Goal: Task Accomplishment & Management: Manage account settings

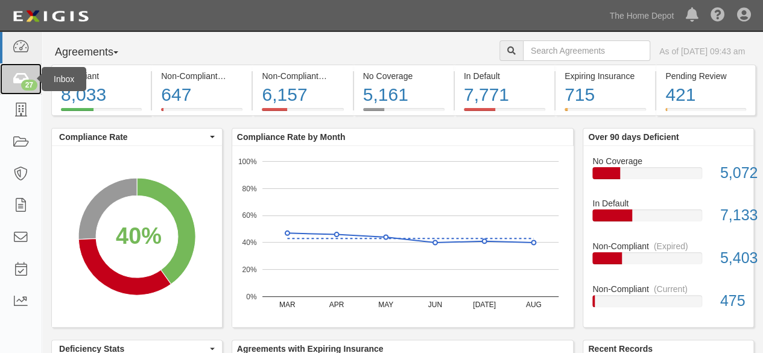
click at [21, 74] on icon at bounding box center [20, 79] width 17 height 14
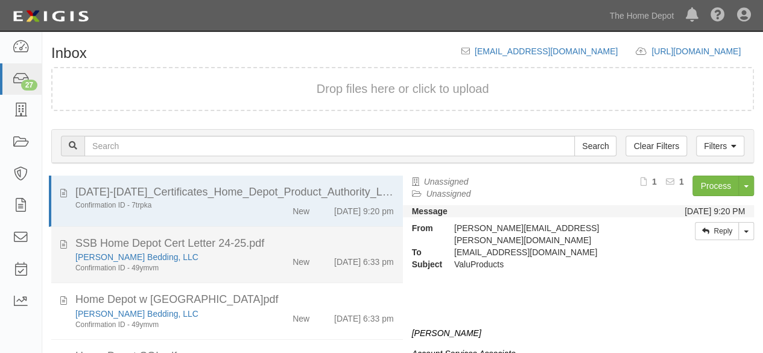
drag, startPoint x: 248, startPoint y: 267, endPoint x: 274, endPoint y: 260, distance: 26.9
click at [249, 267] on div "[PERSON_NAME] Bedding, LLC Confirmation ID - 49ymvm" at bounding box center [164, 262] width 196 height 22
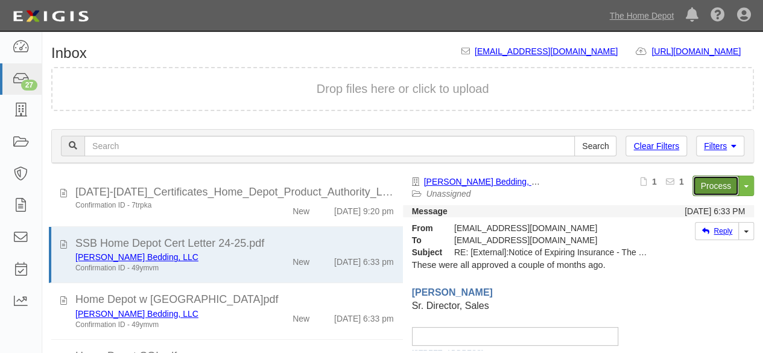
click at [693, 185] on link "Process" at bounding box center [716, 186] width 46 height 21
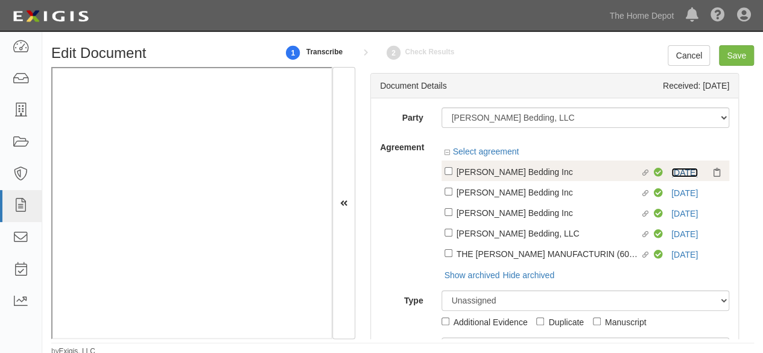
click at [676, 170] on link "10/1/25" at bounding box center [685, 173] width 27 height 10
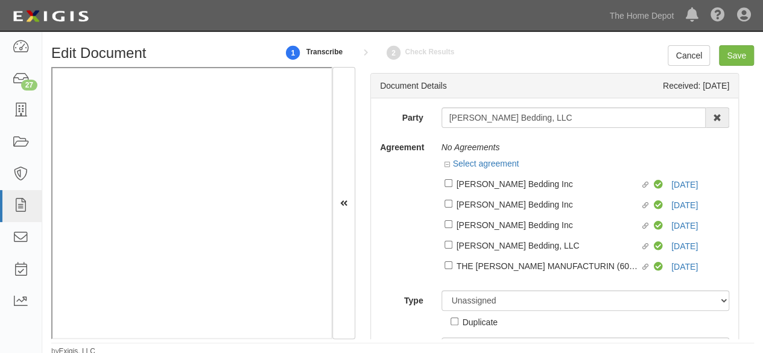
click at [571, 129] on div "Party Serta Simmons Bedding, LLC 1000576868 Ontario Inc. 10 STRAWBERRY STREET 1…" at bounding box center [554, 236] width 349 height 258
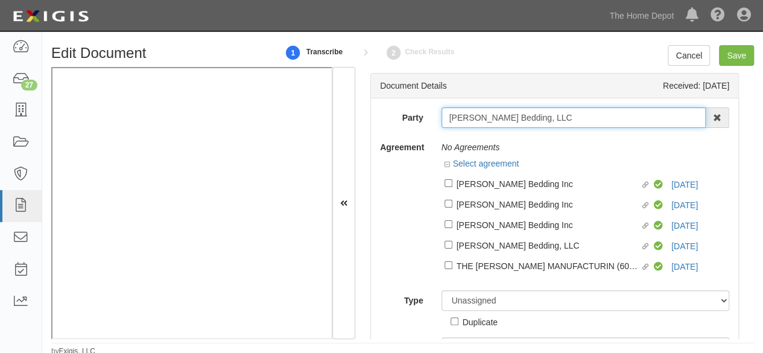
click at [576, 118] on input "[PERSON_NAME] Bedding, LLC" at bounding box center [574, 117] width 265 height 21
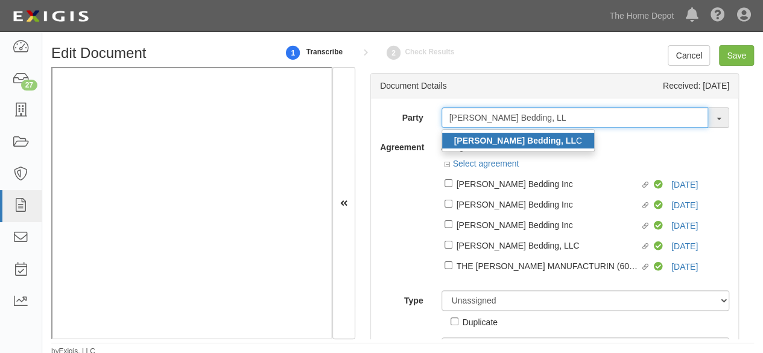
type input "Serta Simmons Bedding, LL"
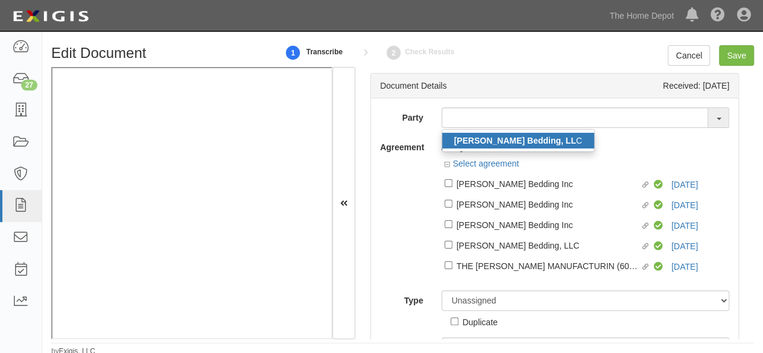
click at [537, 141] on strong "Serta Simmons Bedding, LL" at bounding box center [515, 141] width 122 height 10
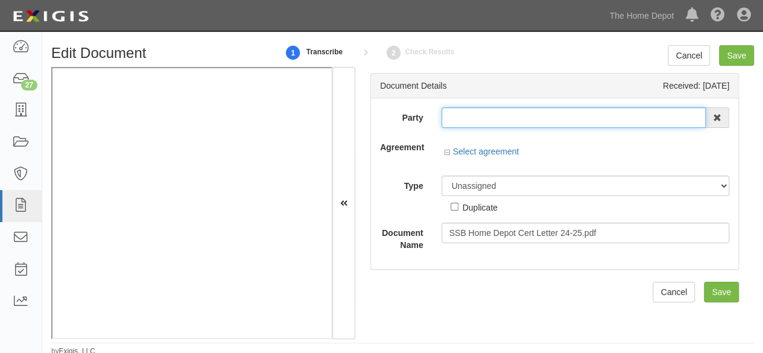
type input "[PERSON_NAME] Bedding, LLC"
click at [495, 116] on input "[PERSON_NAME] Bedding, LLC" at bounding box center [574, 117] width 265 height 21
click at [495, 116] on input "Serta Simmons Bedding, LLC" at bounding box center [574, 117] width 265 height 21
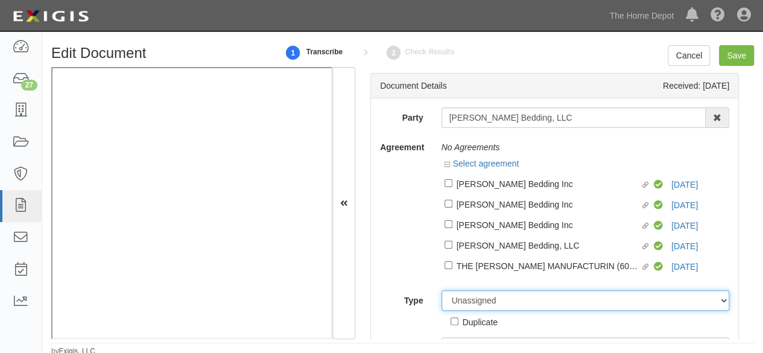
click at [509, 302] on select "Unassigned Binder Cancellation Notice Certificate Contract Endorsement Insuranc…" at bounding box center [586, 300] width 288 height 21
select select "OtherDetail"
click at [442, 291] on select "Unassigned Binder Cancellation Notice Certificate Contract Endorsement Insuranc…" at bounding box center [586, 300] width 288 height 21
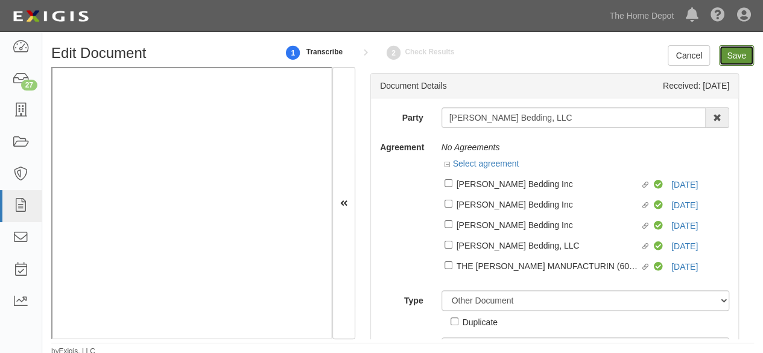
click at [735, 57] on input "Save" at bounding box center [736, 55] width 35 height 21
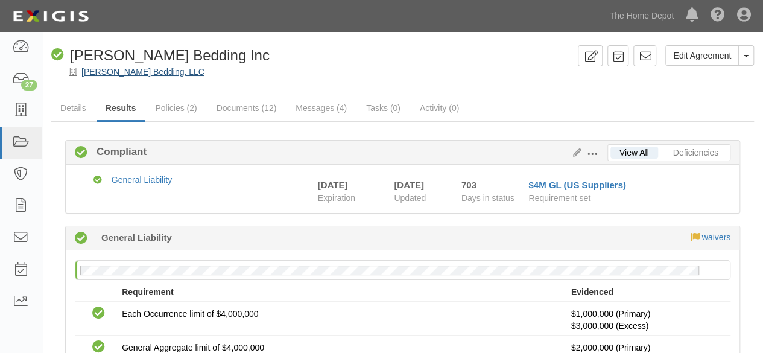
click at [147, 66] on div "[PERSON_NAME] Bedding, LLC" at bounding box center [411, 72] width 703 height 12
click at [153, 75] on link "[PERSON_NAME] Bedding, LLC" at bounding box center [142, 72] width 123 height 10
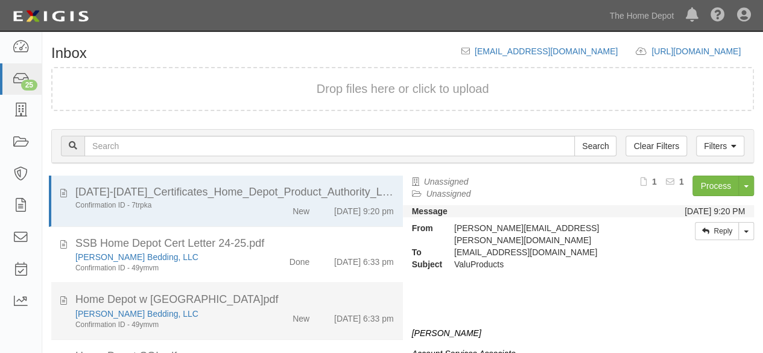
click at [241, 304] on div "Home Depot w [GEOGRAPHIC_DATA]pdf" at bounding box center [234, 300] width 319 height 16
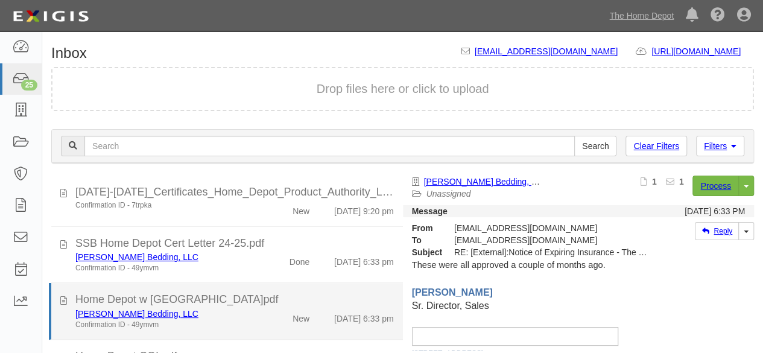
scroll to position [60, 0]
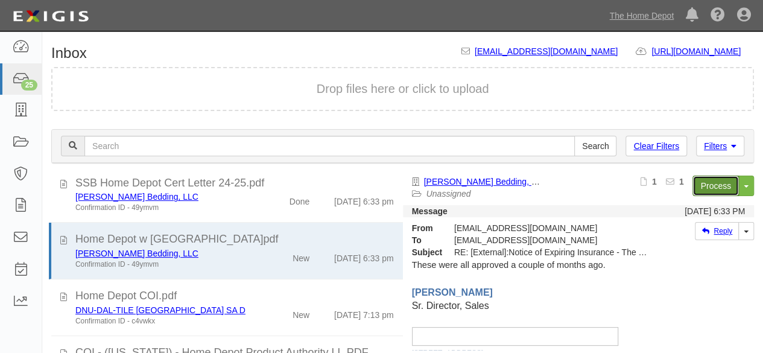
click at [702, 189] on link "Process" at bounding box center [716, 186] width 46 height 21
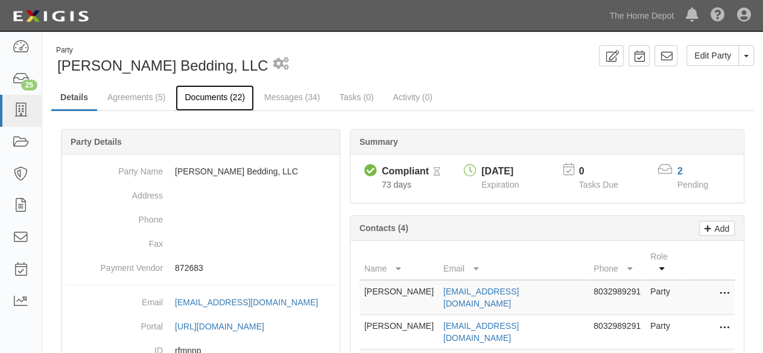
click at [208, 94] on link "Documents (22)" at bounding box center [215, 98] width 78 height 26
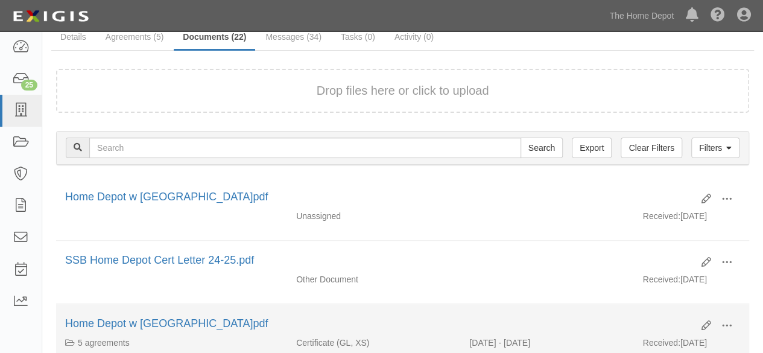
scroll to position [121, 0]
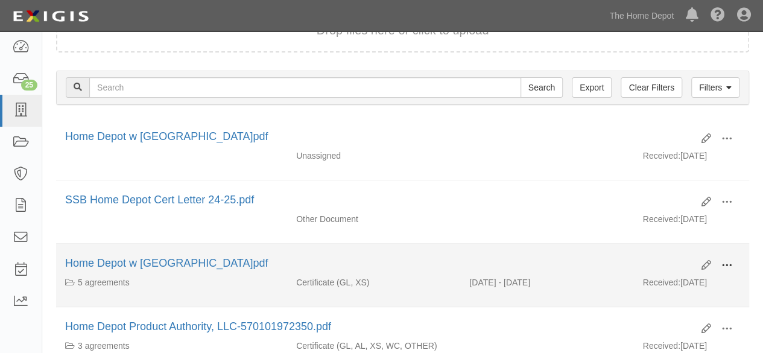
click at [730, 262] on span at bounding box center [727, 265] width 11 height 11
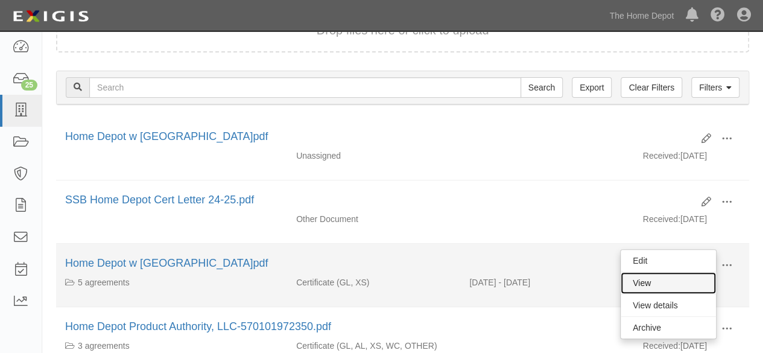
click at [682, 279] on link "View" at bounding box center [668, 283] width 95 height 22
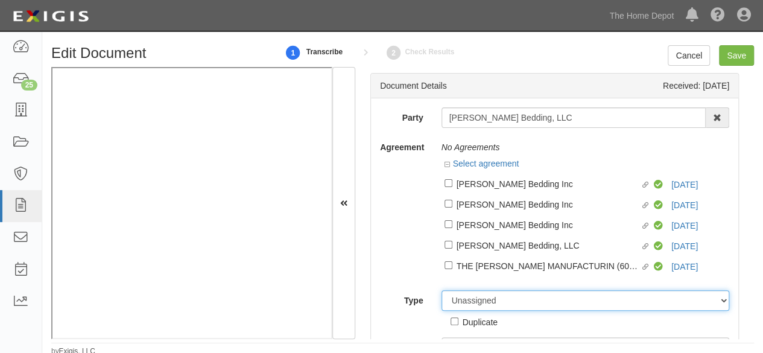
drag, startPoint x: 495, startPoint y: 304, endPoint x: 492, endPoint y: 293, distance: 11.3
click at [495, 304] on select "Unassigned Binder Cancellation Notice Certificate Contract Endorsement Insuranc…" at bounding box center [586, 300] width 288 height 21
select select "OtherDetail"
click at [442, 291] on select "Unassigned Binder Cancellation Notice Certificate Contract Endorsement Insuranc…" at bounding box center [586, 300] width 288 height 21
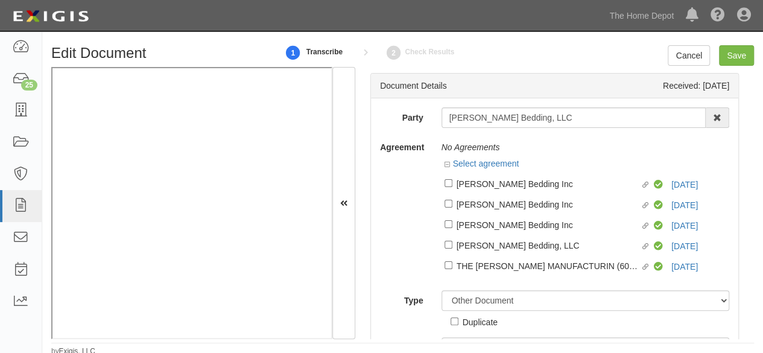
click at [469, 326] on div "Duplicate" at bounding box center [480, 321] width 35 height 13
click at [459, 325] on input "Duplicate" at bounding box center [455, 321] width 8 height 8
checkbox input "true"
drag, startPoint x: 735, startPoint y: 58, endPoint x: 640, endPoint y: 34, distance: 98.2
click at [728, 57] on input "Save" at bounding box center [736, 55] width 35 height 21
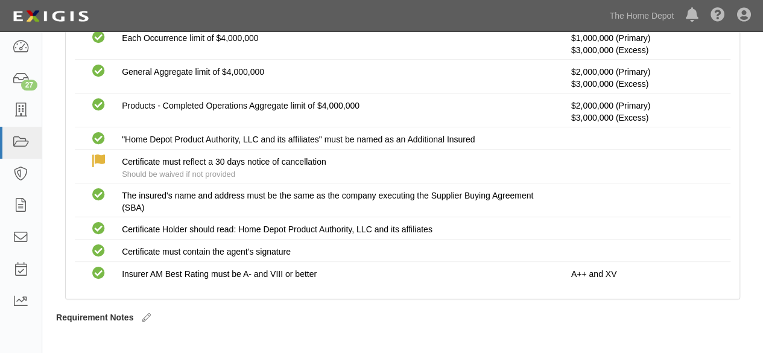
scroll to position [232, 0]
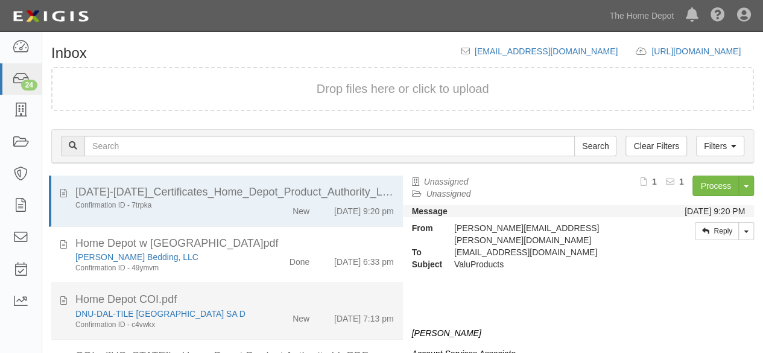
click at [228, 316] on div "DNU-DAL-TILE [GEOGRAPHIC_DATA] SA D" at bounding box center [164, 314] width 178 height 12
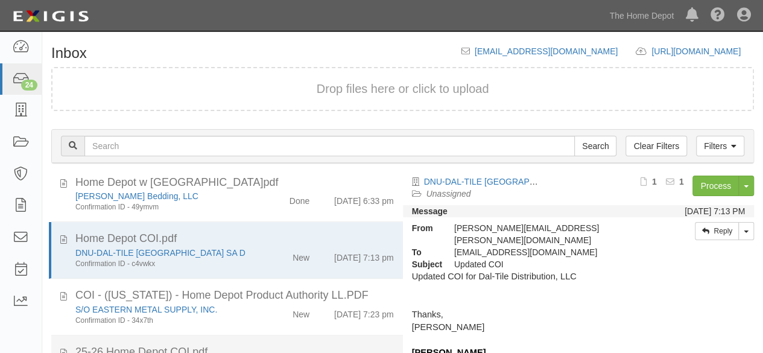
scroll to position [121, 0]
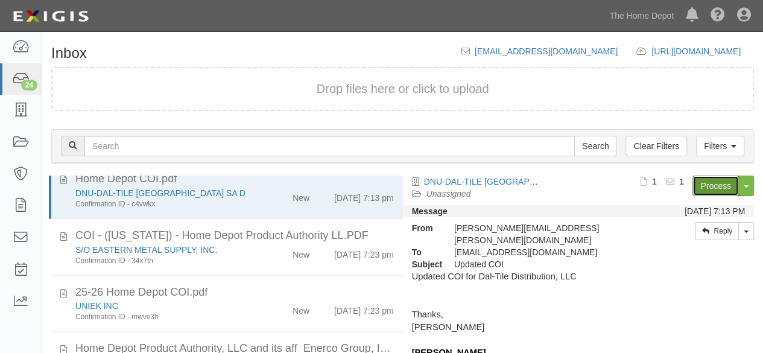
click at [703, 181] on link "Process" at bounding box center [716, 186] width 46 height 21
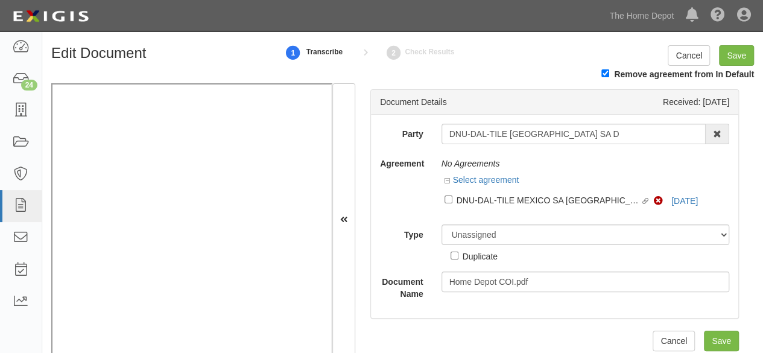
click at [572, 148] on div "Party DNU-DAL-TILE MEXICO SA D 1000576868 Ontario Inc. 10 STRAWBERRY STREET 115…" at bounding box center [554, 212] width 349 height 176
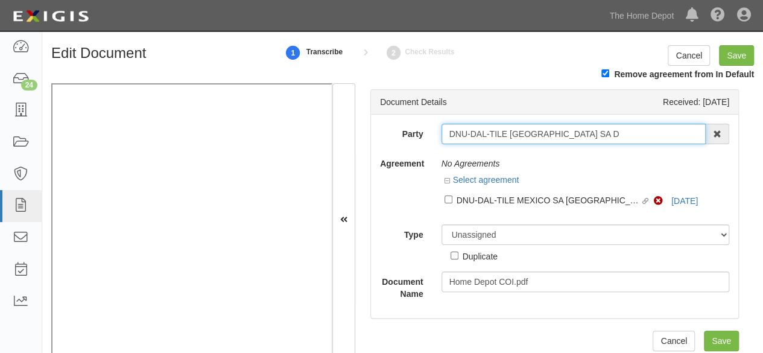
click at [576, 138] on input "DNU-DAL-TILE [GEOGRAPHIC_DATA] SA D" at bounding box center [574, 134] width 265 height 21
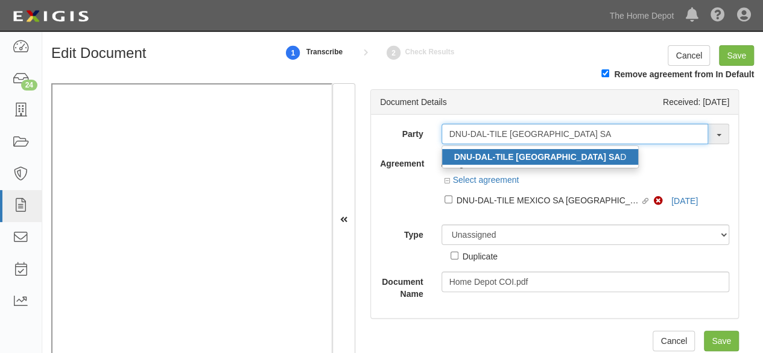
type input "DNU-DAL-TILE MEXICO SA"
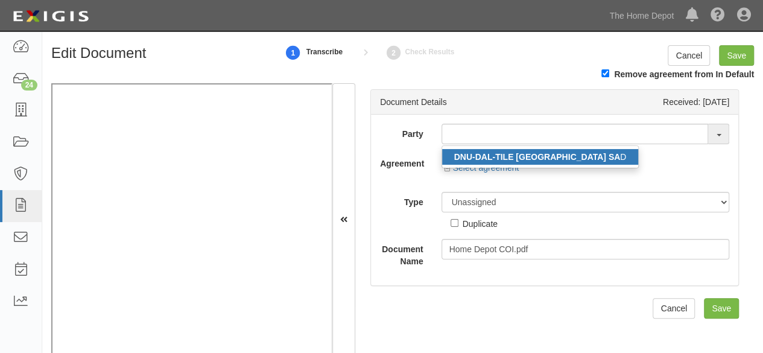
drag, startPoint x: 495, startPoint y: 157, endPoint x: 495, endPoint y: 144, distance: 12.7
click at [494, 157] on strong "DNU-DAL-TILE MEXICO SA" at bounding box center [537, 157] width 167 height 10
type input "DNU-DAL-TILE MEXICO SA D"
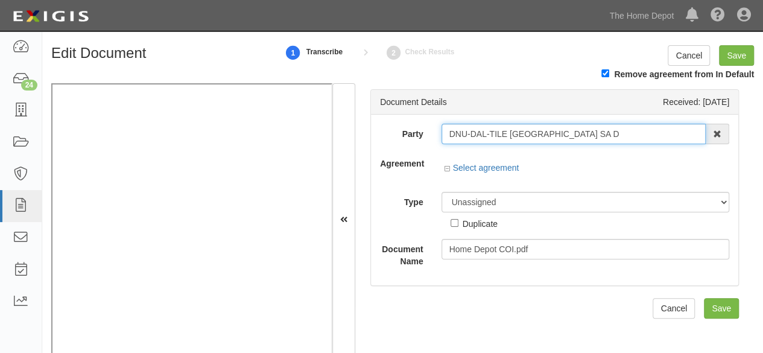
click at [494, 139] on input "DNU-DAL-TILE MEXICO SA D" at bounding box center [574, 134] width 265 height 21
click at [494, 139] on input "DNU-DAL-TILE [GEOGRAPHIC_DATA] SA D" at bounding box center [574, 134] width 265 height 21
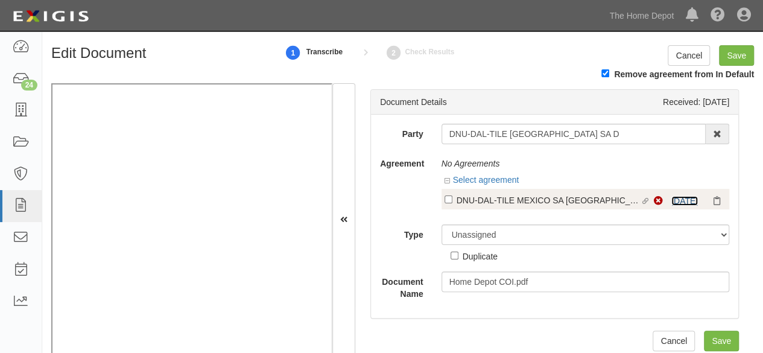
click at [684, 199] on link "10/1/25" at bounding box center [685, 201] width 27 height 10
click at [482, 200] on div "DNU-DAL-TILE MEXICO SA D (211701)" at bounding box center [549, 199] width 184 height 13
click at [453, 200] on input "Linked agreement DNU-DAL-TILE MEXICO SA D (211701) Linked agreement" at bounding box center [449, 200] width 8 height 8
checkbox input "true"
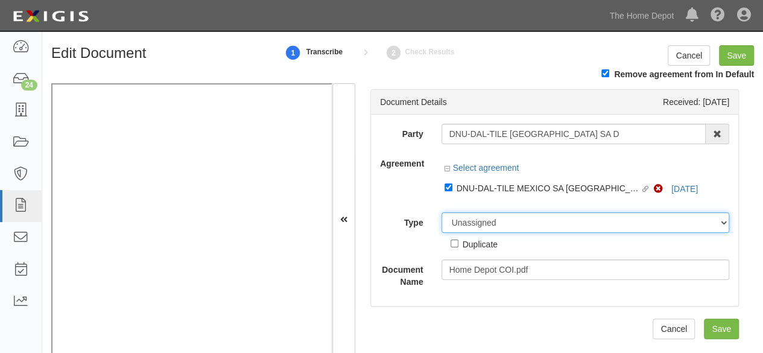
click at [474, 227] on select "Unassigned Binder Cancellation Notice Certificate Contract Endorsement Insuranc…" at bounding box center [586, 222] width 288 height 21
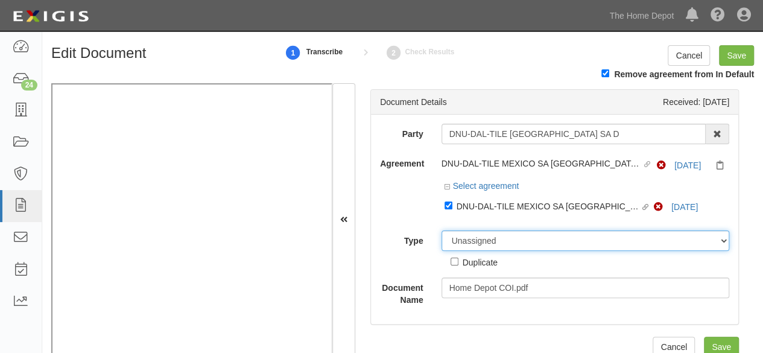
select select "CertificateDetail"
click at [442, 231] on select "Unassigned Binder Cancellation Notice Certificate Contract Endorsement Insuranc…" at bounding box center [586, 241] width 288 height 21
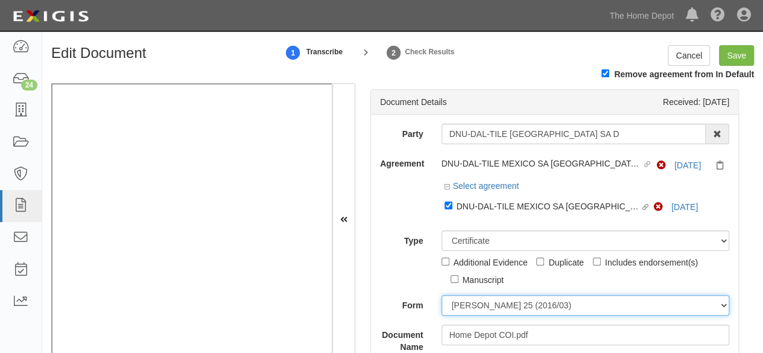
click at [475, 307] on select "[PERSON_NAME] 25 (2016/03) [PERSON_NAME] 101 [PERSON_NAME] 855 NY (2014/05) Gen…" at bounding box center [586, 305] width 288 height 21
select select "GeneralFormDetail"
click at [442, 295] on select "[PERSON_NAME] 25 (2016/03) [PERSON_NAME] 101 [PERSON_NAME] 855 NY (2014/05) Gen…" at bounding box center [586, 305] width 288 height 21
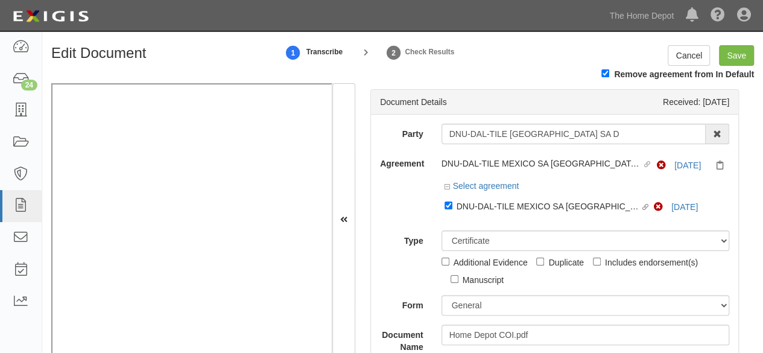
click at [396, 271] on div "Type Unassigned Binder Cancellation Notice Certificate Contract Endorsement Ins…" at bounding box center [554, 259] width 367 height 56
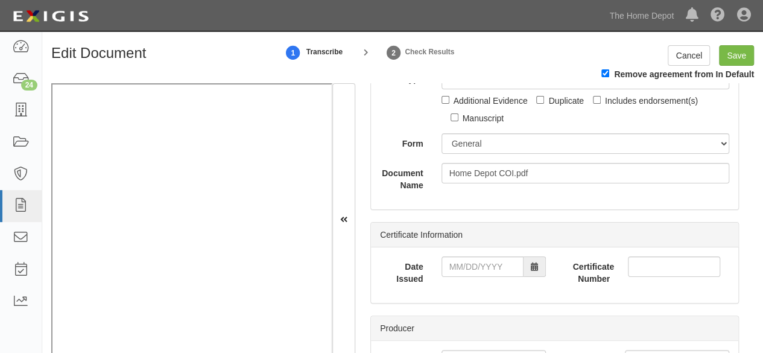
scroll to position [181, 0]
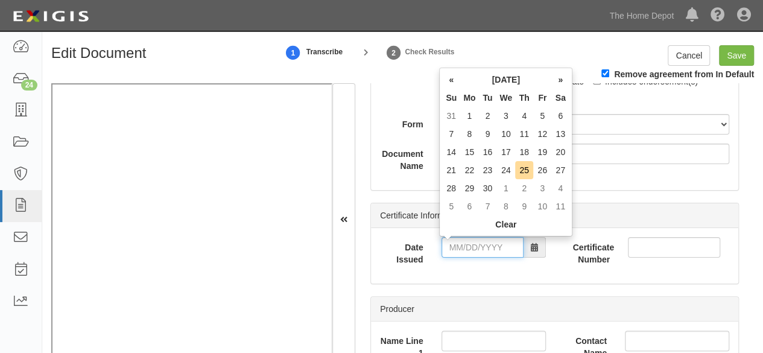
click at [483, 253] on input "Date Issued" at bounding box center [483, 247] width 82 height 21
type input "09/22/2025"
click at [468, 172] on td "22" at bounding box center [469, 170] width 18 height 18
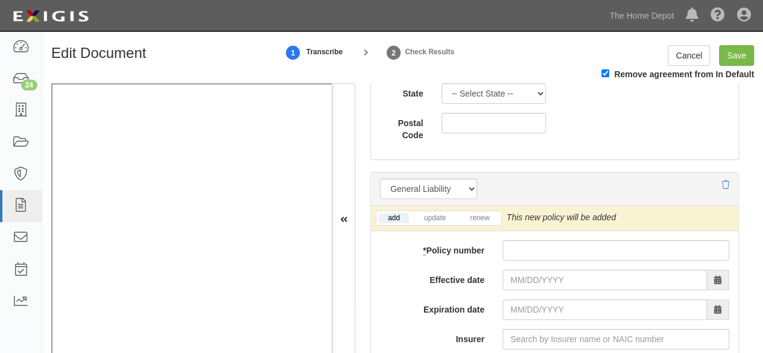
scroll to position [1086, 0]
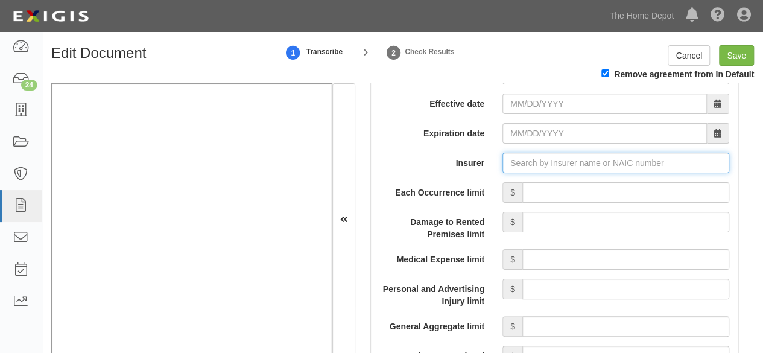
click at [518, 166] on input "Insurer" at bounding box center [616, 163] width 227 height 21
paste input "16535"
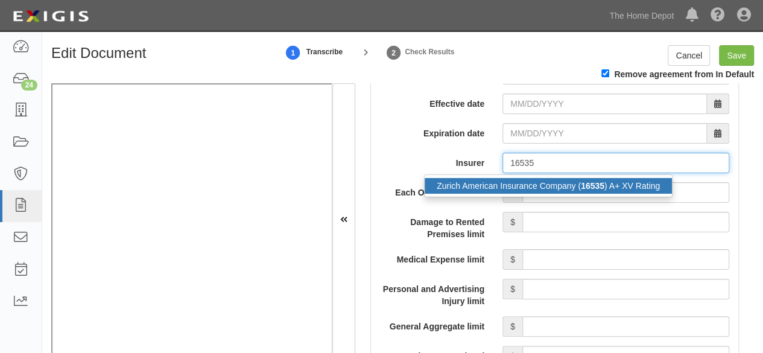
drag, startPoint x: 509, startPoint y: 186, endPoint x: 497, endPoint y: 193, distance: 14.3
click at [509, 186] on div "Zurich American Insurance Company ( 16535 ) A+ XV Rating" at bounding box center [548, 186] width 247 height 16
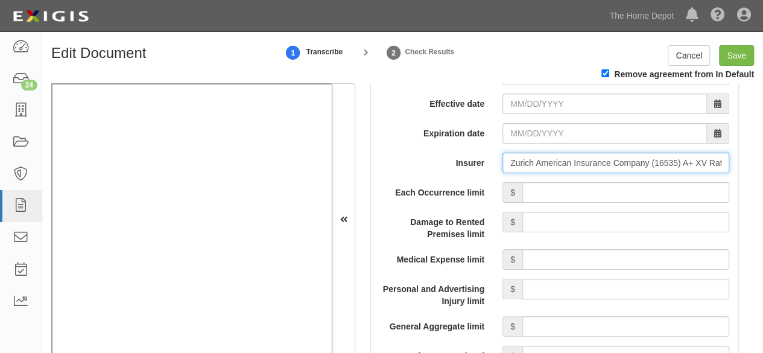
type input "Zurich American Insurance Company (16535) A+ XV Rating"
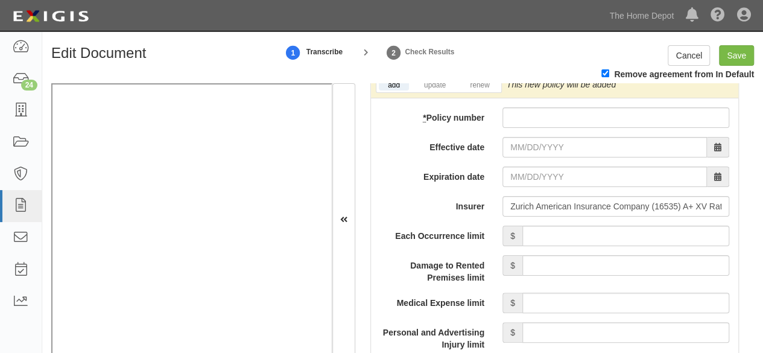
scroll to position [1026, 0]
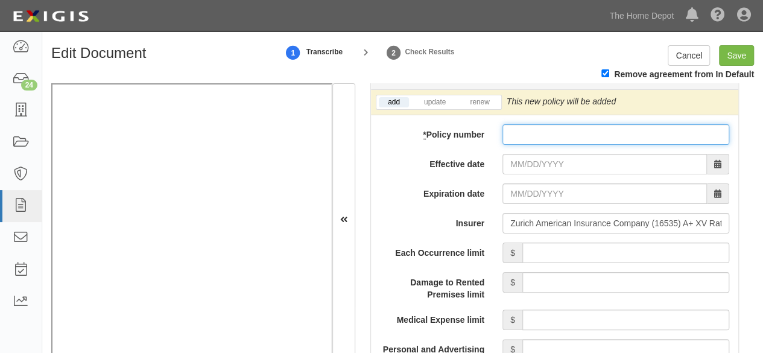
click at [512, 126] on input "* Policy number" at bounding box center [616, 134] width 227 height 21
paste input "GLO 6957185-01"
drag, startPoint x: 520, startPoint y: 155, endPoint x: 389, endPoint y: 308, distance: 202.0
type input "GLO 6957185-01"
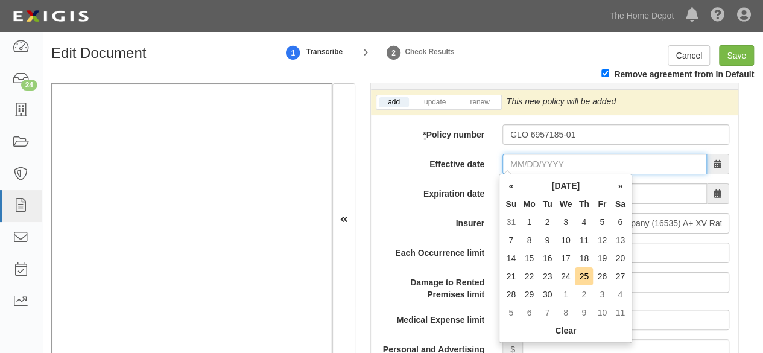
click at [519, 166] on input "Effective date" at bounding box center [605, 164] width 205 height 21
click at [549, 296] on td "30" at bounding box center [548, 294] width 18 height 18
type input "09/30/2025"
type input "09/30/2026"
click at [520, 161] on input "09/30/2025" at bounding box center [605, 164] width 205 height 21
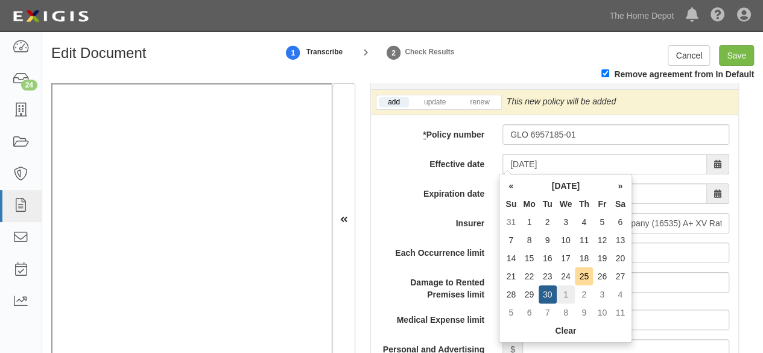
click at [568, 294] on td "1" at bounding box center [566, 294] width 19 height 18
type input "10/01/2025"
type input "10/01/2026"
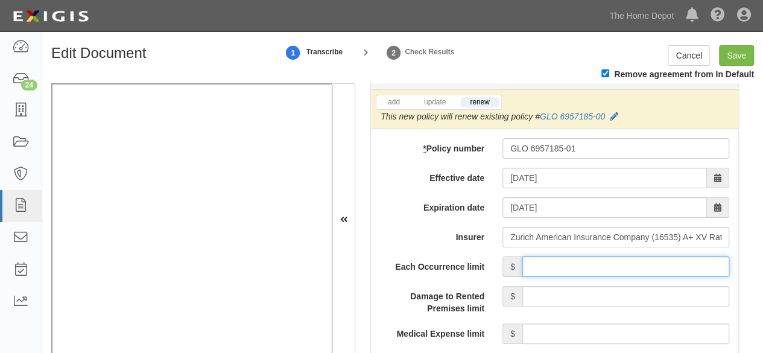
drag, startPoint x: 590, startPoint y: 262, endPoint x: 590, endPoint y: 254, distance: 8.4
click at [590, 262] on input "Each Occurrence limit" at bounding box center [626, 266] width 207 height 21
type input "2,000,000"
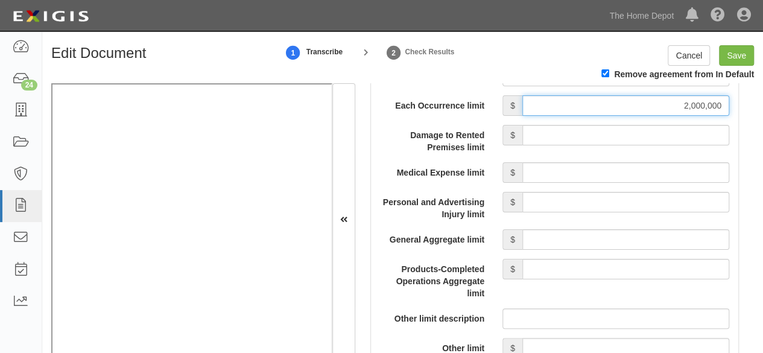
scroll to position [1207, 0]
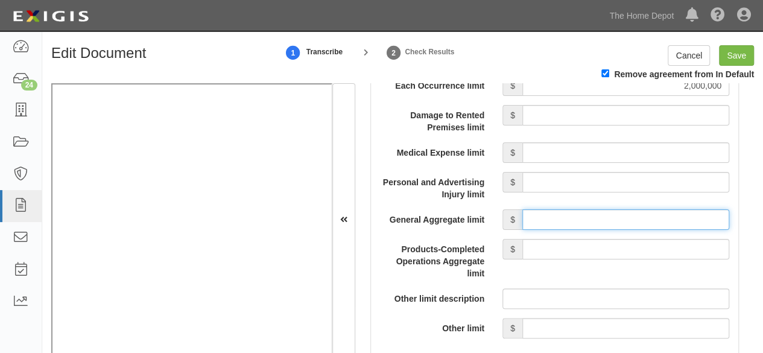
click at [558, 210] on input "General Aggregate limit" at bounding box center [626, 219] width 207 height 21
type input "2,000,000"
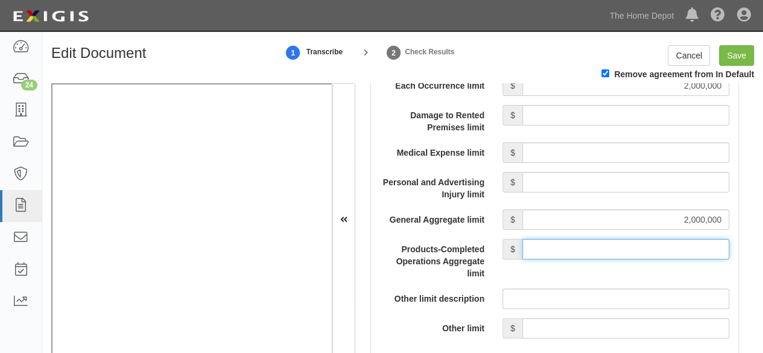
drag, startPoint x: 612, startPoint y: 244, endPoint x: 609, endPoint y: 237, distance: 8.4
click at [609, 239] on input "Products-Completed Operations Aggregate limit" at bounding box center [626, 249] width 207 height 21
type input "2,000,000"
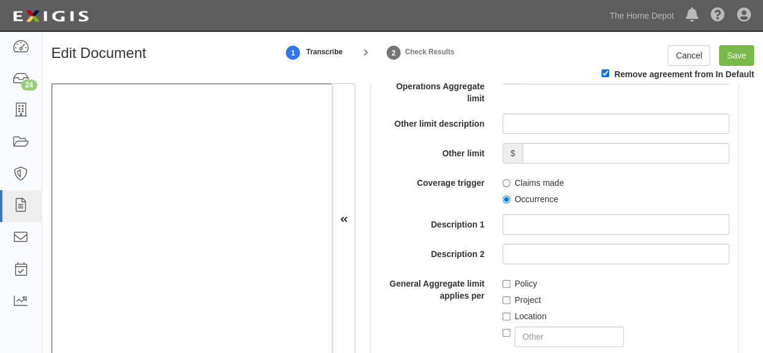
scroll to position [1388, 0]
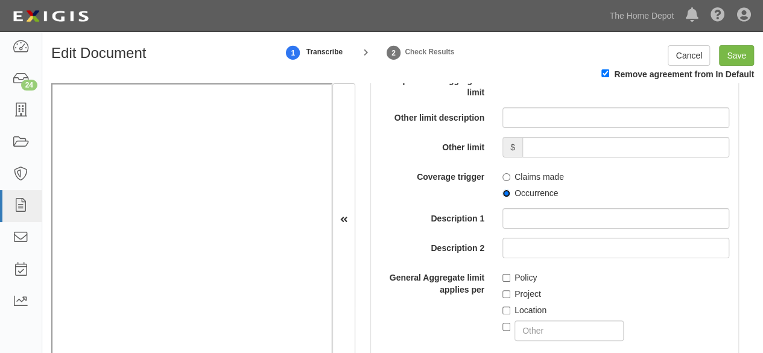
click at [503, 192] on input "Occurrence" at bounding box center [507, 193] width 8 height 8
radio input "true"
click at [503, 275] on input "Policy" at bounding box center [507, 278] width 8 height 8
checkbox input "true"
drag, startPoint x: 406, startPoint y: 215, endPoint x: 477, endPoint y: 231, distance: 72.9
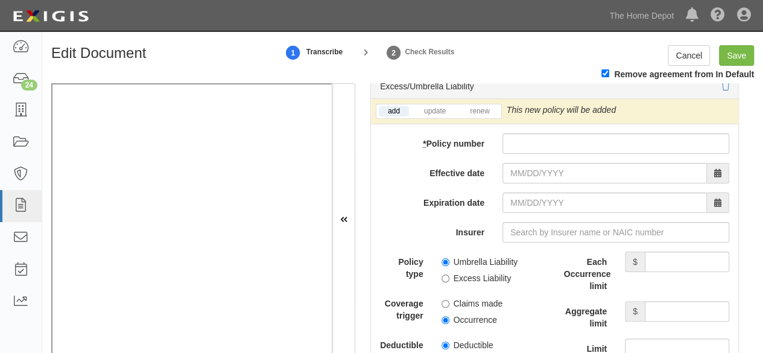
scroll to position [2595, 0]
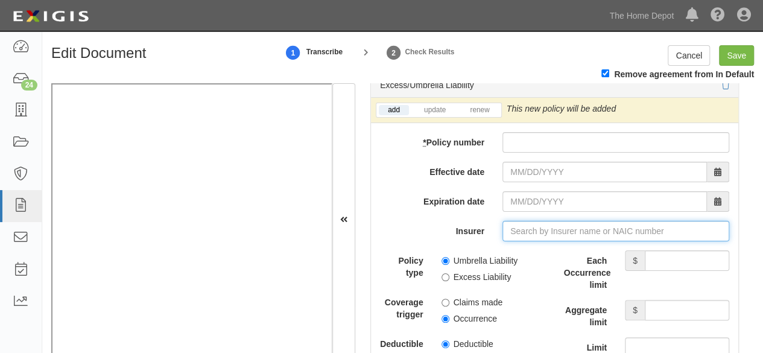
click at [520, 225] on input "Insurer" at bounding box center [616, 231] width 227 height 21
paste input "26247"
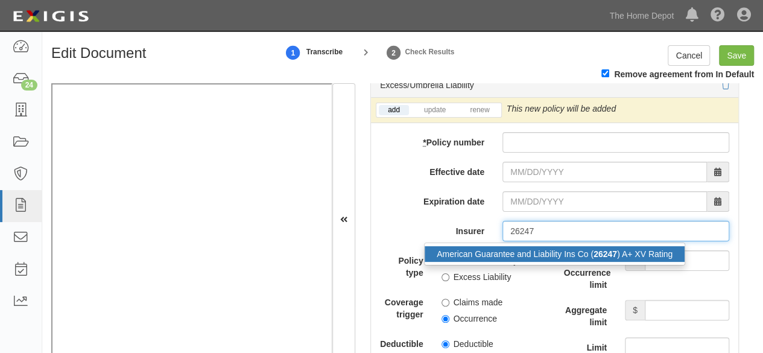
click at [512, 247] on div "American Guarantee and Liability Ins Co ( 26247 ) A+ XV Rating" at bounding box center [555, 254] width 260 height 16
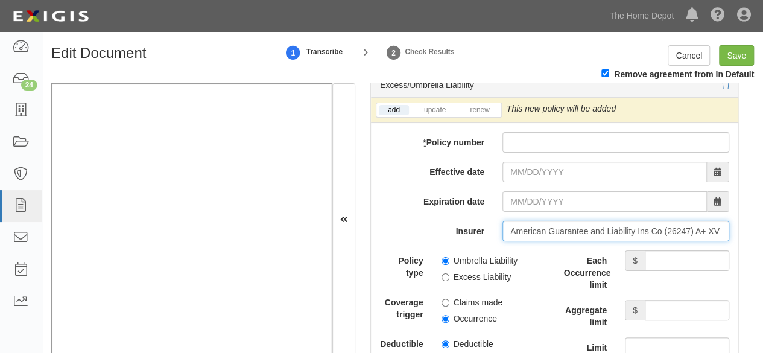
type input "American Guarantee and Liability Ins Co (26247) A+ XV Rating"
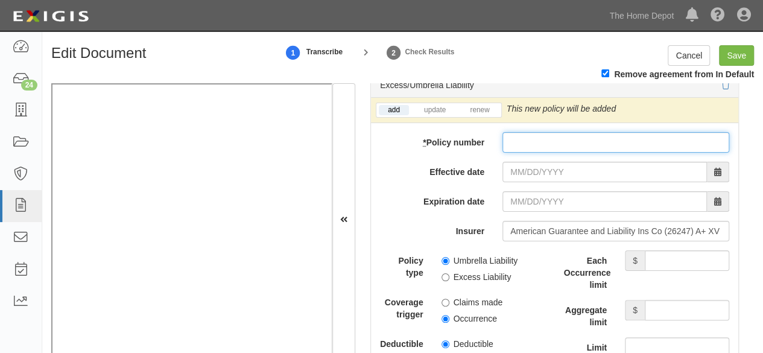
click at [523, 135] on input "* Policy number" at bounding box center [616, 142] width 227 height 21
paste input "AUC-9139812-19"
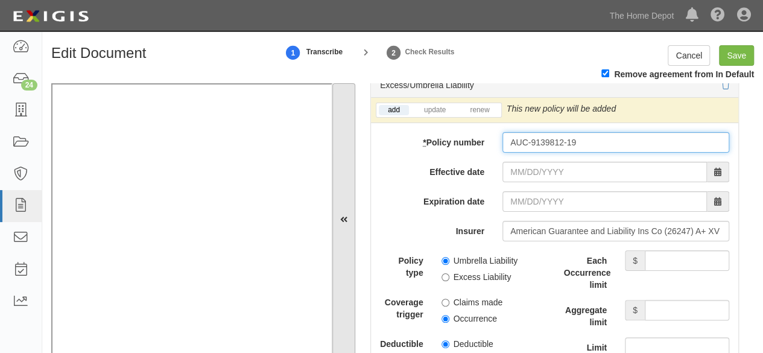
type input "AUC-9139812-19"
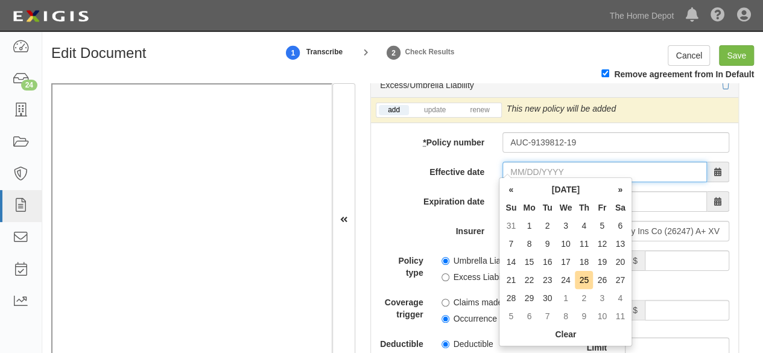
click at [530, 164] on input "Effective date" at bounding box center [605, 172] width 205 height 21
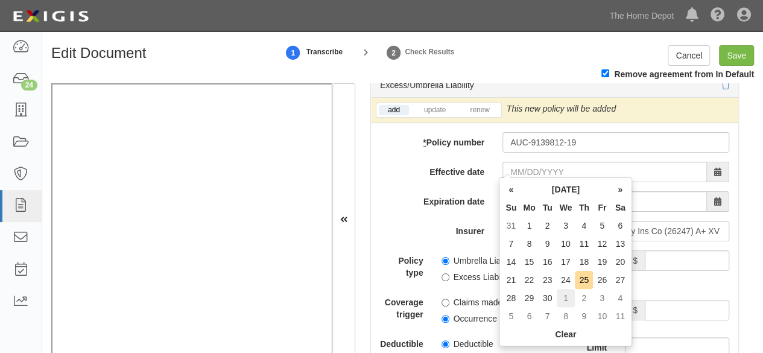
click at [566, 299] on td "1" at bounding box center [566, 298] width 19 height 18
type input "10/01/2025"
type input "10/01/2026"
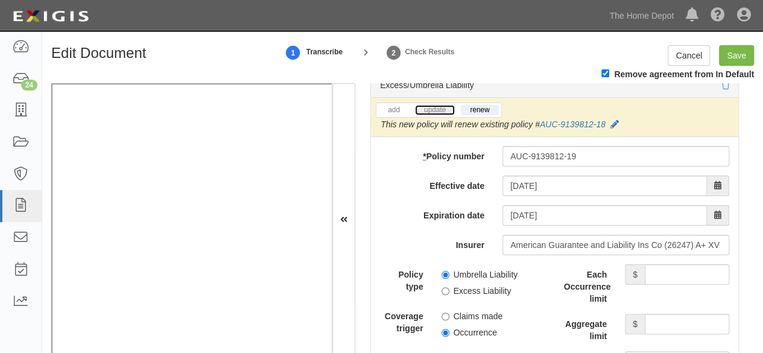
click at [436, 106] on link "update" at bounding box center [435, 110] width 40 height 10
click at [617, 121] on icon at bounding box center [617, 125] width 8 height 8
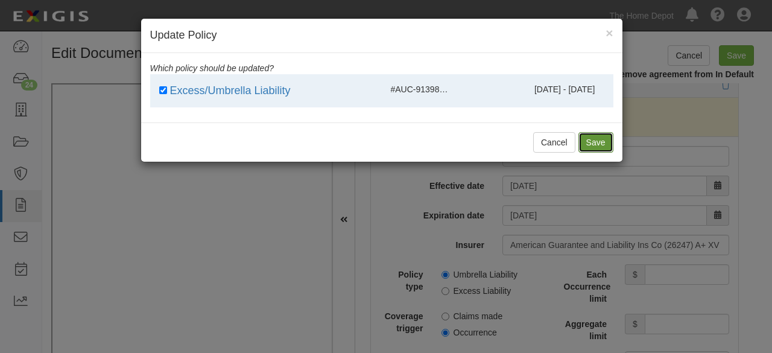
click at [596, 142] on button "Save" at bounding box center [596, 142] width 35 height 21
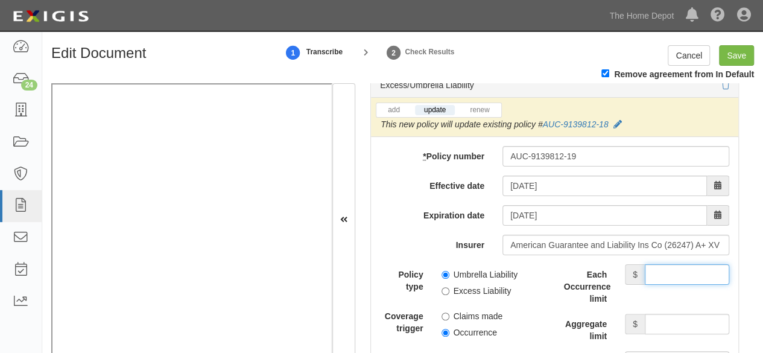
click at [663, 264] on input "Each Occurrence limit" at bounding box center [687, 274] width 84 height 21
type input "8,000,000"
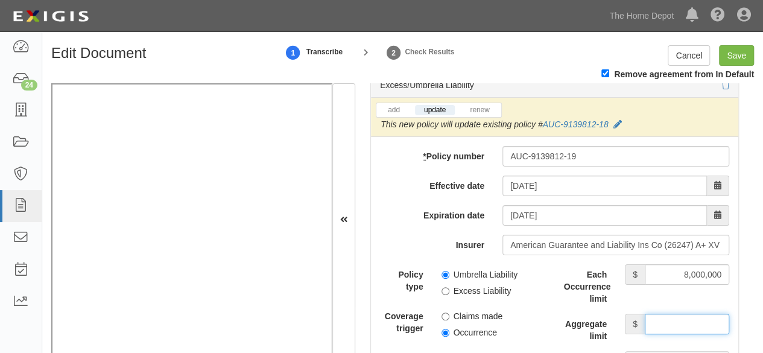
click at [661, 316] on input "Aggregate limit" at bounding box center [687, 324] width 84 height 21
type input "8,000,000"
drag, startPoint x: 443, startPoint y: 267, endPoint x: 445, endPoint y: 279, distance: 12.2
click at [443, 271] on input "Umbrella Liability" at bounding box center [446, 275] width 8 height 8
radio input "true"
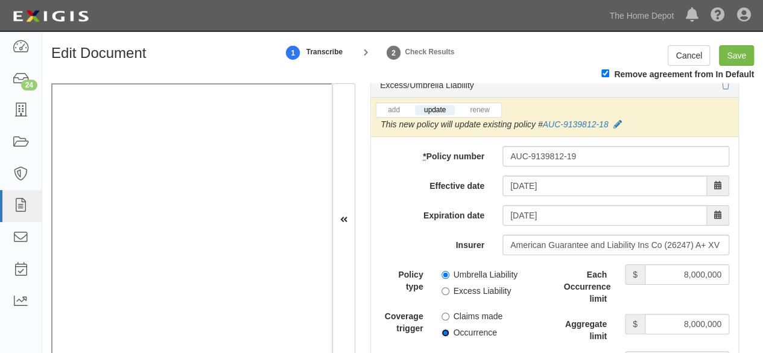
click at [444, 329] on input "Occurrence" at bounding box center [446, 333] width 8 height 8
radio input "true"
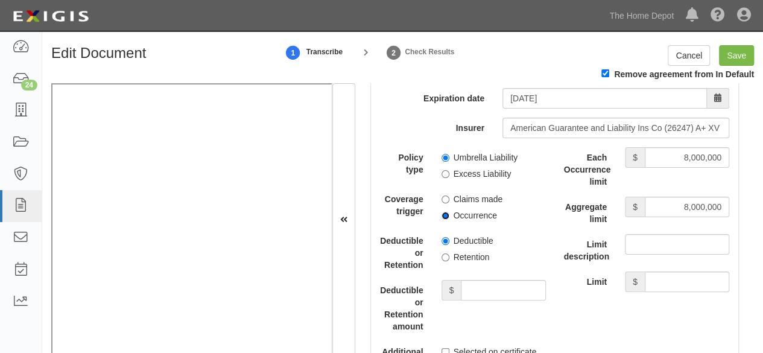
scroll to position [2715, 0]
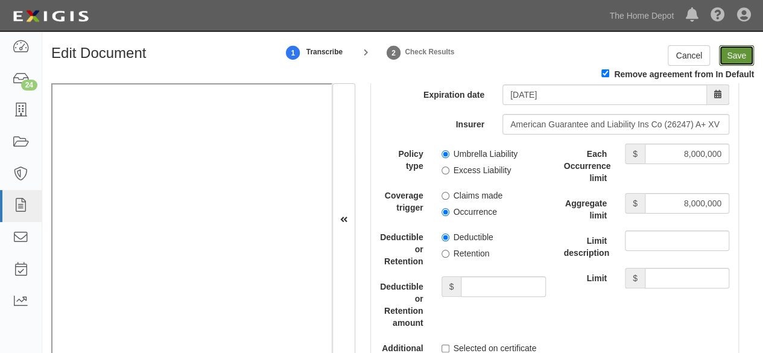
drag, startPoint x: 740, startPoint y: 52, endPoint x: 465, endPoint y: 61, distance: 275.9
click at [740, 52] on input "Save" at bounding box center [736, 55] width 35 height 21
type input "2000000"
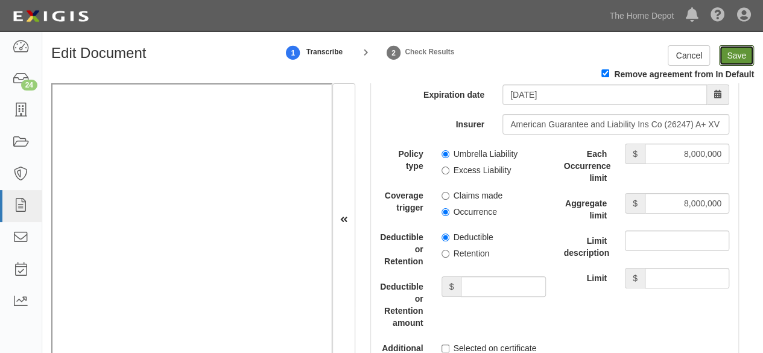
type input "8000000"
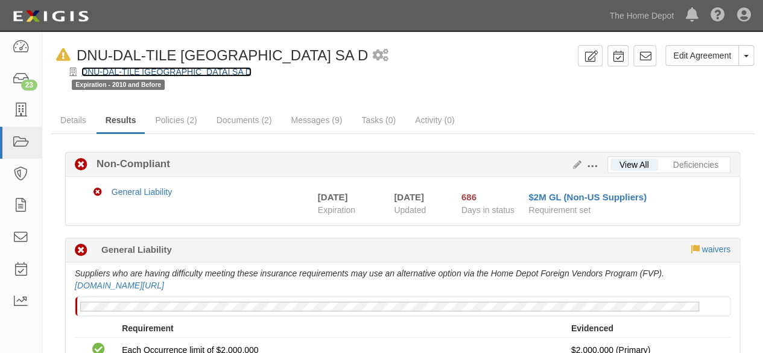
click at [144, 69] on link "DNU-DAL-TILE [GEOGRAPHIC_DATA] SA D" at bounding box center [166, 72] width 170 height 10
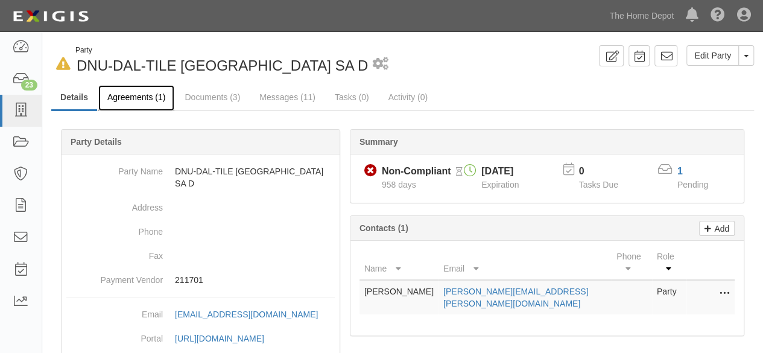
click at [142, 97] on link "Agreements (1)" at bounding box center [136, 98] width 76 height 26
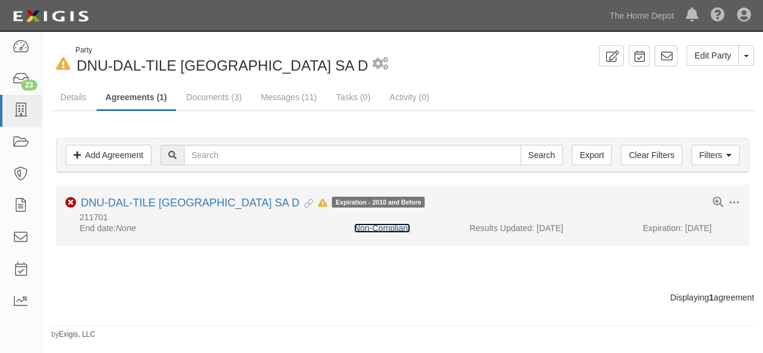
click at [405, 229] on link "Non-Compliant" at bounding box center [382, 228] width 56 height 10
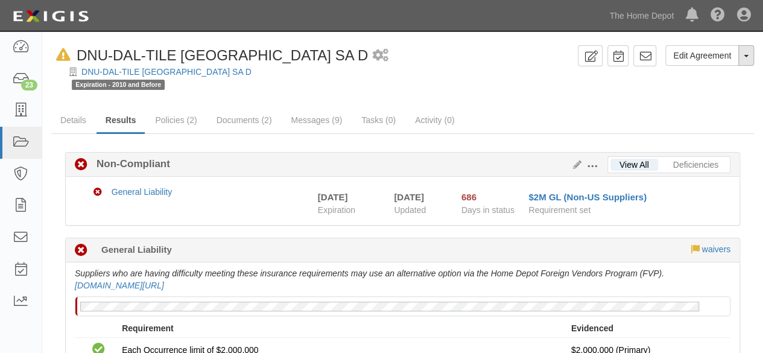
click at [746, 57] on button "Toggle Agreement Dropdown" at bounding box center [747, 55] width 16 height 21
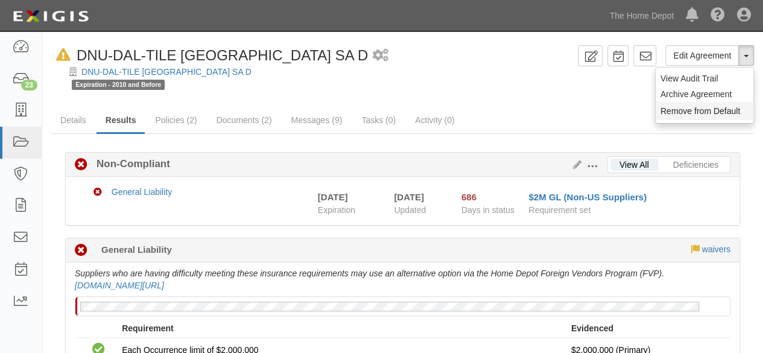
click at [695, 112] on button "Remove from Default" at bounding box center [705, 111] width 98 height 18
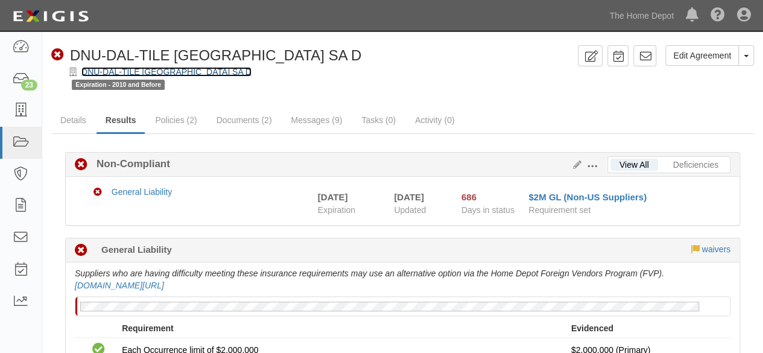
click at [144, 72] on link "DNU-DAL-TILE MEXICO SA D" at bounding box center [166, 72] width 170 height 10
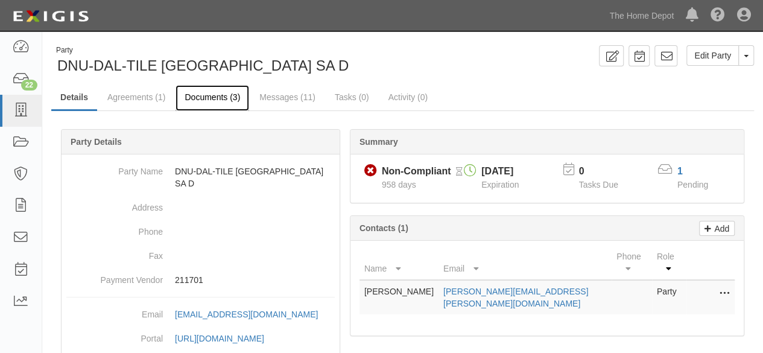
click at [218, 98] on link "Documents (3)" at bounding box center [213, 98] width 74 height 26
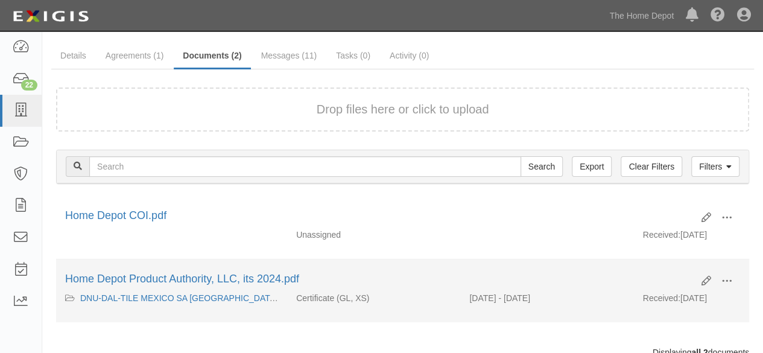
scroll to position [60, 0]
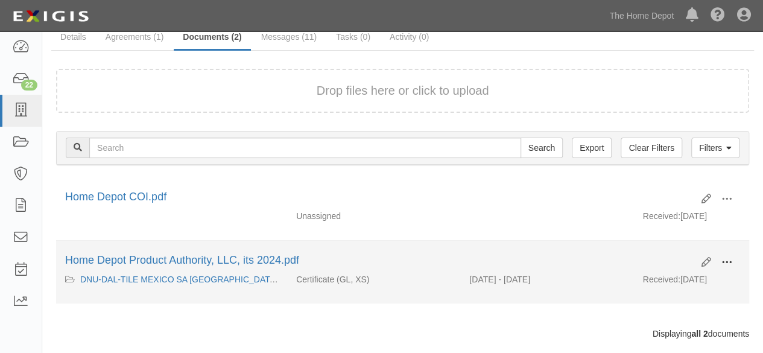
click at [725, 261] on span at bounding box center [727, 262] width 11 height 11
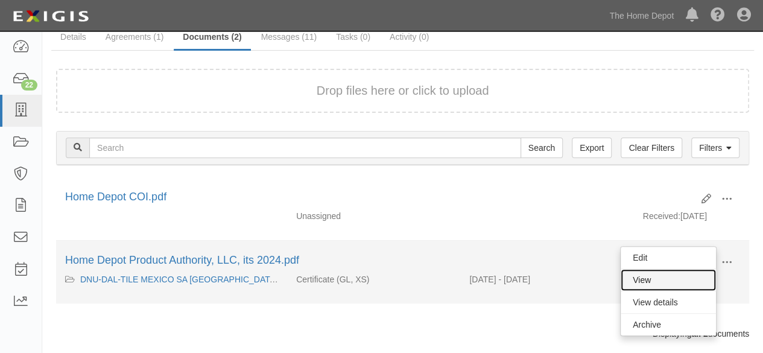
click at [670, 278] on link "View" at bounding box center [668, 280] width 95 height 22
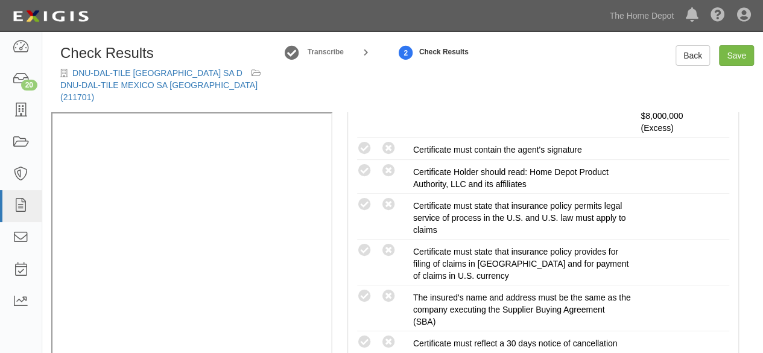
scroll to position [483, 0]
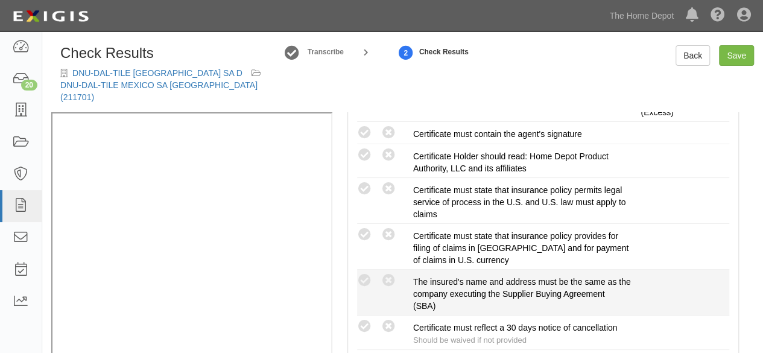
drag, startPoint x: 389, startPoint y: 270, endPoint x: 379, endPoint y: 270, distance: 9.7
click at [389, 273] on icon at bounding box center [388, 280] width 15 height 15
radio input "true"
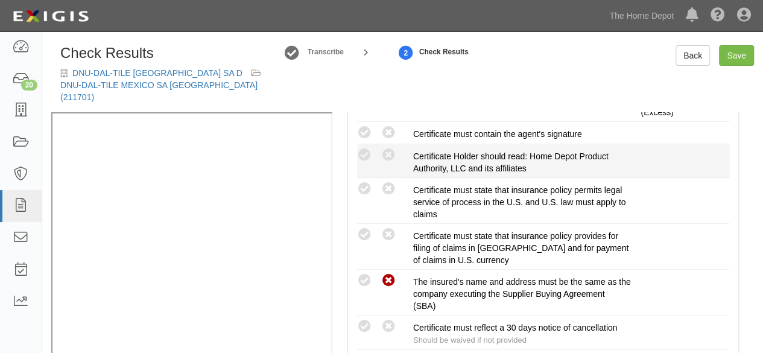
drag, startPoint x: 366, startPoint y: 121, endPoint x: 356, endPoint y: 147, distance: 27.7
click at [363, 126] on icon at bounding box center [364, 133] width 15 height 15
radio input "true"
click at [364, 148] on icon at bounding box center [364, 155] width 15 height 15
radio input "true"
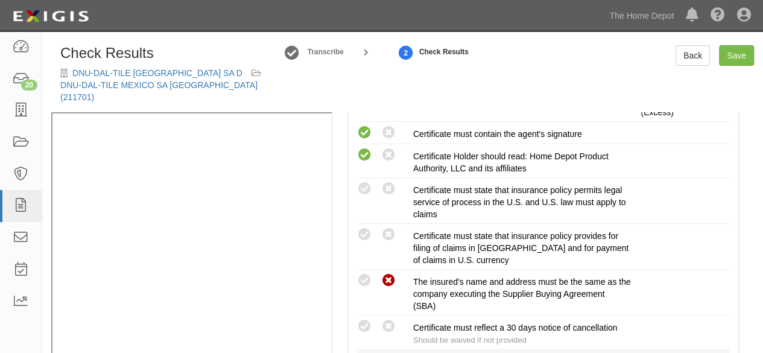
radio input "true"
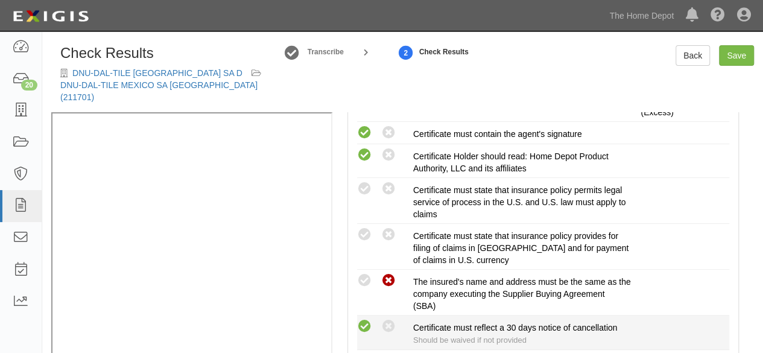
click at [366, 319] on icon at bounding box center [364, 326] width 15 height 15
radio input "true"
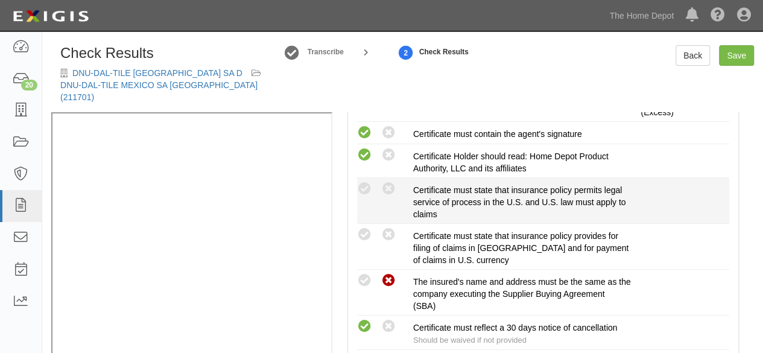
drag, startPoint x: 387, startPoint y: 223, endPoint x: 389, endPoint y: 205, distance: 18.7
click at [387, 227] on icon at bounding box center [388, 234] width 15 height 15
radio input "true"
click at [390, 182] on icon at bounding box center [388, 189] width 15 height 15
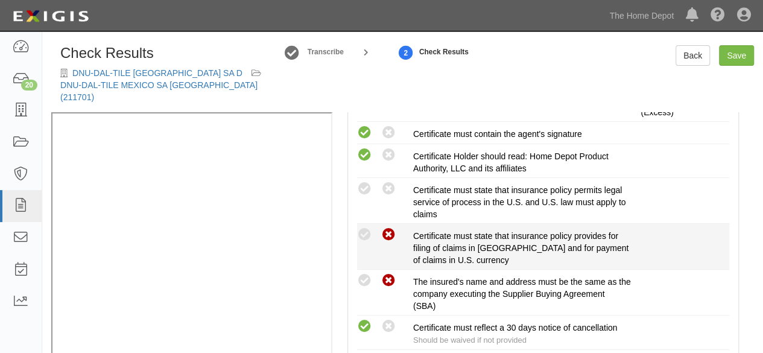
radio input "true"
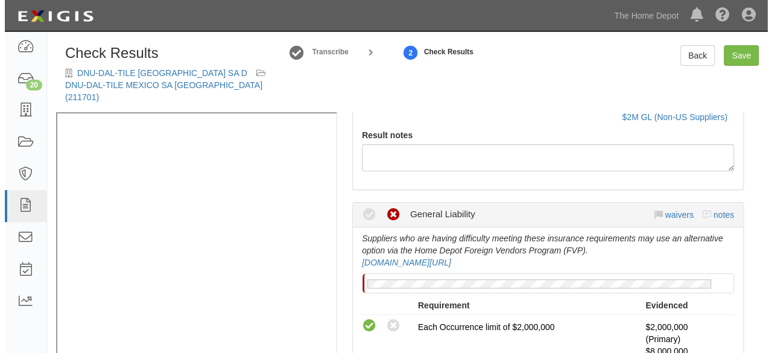
scroll to position [0, 0]
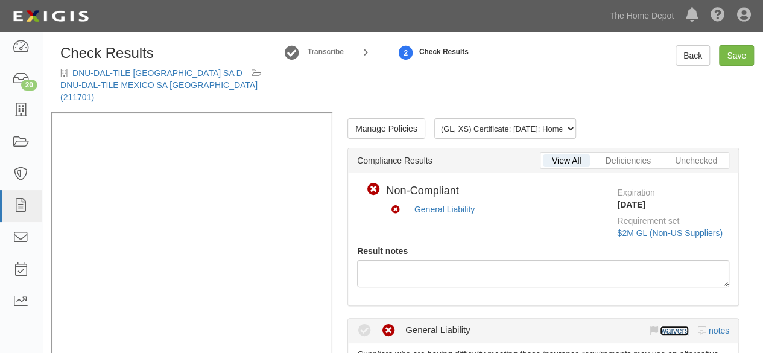
click at [666, 326] on link "waivers" at bounding box center [674, 331] width 28 height 10
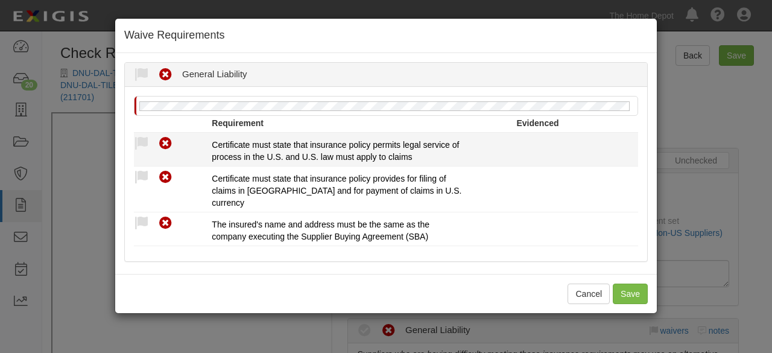
drag, startPoint x: 140, startPoint y: 145, endPoint x: 173, endPoint y: 192, distance: 57.6
click at [140, 146] on icon at bounding box center [141, 143] width 15 height 15
radio input "true"
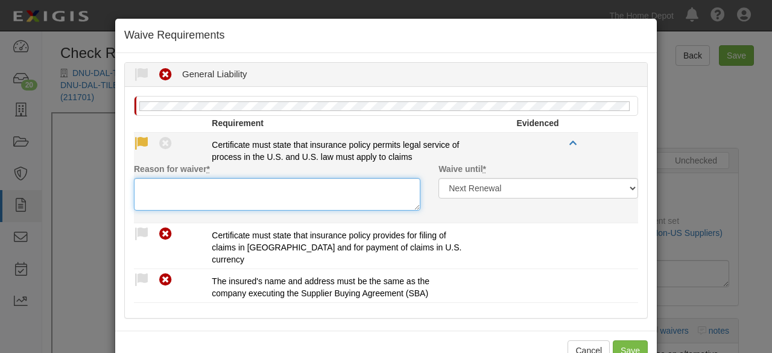
drag, startPoint x: 171, startPoint y: 192, endPoint x: 156, endPoint y: 202, distance: 17.6
click at [171, 194] on textarea "Reason for waiver *" at bounding box center [277, 194] width 287 height 33
click at [173, 189] on textarea "Marsh Programe" at bounding box center [277, 194] width 287 height 33
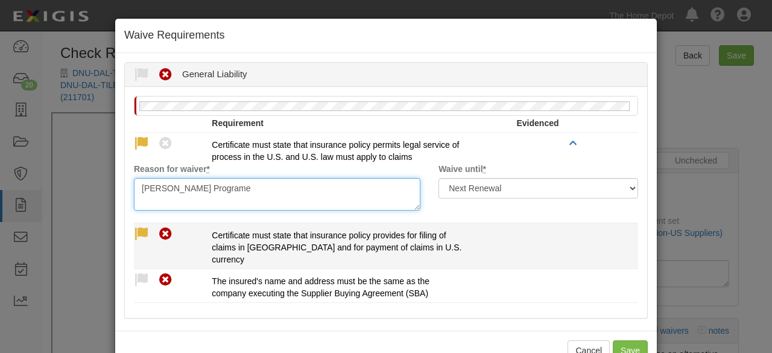
type textarea "Marsh Programe"
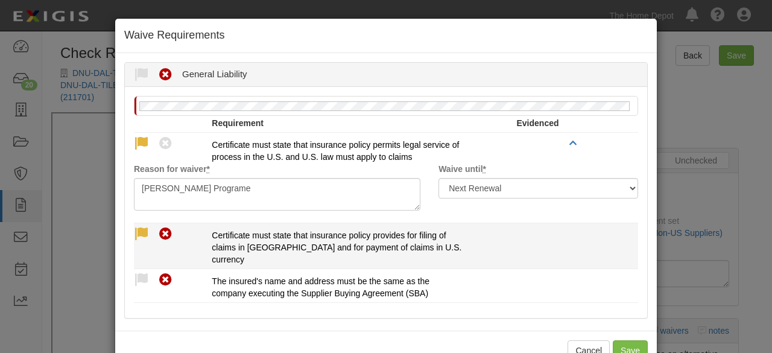
click at [136, 236] on icon at bounding box center [141, 234] width 15 height 15
radio input "true"
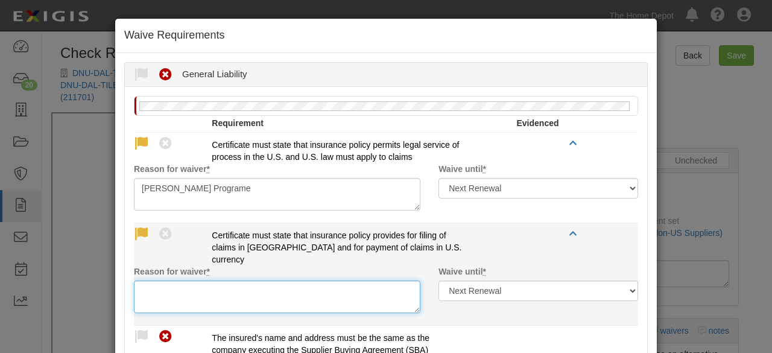
click at [143, 290] on textarea "Reason for waiver *" at bounding box center [277, 297] width 287 height 33
paste textarea "Marsh Programe"
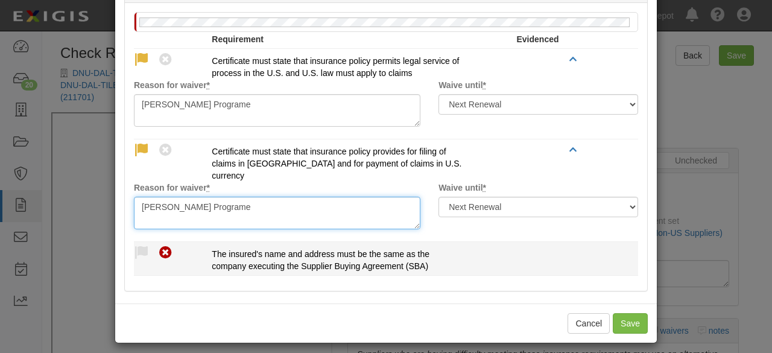
scroll to position [89, 0]
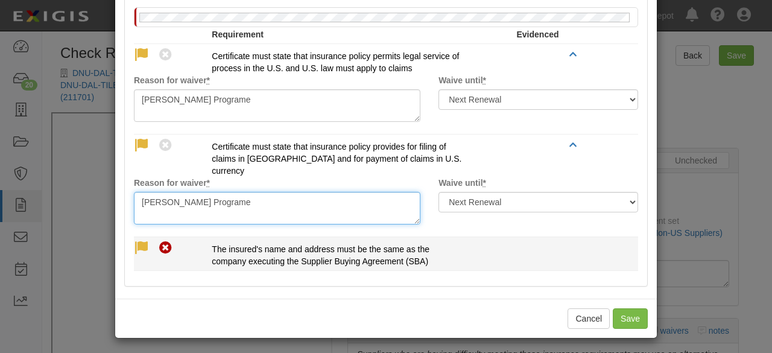
type textarea "Marsh Programe"
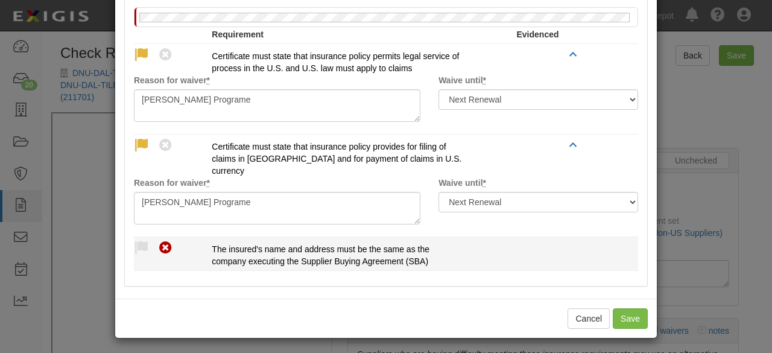
drag, startPoint x: 140, startPoint y: 247, endPoint x: 164, endPoint y: 296, distance: 54.2
click at [141, 247] on icon at bounding box center [141, 248] width 15 height 15
radio input "true"
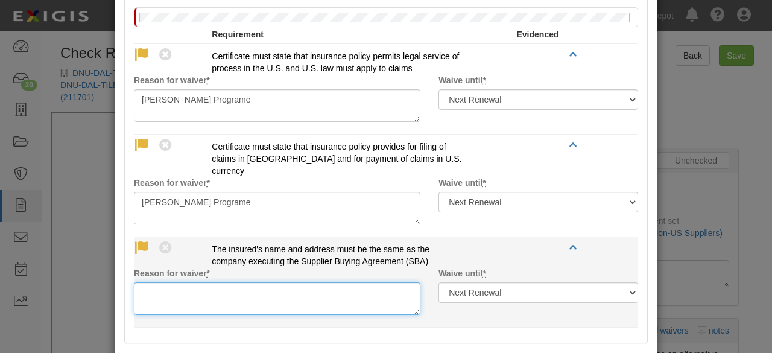
click at [158, 304] on textarea "Reason for waiver *" at bounding box center [277, 298] width 287 height 33
paste textarea "Marsh Programe"
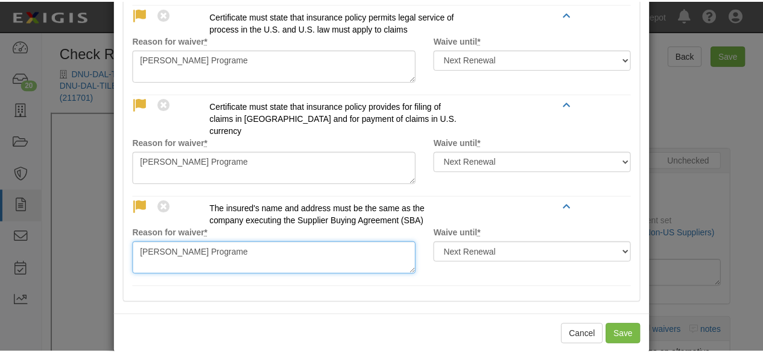
scroll to position [145, 0]
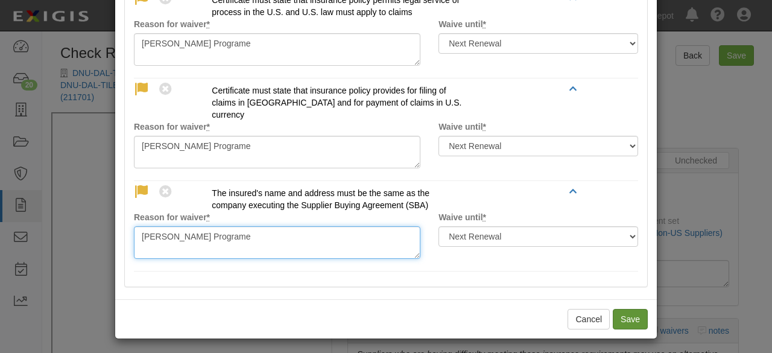
type textarea "Marsh Programe"
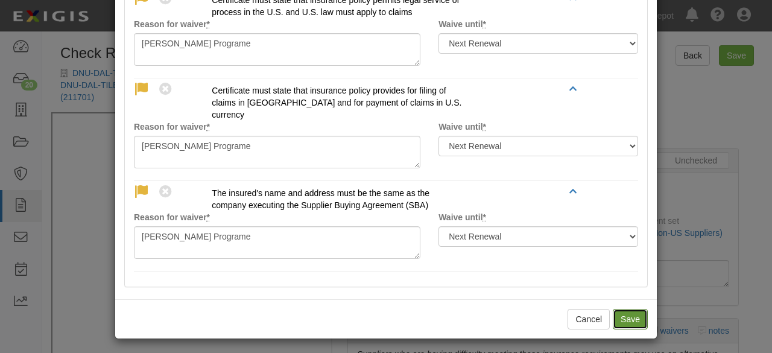
click at [629, 317] on button "Save" at bounding box center [630, 319] width 35 height 21
radio input "true"
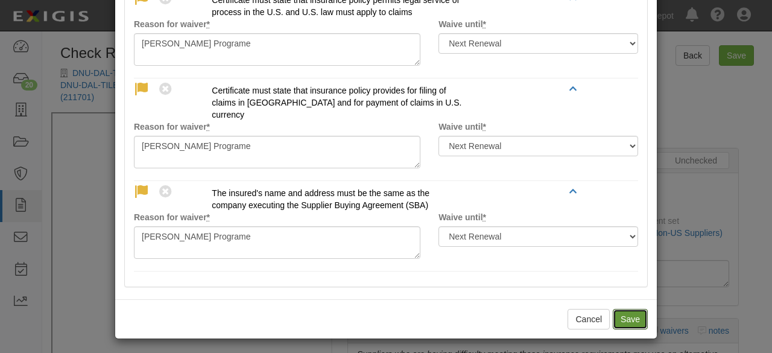
radio input "true"
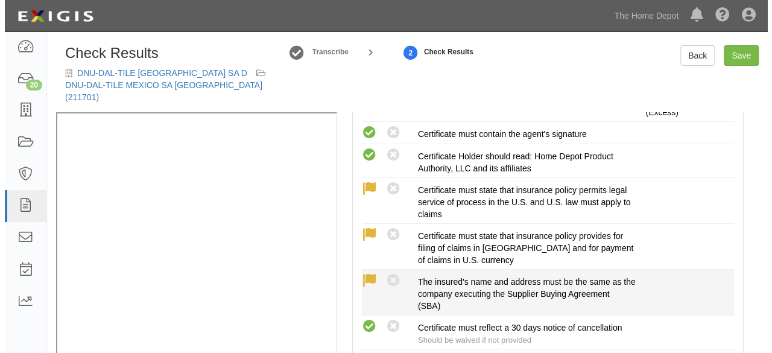
scroll to position [0, 0]
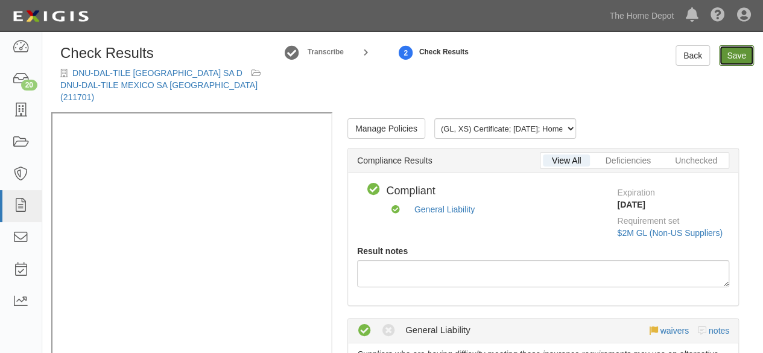
click at [735, 58] on link "Save" at bounding box center [736, 55] width 35 height 21
radio input "true"
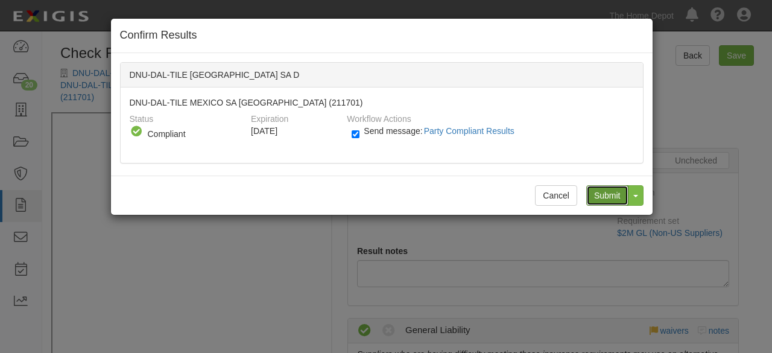
click at [599, 194] on input "Submit" at bounding box center [608, 195] width 42 height 21
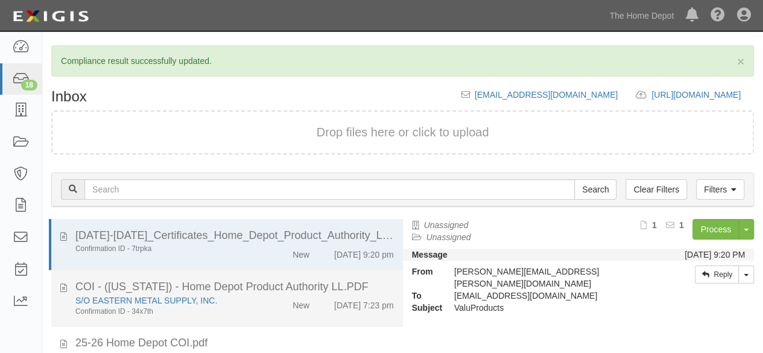
click at [270, 309] on div "New" at bounding box center [290, 302] width 56 height 17
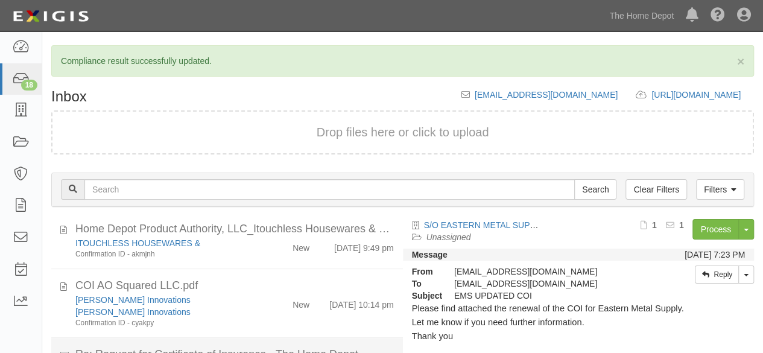
scroll to position [783, 0]
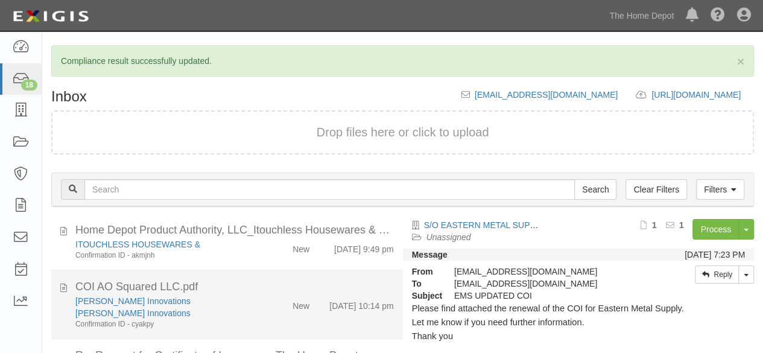
click at [240, 307] on div "[PERSON_NAME] Innovations" at bounding box center [164, 313] width 178 height 12
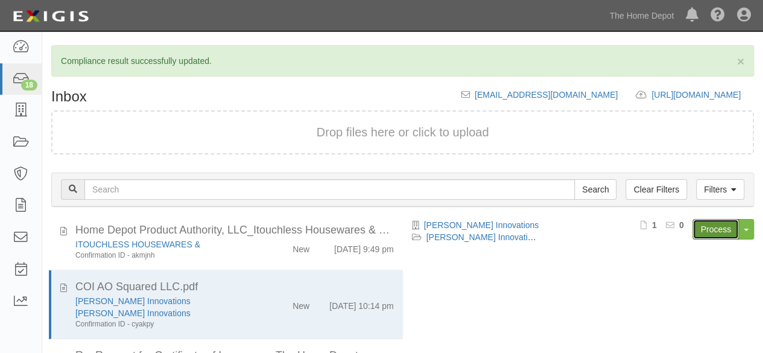
click at [718, 233] on link "Process" at bounding box center [716, 229] width 46 height 21
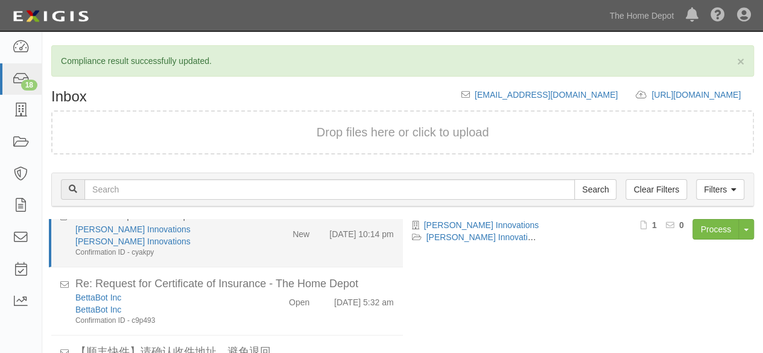
scroll to position [904, 0]
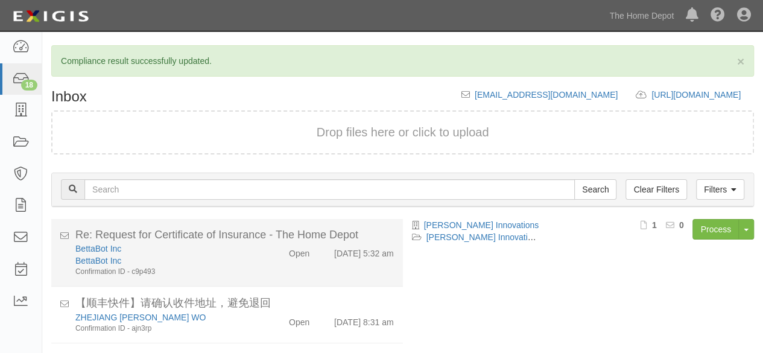
click at [235, 260] on div "BettaBot Inc" at bounding box center [164, 261] width 178 height 12
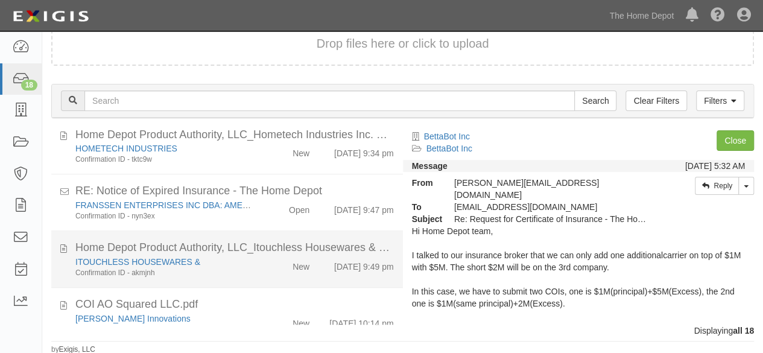
scroll to position [663, 0]
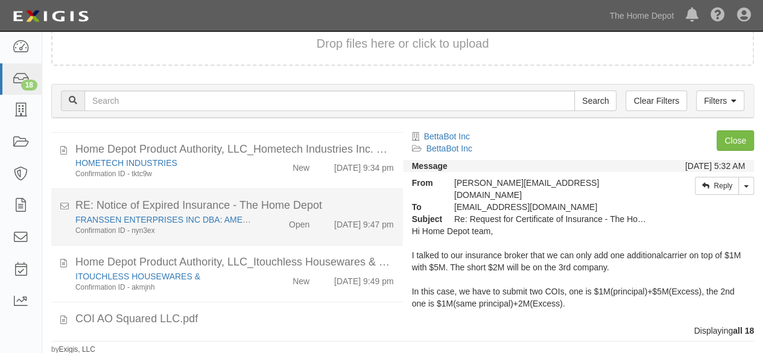
click at [256, 227] on div "[PERSON_NAME] ENTERPRISES INC DBA: AMERICAN CLEANING TECHNOLOGIES Confirmation …" at bounding box center [164, 225] width 196 height 22
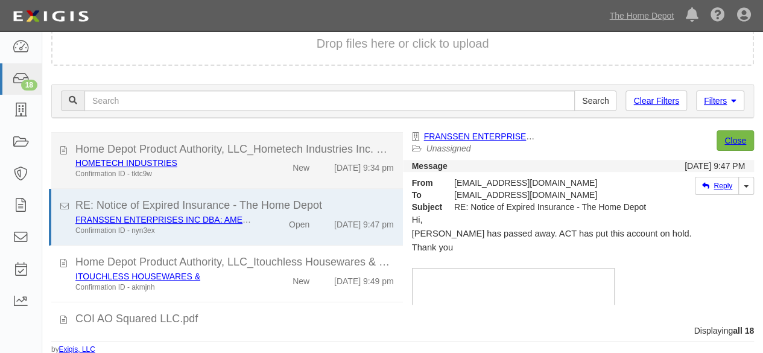
click at [253, 171] on div "HOMETECH INDUSTRIES Confirmation ID - tktc9w" at bounding box center [164, 168] width 196 height 22
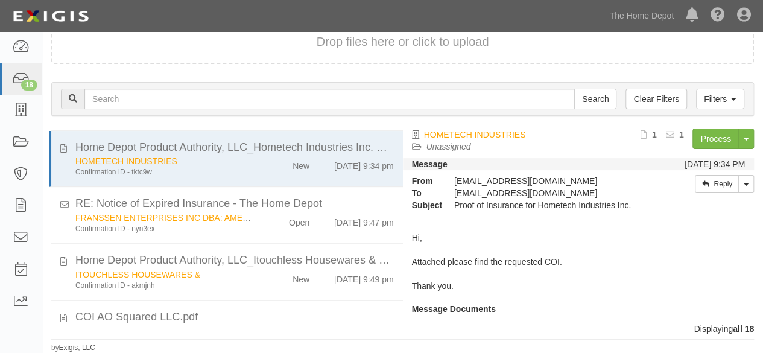
scroll to position [61, 0]
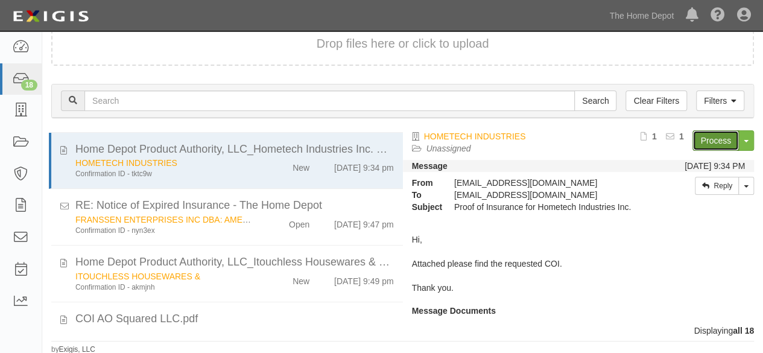
click at [701, 141] on link "Process" at bounding box center [716, 140] width 46 height 21
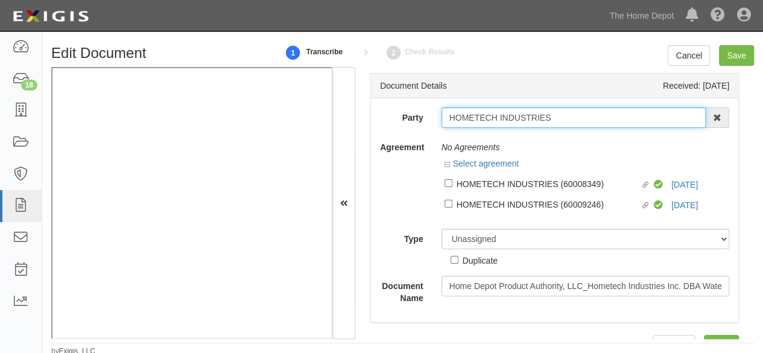
click at [532, 111] on input "HOMETECH INDUSTRIES" at bounding box center [574, 117] width 265 height 21
click at [572, 112] on input "HOMETECH INDUSTRIES" at bounding box center [574, 117] width 265 height 21
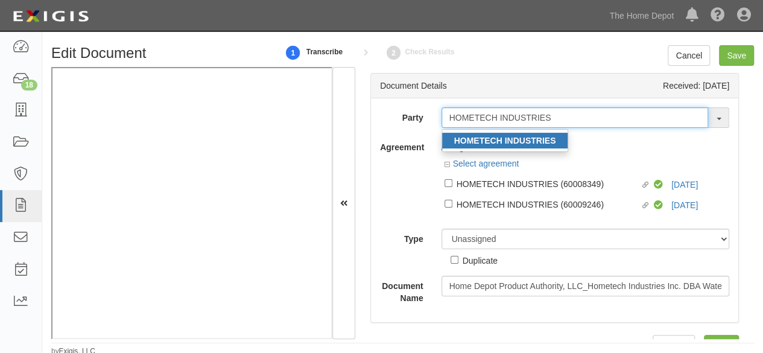
type input "HOMETECH INDUSTRIES"
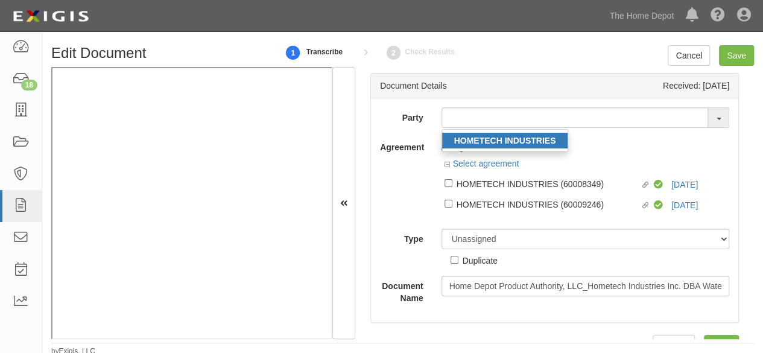
drag, startPoint x: 547, startPoint y: 144, endPoint x: 495, endPoint y: 111, distance: 61.6
click at [547, 144] on strong "HOMETECH INDUSTRIES" at bounding box center [505, 141] width 102 height 10
type input "HOMETECH INDUSTRIES"
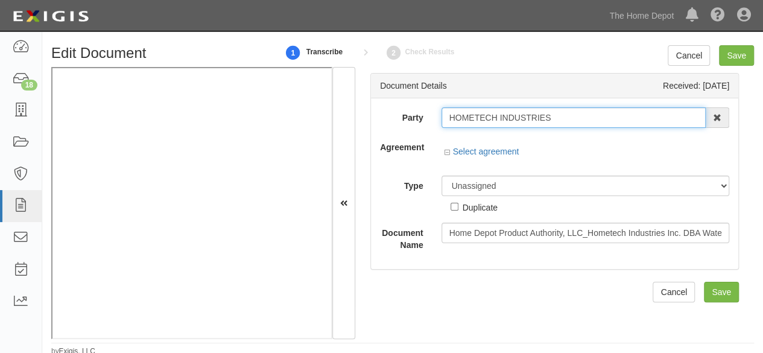
click at [493, 112] on input "HOMETECH INDUSTRIES" at bounding box center [574, 117] width 265 height 21
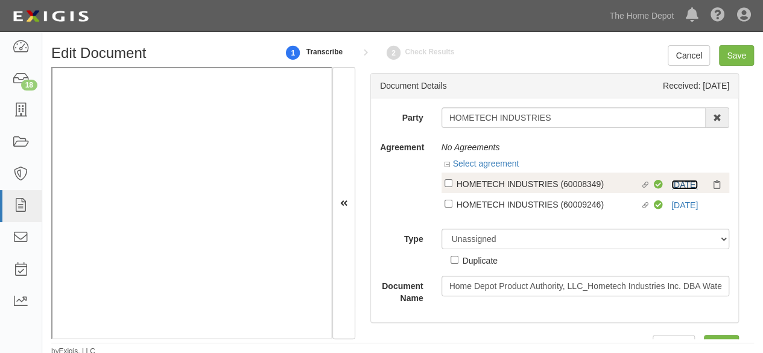
click at [672, 185] on link "10/1/25" at bounding box center [685, 185] width 27 height 10
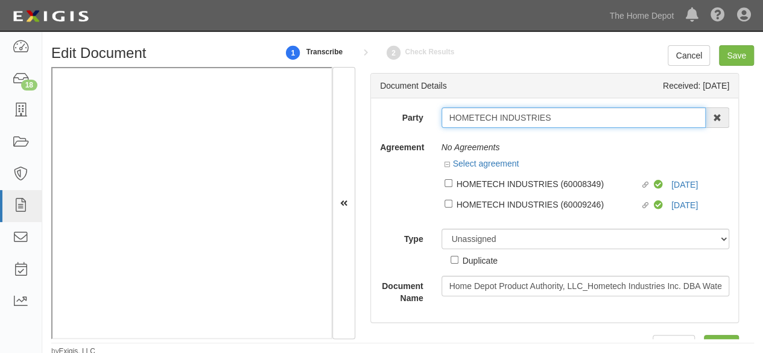
click at [470, 121] on input "HOMETECH INDUSTRIES" at bounding box center [574, 117] width 265 height 21
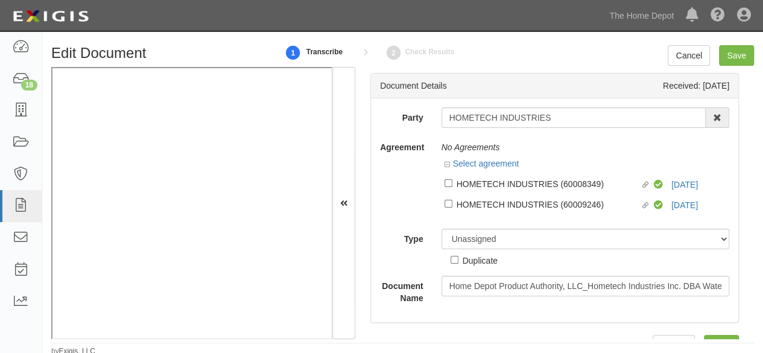
drag, startPoint x: 520, startPoint y: 185, endPoint x: 510, endPoint y: 205, distance: 21.6
click at [518, 188] on div "HOMETECH INDUSTRIES (60008349)" at bounding box center [549, 183] width 184 height 13
click at [453, 187] on input "Linked agreement HOMETECH INDUSTRIES (60008349) Linked agreement" at bounding box center [449, 183] width 8 height 8
checkbox input "true"
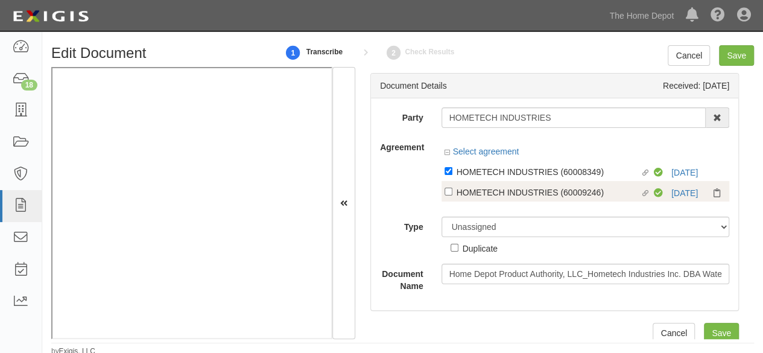
click at [512, 192] on div "HOMETECH INDUSTRIES (60009246)" at bounding box center [549, 191] width 184 height 13
click at [453, 192] on input "Linked agreement HOMETECH INDUSTRIES (60009246) Linked agreement" at bounding box center [449, 192] width 8 height 8
checkbox input "true"
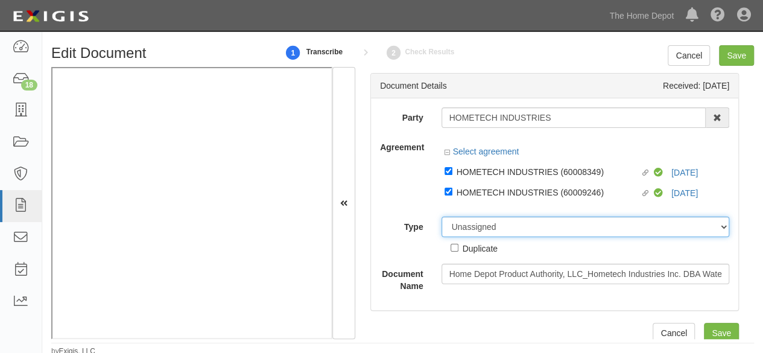
drag, startPoint x: 483, startPoint y: 229, endPoint x: 486, endPoint y: 219, distance: 10.1
click at [483, 229] on select "Unassigned Binder Cancellation Notice Certificate Contract Endorsement Insuranc…" at bounding box center [586, 227] width 288 height 21
select select "CertificateDetail"
click at [442, 217] on select "Unassigned Binder Cancellation Notice Certificate Contract Endorsement Insuranc…" at bounding box center [586, 227] width 288 height 21
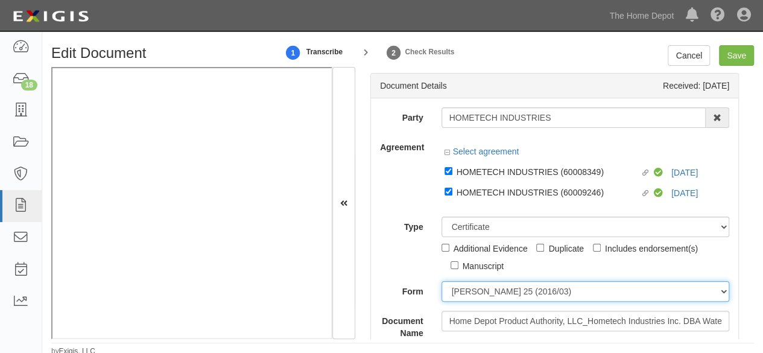
click at [480, 290] on select "ACORD 25 (2016/03) ACORD 101 ACORD 855 NY (2014/05) General" at bounding box center [586, 291] width 288 height 21
select select "GeneralFormDetail"
click at [442, 281] on select "ACORD 25 (2016/03) ACORD 101 ACORD 855 NY (2014/05) General" at bounding box center [586, 291] width 288 height 21
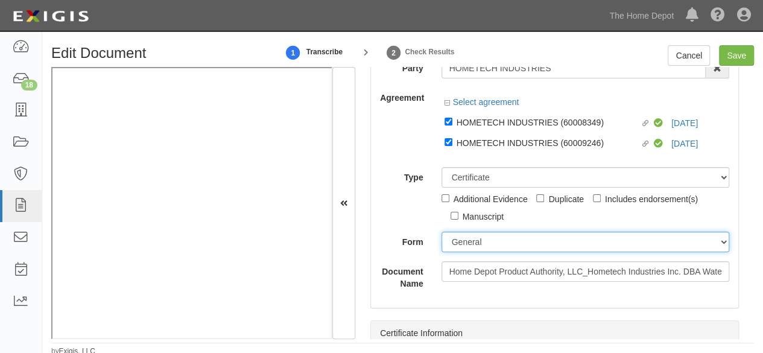
scroll to position [121, 0]
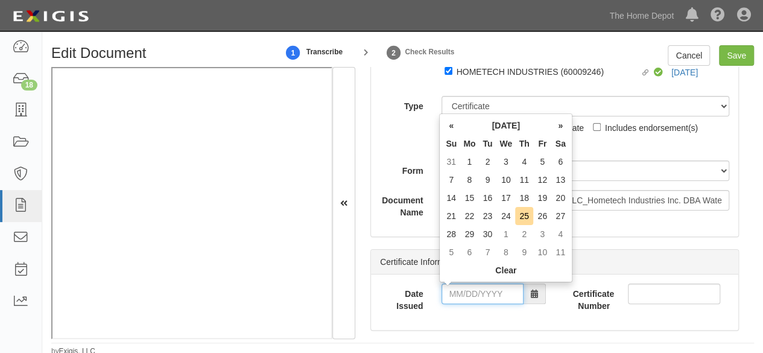
click at [474, 291] on input "Date Issued" at bounding box center [483, 294] width 82 height 21
drag, startPoint x: 451, startPoint y: 234, endPoint x: 463, endPoint y: 273, distance: 41.0
click at [453, 237] on td "28" at bounding box center [451, 234] width 18 height 18
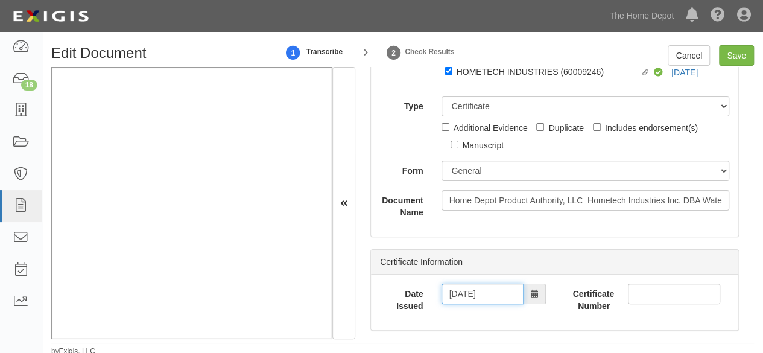
click at [469, 289] on input "09/28/2025" at bounding box center [483, 294] width 82 height 21
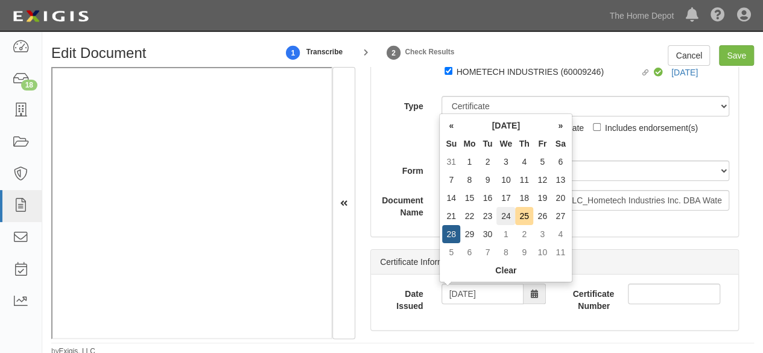
drag, startPoint x: 508, startPoint y: 214, endPoint x: 454, endPoint y: 221, distance: 54.8
click at [507, 215] on td "24" at bounding box center [506, 216] width 19 height 18
type input "09/24/2025"
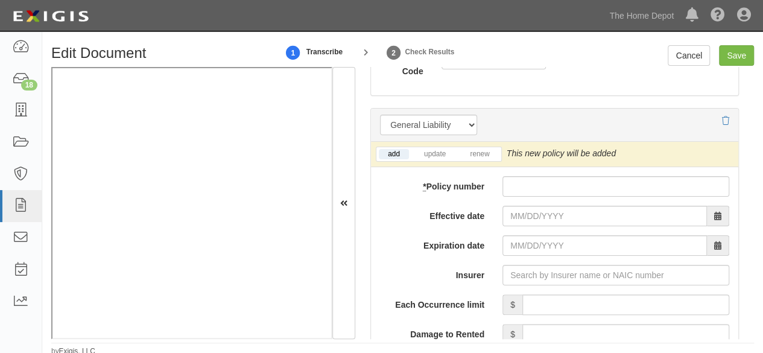
scroll to position [1026, 0]
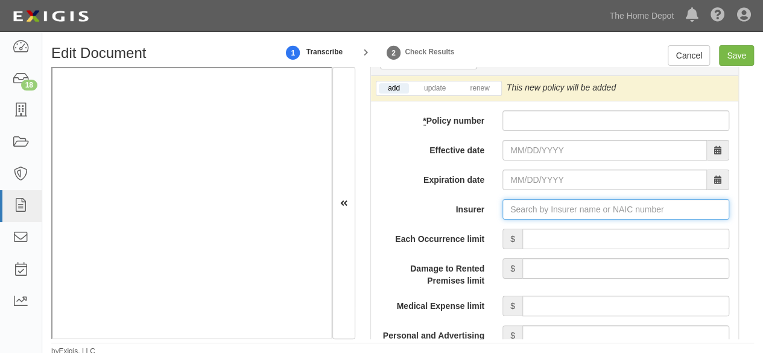
click at [520, 211] on input "Insurer" at bounding box center [616, 209] width 227 height 21
paste input "26263"
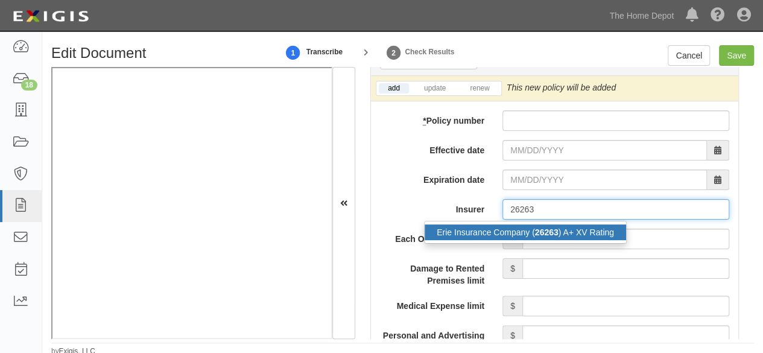
click at [507, 232] on div "Erie Insurance Company ( 26263 ) A+ XV Rating" at bounding box center [526, 232] width 202 height 16
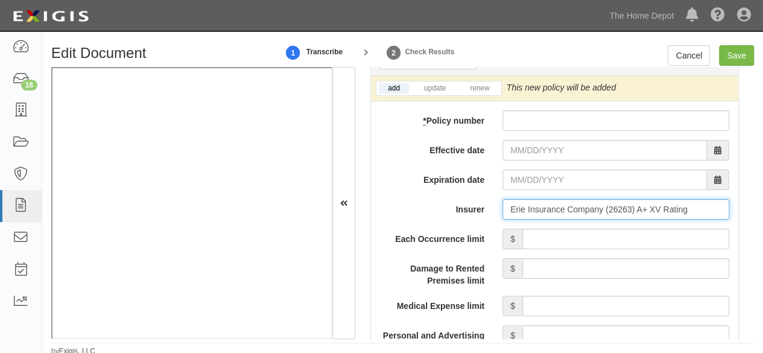
type input "Erie Insurance Company (26263) A+ XV Rating"
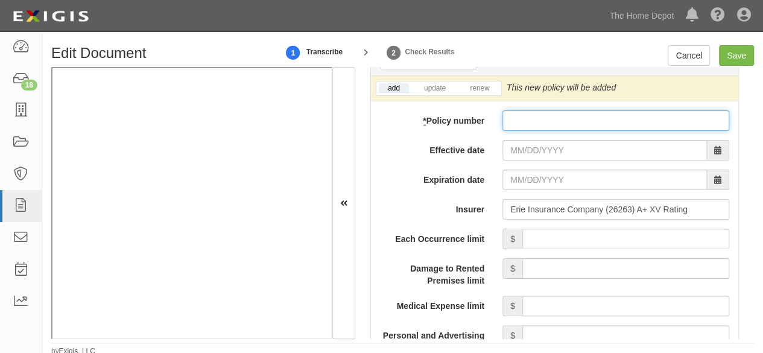
paste input "Q61-0228943"
click at [530, 118] on input "Q61-0228943" at bounding box center [616, 120] width 227 height 21
type input "Q61-0228943"
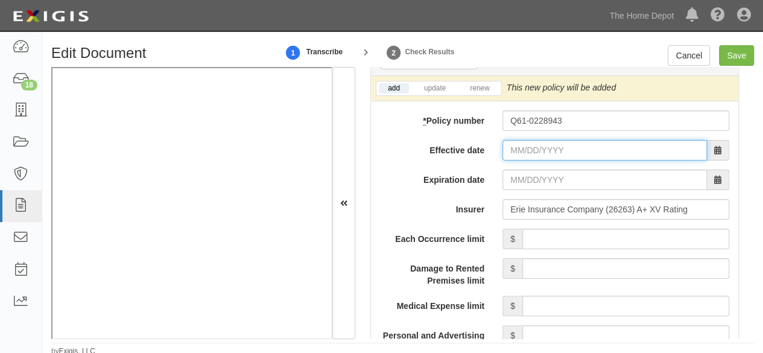
click at [515, 150] on input "Effective date" at bounding box center [605, 150] width 205 height 21
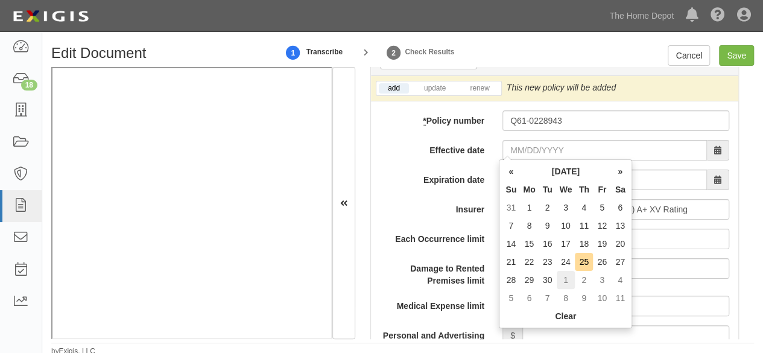
click at [570, 284] on td "1" at bounding box center [566, 280] width 19 height 18
type input "10/01/2025"
type input "10/01/2026"
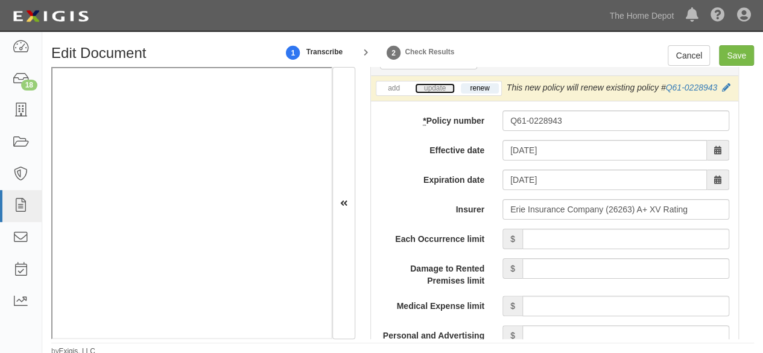
click at [440, 83] on link "update" at bounding box center [435, 88] width 40 height 10
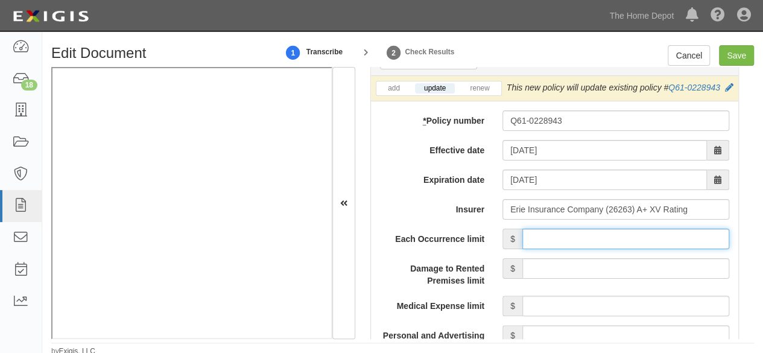
click at [561, 249] on input "Each Occurrence limit" at bounding box center [626, 239] width 207 height 21
type input "1,000,000"
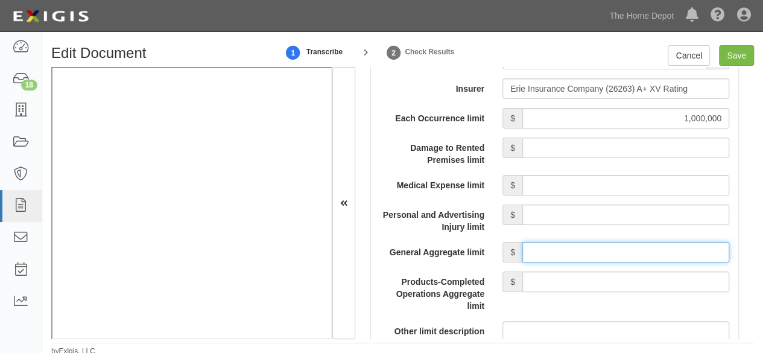
click at [554, 262] on input "General Aggregate limit" at bounding box center [626, 252] width 207 height 21
type input "2,000,000"
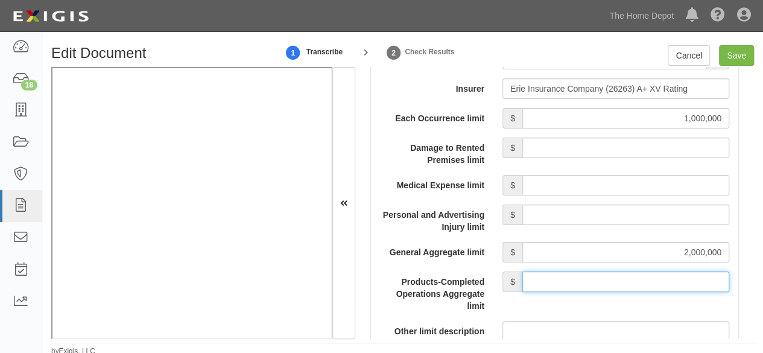
click at [564, 288] on input "Products-Completed Operations Aggregate limit" at bounding box center [626, 282] width 207 height 21
type input "2,000,000"
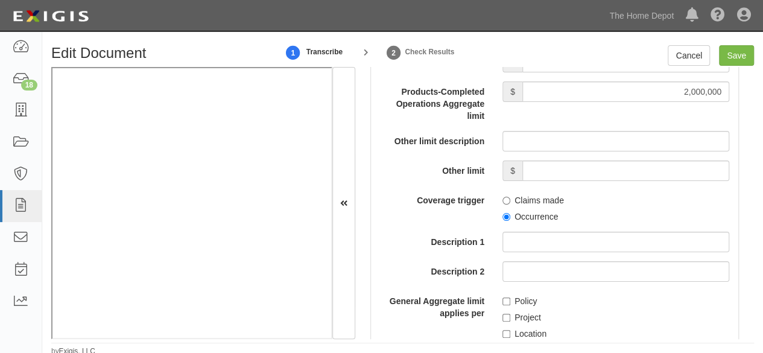
scroll to position [1388, 0]
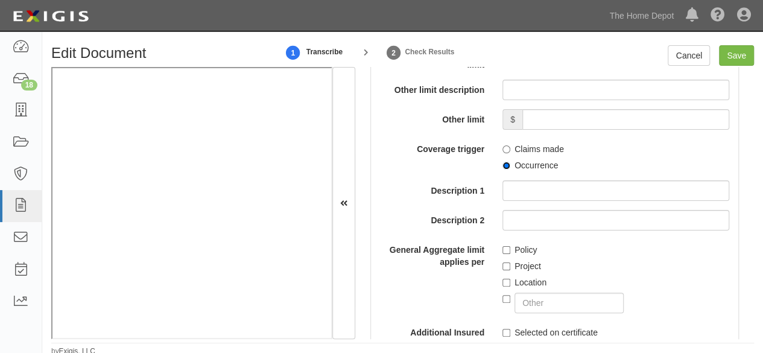
click at [503, 170] on input "Occurrence" at bounding box center [507, 166] width 8 height 8
radio input "true"
click at [503, 254] on input "Policy" at bounding box center [507, 250] width 8 height 8
checkbox input "true"
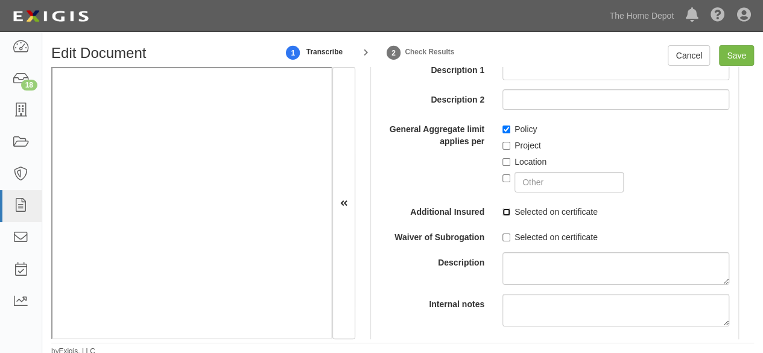
click at [503, 216] on input "Selected on certificate" at bounding box center [507, 212] width 8 height 8
checkbox input "true"
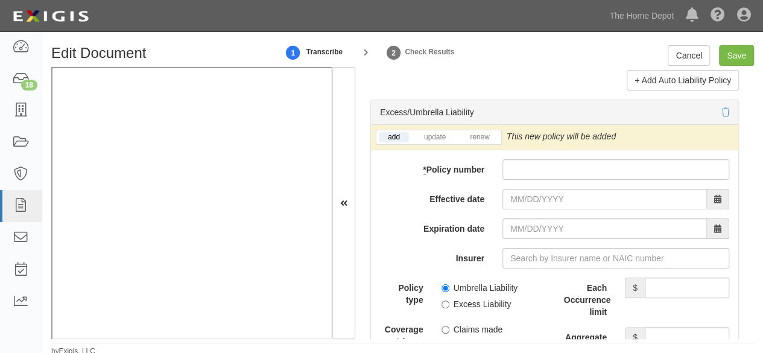
scroll to position [2595, 0]
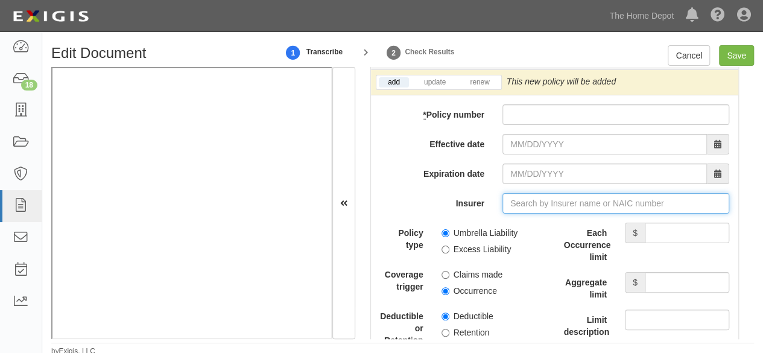
click at [523, 211] on input "Insurer" at bounding box center [616, 203] width 227 height 21
paste input "26271"
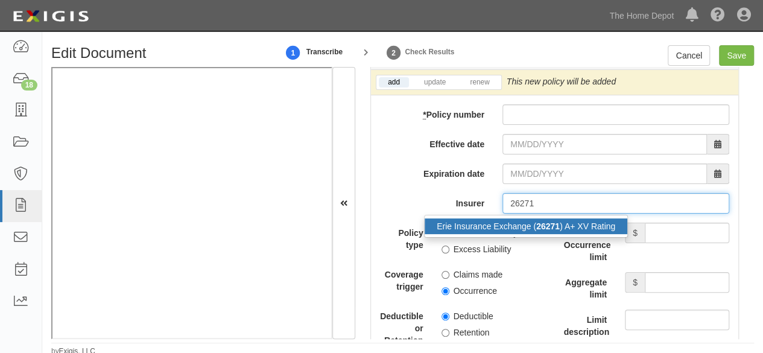
click at [507, 234] on div "Erie Insurance Exchange ( 26271 ) A+ XV Rating" at bounding box center [526, 226] width 203 height 16
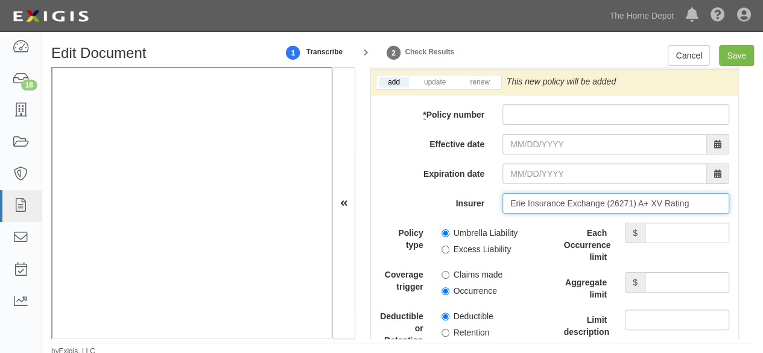
type input "Erie Insurance Exchange (26271) A+ XV Rating"
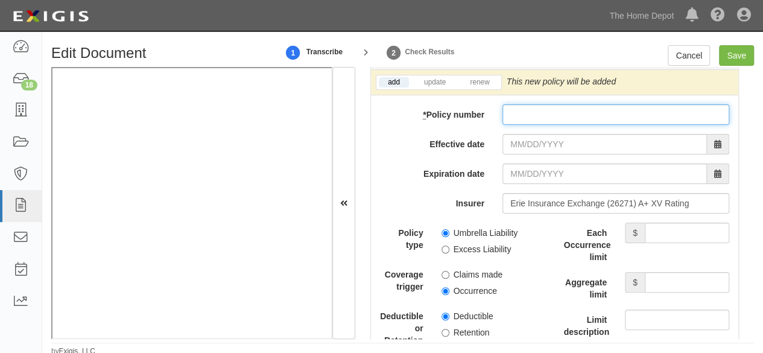
click at [514, 119] on input "* Policy number" at bounding box center [616, 114] width 227 height 21
paste input "Q34-0173488"
type input "Q34-0173488"
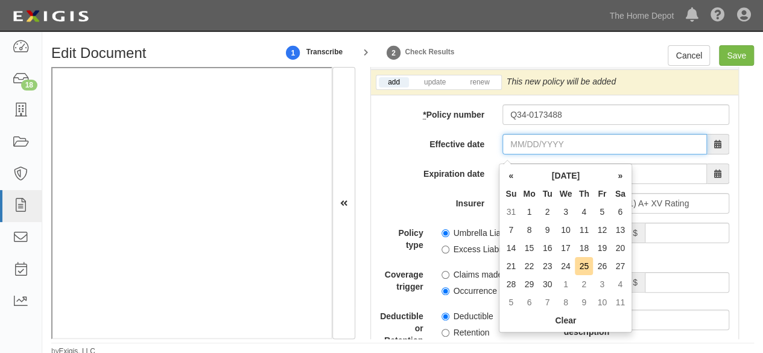
click at [515, 154] on input "Effective date" at bounding box center [605, 144] width 205 height 21
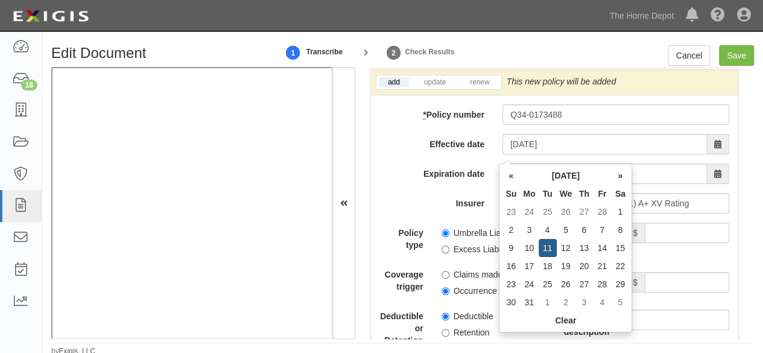
type input "03/11/2025"
type input "03/11/2026"
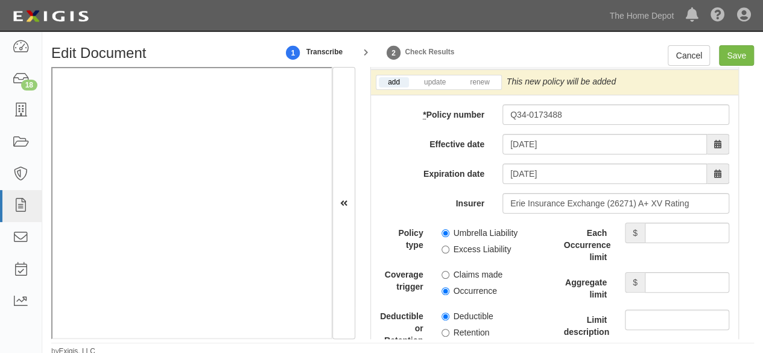
drag, startPoint x: 482, startPoint y: 191, endPoint x: 536, endPoint y: 173, distance: 57.4
click at [482, 184] on div "Expiration date 03/11/2026" at bounding box center [554, 174] width 367 height 21
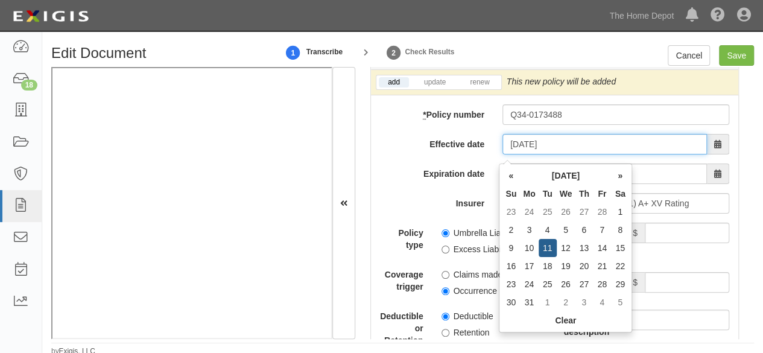
drag, startPoint x: 560, startPoint y: 151, endPoint x: 395, endPoint y: 170, distance: 166.3
click at [395, 170] on div "add update renew This new policy will be added This new policy will update exis…" at bounding box center [554, 358] width 367 height 576
type input "10/01/2025"
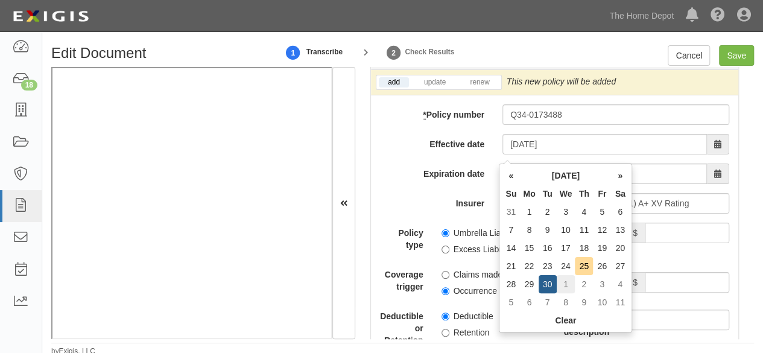
type input "10/01/2026"
click at [567, 283] on td "1" at bounding box center [566, 284] width 19 height 18
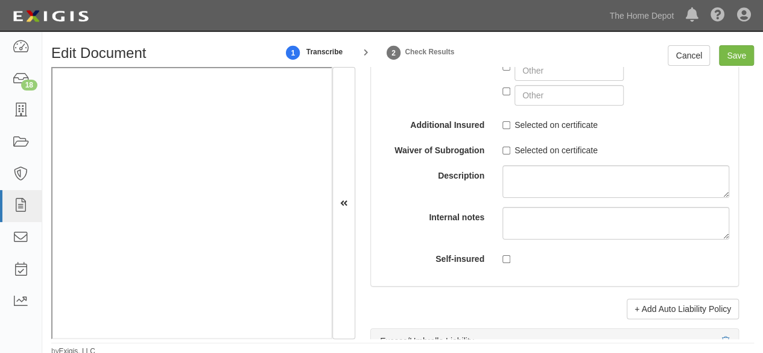
scroll to position [2534, 0]
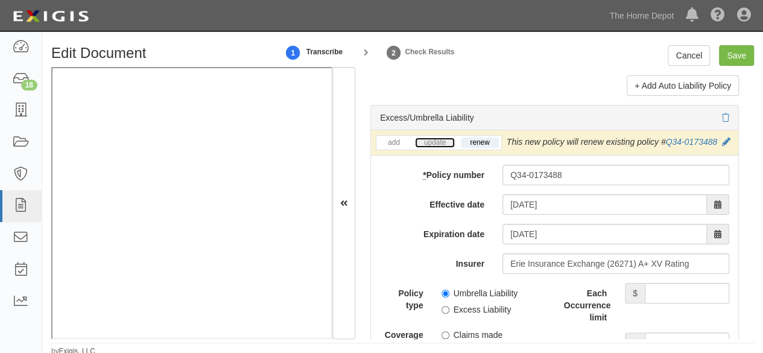
click at [428, 148] on link "update" at bounding box center [435, 143] width 40 height 10
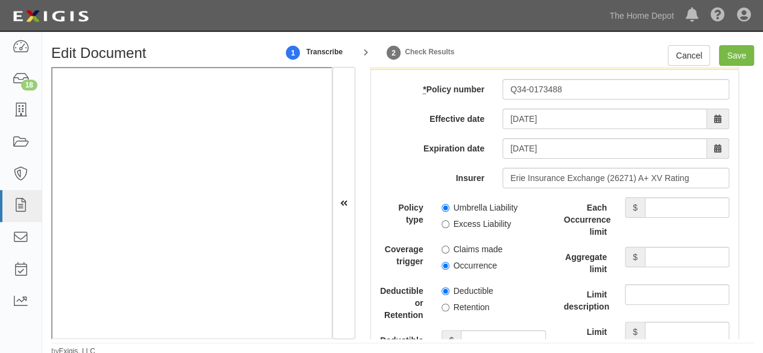
scroll to position [2655, 0]
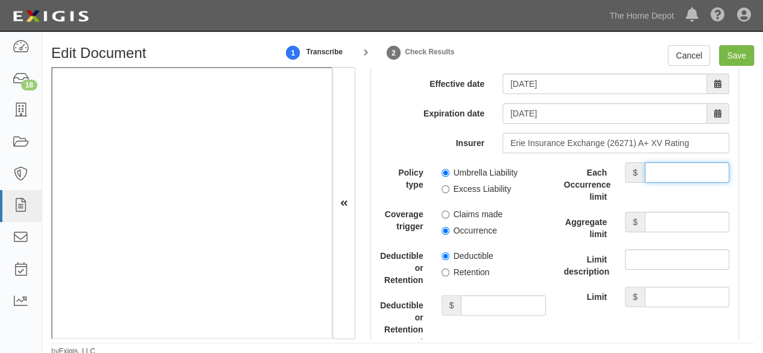
click at [667, 183] on input "Each Occurrence limit" at bounding box center [687, 172] width 84 height 21
type input "2,000,000"
drag, startPoint x: 673, startPoint y: 240, endPoint x: 670, endPoint y: 233, distance: 7.6
click at [673, 232] on input "Aggregate limit" at bounding box center [687, 222] width 84 height 21
type input "2,000,000"
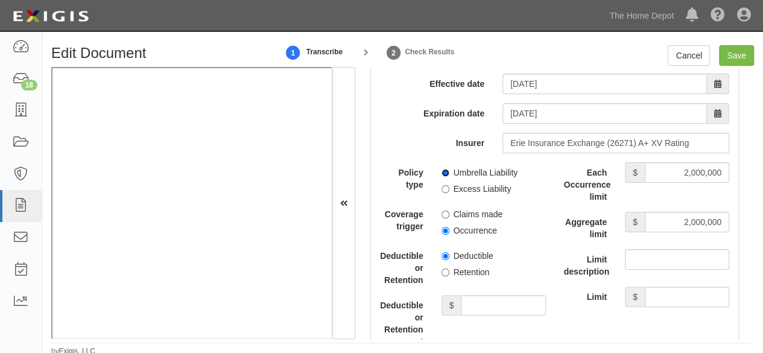
click at [442, 177] on input "Umbrella Liability" at bounding box center [446, 173] width 8 height 8
radio input "true"
click at [443, 235] on input "Occurrence" at bounding box center [446, 231] width 8 height 8
radio input "true"
click at [731, 56] on input "Save" at bounding box center [736, 55] width 35 height 21
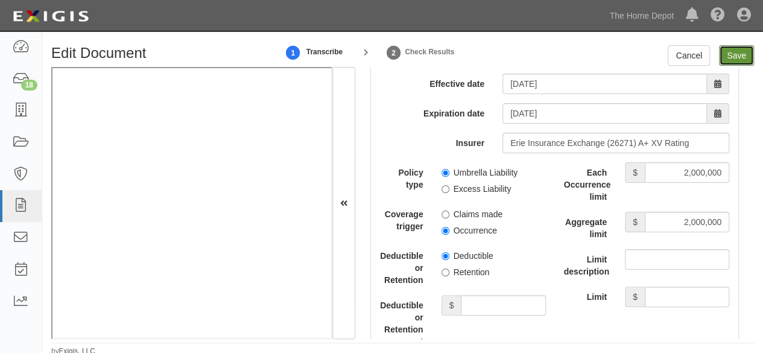
type input "1000000"
type input "2000000"
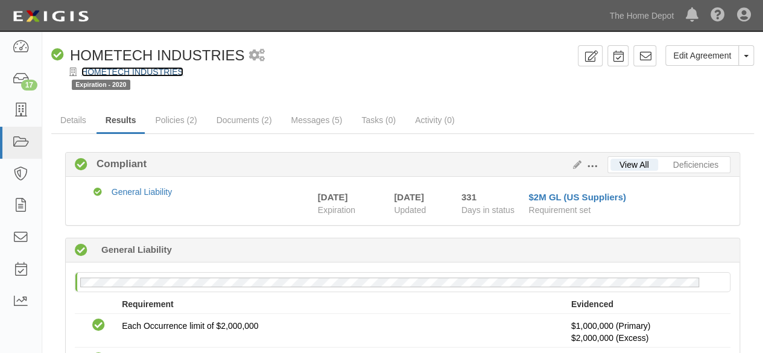
click at [148, 75] on link "HOMETECH INDUSTRIES" at bounding box center [132, 72] width 102 height 10
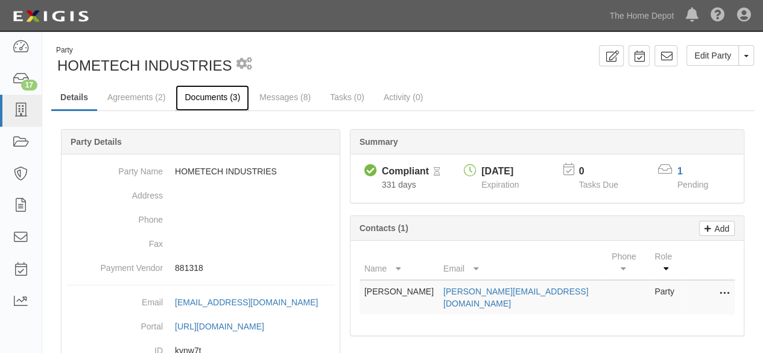
click at [207, 97] on link "Documents (3)" at bounding box center [213, 98] width 74 height 26
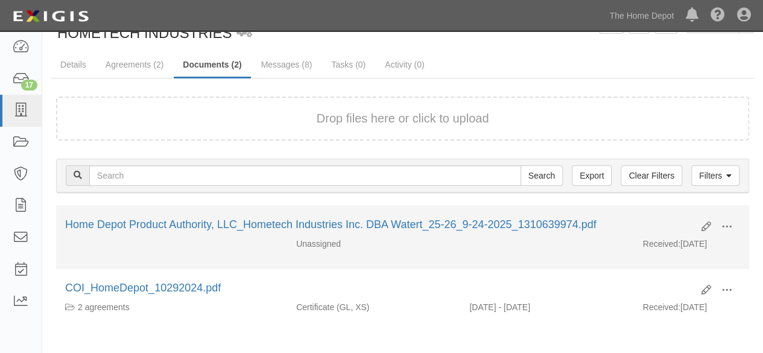
scroll to position [60, 0]
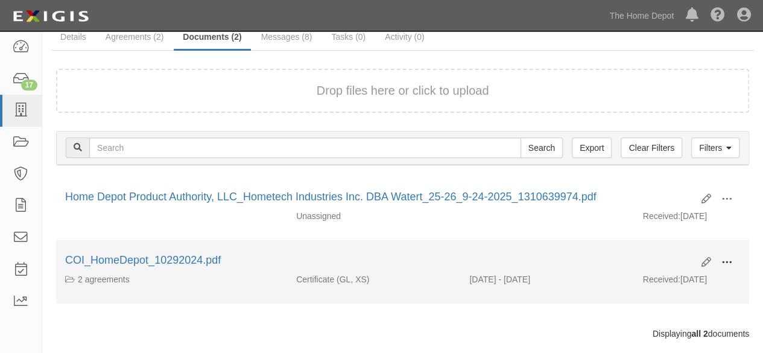
click at [730, 259] on span at bounding box center [727, 262] width 11 height 11
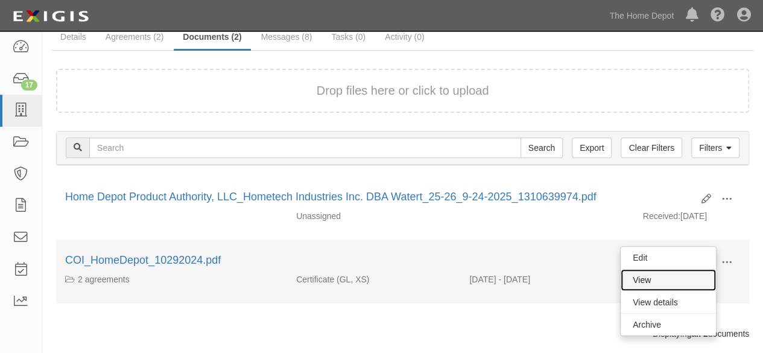
click at [681, 279] on link "View" at bounding box center [668, 280] width 95 height 22
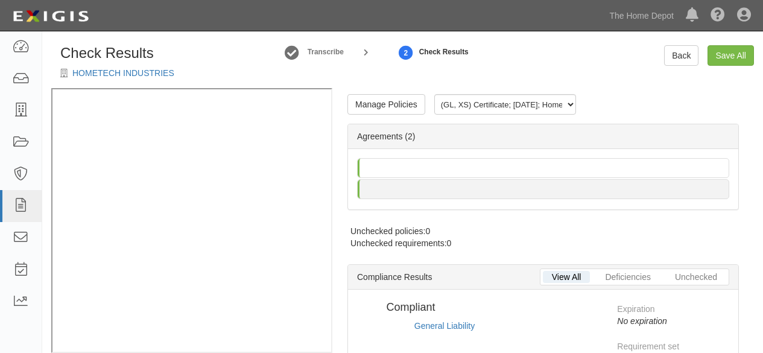
radio input "true"
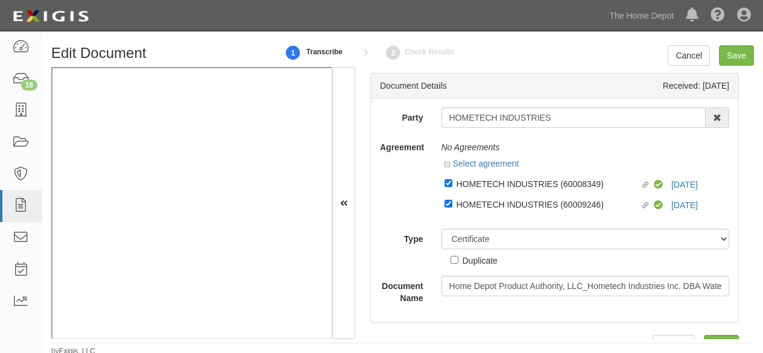
select select "CertificateDetail"
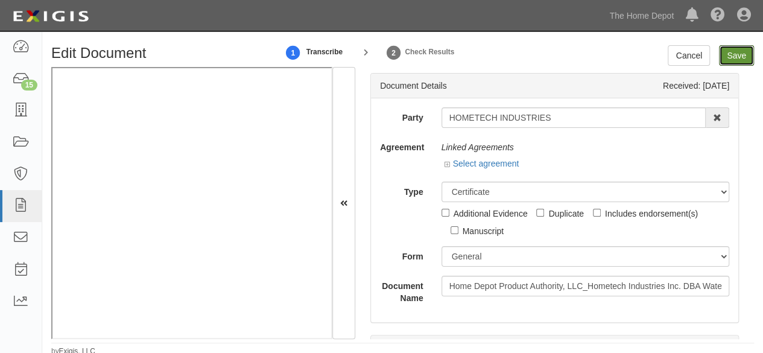
drag, startPoint x: 734, startPoint y: 60, endPoint x: 717, endPoint y: 59, distance: 16.9
click at [734, 60] on input "Save" at bounding box center [736, 55] width 35 height 21
type input "1000000"
type input "2000000"
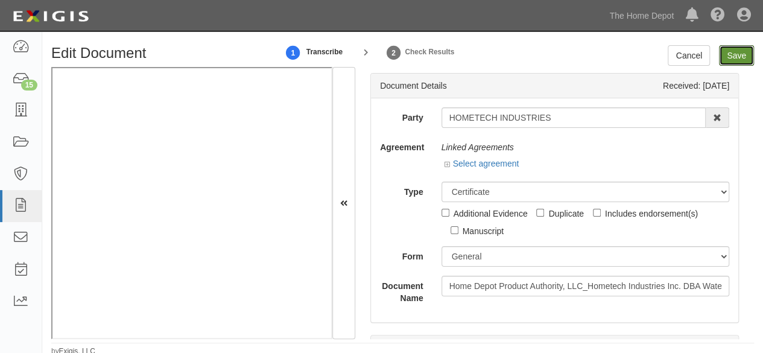
type input "2000000"
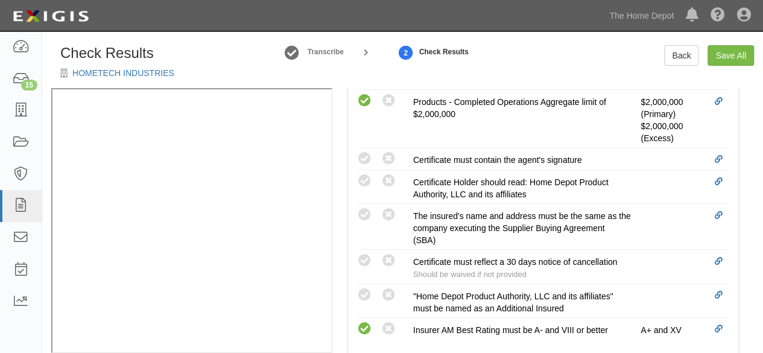
scroll to position [543, 0]
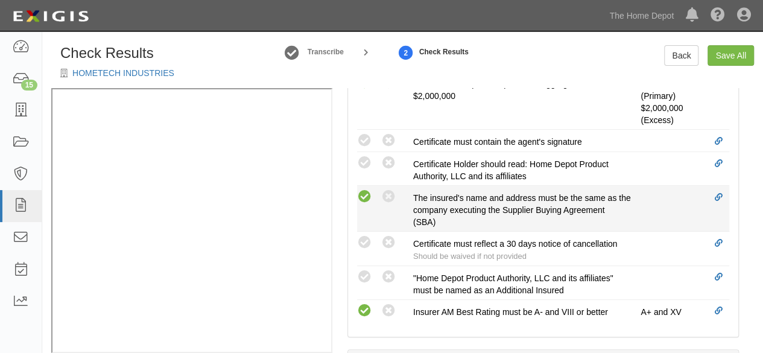
click at [362, 193] on icon at bounding box center [364, 196] width 15 height 15
radio input "true"
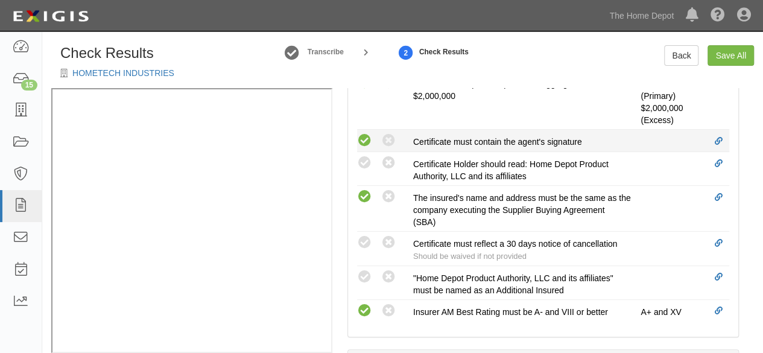
click at [363, 138] on icon at bounding box center [364, 140] width 15 height 15
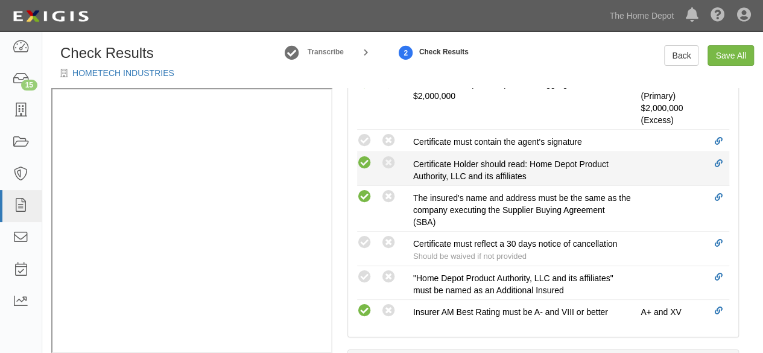
radio input "true"
click at [366, 159] on icon at bounding box center [364, 163] width 15 height 15
radio input "true"
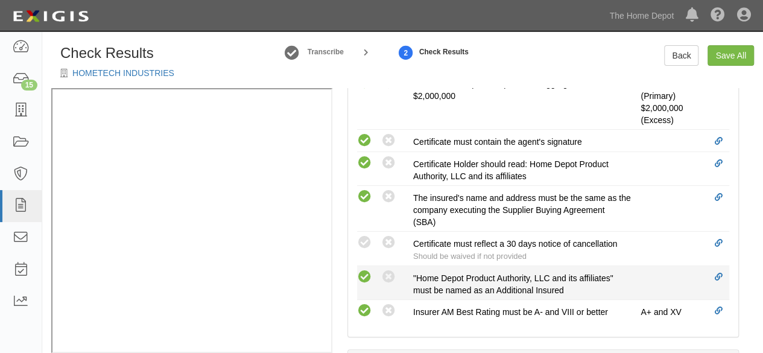
click at [371, 276] on icon at bounding box center [364, 277] width 15 height 15
radio input "true"
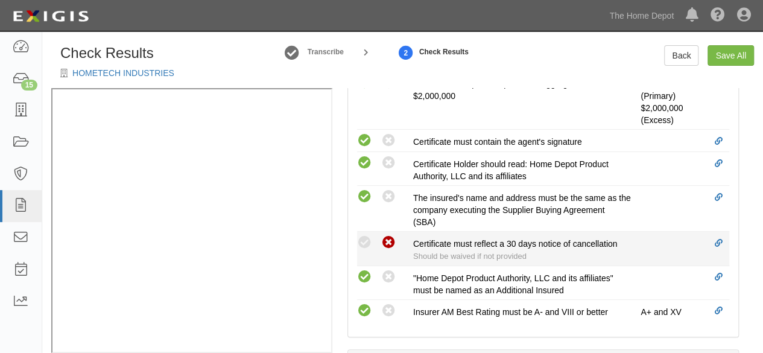
click at [392, 239] on icon at bounding box center [388, 242] width 15 height 15
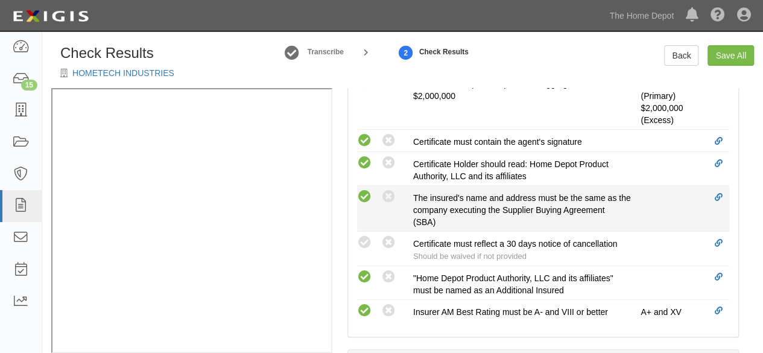
radio input "true"
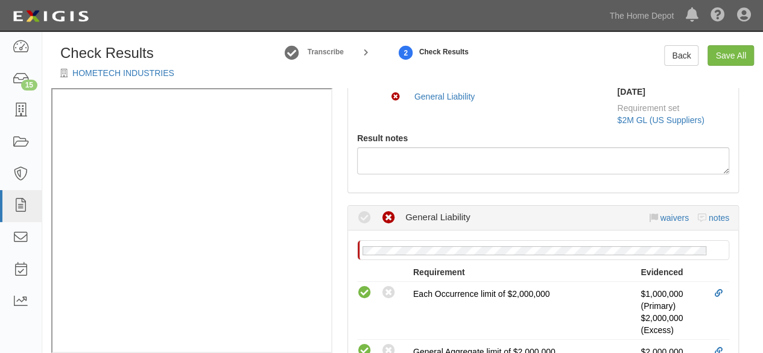
scroll to position [151, 0]
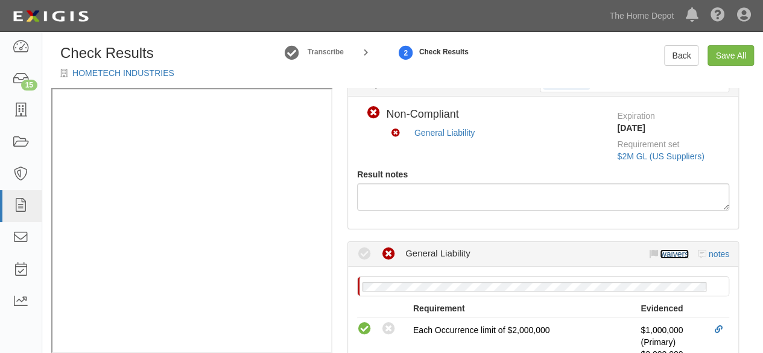
click at [661, 251] on link "waivers" at bounding box center [674, 254] width 28 height 10
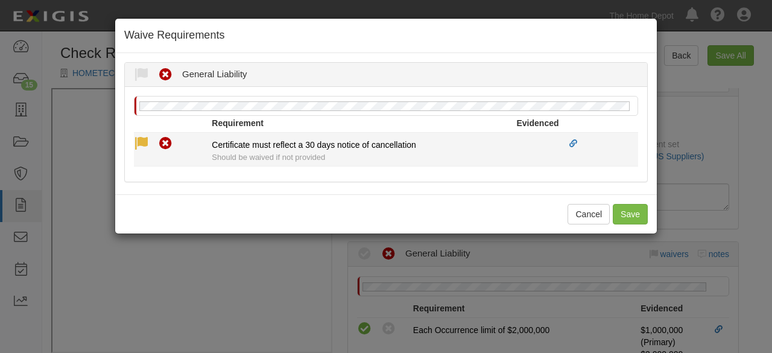
drag, startPoint x: 145, startPoint y: 147, endPoint x: 154, endPoint y: 172, distance: 26.9
click at [146, 147] on icon at bounding box center [141, 143] width 15 height 15
radio input "true"
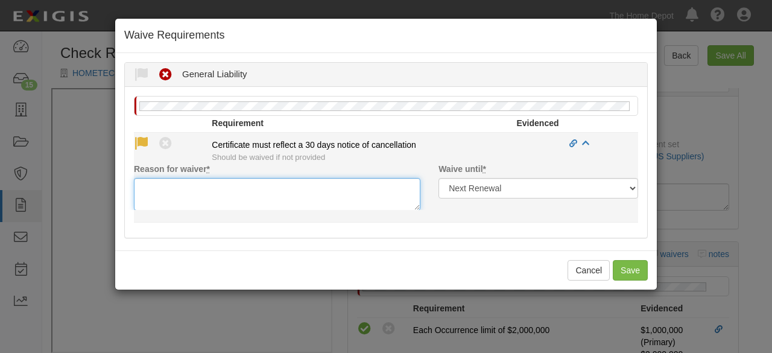
click at [162, 193] on textarea "Reason for waiver *" at bounding box center [277, 194] width 287 height 33
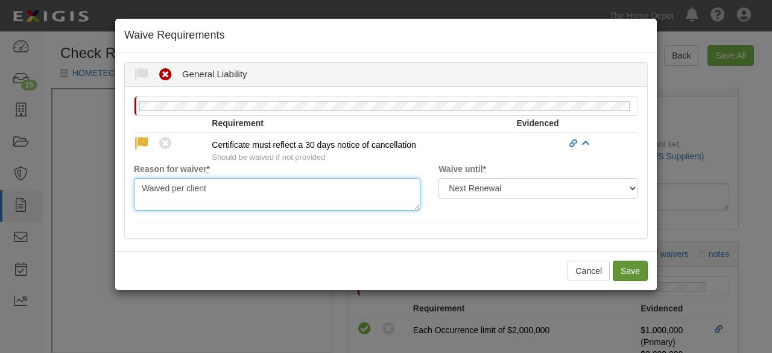
type textarea "Waived per client"
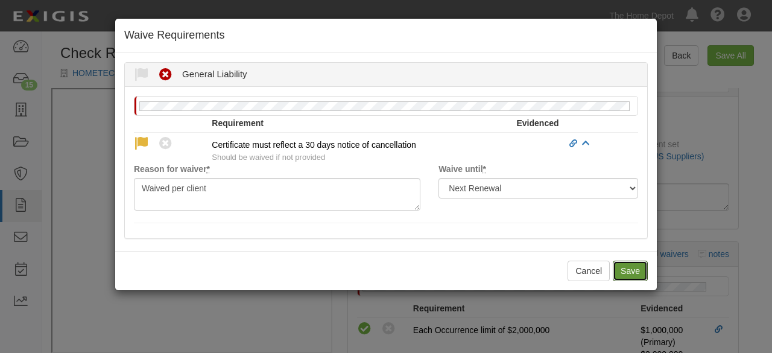
click at [640, 269] on button "Save" at bounding box center [630, 271] width 35 height 21
radio input "true"
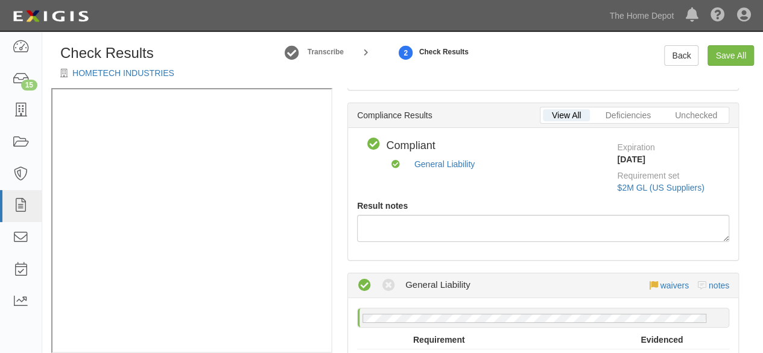
scroll to position [0, 0]
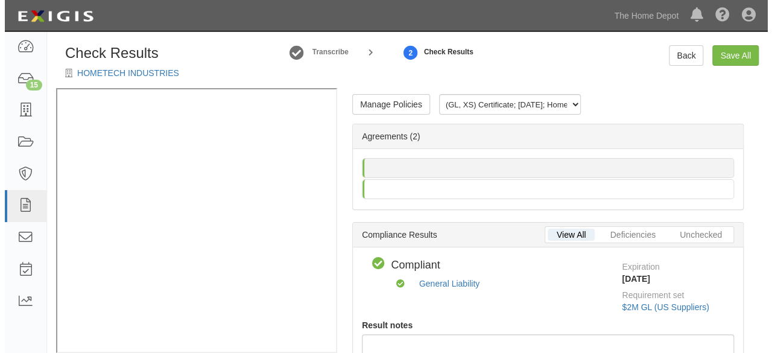
scroll to position [17, 0]
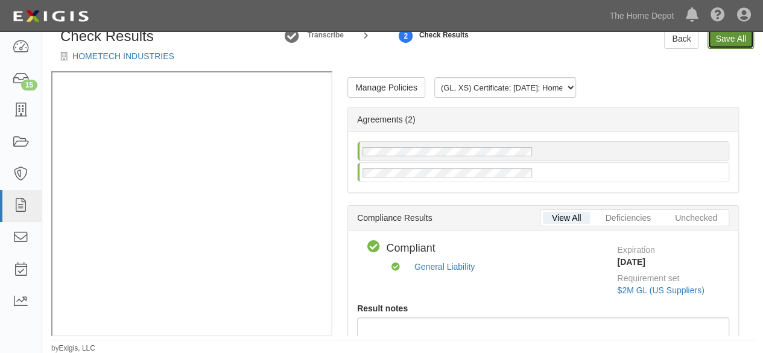
click at [728, 42] on link "Save All" at bounding box center [731, 38] width 46 height 21
radio input "false"
radio input "true"
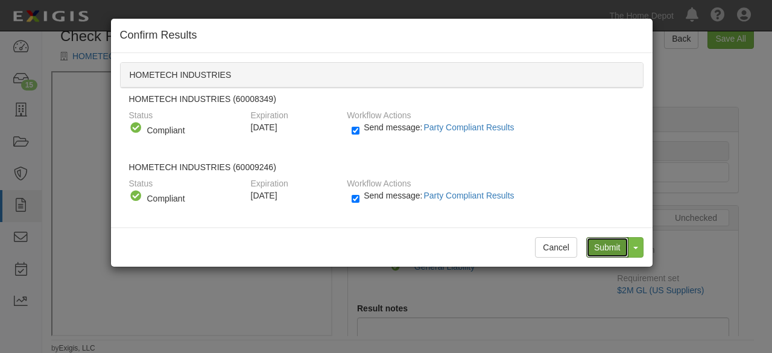
drag, startPoint x: 612, startPoint y: 243, endPoint x: 605, endPoint y: 235, distance: 10.7
click at [609, 238] on input "Submit" at bounding box center [608, 247] width 42 height 21
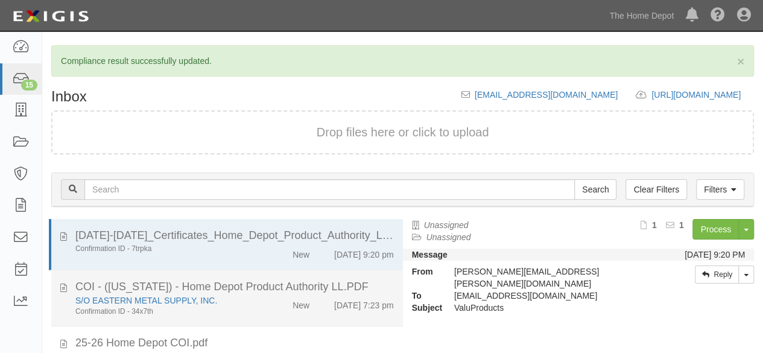
drag, startPoint x: 256, startPoint y: 310, endPoint x: 262, endPoint y: 305, distance: 7.7
click at [256, 308] on div "S/O EASTERN METAL SUPPLY, INC. Confirmation ID - 34x7th" at bounding box center [164, 305] width 196 height 22
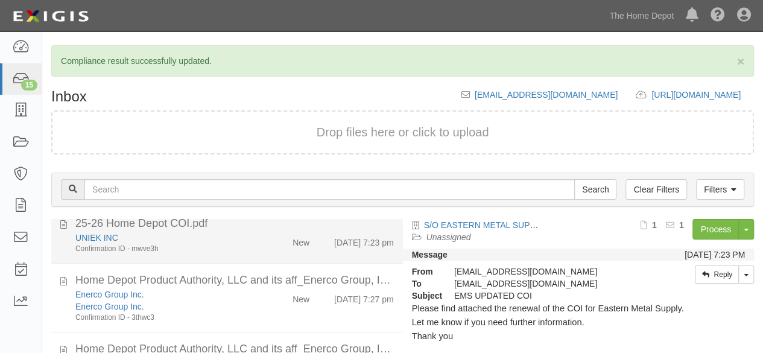
scroll to position [121, 0]
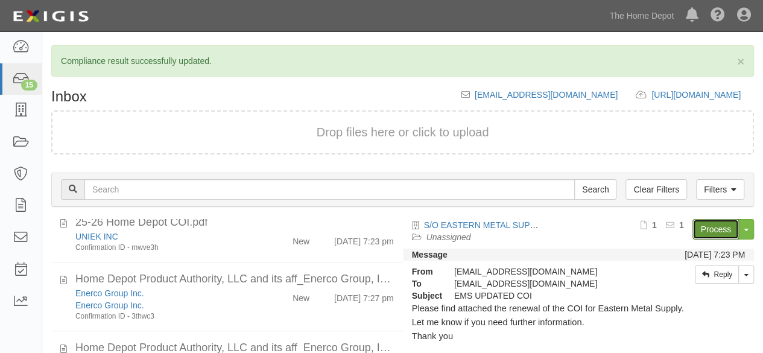
click at [706, 231] on link "Process" at bounding box center [716, 229] width 46 height 21
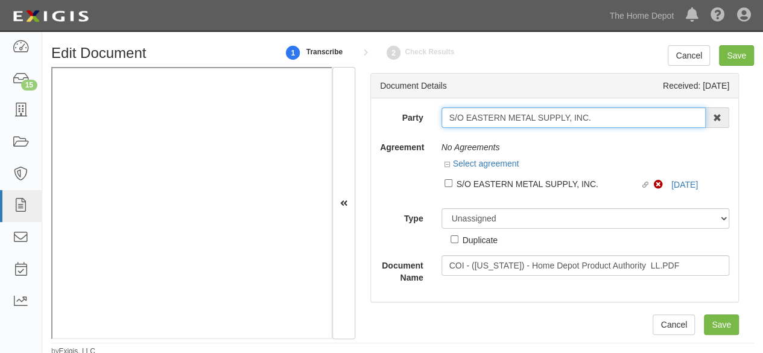
drag, startPoint x: 602, startPoint y: 115, endPoint x: 593, endPoint y: 105, distance: 14.1
click at [602, 115] on input "S/O EASTERN METAL SUPPLY, INC." at bounding box center [574, 117] width 265 height 21
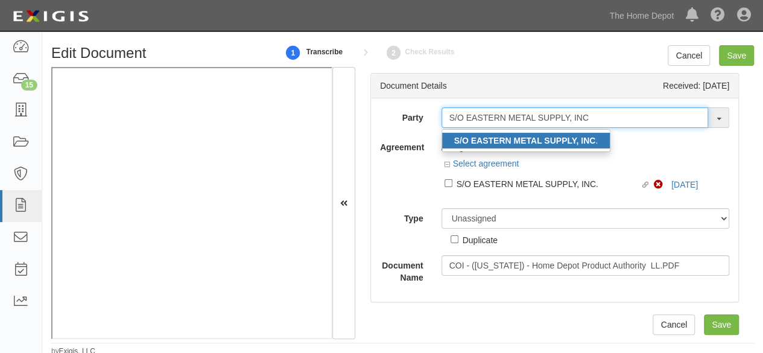
type input "S/O EASTERN METAL SUPPLY, INC"
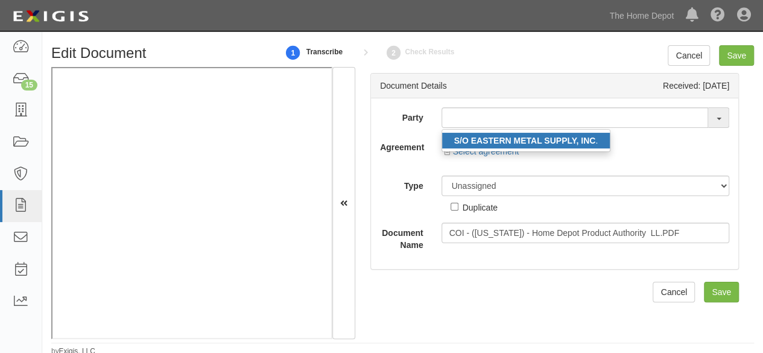
click at [565, 142] on strong "S/O EASTERN METAL SUPPLY, INC" at bounding box center [525, 141] width 142 height 10
type input "S/O EASTERN METAL SUPPLY, INC."
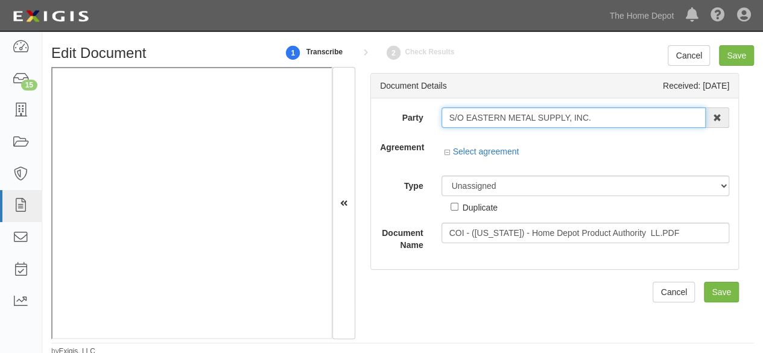
click at [501, 118] on input "S/O EASTERN METAL SUPPLY, INC." at bounding box center [574, 117] width 265 height 21
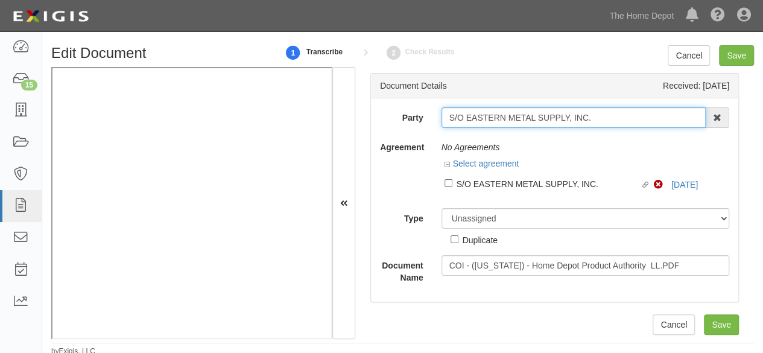
click at [500, 118] on input "S/O EASTERN METAL SUPPLY, INC." at bounding box center [574, 117] width 265 height 21
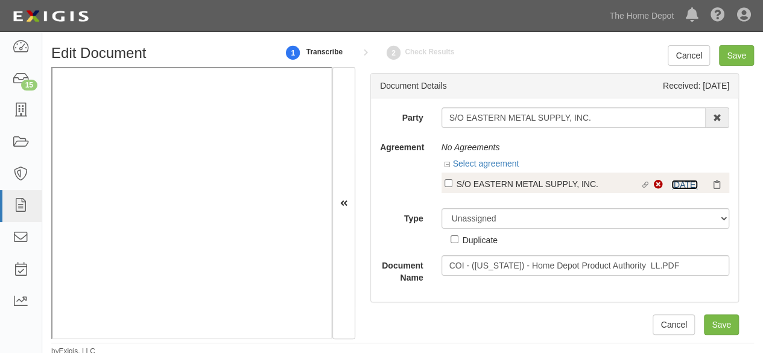
click at [676, 185] on link "[DATE]" at bounding box center [685, 185] width 27 height 10
click at [467, 185] on div "S/O EASTERN METAL SUPPLY, INC." at bounding box center [549, 183] width 184 height 13
click at [453, 185] on input "Linked agreement S/O EASTERN METAL SUPPLY, INC. Linked agreement" at bounding box center [449, 183] width 8 height 8
checkbox input "true"
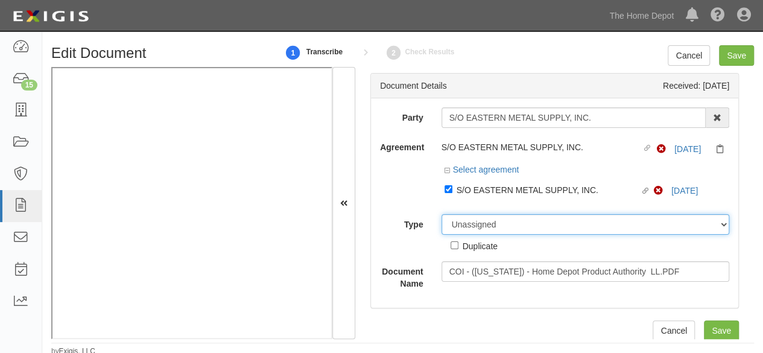
drag, startPoint x: 485, startPoint y: 226, endPoint x: 487, endPoint y: 218, distance: 8.6
click at [485, 224] on select "Unassigned Binder Cancellation Notice Certificate Contract Endorsement Insuranc…" at bounding box center [586, 224] width 288 height 21
select select "CertificateDetail"
click at [442, 214] on select "Unassigned Binder Cancellation Notice Certificate Contract Endorsement Insuranc…" at bounding box center [586, 224] width 288 height 21
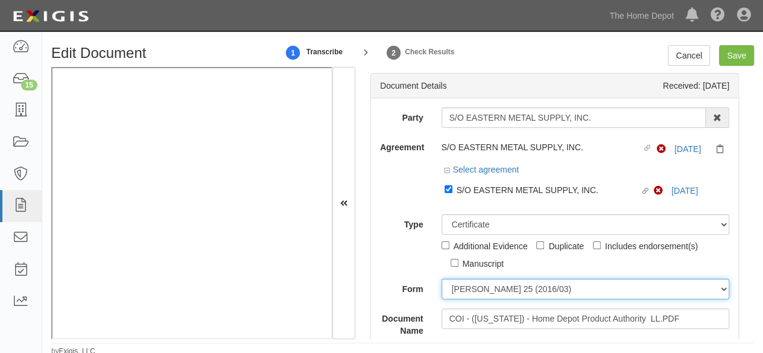
drag, startPoint x: 483, startPoint y: 285, endPoint x: 483, endPoint y: 279, distance: 6.1
click at [483, 282] on select "[PERSON_NAME] 25 (2016/03) [PERSON_NAME] 101 [PERSON_NAME] 855 NY (2014/05) Gen…" at bounding box center [586, 289] width 288 height 21
select select "GeneralFormDetail"
click at [442, 279] on select "[PERSON_NAME] 25 (2016/03) [PERSON_NAME] 101 [PERSON_NAME] 855 NY (2014/05) Gen…" at bounding box center [586, 289] width 288 height 21
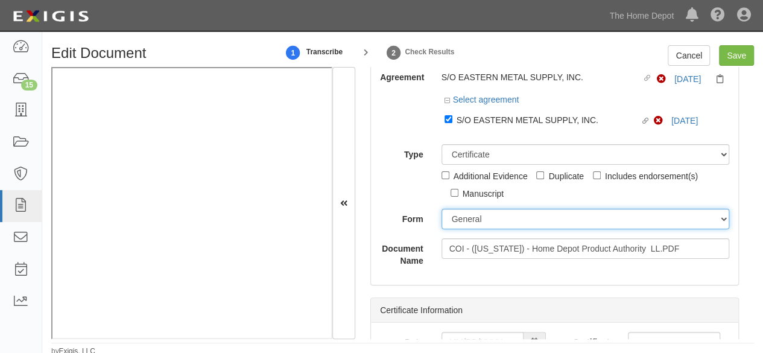
scroll to position [121, 0]
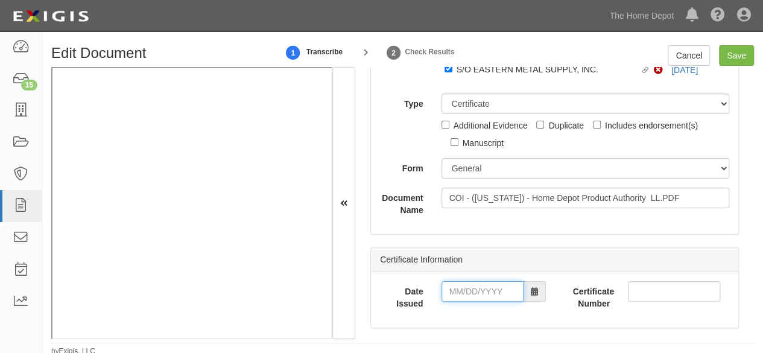
click at [475, 294] on input "Date Issued" at bounding box center [483, 291] width 82 height 21
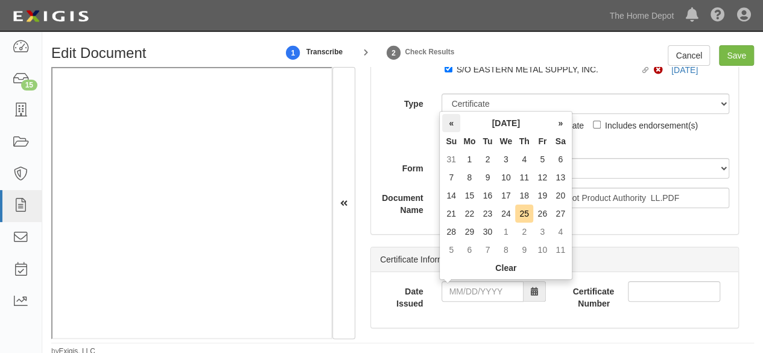
click at [453, 126] on th "«" at bounding box center [451, 123] width 18 height 18
click at [563, 215] on td "23" at bounding box center [561, 214] width 18 height 18
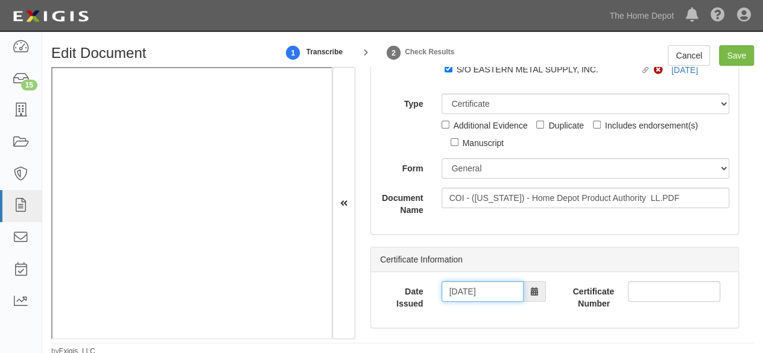
click at [472, 294] on input "[DATE]" at bounding box center [483, 291] width 82 height 21
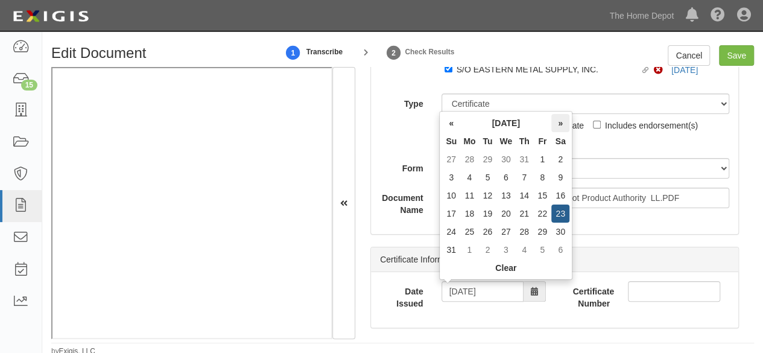
click at [563, 122] on th "»" at bounding box center [561, 123] width 18 height 18
click at [490, 214] on td "23" at bounding box center [488, 214] width 18 height 18
type input "[DATE]"
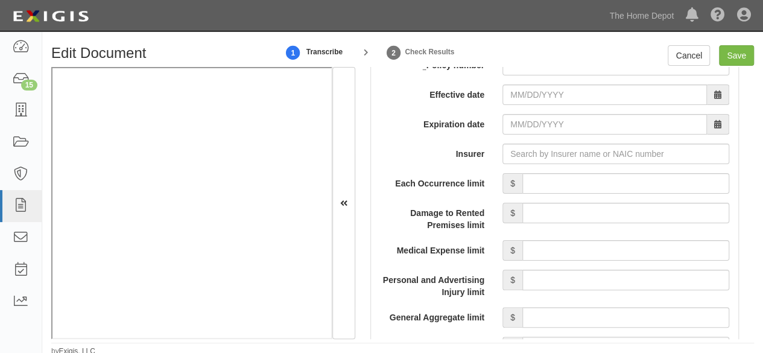
scroll to position [1086, 0]
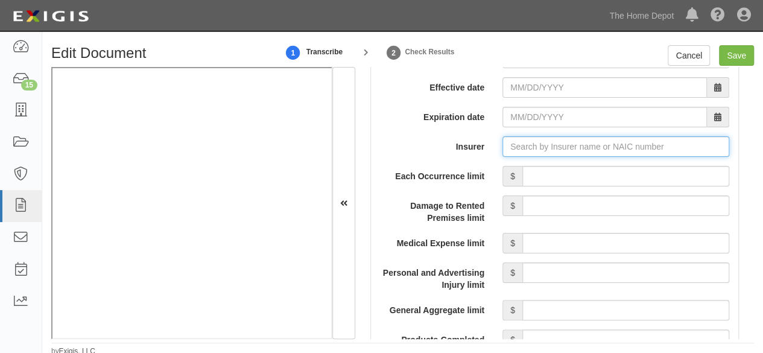
click at [522, 144] on input "Insurer" at bounding box center [616, 146] width 227 height 21
click at [536, 136] on input "Insurer" at bounding box center [616, 146] width 227 height 21
type input "21st Century Advantage Insurance Company (25232) NR Rating"
type input "2"
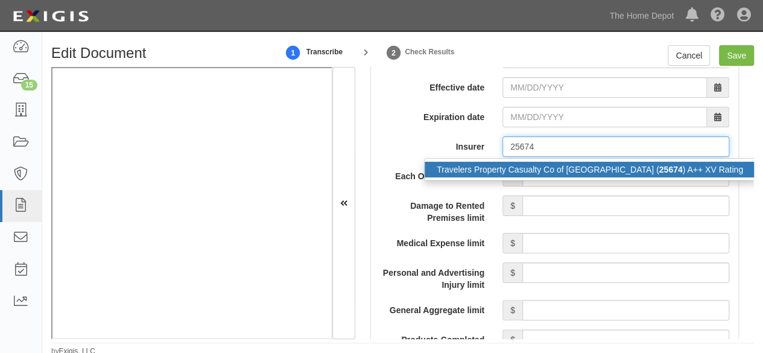
click at [513, 166] on div "Travelers Property Casualty Co of Amer ( 25674 ) A++ XV Rating" at bounding box center [590, 170] width 331 height 16
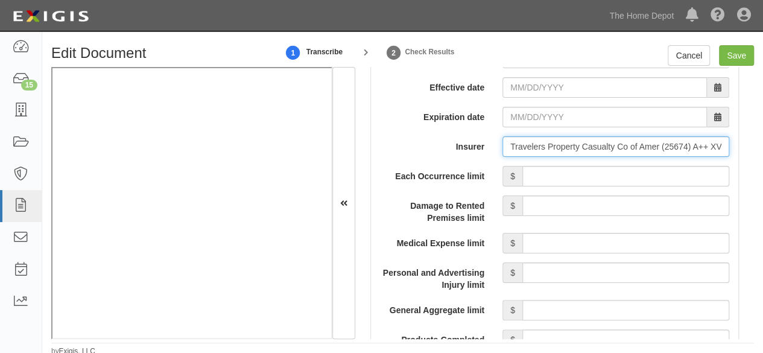
click at [666, 144] on input "Travelers Property Casualty Co of Amer (25674) A++ XV Rating" at bounding box center [616, 146] width 227 height 21
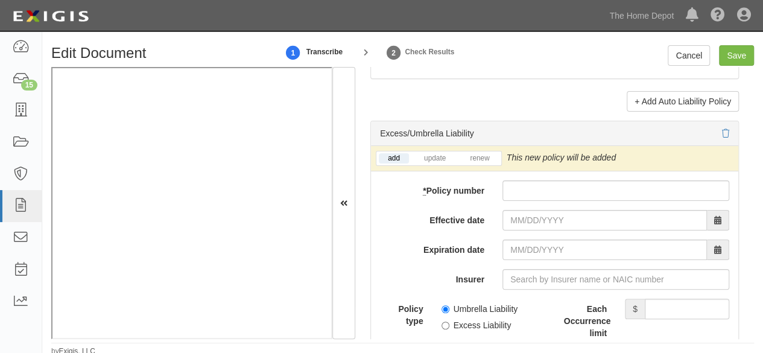
scroll to position [2534, 0]
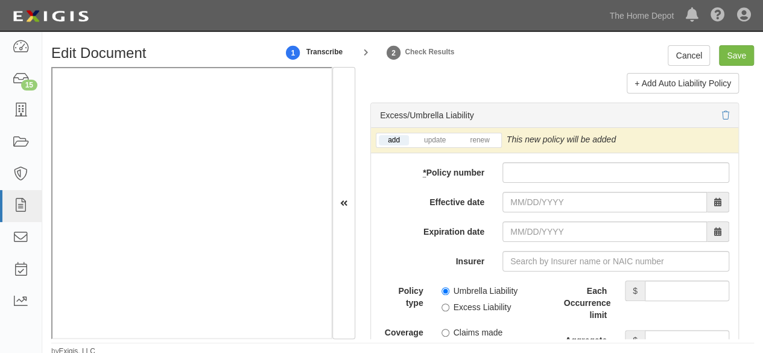
type input "Travelers Property Casualty Co of Amer (25674) A++ XV Rating"
click at [529, 260] on input "Insurer" at bounding box center [616, 261] width 227 height 21
paste input "25674"
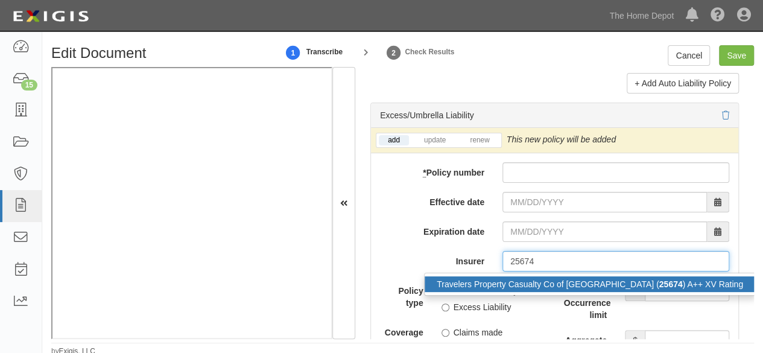
click at [525, 276] on div "Travelers Property Casualty Co of Amer ( 25674 ) A++ XV Rating" at bounding box center [590, 284] width 331 height 16
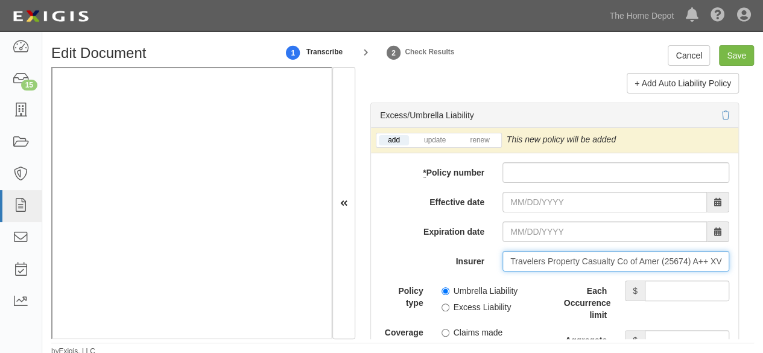
type input "Travelers Property Casualty Co of Amer (25674) A++ XV Rating"
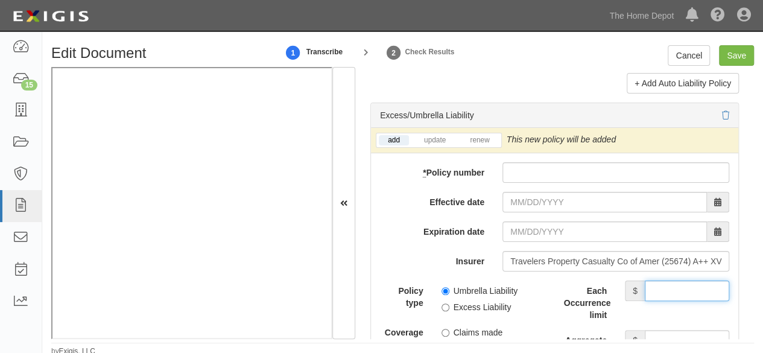
drag, startPoint x: 682, startPoint y: 284, endPoint x: 674, endPoint y: 275, distance: 12.0
click at [682, 284] on input "Each Occurrence limit" at bounding box center [687, 291] width 84 height 21
type input "10,000,000"
click at [669, 331] on input "Aggregate limit" at bounding box center [687, 340] width 84 height 21
type input "10,000,000"
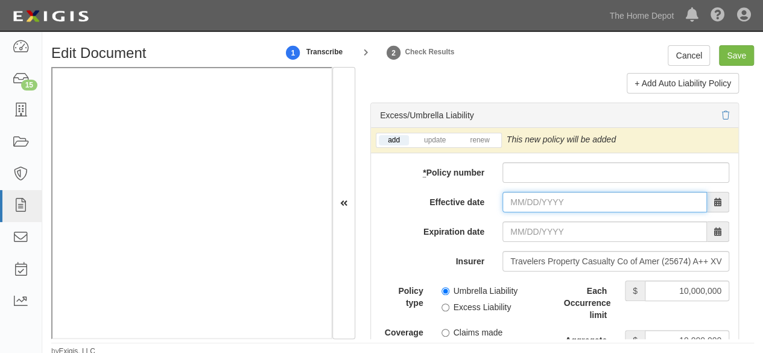
click at [515, 195] on input "Effective date" at bounding box center [605, 202] width 205 height 21
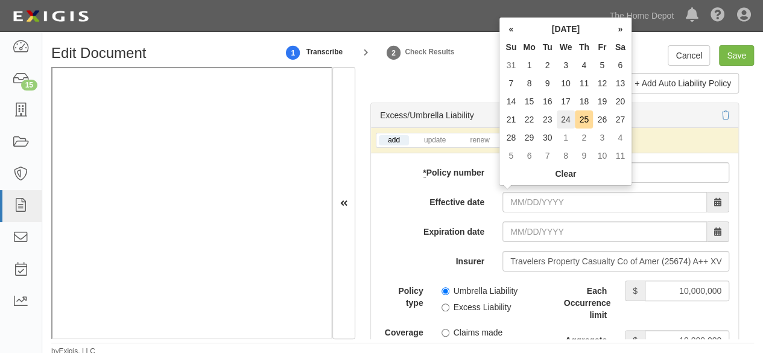
drag, startPoint x: 567, startPoint y: 119, endPoint x: 563, endPoint y: 127, distance: 9.2
click at [567, 120] on td "24" at bounding box center [566, 119] width 19 height 18
type input "[DATE]"
type input "09/24/2026"
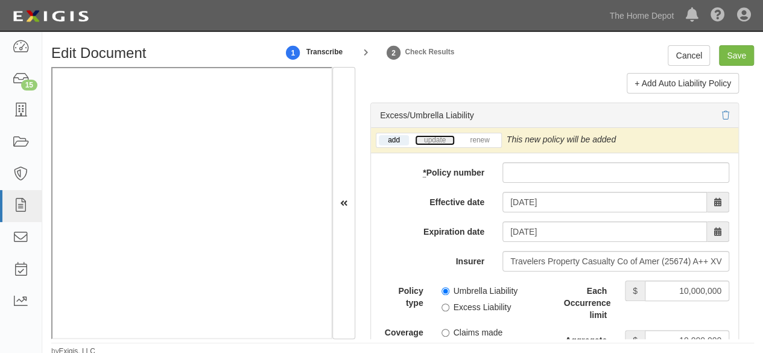
drag, startPoint x: 435, startPoint y: 132, endPoint x: 506, endPoint y: 141, distance: 71.7
click at [436, 135] on link "update" at bounding box center [435, 140] width 40 height 10
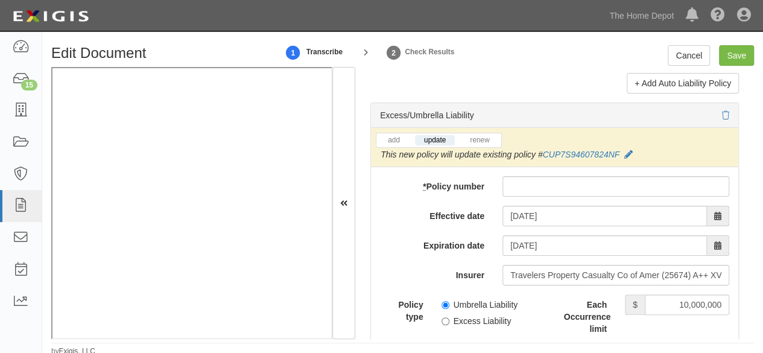
drag, startPoint x: 620, startPoint y: 145, endPoint x: 544, endPoint y: 155, distance: 77.2
click at [544, 155] on div "add update renew This new policy will be added This new policy will update exis…" at bounding box center [554, 147] width 367 height 39
drag, startPoint x: 626, startPoint y: 147, endPoint x: 542, endPoint y: 154, distance: 84.8
click at [542, 154] on div "This new policy will update existing policy # CUP7S94607824NF" at bounding box center [507, 154] width 252 height 12
copy link "CUP7S94607824NF"
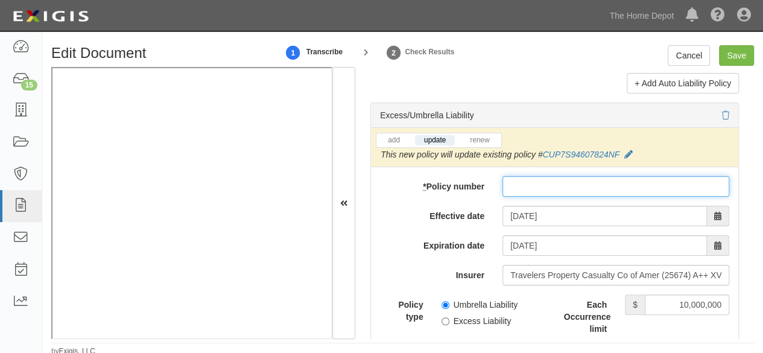
click at [517, 183] on input "* Policy number" at bounding box center [616, 186] width 227 height 21
paste input "CUP7S94607824NF"
click at [573, 179] on input "CUP7S94607824NF" at bounding box center [616, 186] width 227 height 21
type input "CUP7S94607825NF"
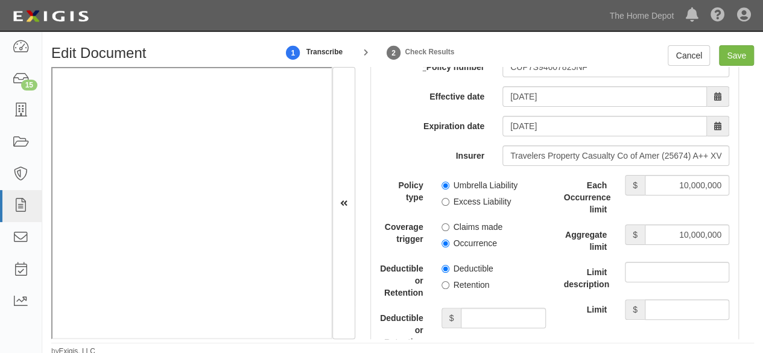
scroll to position [2655, 0]
click at [444, 180] on input "Umbrella Liability" at bounding box center [446, 184] width 8 height 8
radio input "true"
click at [442, 238] on input "Occurrence" at bounding box center [446, 242] width 8 height 8
radio input "true"
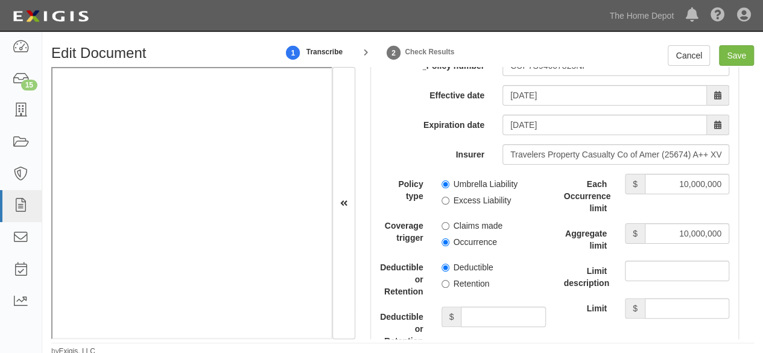
drag, startPoint x: 435, startPoint y: 275, endPoint x: 443, endPoint y: 281, distance: 9.9
click at [438, 278] on div "Deductible Retention" at bounding box center [494, 273] width 122 height 33
click at [445, 281] on input "Retention" at bounding box center [446, 284] width 8 height 8
radio input "true"
click at [482, 308] on input "Deductible or Retention amount" at bounding box center [503, 317] width 84 height 21
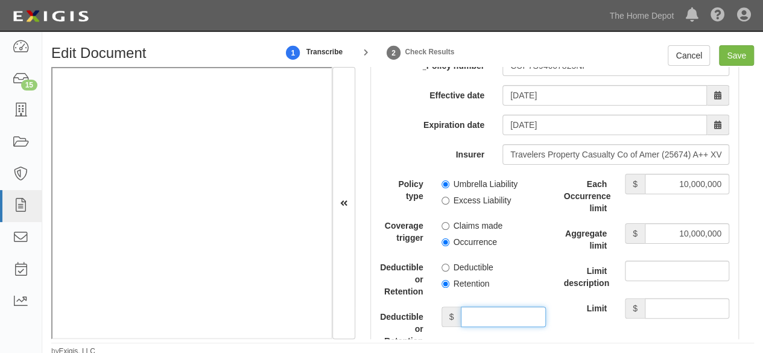
type input "10,000"
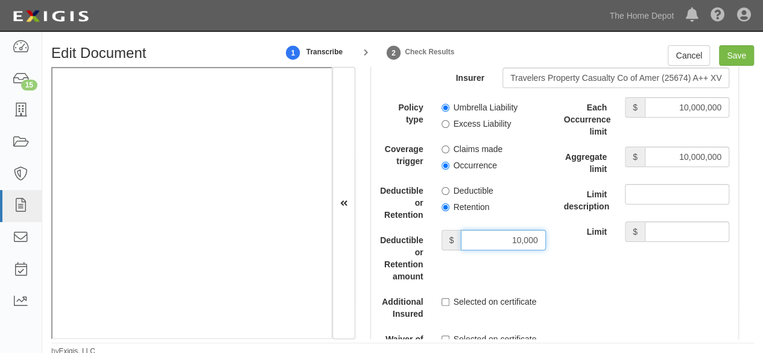
scroll to position [2776, 0]
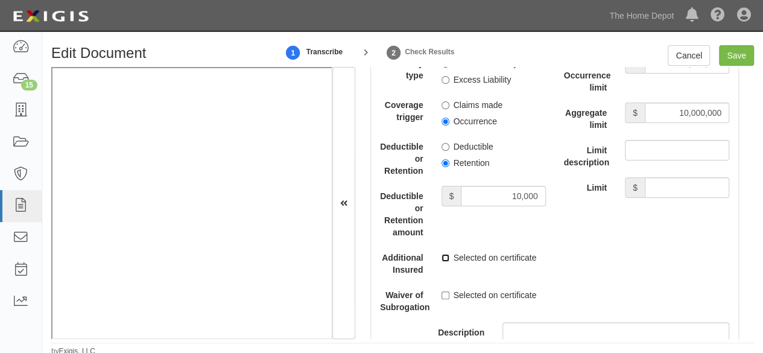
click at [442, 255] on input "Selected on certificate" at bounding box center [446, 258] width 8 height 8
checkbox input "true"
click at [442, 289] on label "Selected on certificate" at bounding box center [489, 295] width 95 height 12
click at [442, 291] on input "Selected on certificate" at bounding box center [446, 295] width 8 height 8
checkbox input "true"
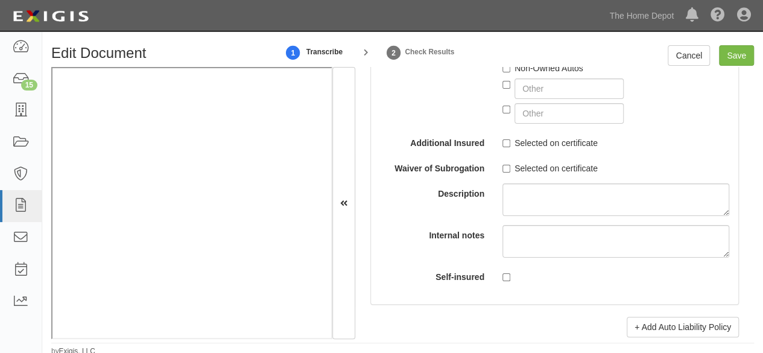
scroll to position [2353, 0]
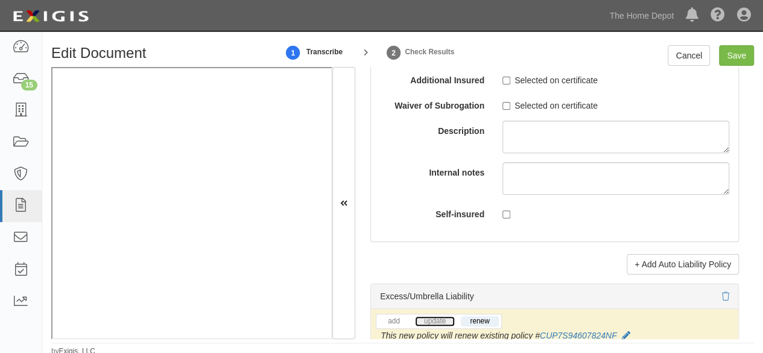
click at [436, 318] on link "update" at bounding box center [435, 321] width 40 height 10
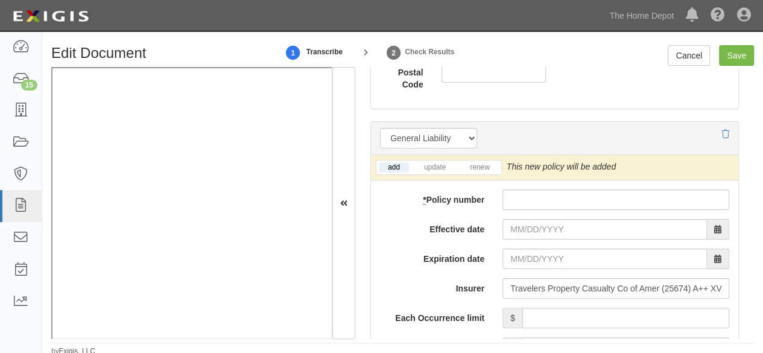
scroll to position [965, 0]
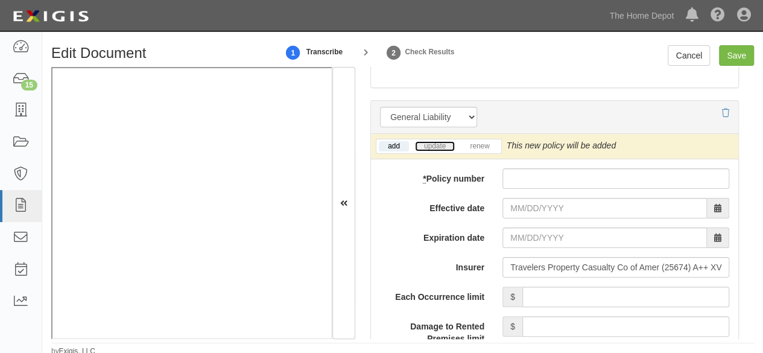
drag, startPoint x: 434, startPoint y: 139, endPoint x: 492, endPoint y: 151, distance: 59.8
click at [434, 141] on link "update" at bounding box center [435, 146] width 40 height 10
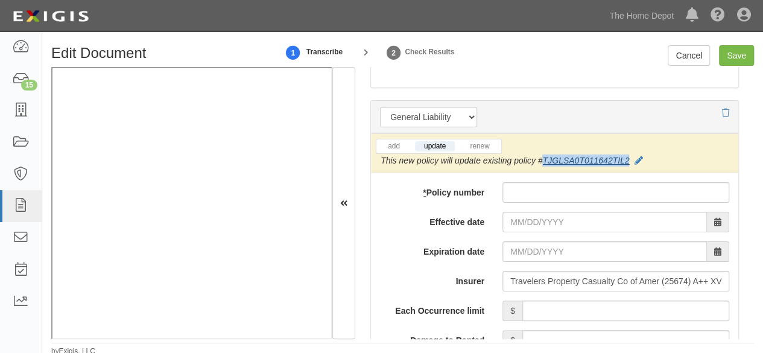
drag, startPoint x: 631, startPoint y: 156, endPoint x: 545, endPoint y: 157, distance: 85.1
click at [544, 159] on div "This new policy will update existing policy # TJGLSA0T011642TIL2" at bounding box center [512, 160] width 262 height 12
copy link "TJGLSA0T011642TIL2"
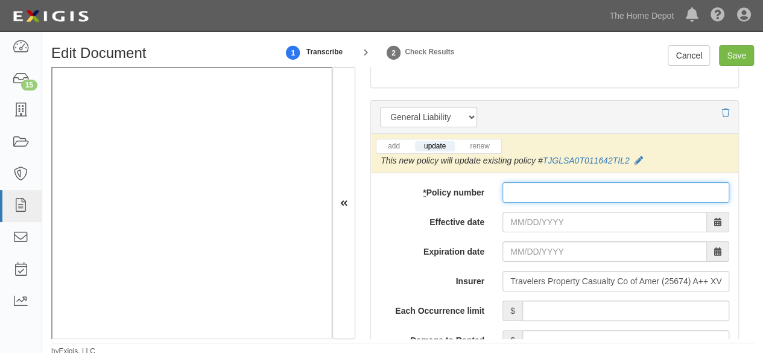
click at [527, 193] on input "* Policy number" at bounding box center [616, 192] width 227 height 21
paste input "TJGLSA0T011642TIL2"
type input "TJGLSA0T011642TIL2"
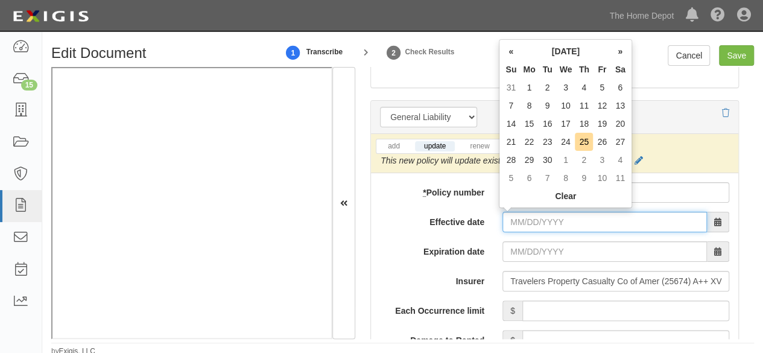
click at [515, 219] on input "Effective date" at bounding box center [605, 222] width 205 height 21
click at [570, 143] on td "24" at bounding box center [566, 142] width 19 height 18
type input "09/24/2025"
type input "[DATE]"
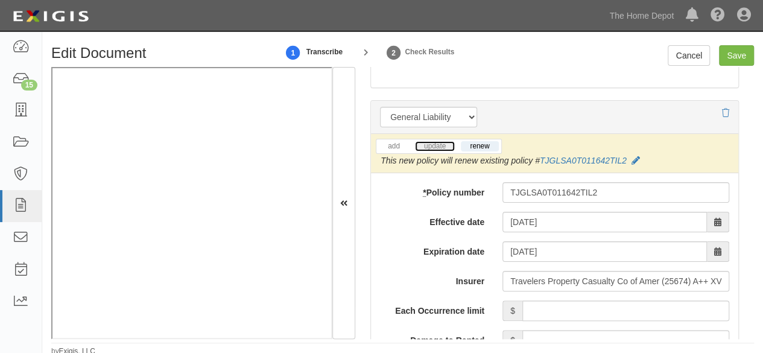
drag, startPoint x: 434, startPoint y: 139, endPoint x: 510, endPoint y: 157, distance: 77.4
click at [436, 141] on link "update" at bounding box center [435, 146] width 40 height 10
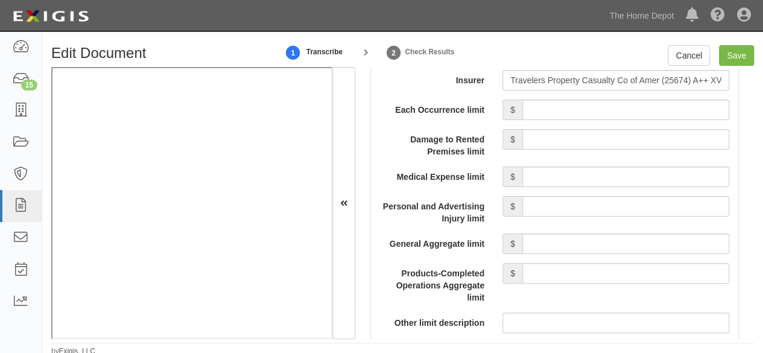
scroll to position [1267, 0]
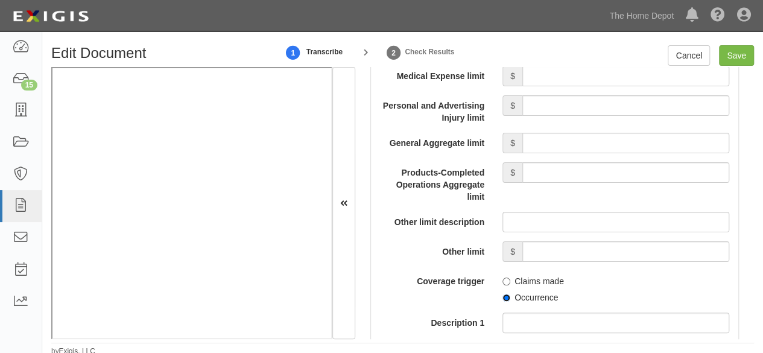
click at [506, 295] on input "Occurrence" at bounding box center [507, 298] width 8 height 8
radio input "true"
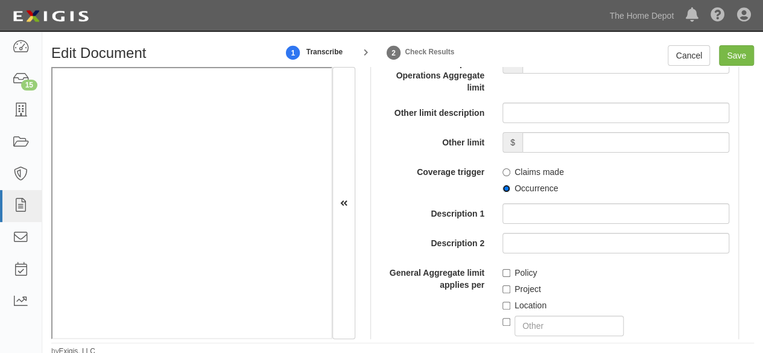
scroll to position [1388, 0]
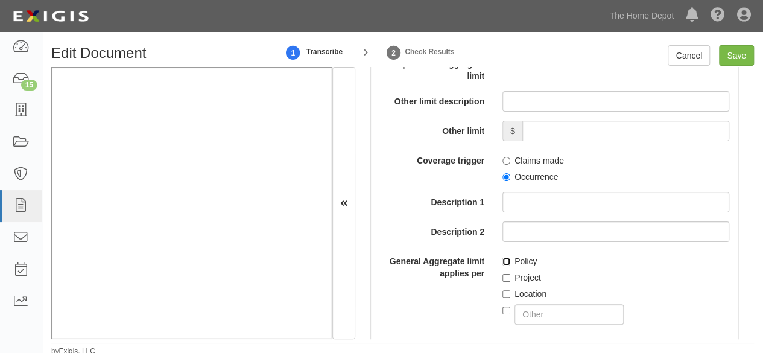
click at [503, 258] on input "Policy" at bounding box center [507, 262] width 8 height 8
checkbox input "true"
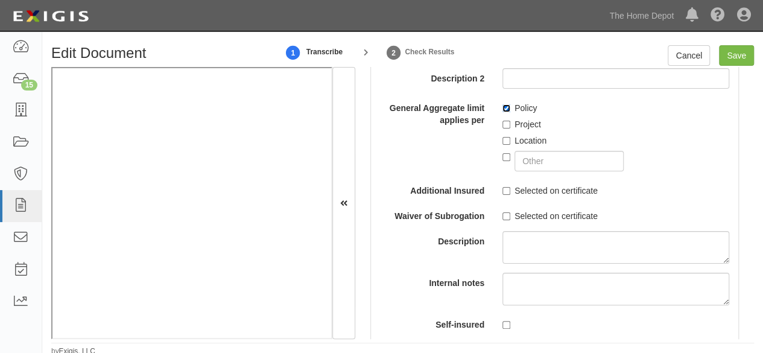
scroll to position [1569, 0]
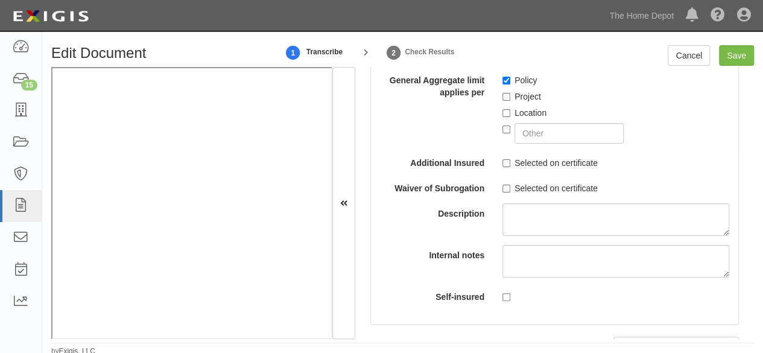
click at [503, 164] on label "Selected on certificate" at bounding box center [550, 163] width 95 height 12
click at [503, 164] on input "Selected on certificate" at bounding box center [507, 163] width 8 height 8
checkbox input "true"
click at [503, 188] on input "Selected on certificate" at bounding box center [507, 189] width 8 height 8
checkbox input "true"
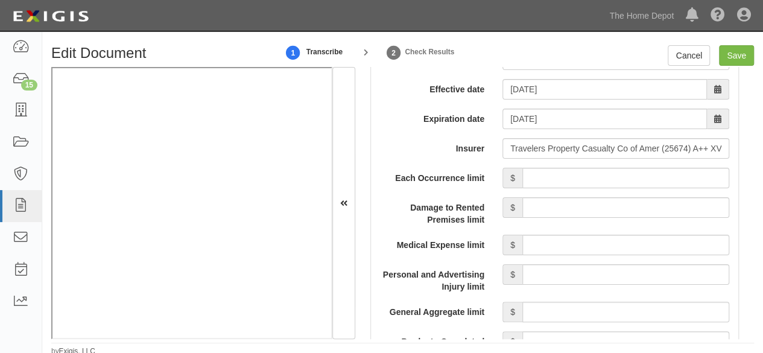
scroll to position [965, 0]
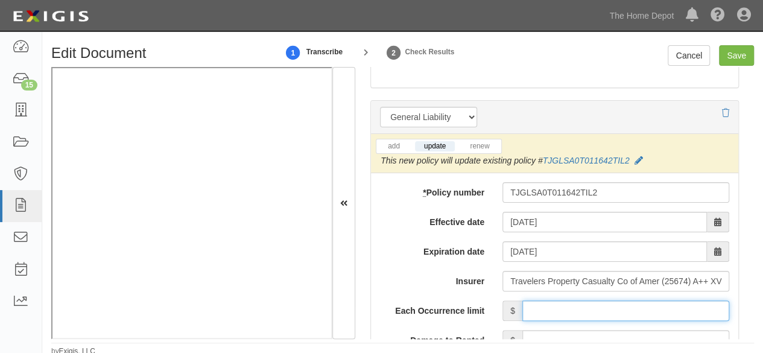
drag, startPoint x: 539, startPoint y: 304, endPoint x: 564, endPoint y: 217, distance: 90.2
click at [541, 302] on input "Each Occurrence limit" at bounding box center [626, 311] width 207 height 21
type input "1,000,000"
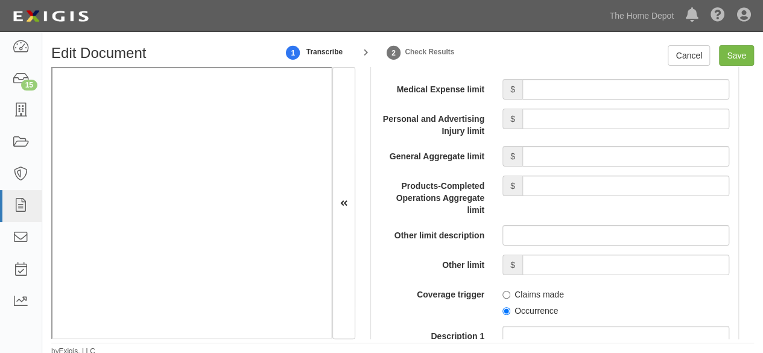
scroll to position [1267, 0]
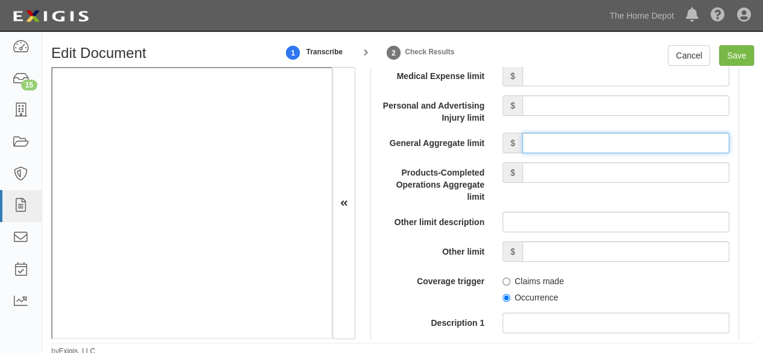
drag, startPoint x: 575, startPoint y: 137, endPoint x: 571, endPoint y: 149, distance: 12.6
click at [575, 137] on input "General Aggregate limit" at bounding box center [626, 143] width 207 height 21
type input "2,000,000"
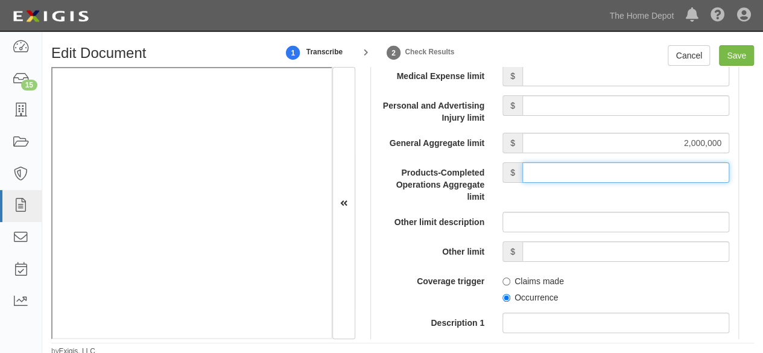
drag, startPoint x: 553, startPoint y: 168, endPoint x: 568, endPoint y: 180, distance: 19.4
click at [553, 168] on input "Products-Completed Operations Aggregate limit" at bounding box center [626, 172] width 207 height 21
type input "2,000,000"
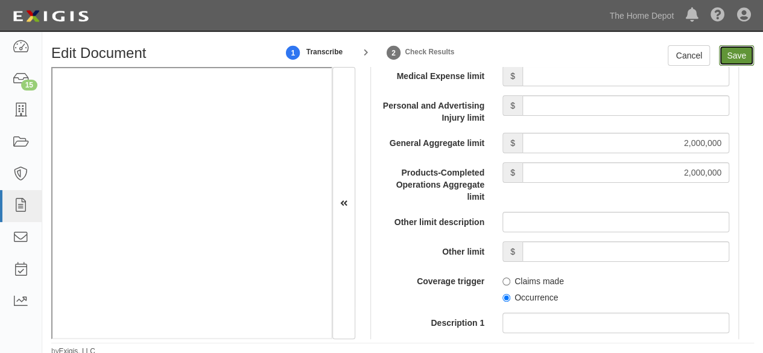
click at [740, 54] on input "Save" at bounding box center [736, 55] width 35 height 21
type input "1000000"
type input "2000000"
type input "10000"
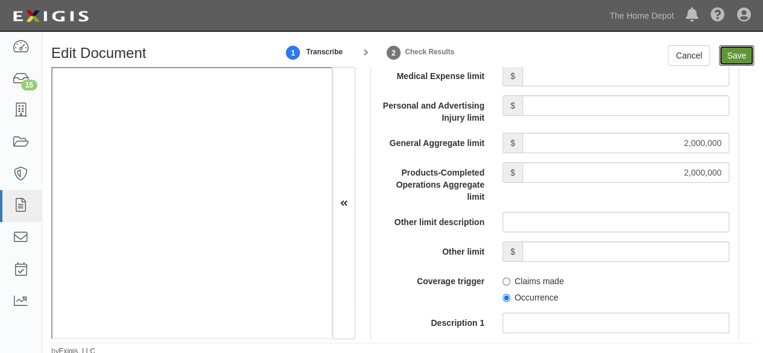
type input "10000000"
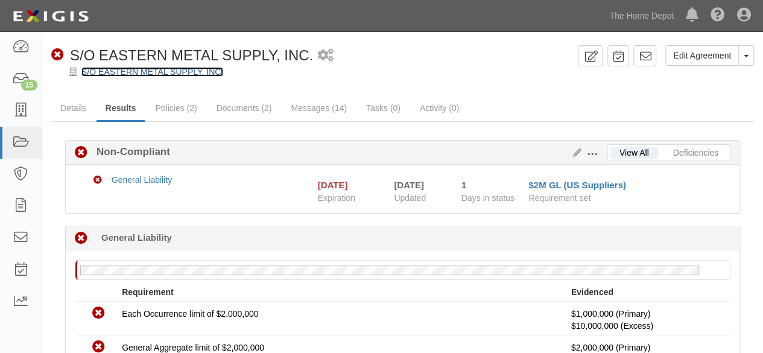
click at [156, 73] on link "S/O EASTERN METAL SUPPLY, INC." at bounding box center [152, 72] width 142 height 10
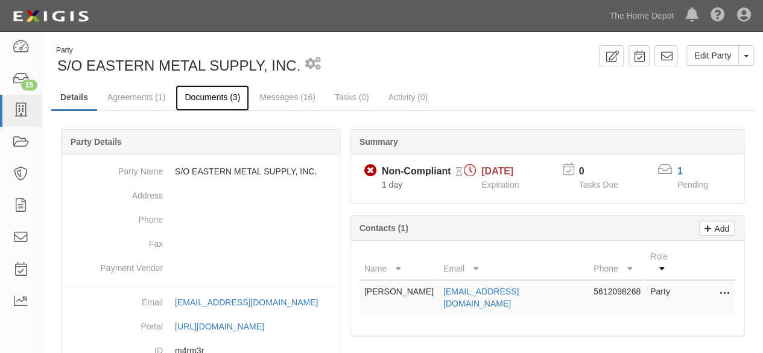
click at [213, 94] on link "Documents (3)" at bounding box center [213, 98] width 74 height 26
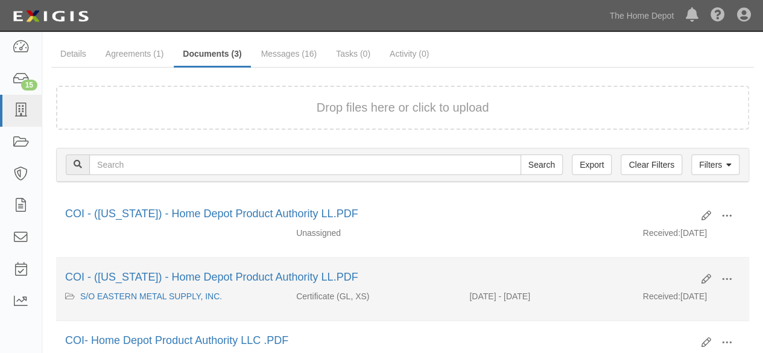
scroll to position [60, 0]
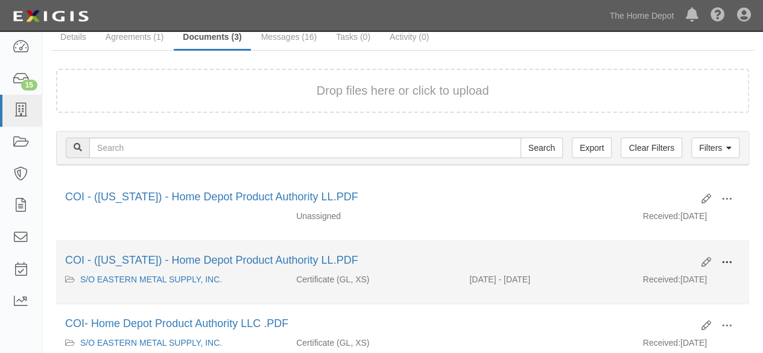
click at [728, 258] on span at bounding box center [727, 262] width 11 height 11
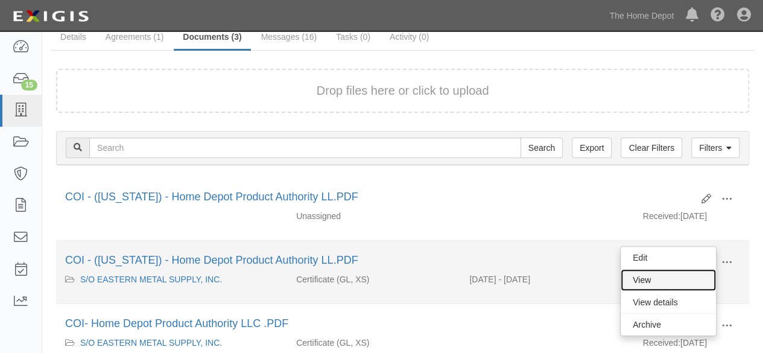
click at [693, 278] on link "View" at bounding box center [668, 280] width 95 height 22
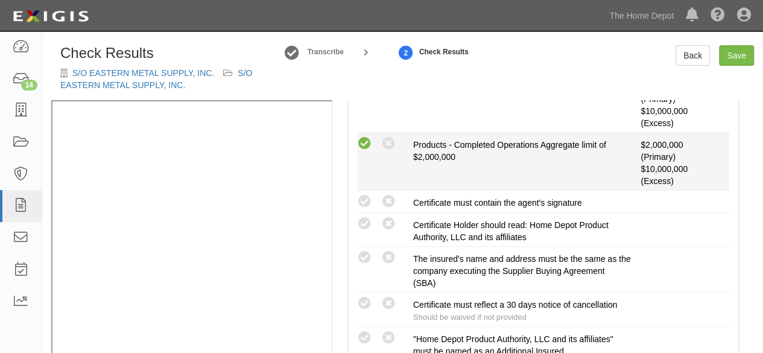
scroll to position [422, 0]
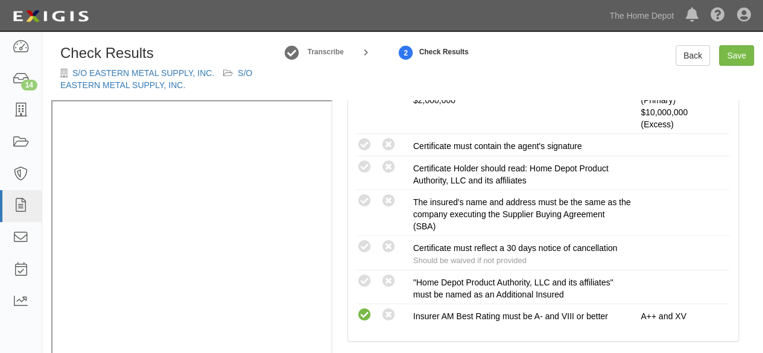
drag, startPoint x: 365, startPoint y: 200, endPoint x: 327, endPoint y: 223, distance: 44.4
click at [365, 199] on icon at bounding box center [364, 201] width 15 height 15
radio input "true"
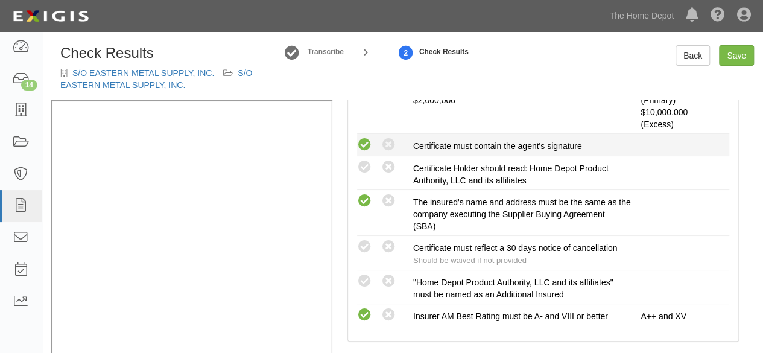
click at [365, 142] on icon at bounding box center [364, 145] width 15 height 15
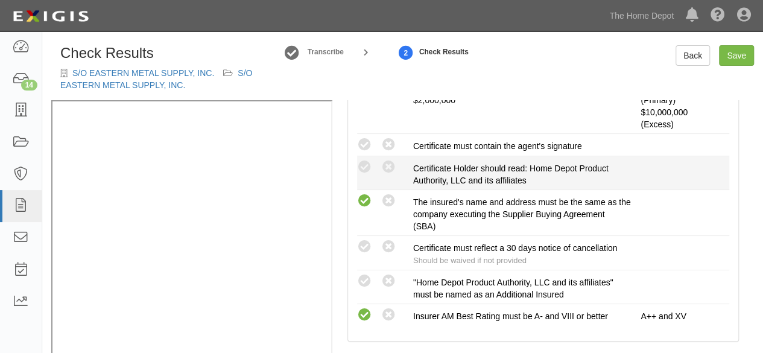
radio input "true"
click at [362, 168] on icon at bounding box center [364, 167] width 15 height 15
radio input "true"
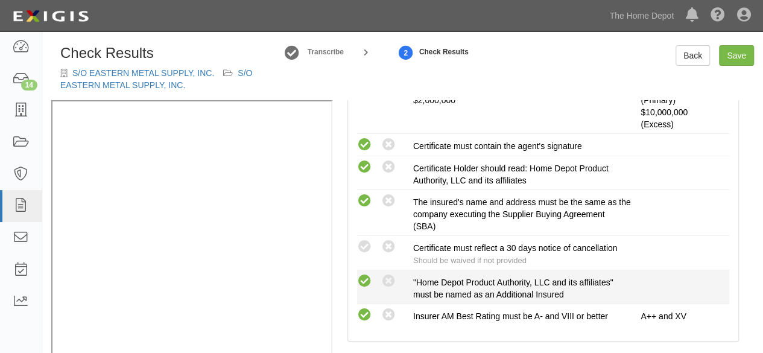
click at [361, 274] on icon at bounding box center [364, 281] width 15 height 15
radio input "true"
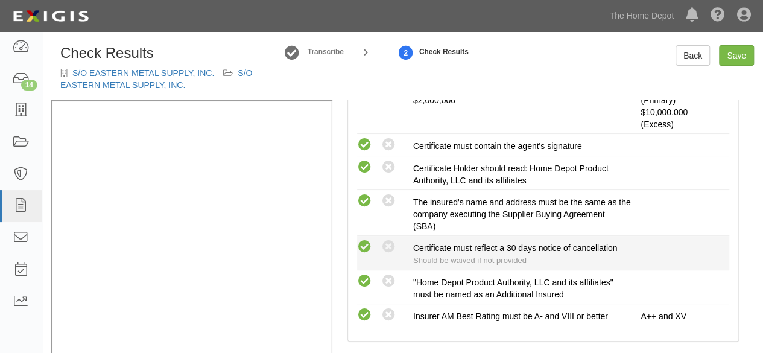
click at [358, 246] on icon at bounding box center [364, 247] width 15 height 15
radio input "true"
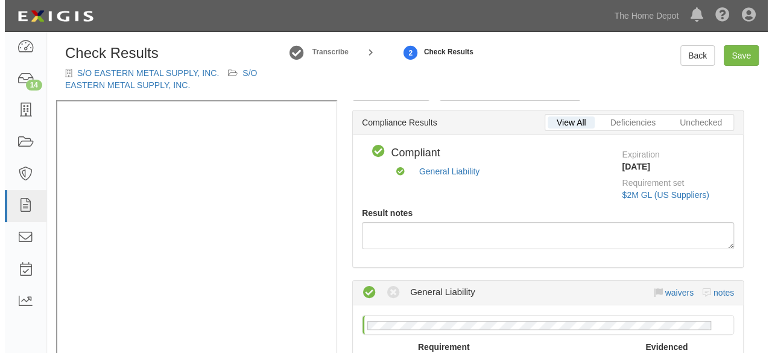
scroll to position [0, 0]
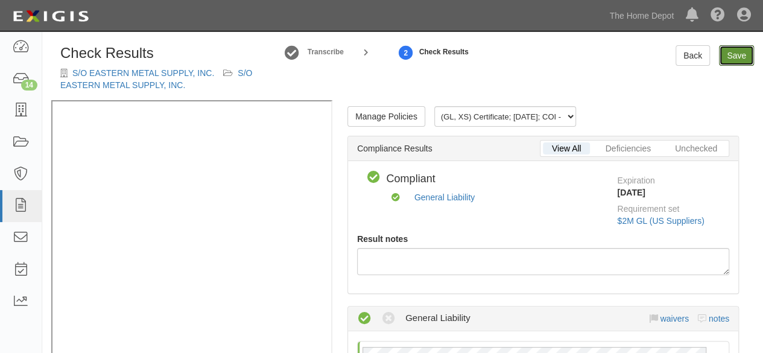
click at [746, 59] on link "Save" at bounding box center [736, 55] width 35 height 21
radio input "true"
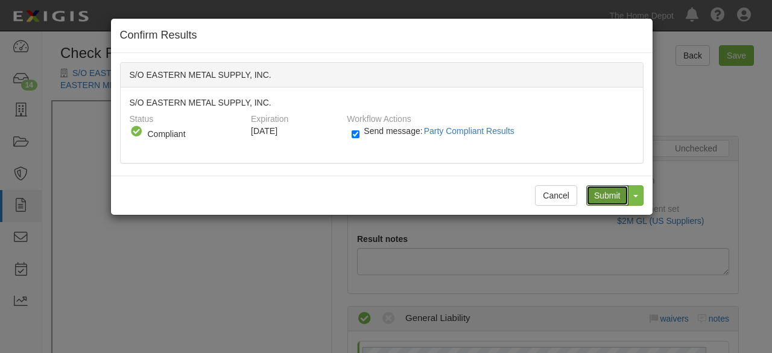
drag, startPoint x: 600, startPoint y: 194, endPoint x: 559, endPoint y: 174, distance: 46.2
click at [600, 194] on input "Submit" at bounding box center [608, 195] width 42 height 21
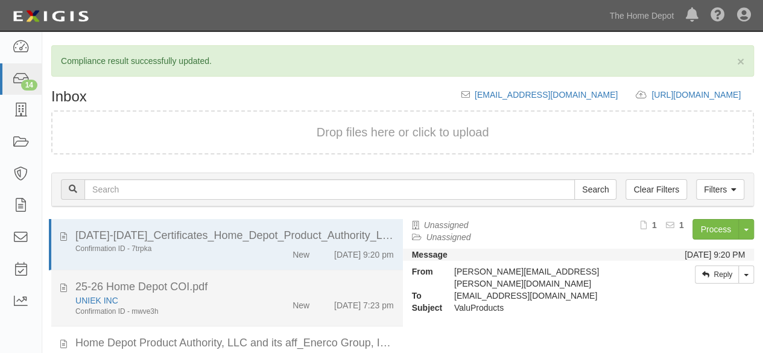
click at [224, 299] on div "UNIEK INC" at bounding box center [164, 300] width 178 height 12
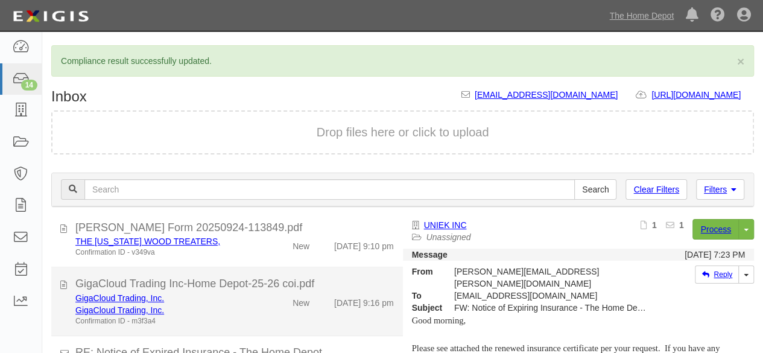
scroll to position [483, 0]
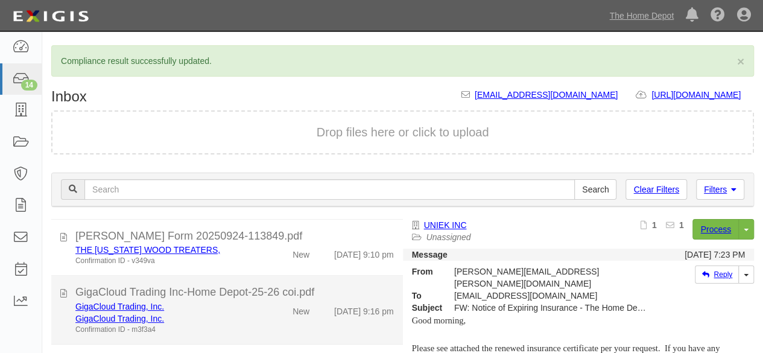
click at [243, 305] on div "GigaCloud Trading, Inc." at bounding box center [164, 307] width 178 height 12
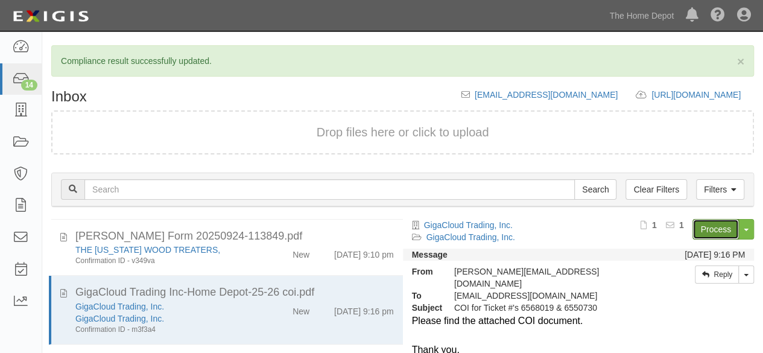
click at [702, 226] on link "Process" at bounding box center [716, 229] width 46 height 21
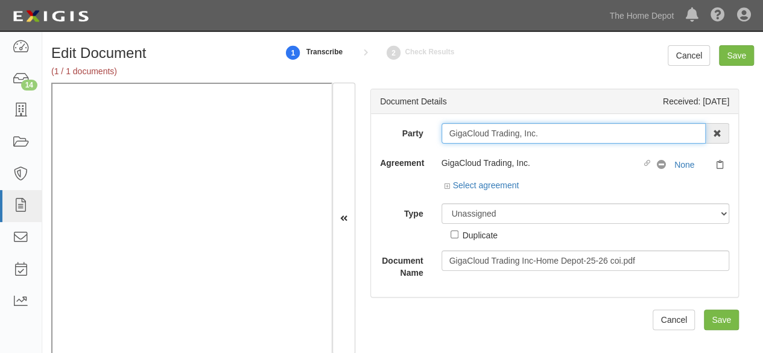
drag, startPoint x: 550, startPoint y: 129, endPoint x: 544, endPoint y: 126, distance: 6.7
click at [550, 129] on input "GigaCloud Trading, Inc." at bounding box center [574, 133] width 265 height 21
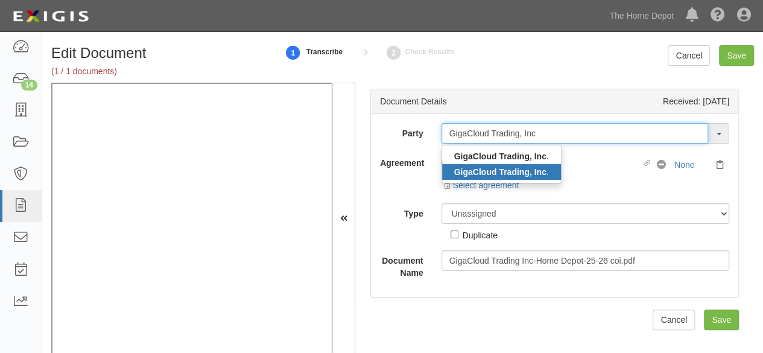
type input "GigaCloud Trading, Inc"
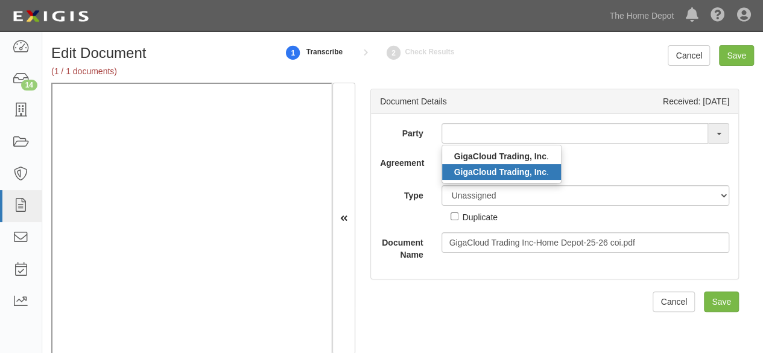
click at [507, 172] on strong "GigaCloud Trading, Inc" at bounding box center [500, 172] width 92 height 10
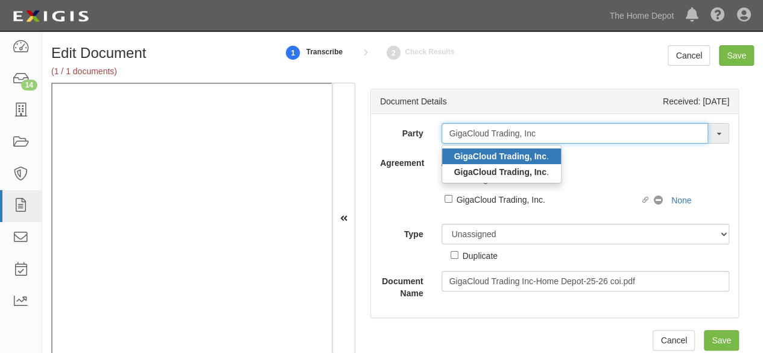
type input "GigaCloud Trading, Inc"
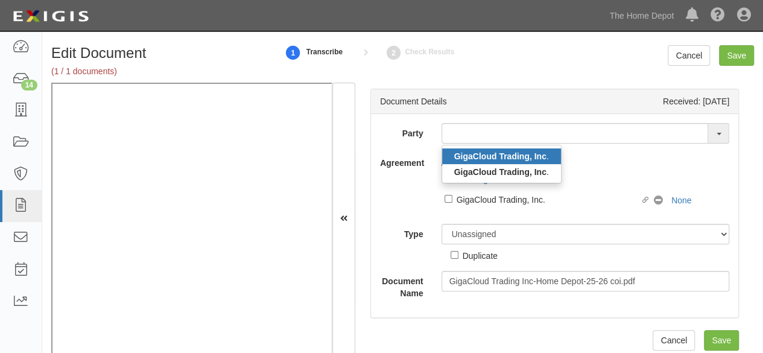
click at [481, 151] on strong "GigaCloud Trading, Inc" at bounding box center [500, 156] width 92 height 10
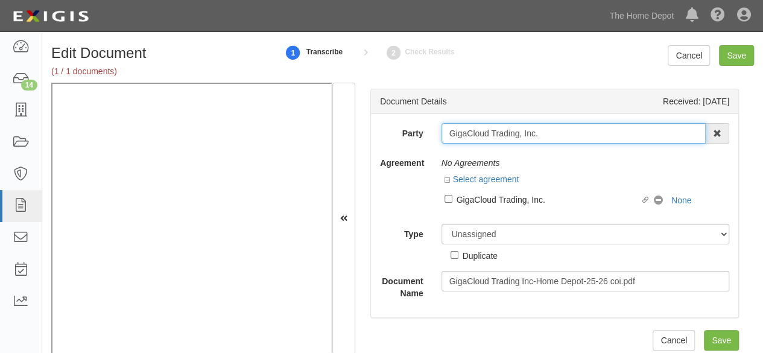
click at [542, 136] on input "GigaCloud Trading, Inc." at bounding box center [574, 133] width 265 height 21
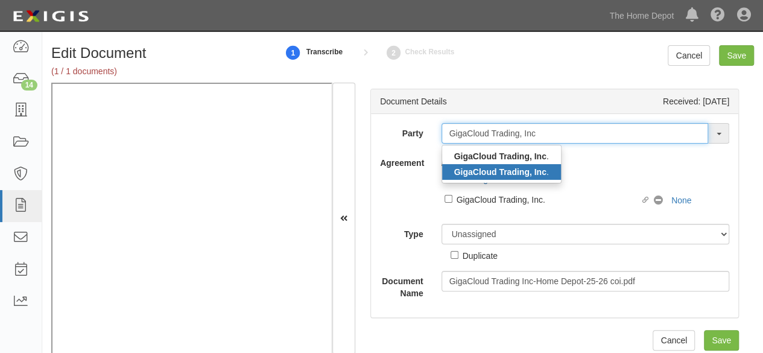
type input "GigaCloud Trading, Inc"
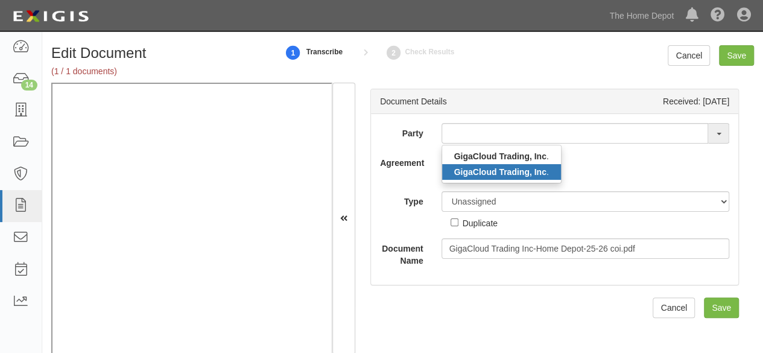
click at [533, 172] on strong "GigaCloud Trading, Inc" at bounding box center [500, 172] width 92 height 10
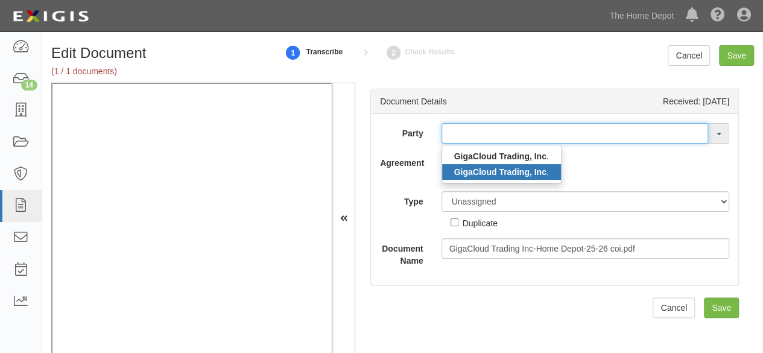
type input "GigaCloud Trading, Inc."
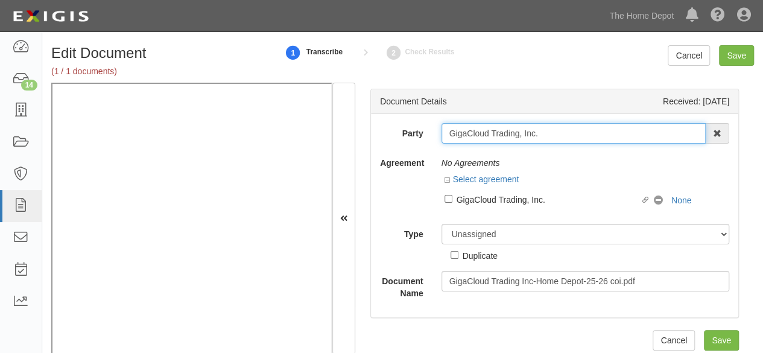
drag, startPoint x: 542, startPoint y: 135, endPoint x: 428, endPoint y: 141, distance: 114.2
click at [336, 156] on div "Document Details Received: 09/24/2025 Party GigaCloud Trading, Inc. GigaCloud T…" at bounding box center [402, 219] width 703 height 272
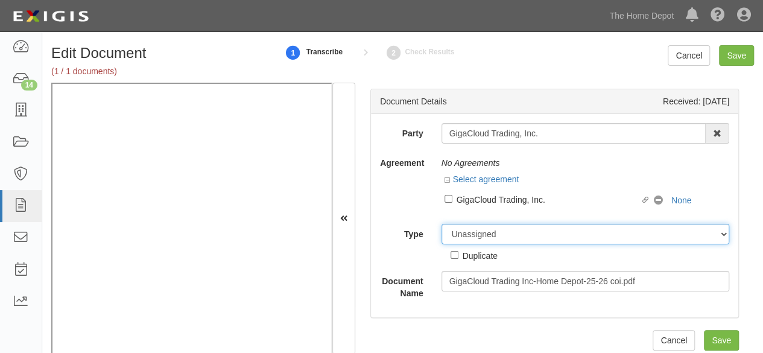
click at [471, 231] on select "Unassigned Binder Cancellation Notice Certificate Contract Endorsement Insuranc…" at bounding box center [586, 234] width 288 height 21
select select "OtherDetail"
click at [442, 224] on select "Unassigned Binder Cancellation Notice Certificate Contract Endorsement Insuranc…" at bounding box center [586, 234] width 288 height 21
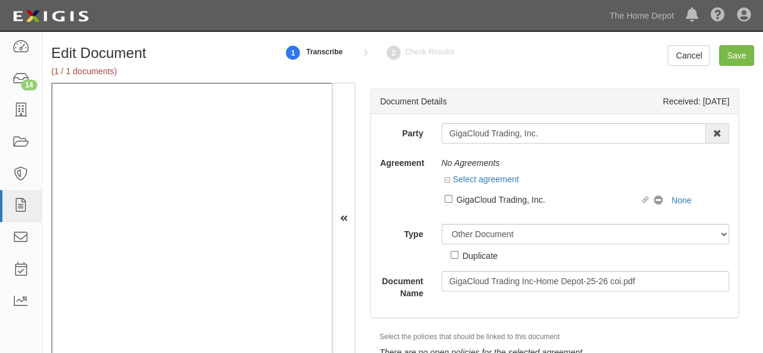
click at [468, 256] on div "Duplicate" at bounding box center [480, 255] width 35 height 13
click at [459, 256] on input "Duplicate" at bounding box center [455, 255] width 8 height 8
checkbox input "true"
drag, startPoint x: 734, startPoint y: 55, endPoint x: 366, endPoint y: 31, distance: 368.8
click at [728, 55] on input "Save" at bounding box center [736, 55] width 35 height 21
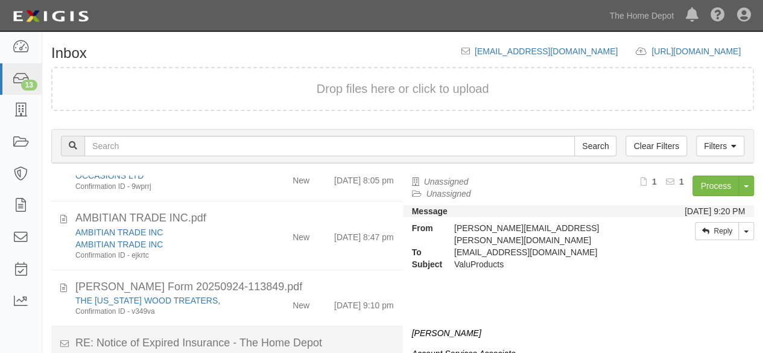
scroll to position [483, 0]
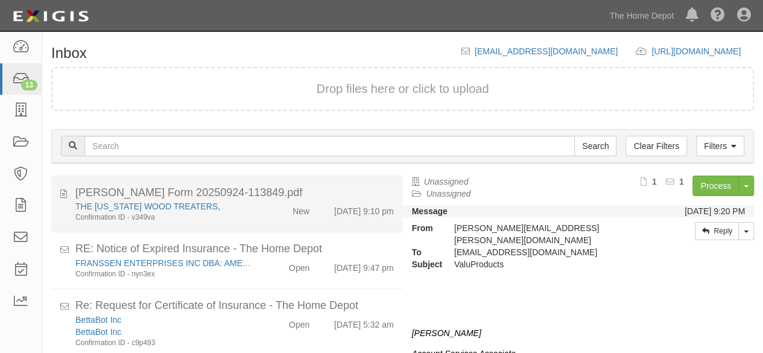
drag, startPoint x: 257, startPoint y: 215, endPoint x: 289, endPoint y: 210, distance: 32.4
click at [258, 215] on div "THE [US_STATE] WOOD TREATERS, Confirmation ID - v349va New [DATE] 9:10 pm" at bounding box center [234, 211] width 337 height 22
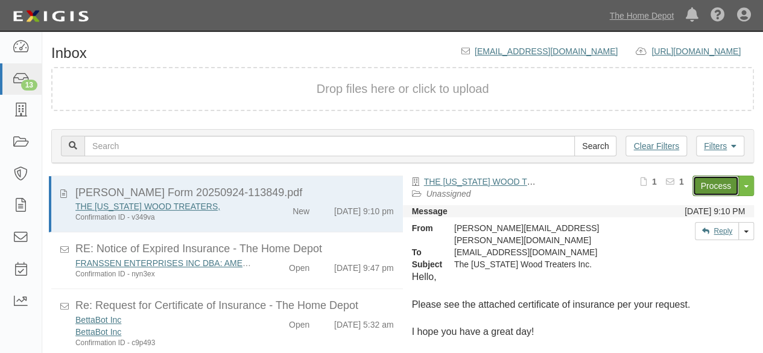
drag, startPoint x: 714, startPoint y: 183, endPoint x: 529, endPoint y: 156, distance: 187.7
click at [713, 183] on link "Process" at bounding box center [716, 186] width 46 height 21
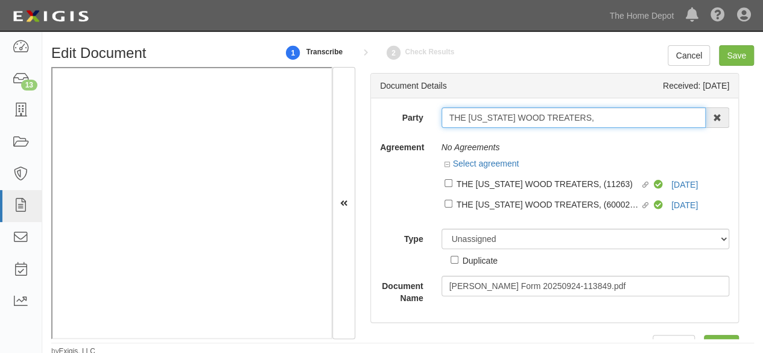
click at [579, 119] on input "THE [US_STATE] WOOD TREATERS," at bounding box center [574, 117] width 265 height 21
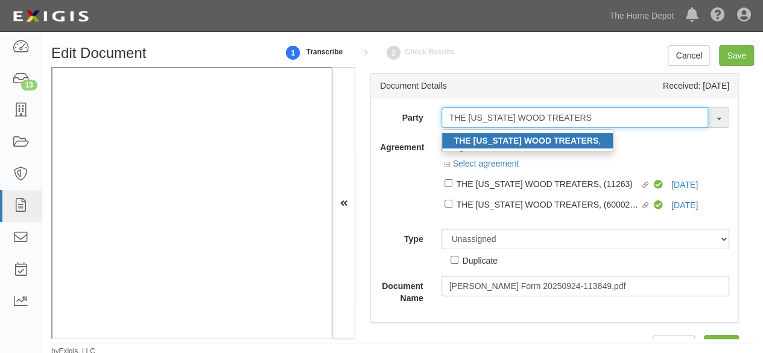
type input "THE [US_STATE] WOOD TREATERS"
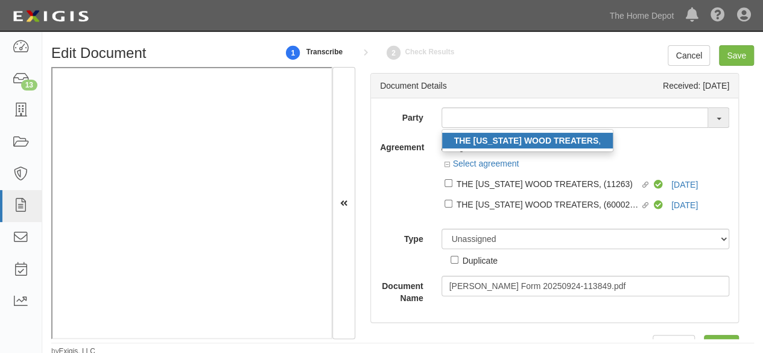
click at [519, 143] on strong "THE [US_STATE] WOOD TREATERS" at bounding box center [526, 141] width 145 height 10
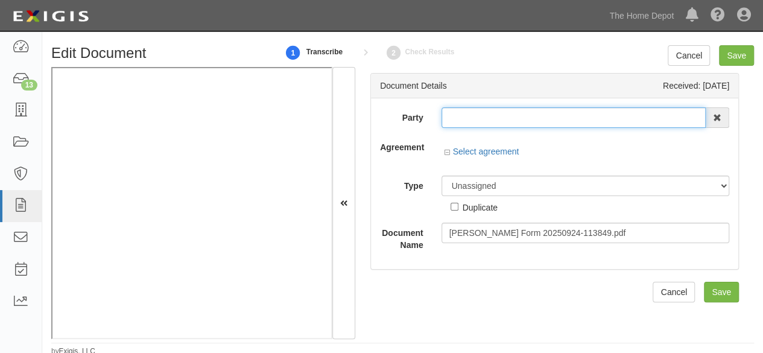
type input "THE [US_STATE] WOOD TREATERS,"
click at [505, 115] on input "THE [US_STATE] WOOD TREATERS," at bounding box center [574, 117] width 265 height 21
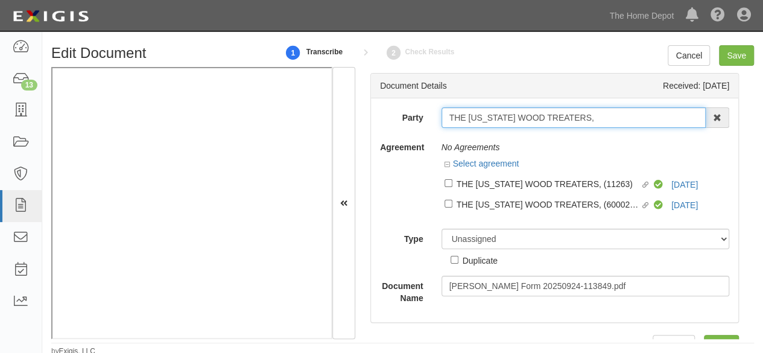
click at [505, 115] on input "THE [US_STATE] WOOD TREATERS," at bounding box center [574, 117] width 265 height 21
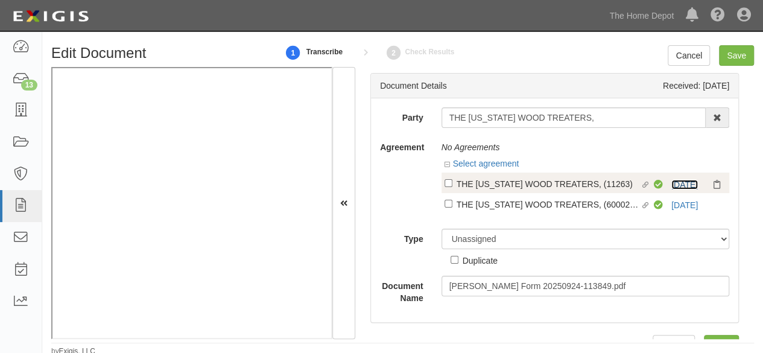
click at [681, 183] on link "[DATE]" at bounding box center [685, 185] width 27 height 10
click at [521, 190] on label "Linked agreement THE [US_STATE] WOOD TREATERS, (11263) Linked agreement" at bounding box center [550, 185] width 210 height 16
click at [453, 187] on input "Linked agreement THE [US_STATE] WOOD TREATERS, (11263) Linked agreement" at bounding box center [449, 183] width 8 height 8
checkbox input "true"
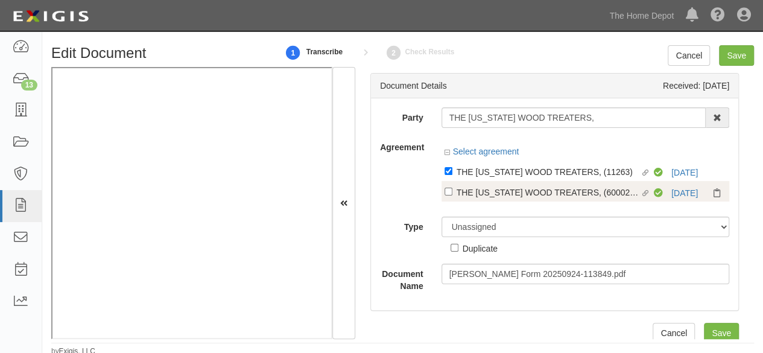
click at [523, 194] on div "THE [US_STATE] WOOD TREATERS, (60002068)" at bounding box center [549, 191] width 184 height 13
click at [453, 194] on input "Linked agreement THE [US_STATE] WOOD TREATERS, (60002068) Linked agreement" at bounding box center [449, 192] width 8 height 8
checkbox input "true"
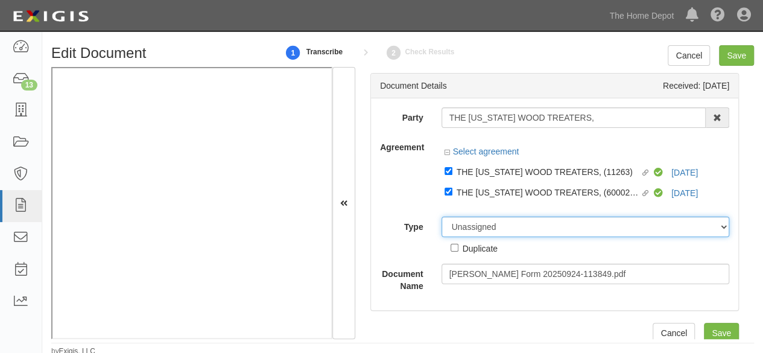
click at [476, 238] on div "Unassigned Binder Cancellation Notice Certificate Contract Endorsement Insuranc…" at bounding box center [586, 236] width 307 height 38
select select "CertificateDetail"
click at [442, 217] on select "Unassigned Binder Cancellation Notice Certificate Contract Endorsement Insuranc…" at bounding box center [586, 227] width 288 height 21
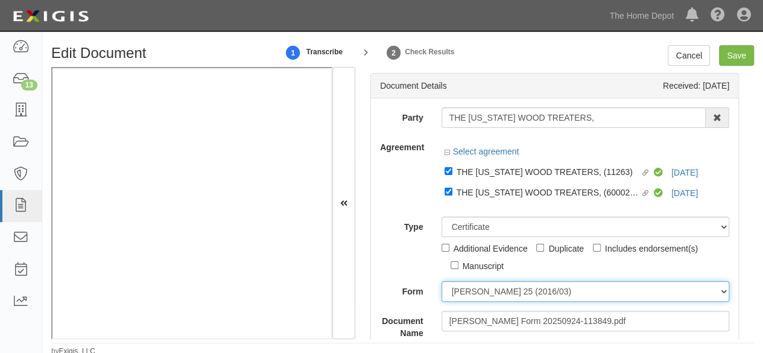
click at [472, 290] on select "[PERSON_NAME] 25 (2016/03) [PERSON_NAME] 101 [PERSON_NAME] 855 NY (2014/05) Gen…" at bounding box center [586, 291] width 288 height 21
select select "GeneralFormDetail"
click at [442, 281] on select "[PERSON_NAME] 25 (2016/03) [PERSON_NAME] 101 [PERSON_NAME] 855 NY (2014/05) Gen…" at bounding box center [586, 291] width 288 height 21
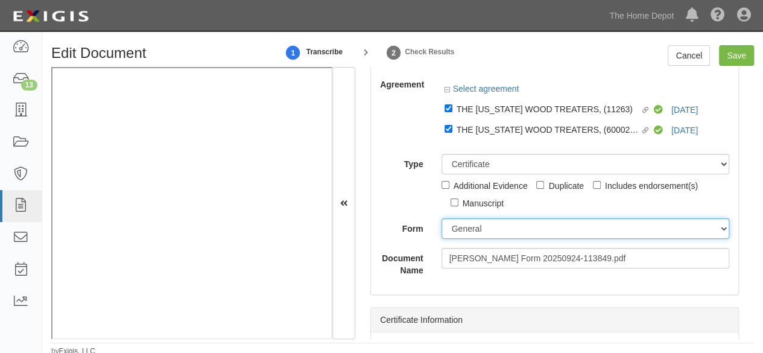
scroll to position [121, 0]
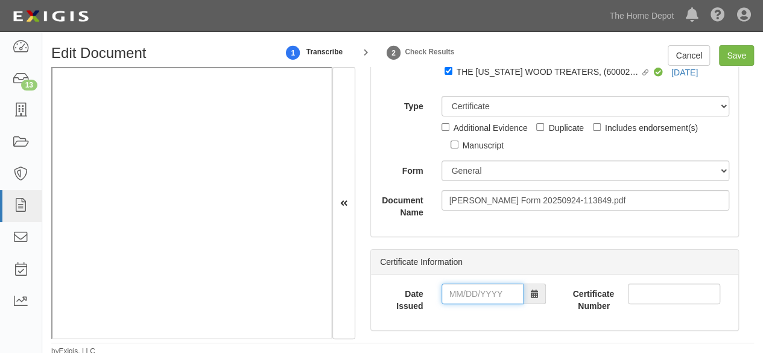
drag, startPoint x: 456, startPoint y: 299, endPoint x: 406, endPoint y: 307, distance: 50.7
click at [456, 299] on input "Date Issued" at bounding box center [483, 294] width 82 height 21
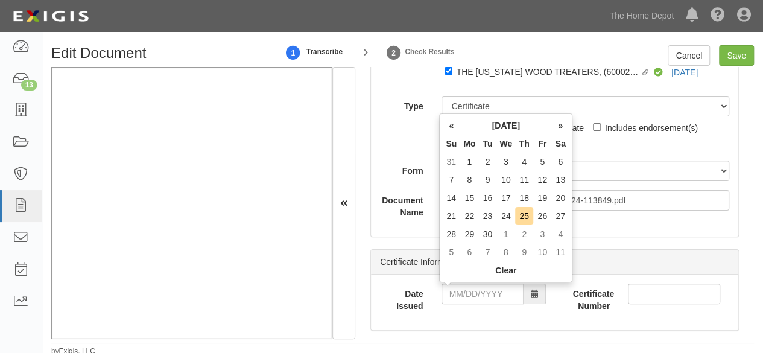
click at [451, 216] on td "21" at bounding box center [451, 216] width 18 height 18
type input "[DATE]"
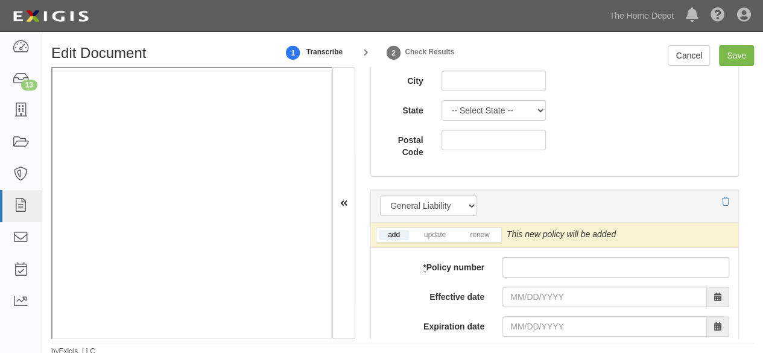
scroll to position [965, 0]
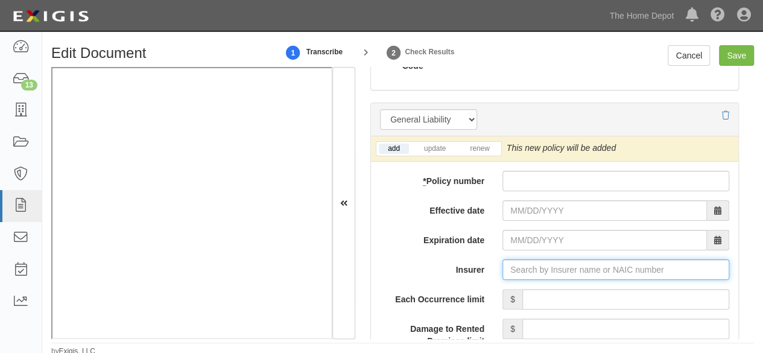
click at [507, 269] on input "Insurer" at bounding box center [616, 269] width 227 height 21
paste input "14974"
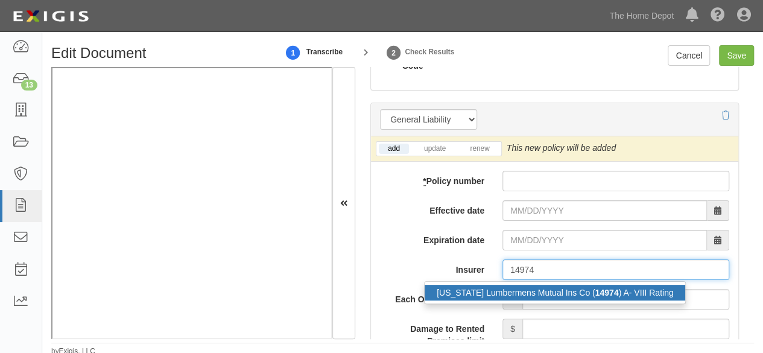
click at [518, 291] on div "[US_STATE] Lumbermens Mutual Ins Co ( 14974 ) A- VIII Rating" at bounding box center [555, 293] width 261 height 16
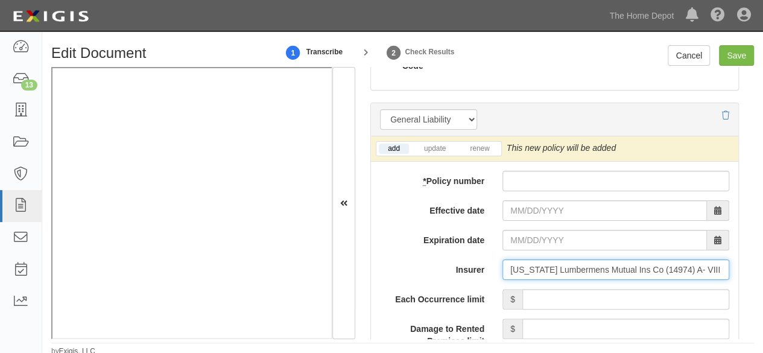
type input "[US_STATE] Lumbermens Mutual Ins Co (14974) A- VIII Rating"
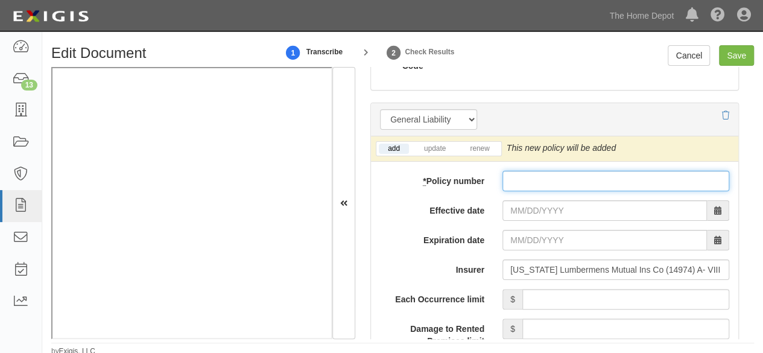
click at [535, 174] on input "* Policy number" at bounding box center [616, 181] width 227 height 21
paste input "18-M011-01-25"
type input "18-M011-01-25"
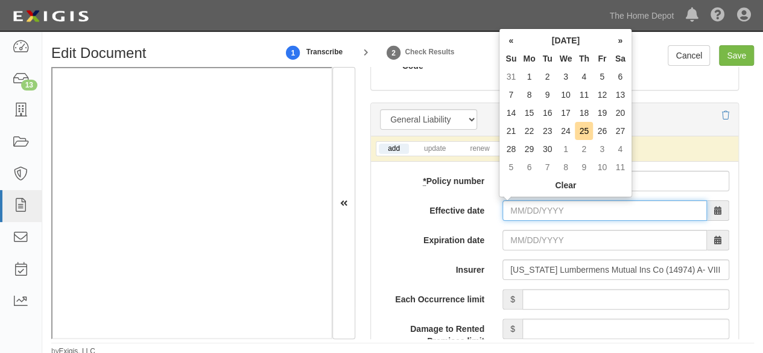
click at [519, 205] on input "Effective date" at bounding box center [605, 210] width 205 height 21
drag, startPoint x: 533, startPoint y: 74, endPoint x: 545, endPoint y: 107, distance: 35.3
click at [533, 75] on td "1" at bounding box center [529, 77] width 18 height 18
type input "[DATE]"
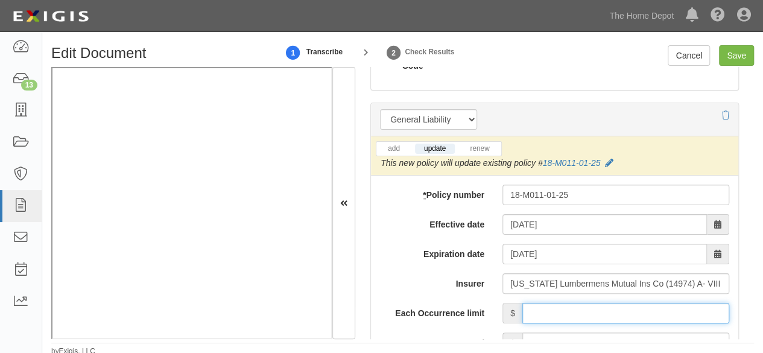
drag, startPoint x: 564, startPoint y: 311, endPoint x: 564, endPoint y: 305, distance: 6.6
click at [564, 309] on input "Each Occurrence limit" at bounding box center [626, 313] width 207 height 21
type input "1,000,000"
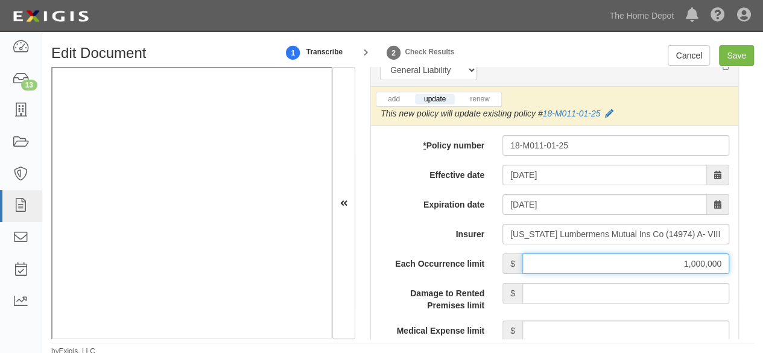
scroll to position [1146, 0]
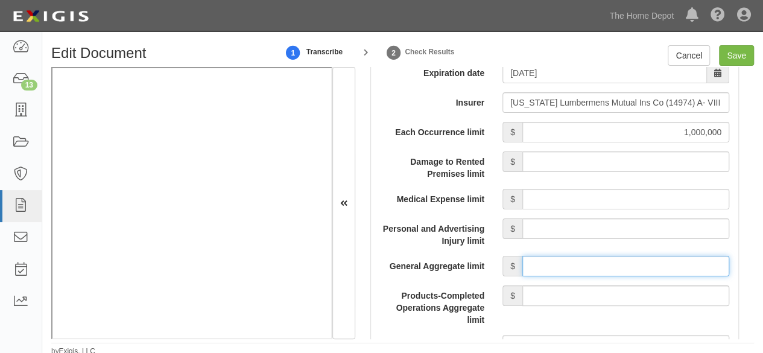
click at [545, 269] on input "General Aggregate limit" at bounding box center [626, 266] width 207 height 21
type input "2,000,000"
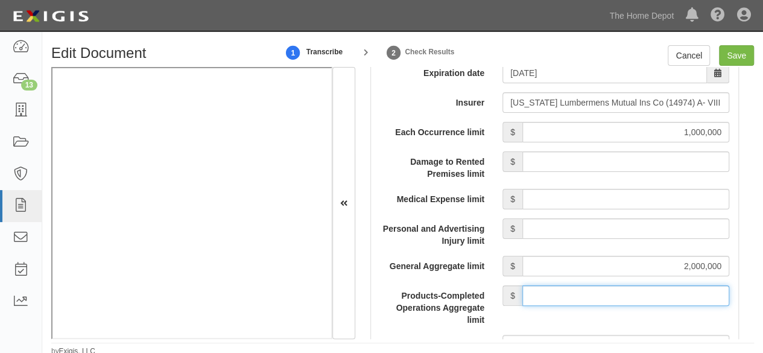
click at [579, 294] on input "Products-Completed Operations Aggregate limit" at bounding box center [626, 295] width 207 height 21
type input "2,000,000"
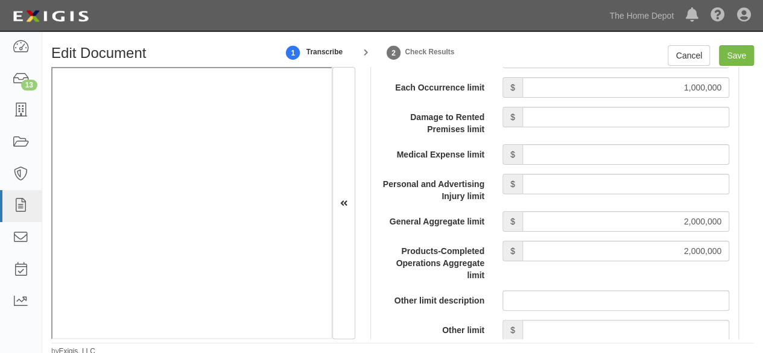
scroll to position [1267, 0]
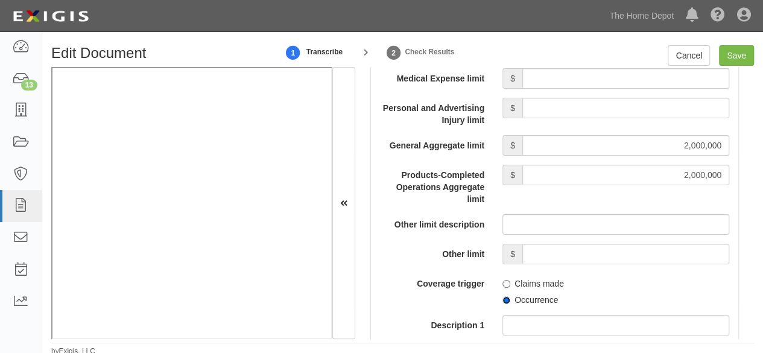
click at [504, 296] on input "Occurrence" at bounding box center [507, 300] width 8 height 8
radio input "true"
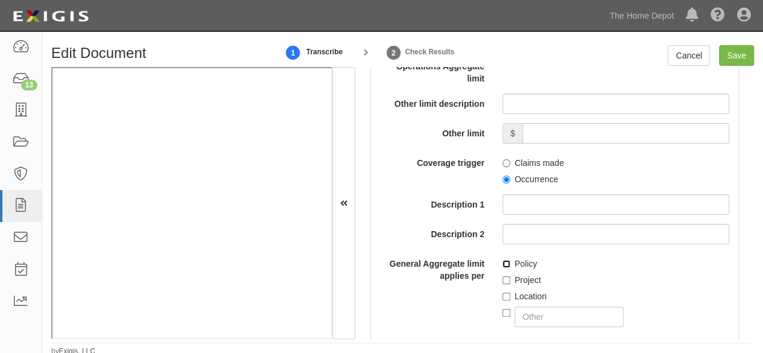
click at [503, 262] on input "Policy" at bounding box center [507, 264] width 8 height 8
checkbox input "true"
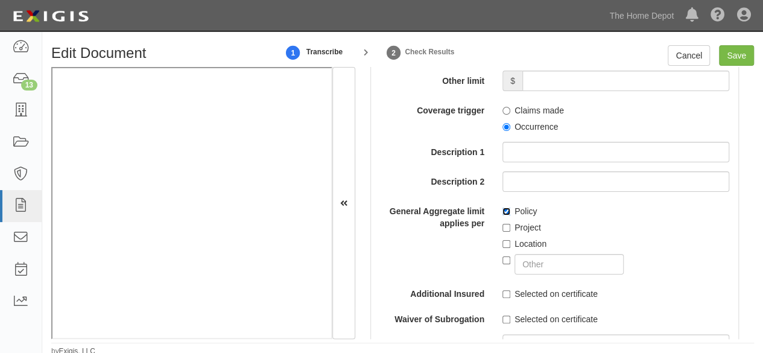
scroll to position [1509, 0]
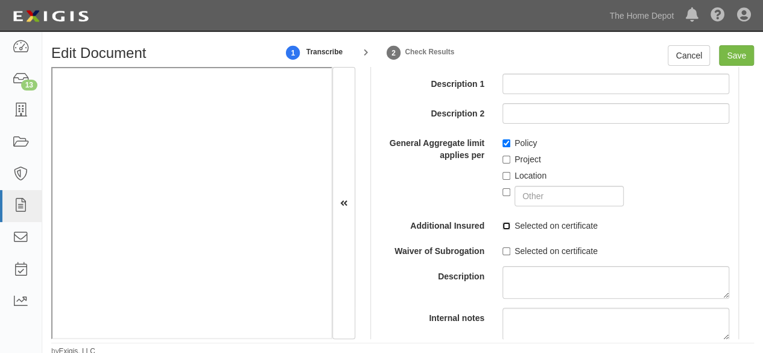
click at [503, 223] on input "Selected on certificate" at bounding box center [507, 226] width 8 height 8
checkbox input "true"
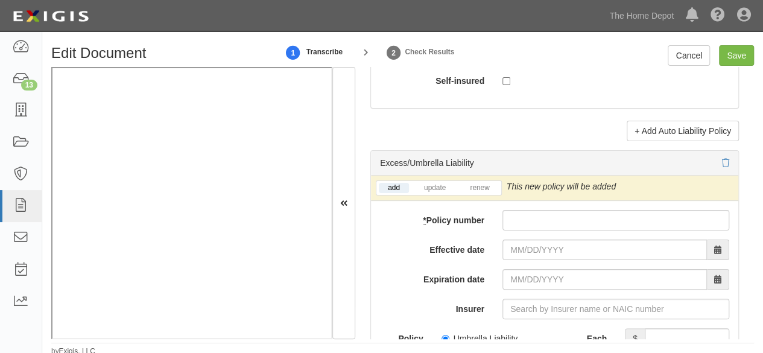
scroll to position [2595, 0]
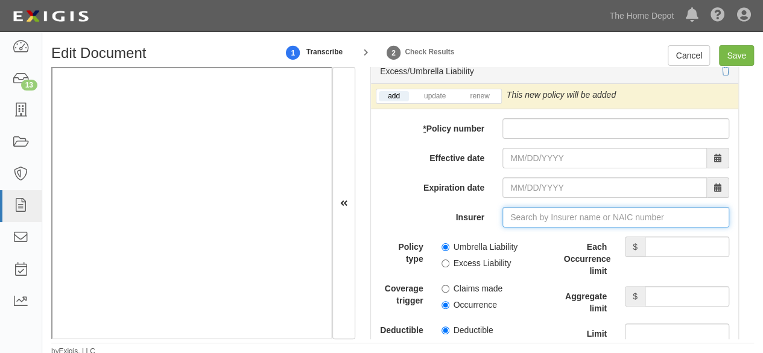
click at [527, 214] on input "Insurer" at bounding box center [616, 217] width 227 height 21
paste input "Pennsylvania Lumbermen's Mutual Ins Co 14974"
drag, startPoint x: 667, startPoint y: 212, endPoint x: 282, endPoint y: 245, distance: 386.4
click at [158, 151] on div "Document Details Received: 09/24/2025 Party THE MAINE WOOD TREATERS, THE MAINE …" at bounding box center [402, 203] width 703 height 272
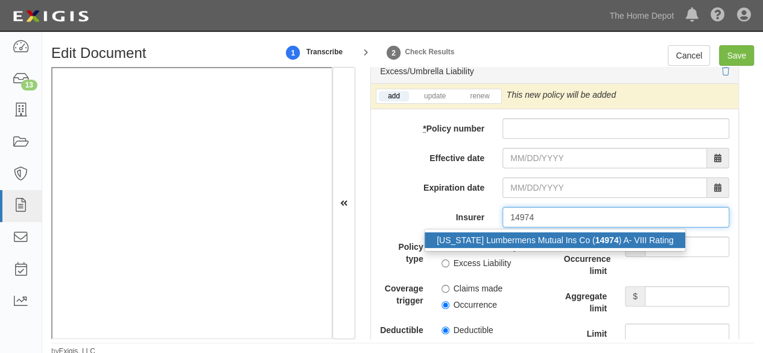
click at [516, 237] on div "Pennsylvania Lumbermens Mutual Ins Co ( 14974 ) A- VIII Rating" at bounding box center [555, 240] width 261 height 16
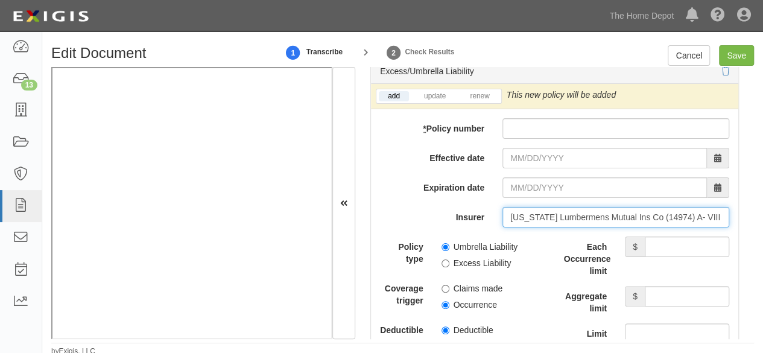
type input "Pennsylvania Lumbermens Mutual Ins Co (14974) A- VIII Rating"
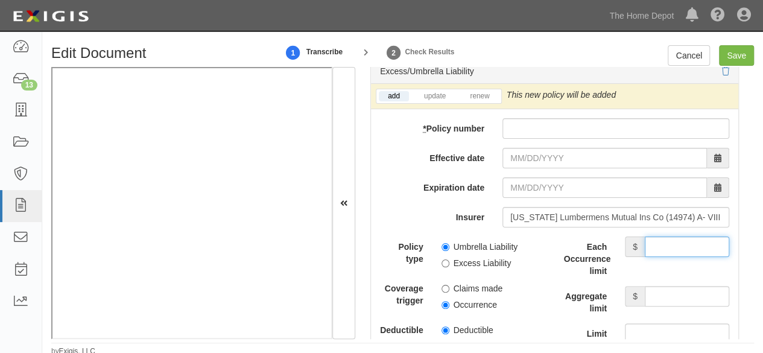
click at [663, 238] on input "Each Occurrence limit" at bounding box center [687, 247] width 84 height 21
type input "8,000,000"
click at [678, 290] on input "Aggregate limit" at bounding box center [687, 296] width 84 height 21
type input "8,000,000"
drag, startPoint x: 548, startPoint y: 110, endPoint x: 544, endPoint y: 116, distance: 7.9
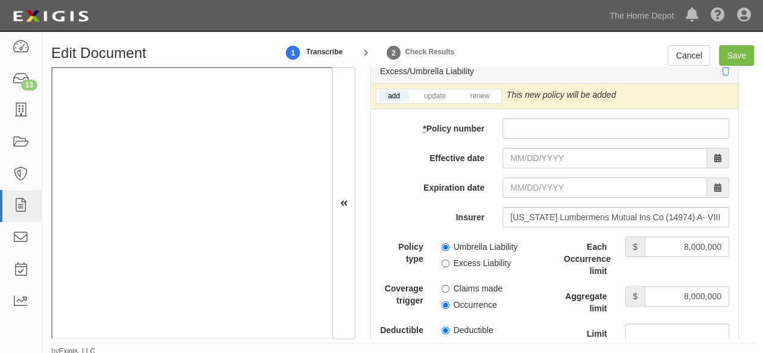
click at [533, 126] on input "* Policy number" at bounding box center [616, 128] width 227 height 21
paste input "18-M011-03-25"
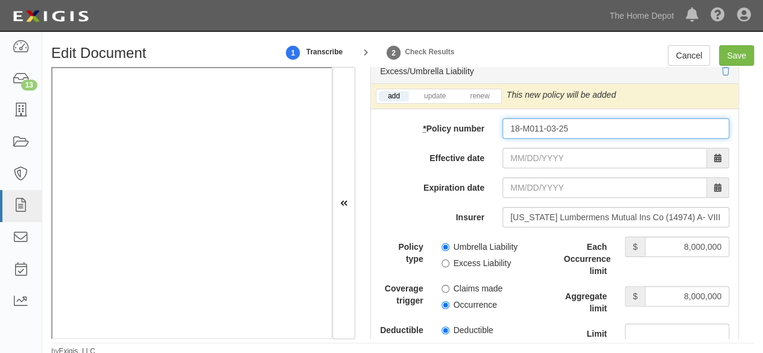
type input "18-M011-03-25"
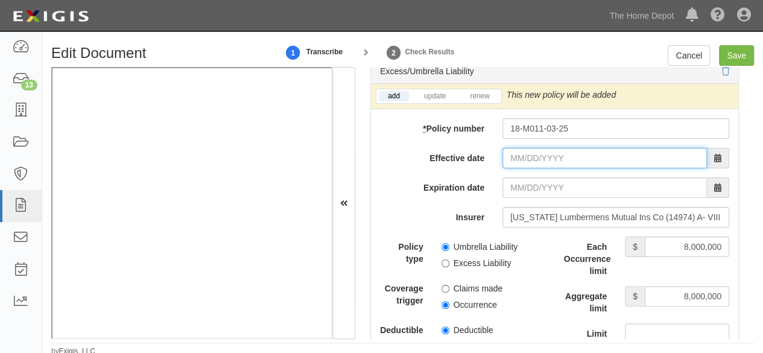
click at [521, 148] on input "Effective date" at bounding box center [605, 158] width 205 height 21
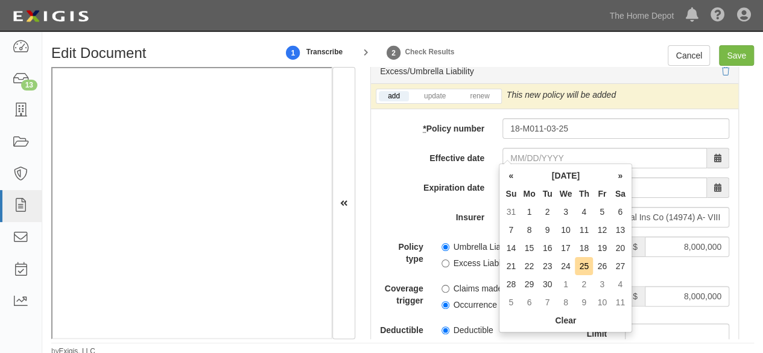
click at [529, 212] on td "1" at bounding box center [529, 212] width 18 height 18
type input "09/01/2025"
type input "[DATE]"
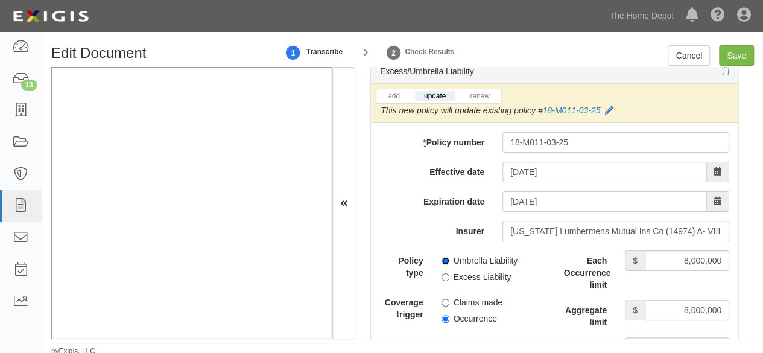
click at [443, 257] on input "Umbrella Liability" at bounding box center [446, 261] width 8 height 8
radio input "true"
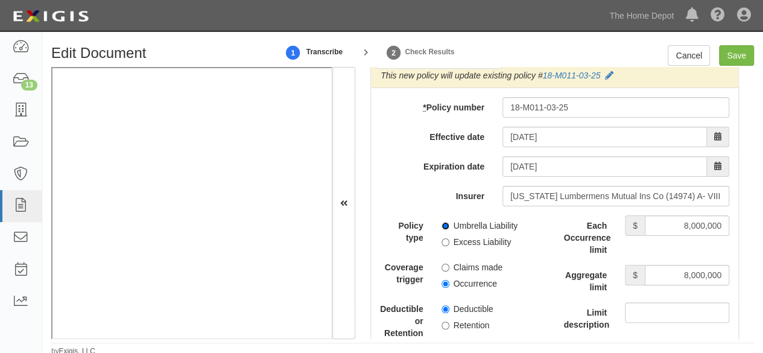
scroll to position [2655, 0]
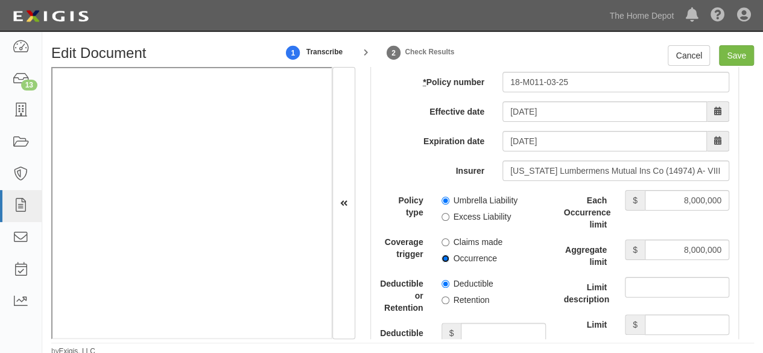
click at [445, 255] on input "Occurrence" at bounding box center [446, 259] width 8 height 8
radio input "true"
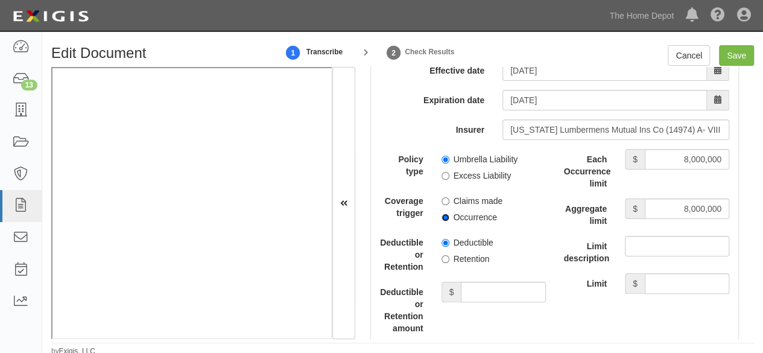
scroll to position [2715, 0]
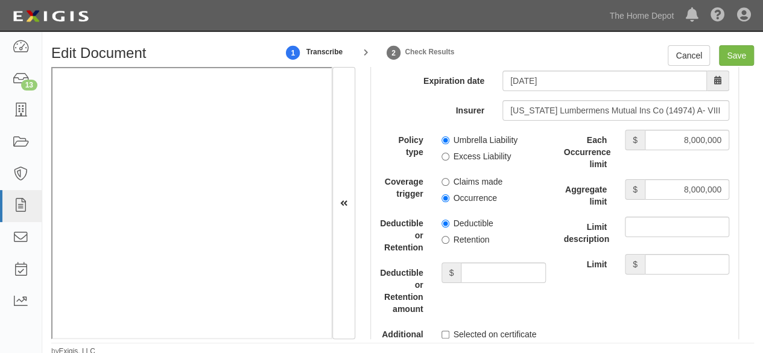
click at [444, 237] on label "Retention" at bounding box center [466, 240] width 48 height 12
click at [444, 237] on input "Retention" at bounding box center [446, 240] width 8 height 8
radio input "true"
click at [470, 262] on input "Deductible or Retention amount" at bounding box center [503, 272] width 84 height 21
type input "10,000"
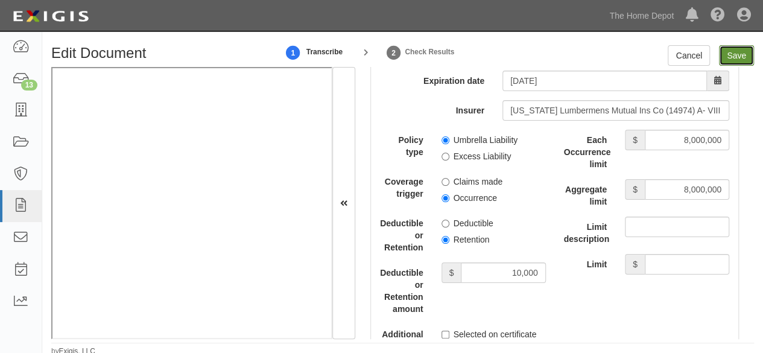
click at [733, 59] on input "Save" at bounding box center [736, 55] width 35 height 21
type input "1000000"
type input "2000000"
type input "10000"
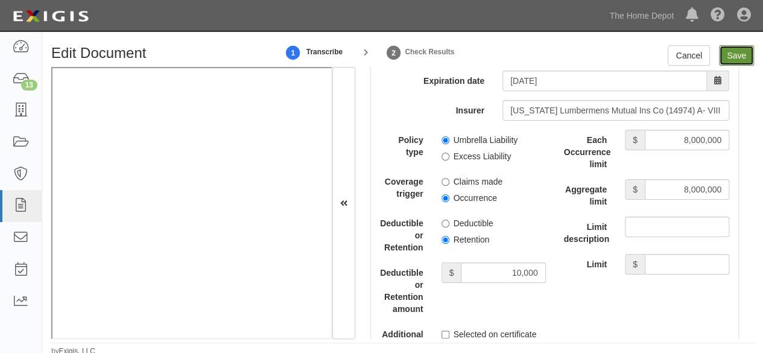
type input "8000000"
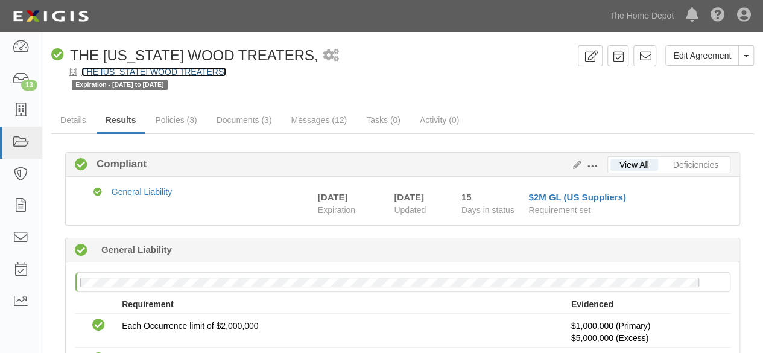
click at [175, 71] on link "THE [US_STATE] WOOD TREATERS," at bounding box center [153, 72] width 145 height 10
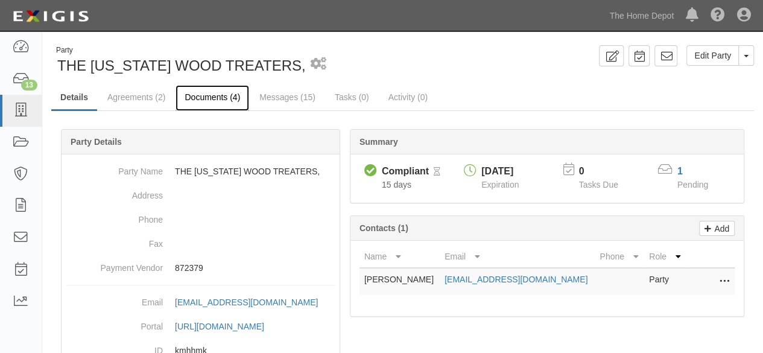
click at [213, 94] on link "Documents (4)" at bounding box center [213, 98] width 74 height 26
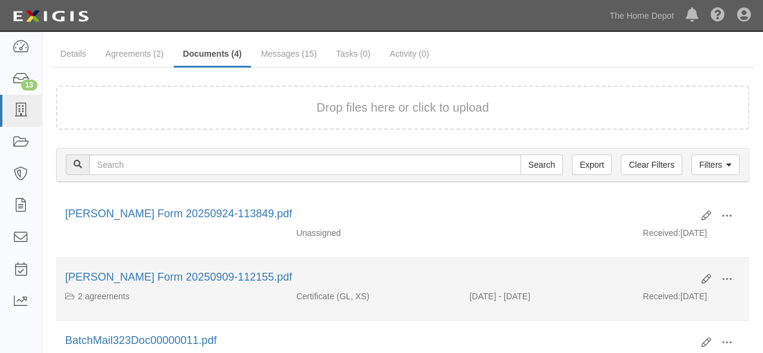
scroll to position [60, 0]
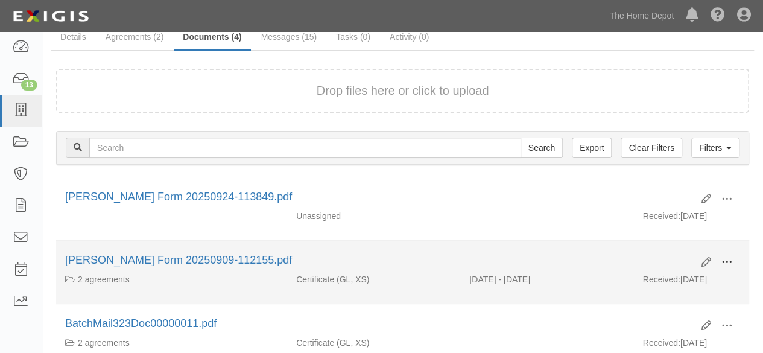
drag, startPoint x: 724, startPoint y: 258, endPoint x: 651, endPoint y: 276, distance: 75.2
click at [724, 258] on span at bounding box center [727, 262] width 11 height 11
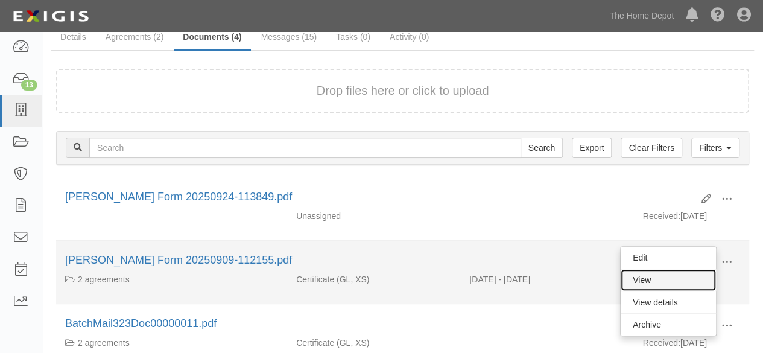
click at [644, 276] on link "View" at bounding box center [668, 280] width 95 height 22
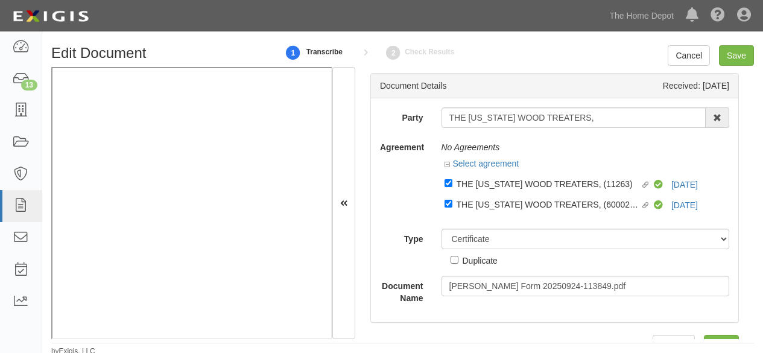
select select "CertificateDetail"
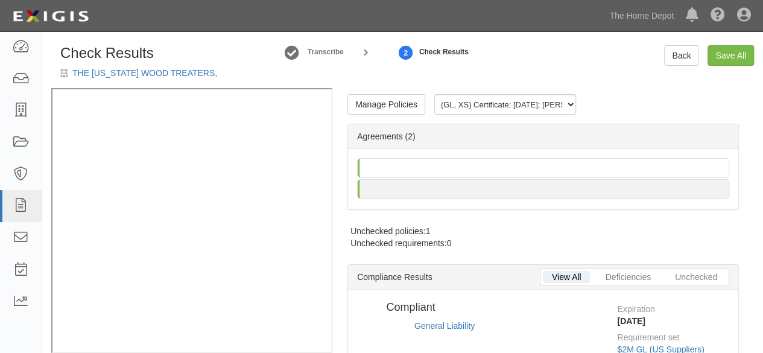
radio input "true"
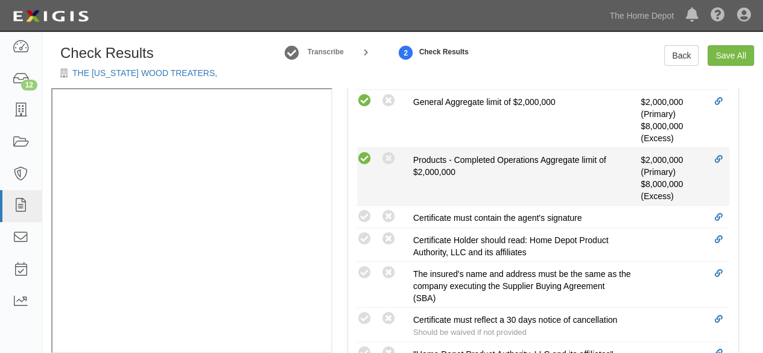
scroll to position [543, 0]
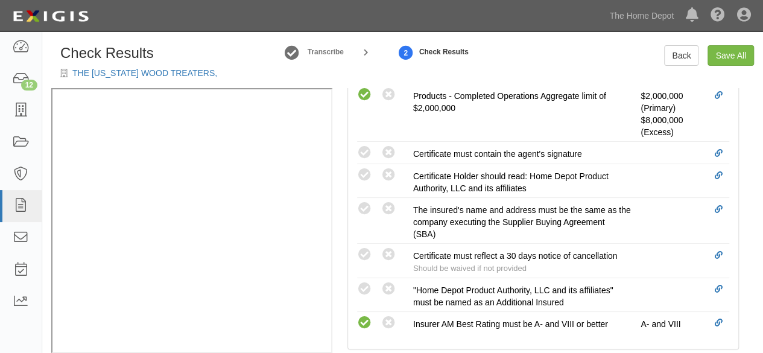
drag, startPoint x: 368, startPoint y: 205, endPoint x: 329, endPoint y: 220, distance: 41.7
click at [368, 206] on icon at bounding box center [364, 209] width 15 height 15
radio input "true"
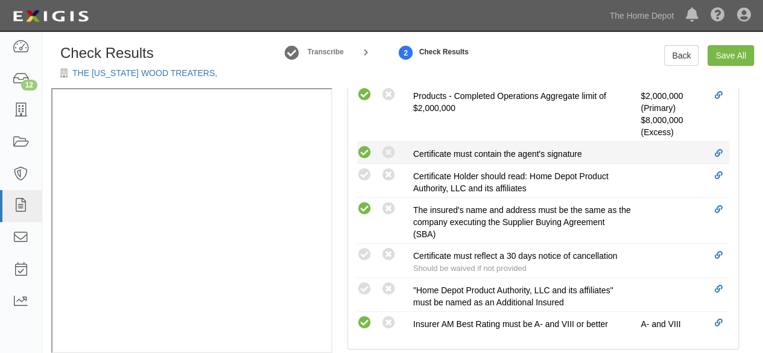
drag, startPoint x: 365, startPoint y: 147, endPoint x: 370, endPoint y: 159, distance: 13.0
click at [366, 148] on icon at bounding box center [364, 152] width 15 height 15
radio input "true"
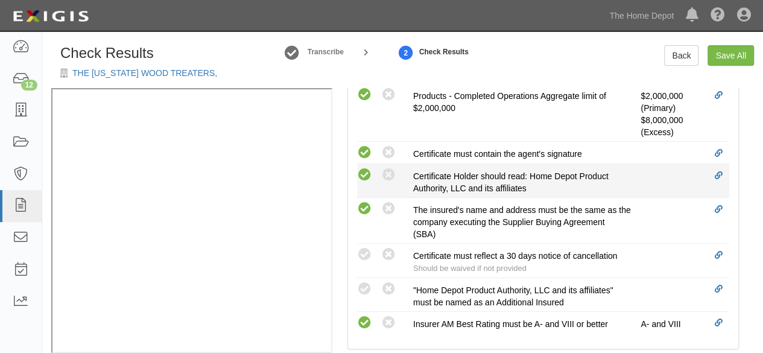
click at [363, 172] on icon at bounding box center [364, 175] width 15 height 15
radio input "true"
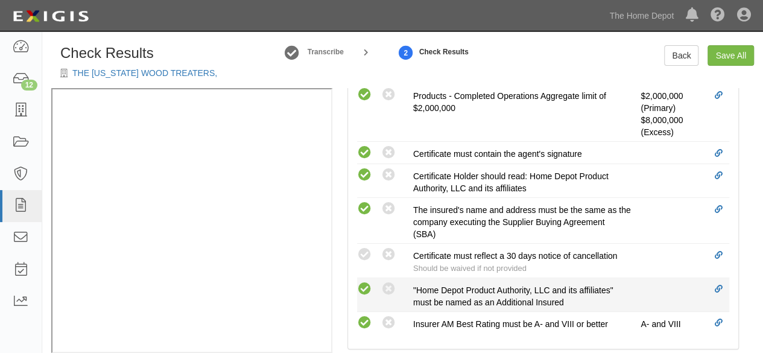
drag, startPoint x: 365, startPoint y: 251, endPoint x: 361, endPoint y: 282, distance: 31.6
click at [366, 256] on icon at bounding box center [364, 254] width 15 height 15
radio input "true"
click at [364, 284] on icon at bounding box center [364, 289] width 15 height 15
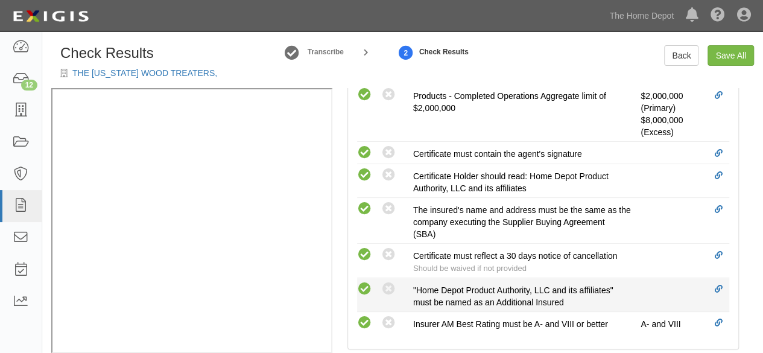
radio input "true"
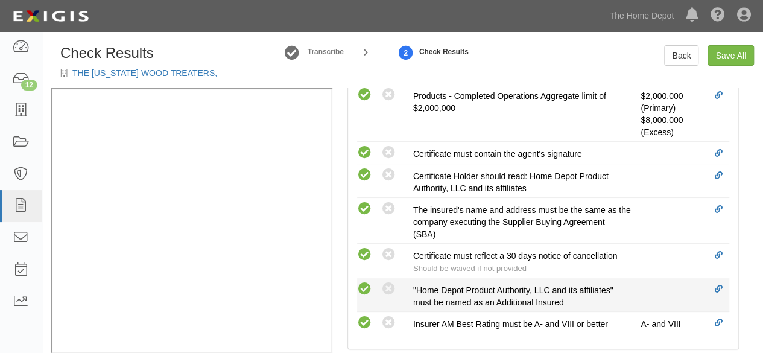
radio input "true"
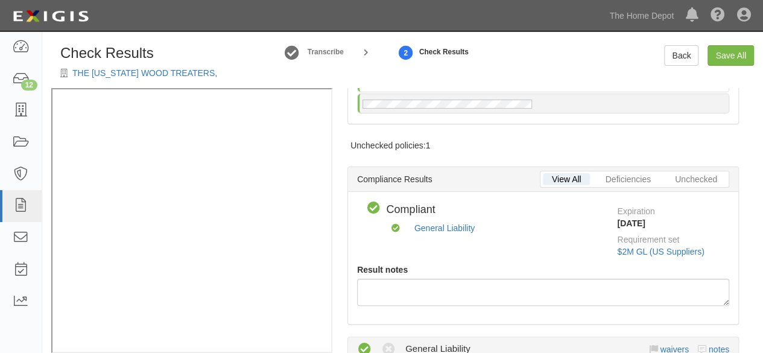
scroll to position [0, 0]
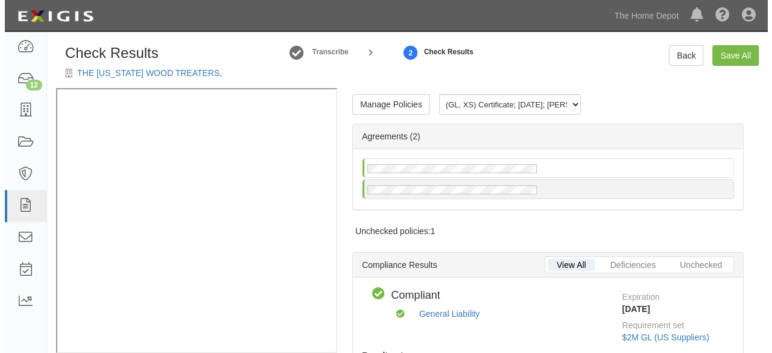
scroll to position [17, 0]
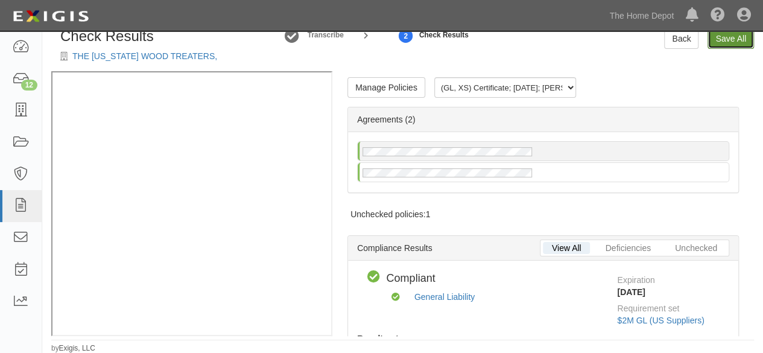
click at [735, 38] on link "Save All" at bounding box center [731, 38] width 46 height 21
radio input "false"
radio input "true"
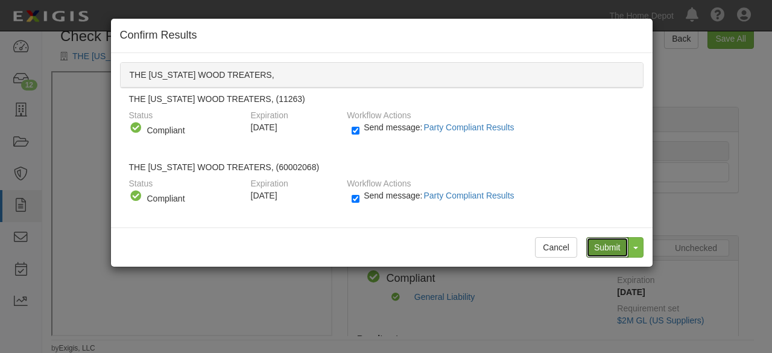
drag, startPoint x: 610, startPoint y: 246, endPoint x: 599, endPoint y: 237, distance: 14.2
click at [608, 244] on input "Submit" at bounding box center [608, 247] width 42 height 21
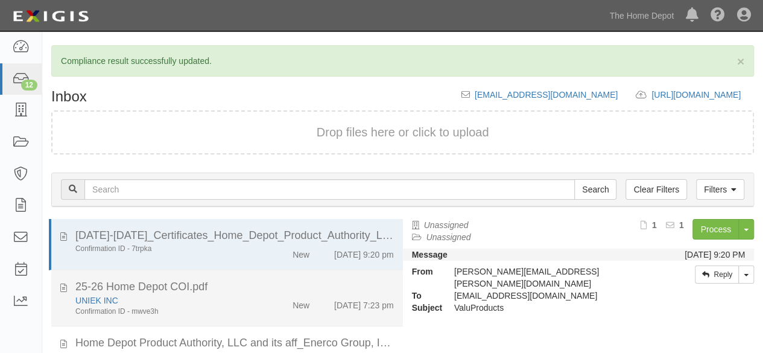
click at [221, 297] on div "UNIEK INC" at bounding box center [164, 300] width 178 height 12
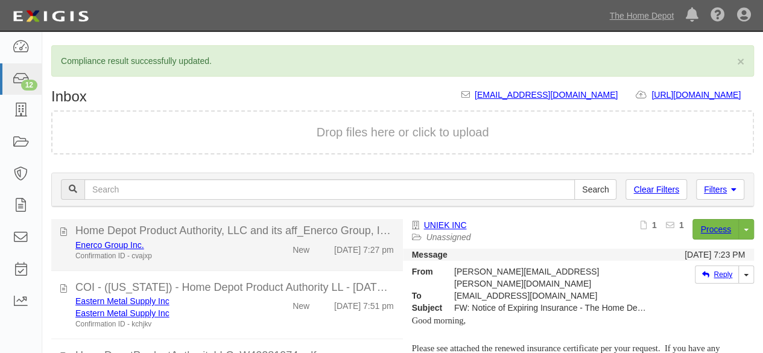
scroll to position [121, 0]
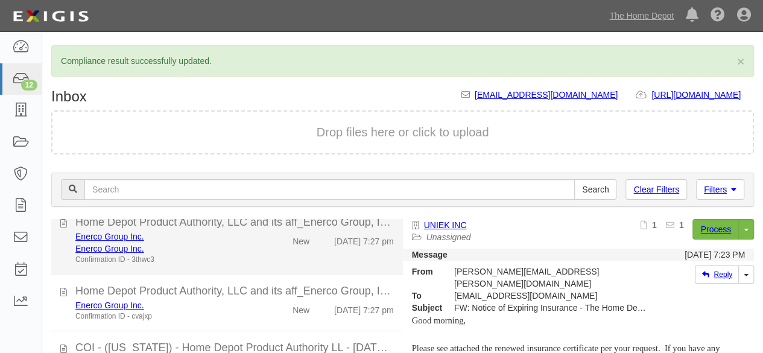
drag, startPoint x: 231, startPoint y: 262, endPoint x: 375, endPoint y: 242, distance: 146.2
click at [232, 261] on div "Confirmation ID - 3thwc3" at bounding box center [164, 260] width 178 height 10
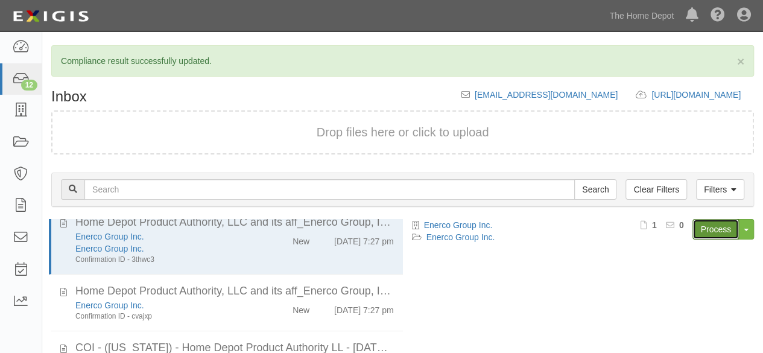
click at [706, 228] on link "Process" at bounding box center [716, 229] width 46 height 21
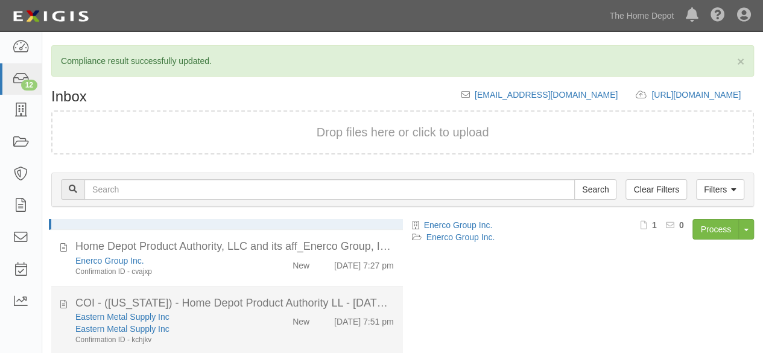
scroll to position [181, 0]
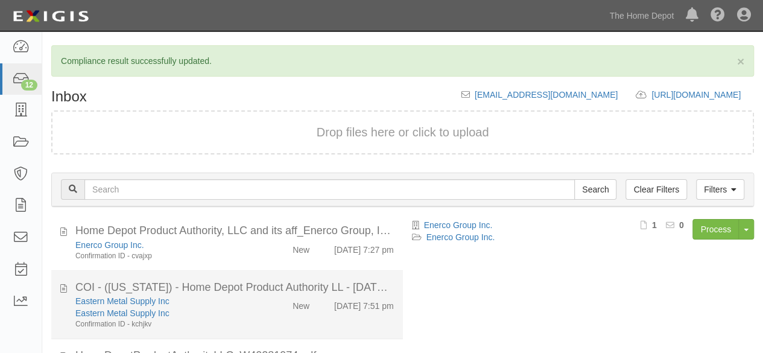
click at [235, 309] on div "Eastern Metal Supply Inc" at bounding box center [164, 313] width 178 height 12
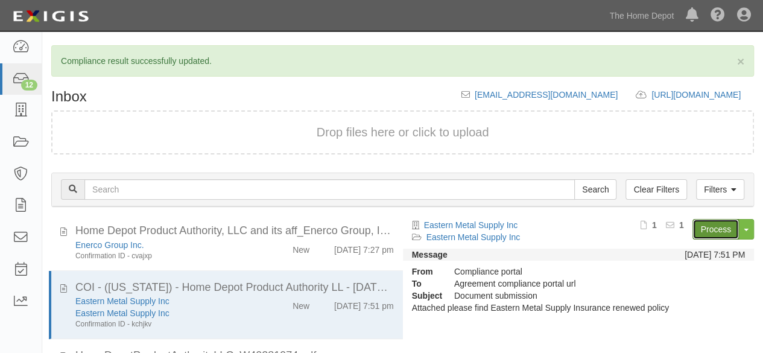
click at [708, 227] on link "Process" at bounding box center [716, 229] width 46 height 21
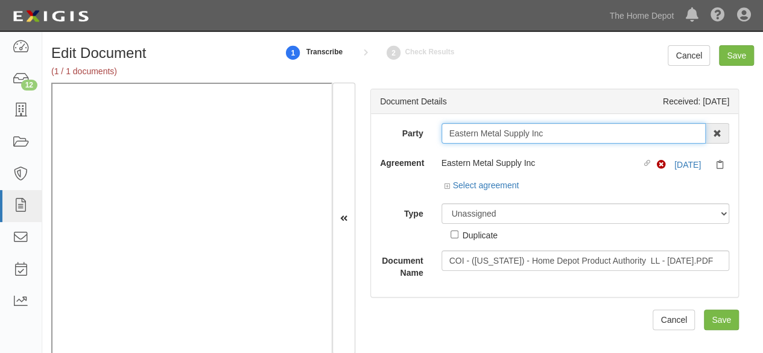
click at [570, 136] on input "Eastern Metal Supply Inc" at bounding box center [574, 133] width 265 height 21
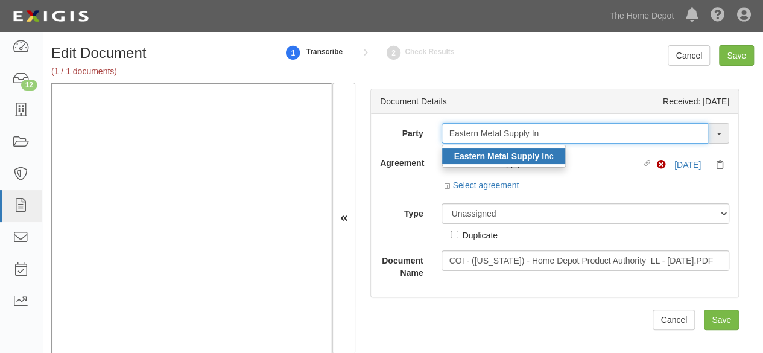
type input "Eastern Metal Supply In"
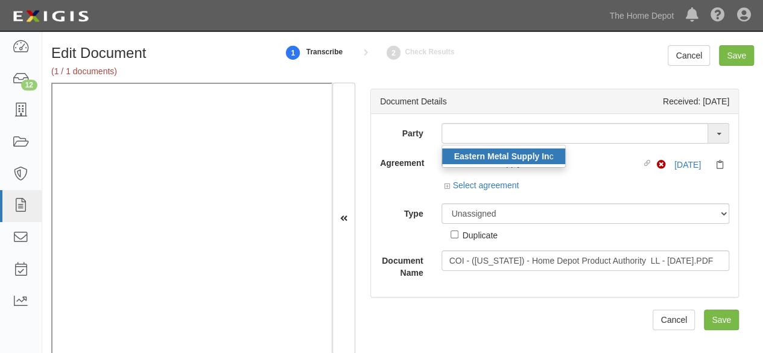
drag, startPoint x: 535, startPoint y: 154, endPoint x: 496, endPoint y: 144, distance: 40.4
click at [535, 154] on strong "Eastern Metal Supply In" at bounding box center [501, 156] width 95 height 10
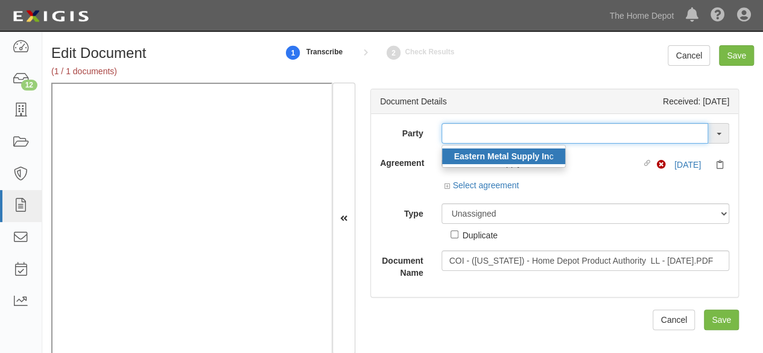
type input "Eastern Metal Supply Inc"
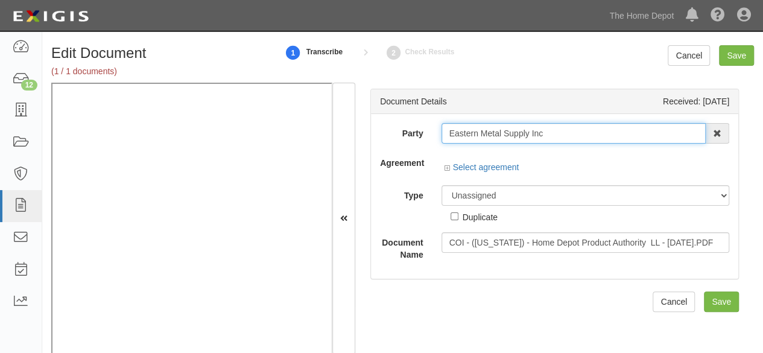
click at [462, 130] on input "Eastern Metal Supply Inc" at bounding box center [574, 133] width 265 height 21
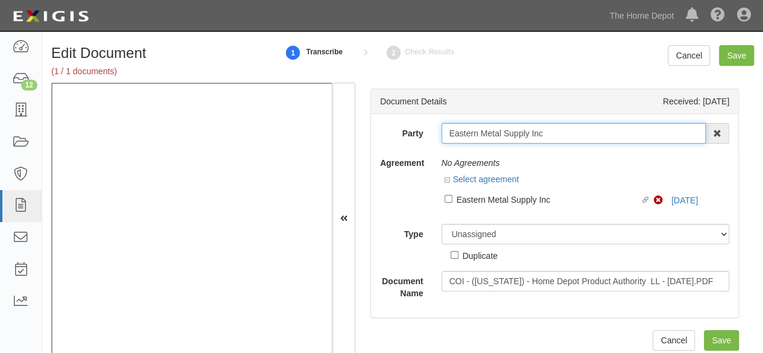
click at [462, 130] on input "Eastern Metal Supply Inc" at bounding box center [574, 133] width 265 height 21
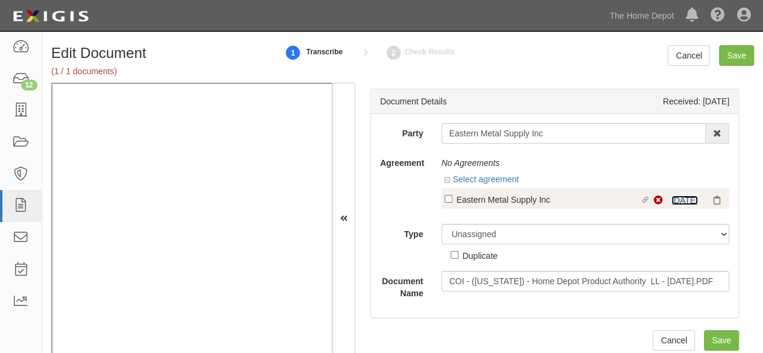
click at [672, 199] on link "9/24/25" at bounding box center [685, 201] width 27 height 10
click at [479, 199] on div "Eastern Metal Supply Inc" at bounding box center [549, 198] width 184 height 13
click at [453, 199] on input "Linked agreement Eastern Metal Supply Inc Linked agreement" at bounding box center [449, 199] width 8 height 8
checkbox input "true"
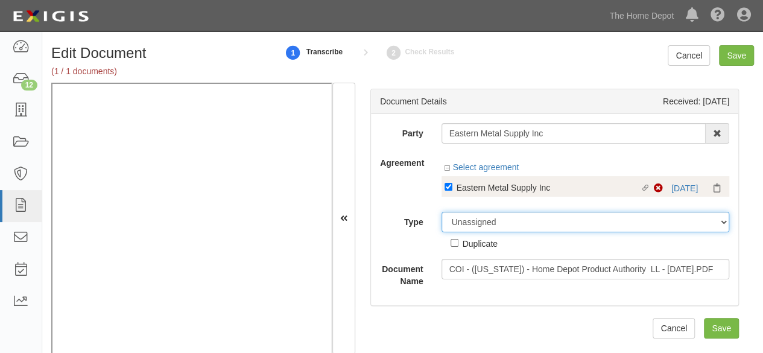
drag, startPoint x: 467, startPoint y: 226, endPoint x: 468, endPoint y: 214, distance: 11.5
click at [467, 223] on select "Unassigned Binder Cancellation Notice Certificate Contract Endorsement Insuranc…" at bounding box center [586, 222] width 288 height 21
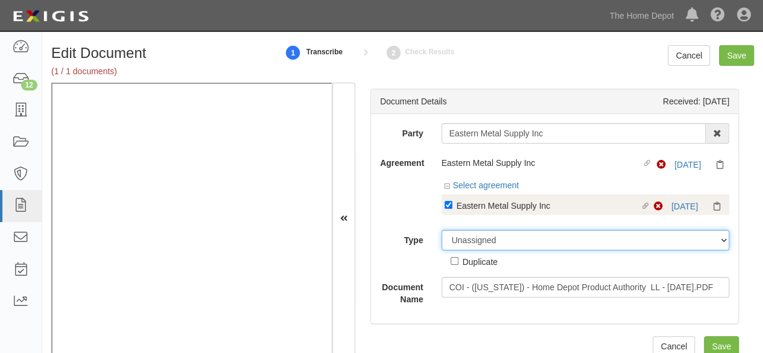
select select "CertificateDetail"
click at [442, 230] on select "Unassigned Binder Cancellation Notice Certificate Contract Endorsement Insuranc…" at bounding box center [586, 240] width 288 height 21
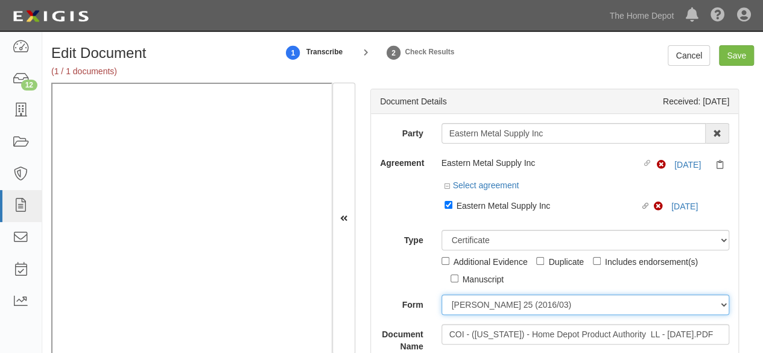
drag, startPoint x: 462, startPoint y: 308, endPoint x: 465, endPoint y: 297, distance: 11.3
click at [463, 304] on select "ACORD 25 (2016/03) ACORD 101 ACORD 855 NY (2014/05) General" at bounding box center [586, 304] width 288 height 21
select select "GeneralFormDetail"
click at [442, 294] on select "ACORD 25 (2016/03) ACORD 101 ACORD 855 NY (2014/05) General" at bounding box center [586, 304] width 288 height 21
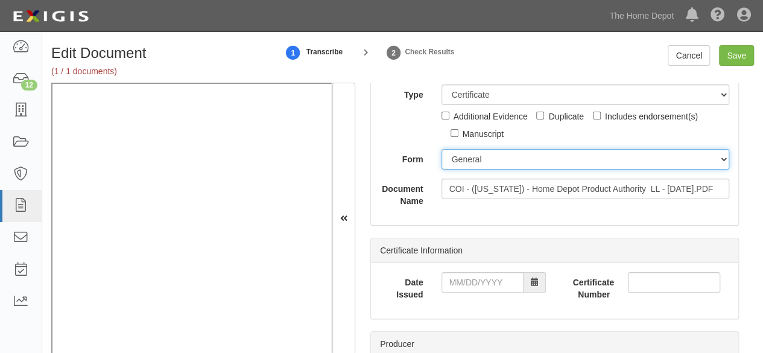
scroll to position [181, 0]
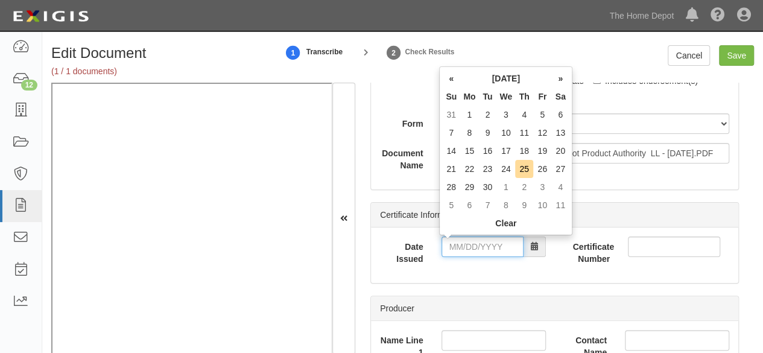
drag, startPoint x: 468, startPoint y: 247, endPoint x: 468, endPoint y: 240, distance: 7.2
click at [468, 247] on input "Date Issued" at bounding box center [483, 247] width 82 height 21
drag, startPoint x: 450, startPoint y: 171, endPoint x: 463, endPoint y: 229, distance: 58.8
click at [450, 173] on td "21" at bounding box center [451, 169] width 18 height 18
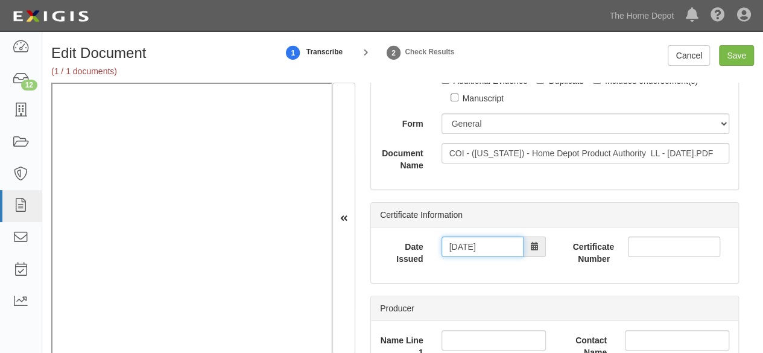
click at [465, 247] on input "09/21/2025" at bounding box center [483, 247] width 82 height 21
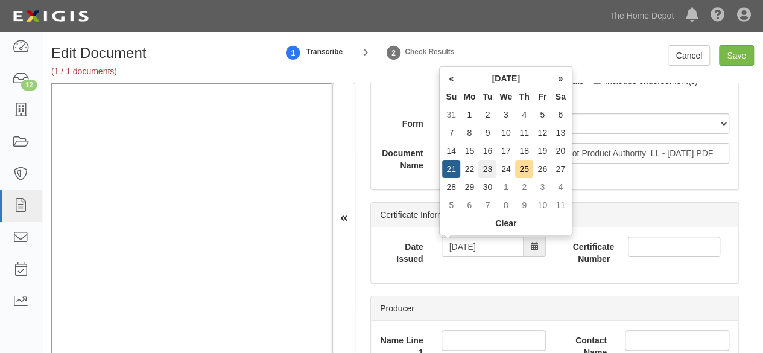
click at [490, 171] on td "23" at bounding box center [488, 169] width 18 height 18
type input "09/23/2025"
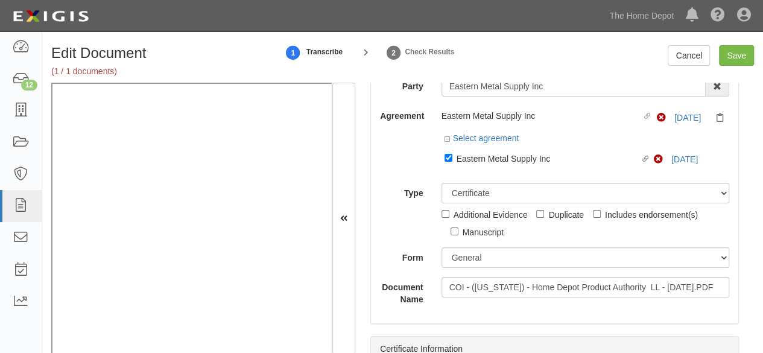
scroll to position [0, 0]
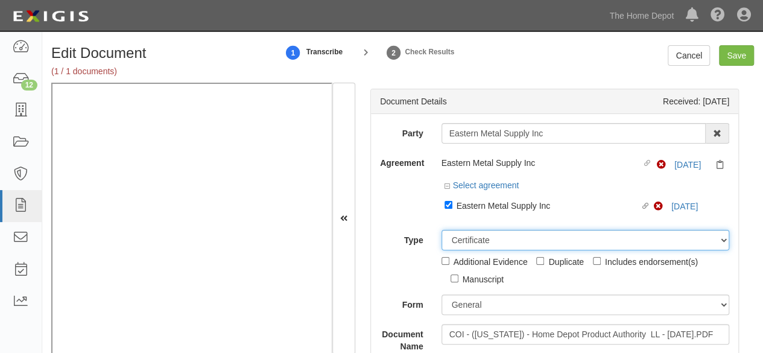
click at [474, 243] on select "Unassigned Binder Cancellation Notice Certificate Contract Endorsement Insuranc…" at bounding box center [586, 240] width 288 height 21
select select "OtherDetail"
click at [442, 230] on select "Unassigned Binder Cancellation Notice Certificate Contract Endorsement Insuranc…" at bounding box center [586, 240] width 288 height 21
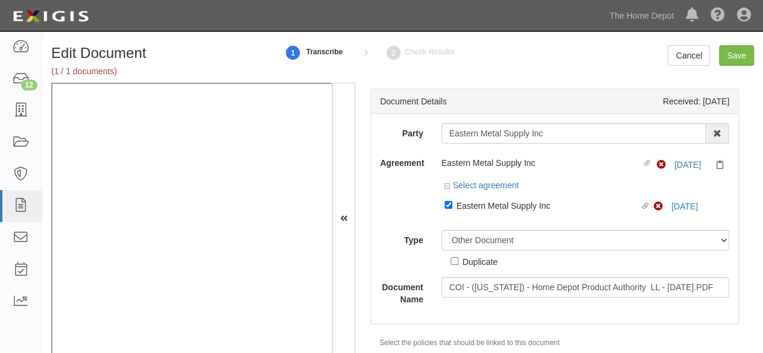
click at [472, 264] on div "Duplicate" at bounding box center [480, 261] width 35 height 13
click at [459, 264] on input "Duplicate" at bounding box center [455, 261] width 8 height 8
checkbox input "true"
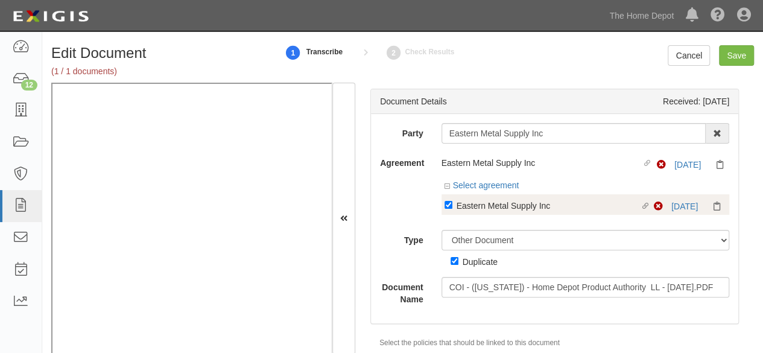
click at [472, 206] on div "Eastern Metal Supply Inc" at bounding box center [549, 205] width 184 height 13
click at [453, 206] on input "Linked agreement Eastern Metal Supply Inc Linked agreement" at bounding box center [449, 205] width 8 height 8
checkbox input "false"
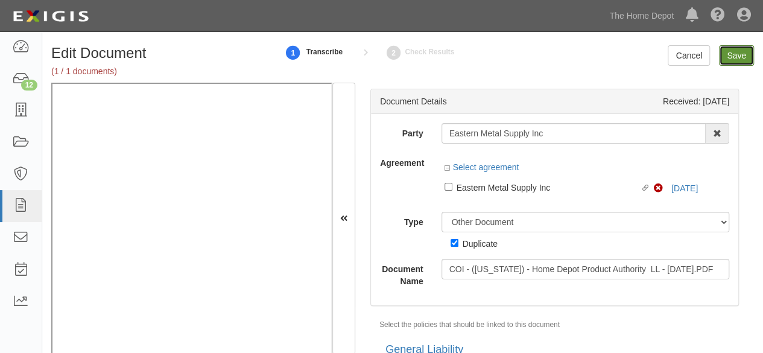
click at [734, 56] on input "Save" at bounding box center [736, 55] width 35 height 21
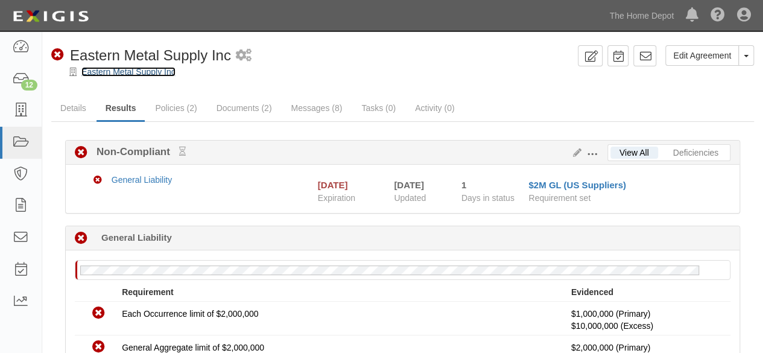
click at [135, 72] on link "Eastern Metal Supply Inc" at bounding box center [128, 72] width 94 height 10
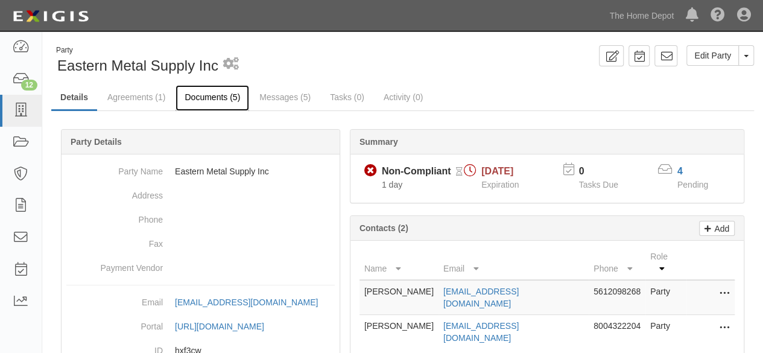
click at [214, 98] on link "Documents (5)" at bounding box center [213, 98] width 74 height 26
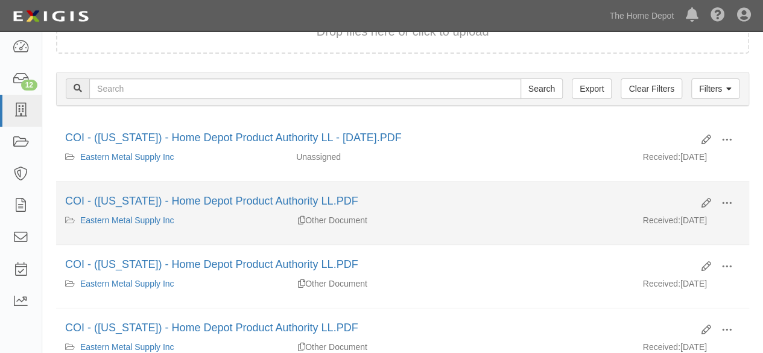
scroll to position [121, 0]
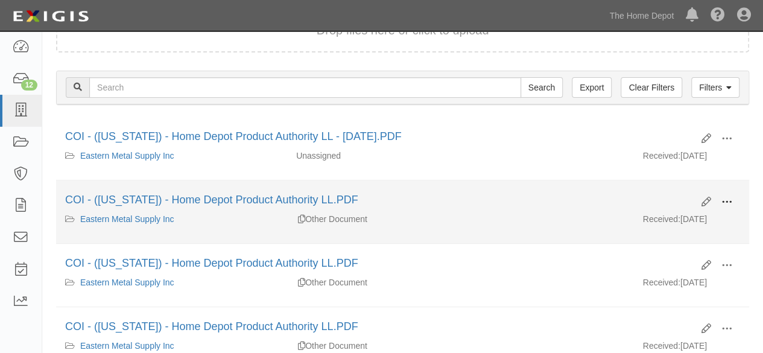
click at [730, 198] on span at bounding box center [727, 202] width 11 height 11
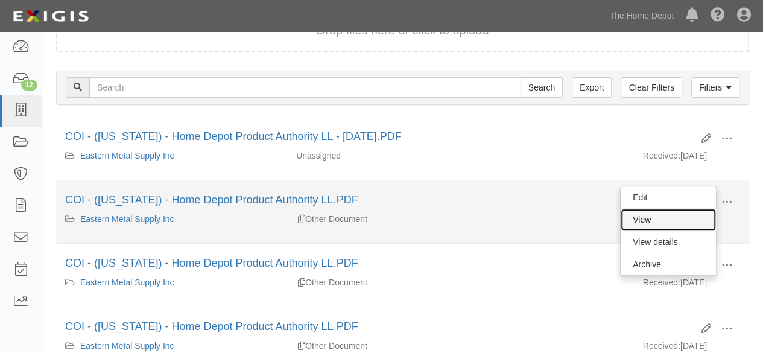
click at [677, 218] on link "View" at bounding box center [668, 220] width 95 height 22
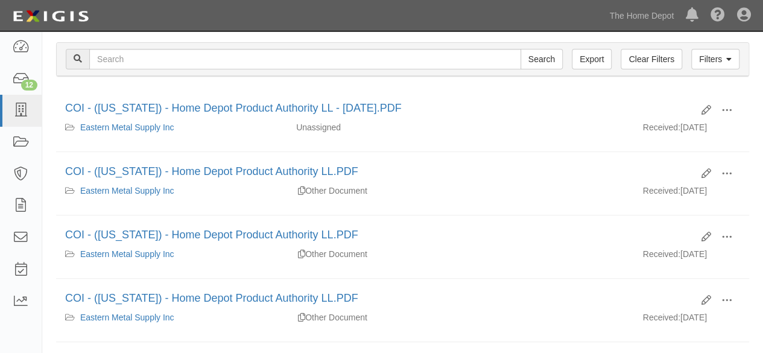
scroll to position [60, 0]
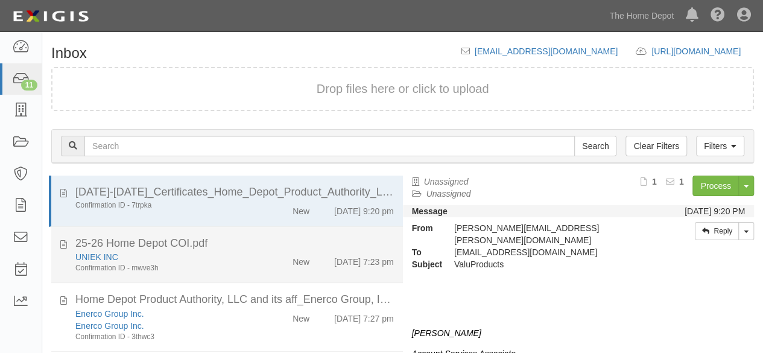
drag, startPoint x: 233, startPoint y: 265, endPoint x: 350, endPoint y: 247, distance: 118.5
click at [246, 261] on div "UNIEK INC Confirmation ID - mwve3h" at bounding box center [164, 262] width 196 height 22
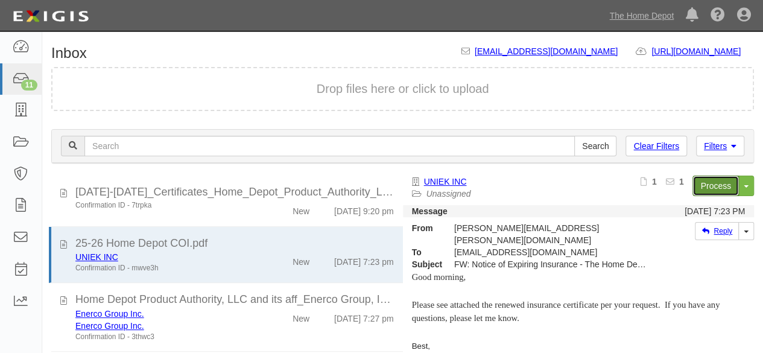
click at [699, 185] on link "Process" at bounding box center [716, 186] width 46 height 21
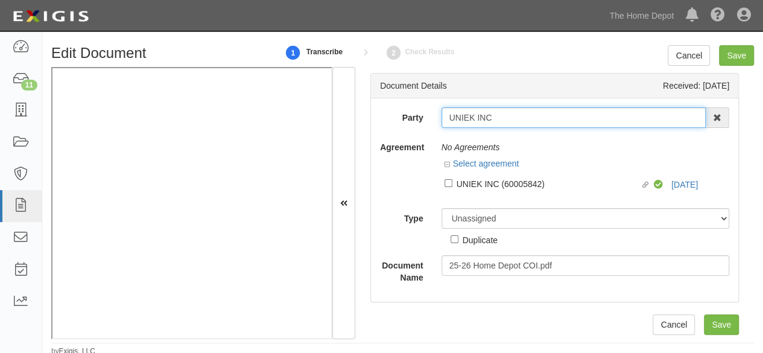
click at [504, 119] on input "UNIEK INC" at bounding box center [574, 117] width 265 height 21
type input "UNIEK INC"
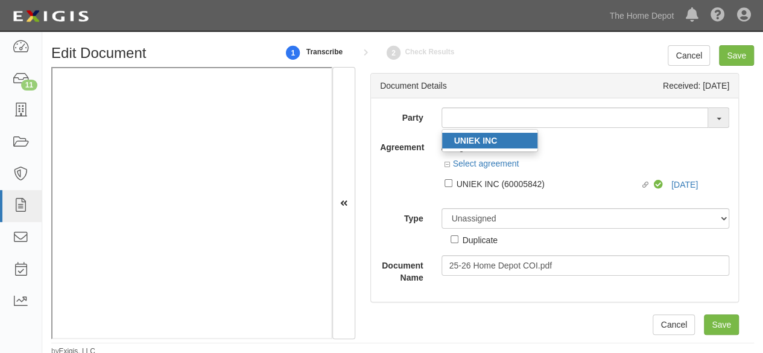
click at [485, 140] on strong "UNIEK INC" at bounding box center [475, 141] width 43 height 10
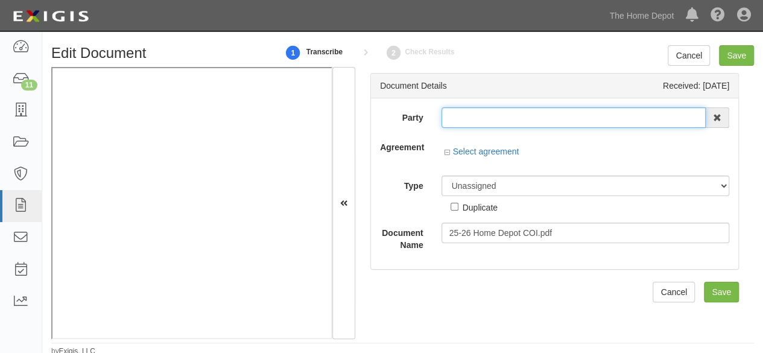
type input "UNIEK INC"
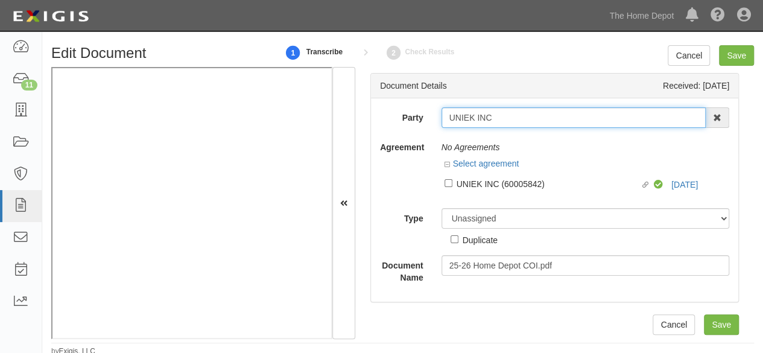
click at [467, 118] on input "UNIEK INC" at bounding box center [574, 117] width 265 height 21
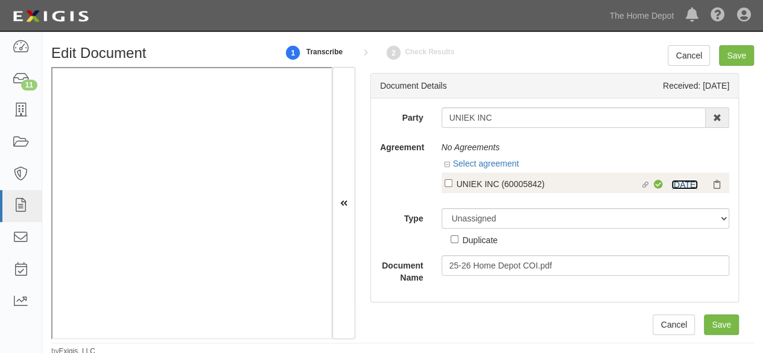
click at [682, 184] on link "10/1/25" at bounding box center [685, 185] width 27 height 10
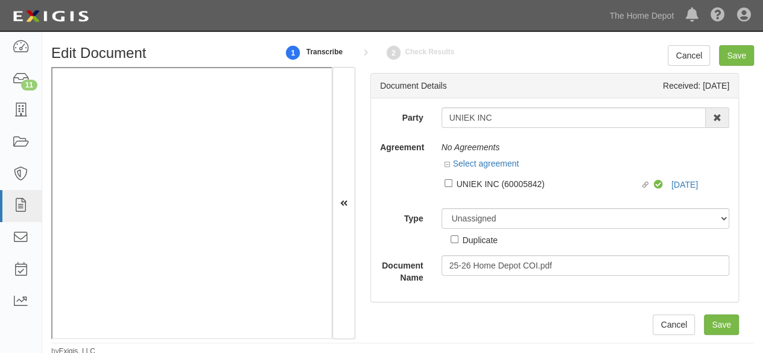
drag, startPoint x: 468, startPoint y: 185, endPoint x: 466, endPoint y: 201, distance: 15.8
click at [469, 186] on div "UNIEK INC (60005842)" at bounding box center [549, 183] width 184 height 13
click at [453, 186] on input "Linked agreement UNIEK INC (60005842) Linked agreement" at bounding box center [449, 183] width 8 height 8
checkbox input "true"
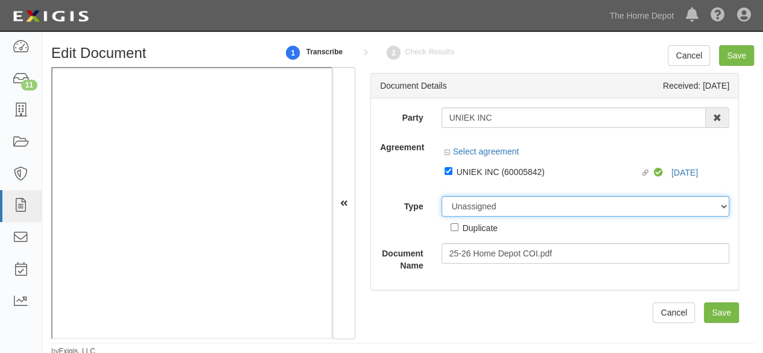
click at [463, 208] on div "Party UNIEK INC UNIEK INC 1000576868 Ontario Inc. 10 STRAWBERRY STREET 115282 C…" at bounding box center [554, 189] width 349 height 164
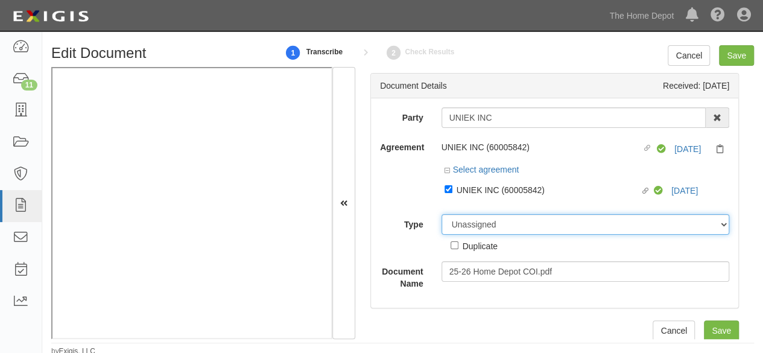
select select "CertificateDetail"
click at [442, 214] on select "Unassigned Binder Cancellation Notice Certificate Contract Endorsement Insuranc…" at bounding box center [586, 224] width 288 height 21
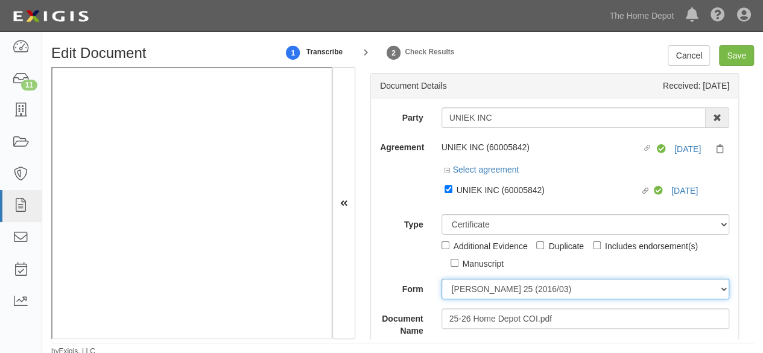
click at [479, 289] on select "ACORD 25 (2016/03) ACORD 101 ACORD 855 NY (2014/05) General" at bounding box center [586, 289] width 288 height 21
select select "GeneralFormDetail"
click at [442, 279] on select "ACORD 25 (2016/03) ACORD 101 ACORD 855 NY (2014/05) General" at bounding box center [586, 289] width 288 height 21
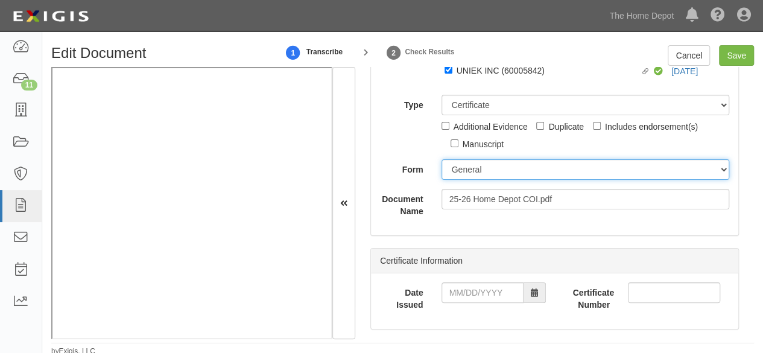
scroll to position [121, 0]
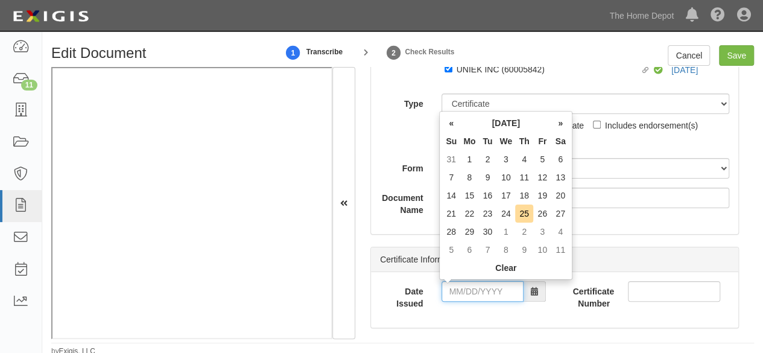
click at [466, 297] on input "Date Issued" at bounding box center [483, 291] width 82 height 21
drag, startPoint x: 453, startPoint y: 199, endPoint x: 456, endPoint y: 226, distance: 27.4
click at [454, 209] on tbody "31 1 2 3 4 5 6 7 8 9 10 11 12 13 14 15 16 17 18 19 20 21 22 23 24 25 26 27 28 2…" at bounding box center [505, 204] width 127 height 109
click at [472, 196] on td "15" at bounding box center [469, 195] width 18 height 18
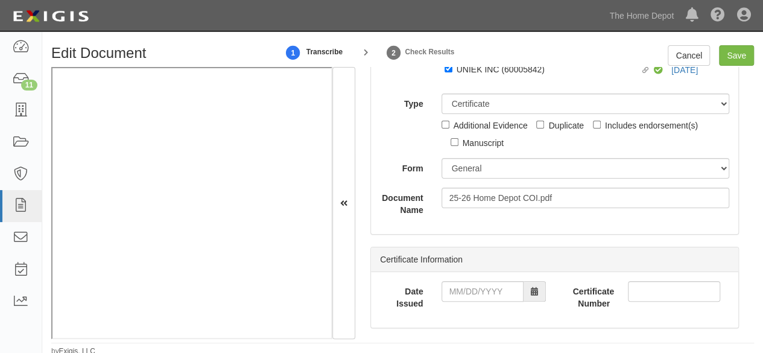
type input "09/15/2025"
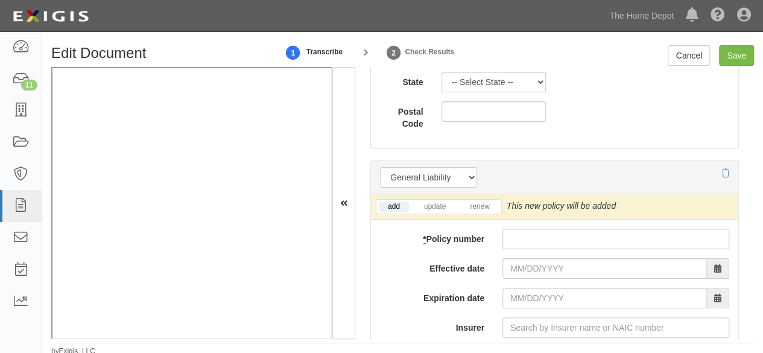
scroll to position [965, 0]
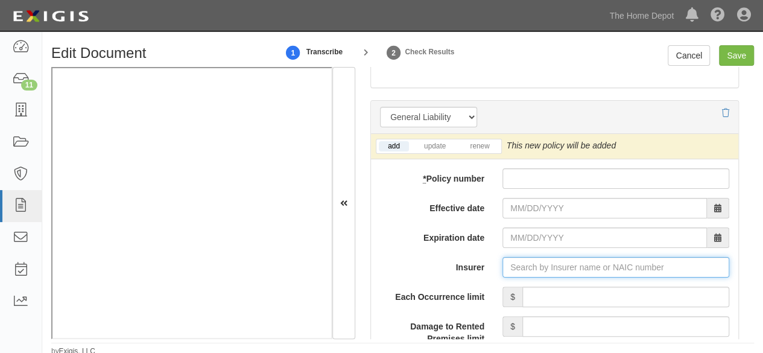
click at [510, 257] on input "Insurer" at bounding box center [616, 267] width 227 height 21
paste input "15350"
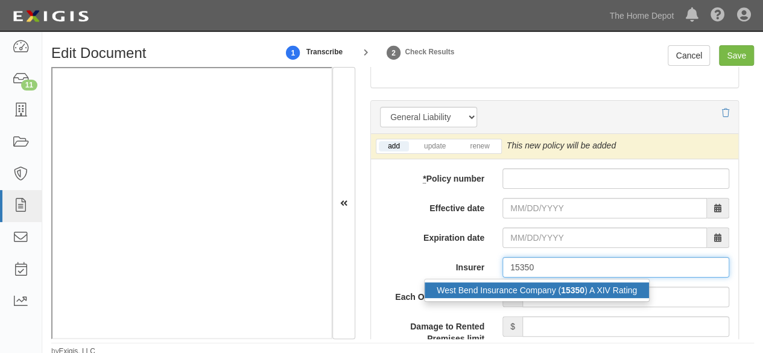
click at [505, 287] on div "West Bend Insurance Company ( 15350 ) A XIV Rating" at bounding box center [537, 290] width 224 height 16
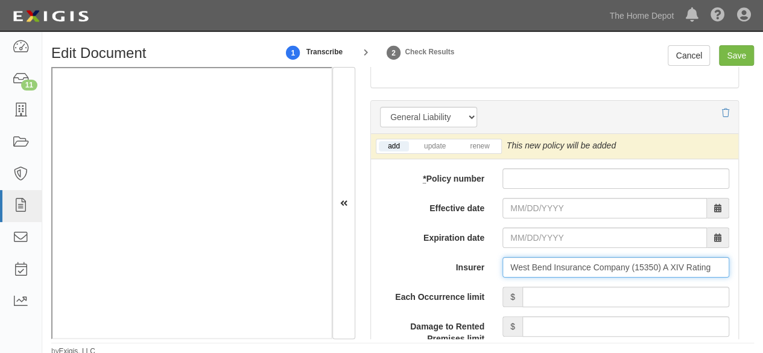
type input "West Bend Insurance Company (15350) A XIV Rating"
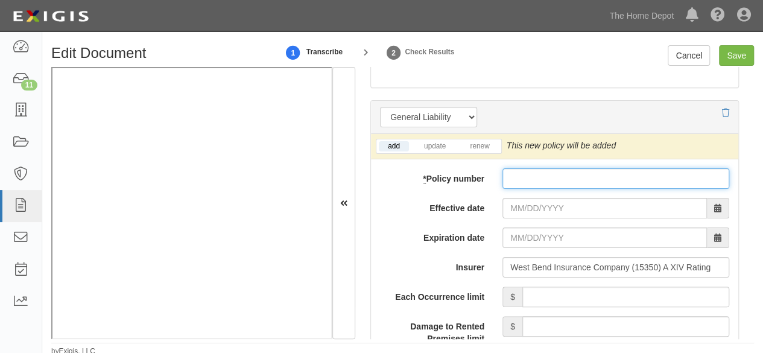
drag, startPoint x: 518, startPoint y: 168, endPoint x: 515, endPoint y: 179, distance: 10.7
click at [518, 170] on input "* Policy number" at bounding box center [616, 178] width 227 height 21
paste input "A796795"
type input "A796795"
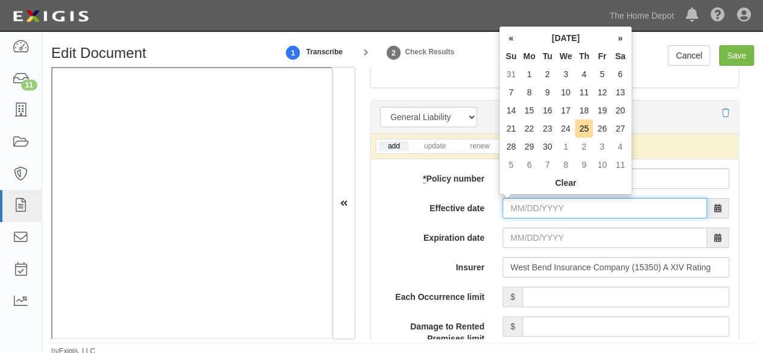
click at [509, 206] on input "Effective date" at bounding box center [605, 208] width 205 height 21
click at [567, 149] on td "1" at bounding box center [566, 147] width 19 height 18
type input "10/01/2025"
type input "[DATE]"
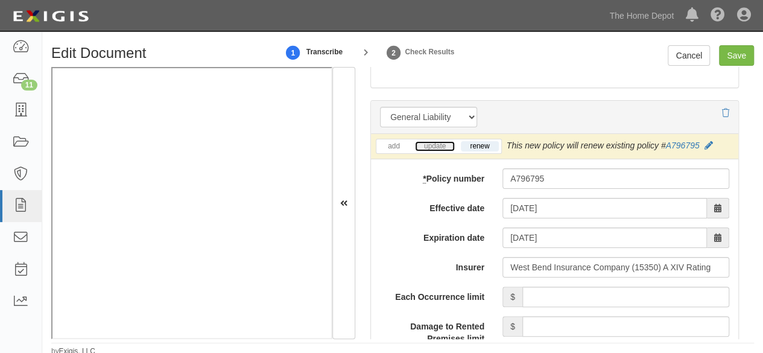
click at [428, 144] on link "update" at bounding box center [435, 146] width 40 height 10
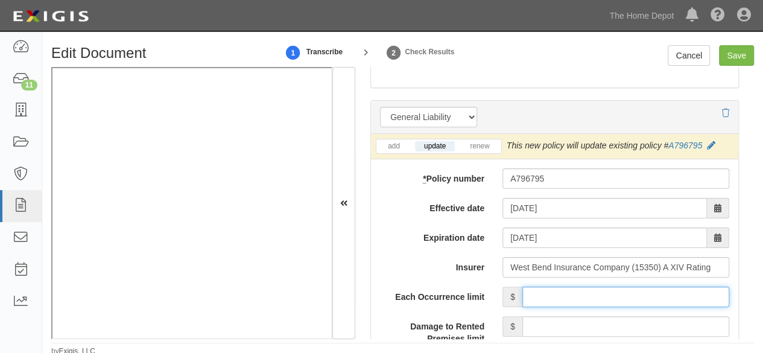
drag, startPoint x: 571, startPoint y: 291, endPoint x: 575, endPoint y: 285, distance: 7.0
click at [571, 291] on input "Each Occurrence limit" at bounding box center [626, 297] width 207 height 21
type input "1,000,000"
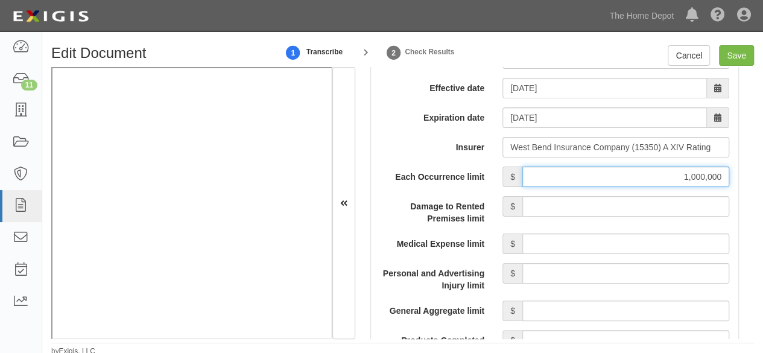
scroll to position [1146, 0]
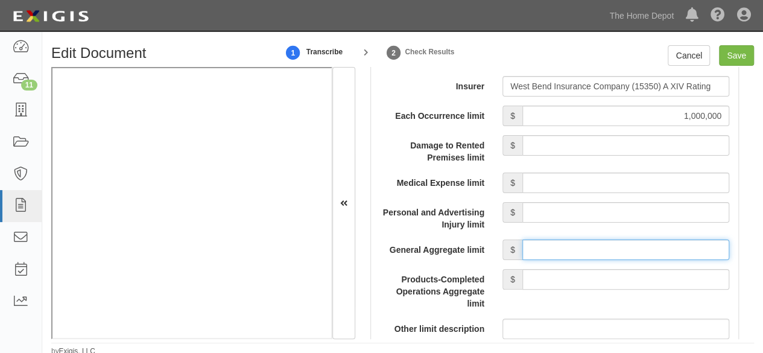
click at [544, 252] on input "General Aggregate limit" at bounding box center [626, 250] width 207 height 21
type input "2,000,000"
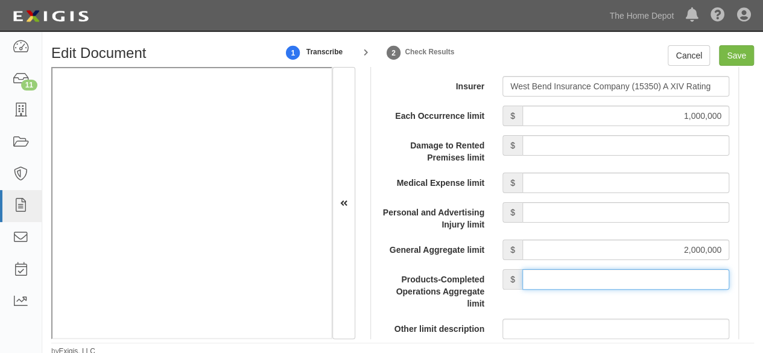
click at [576, 275] on input "Products-Completed Operations Aggregate limit" at bounding box center [626, 279] width 207 height 21
type input "2,000,000"
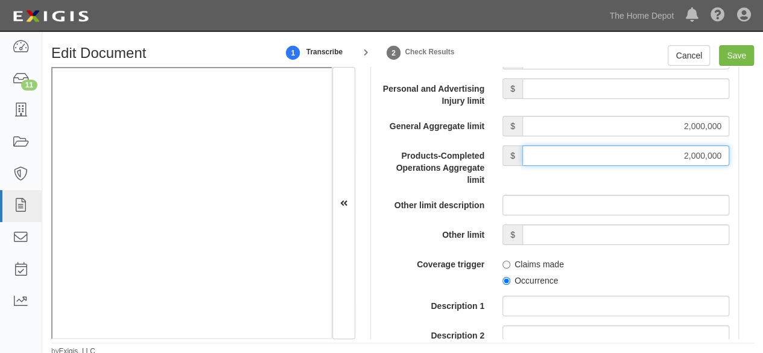
scroll to position [1388, 0]
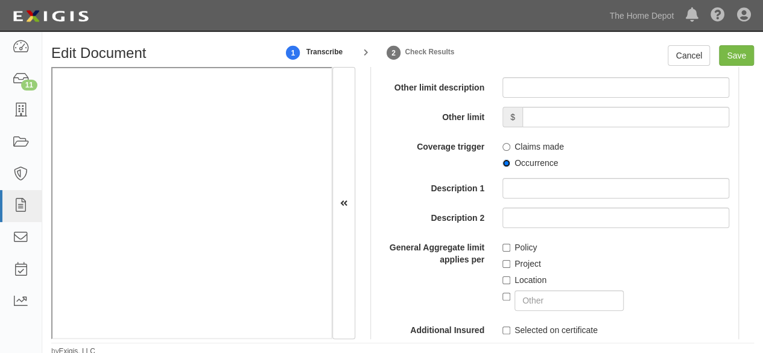
click at [505, 162] on input "Occurrence" at bounding box center [507, 163] width 8 height 8
radio input "true"
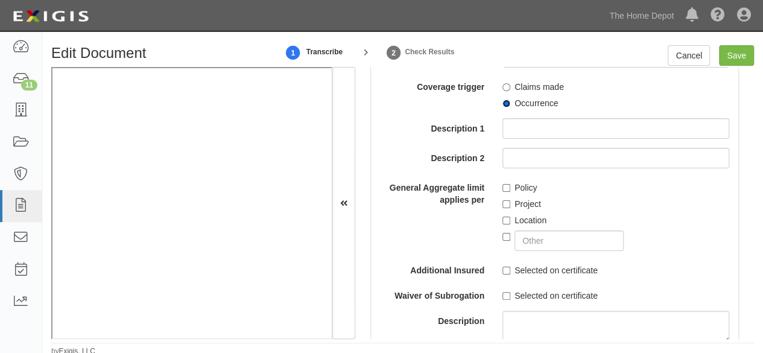
scroll to position [1509, 0]
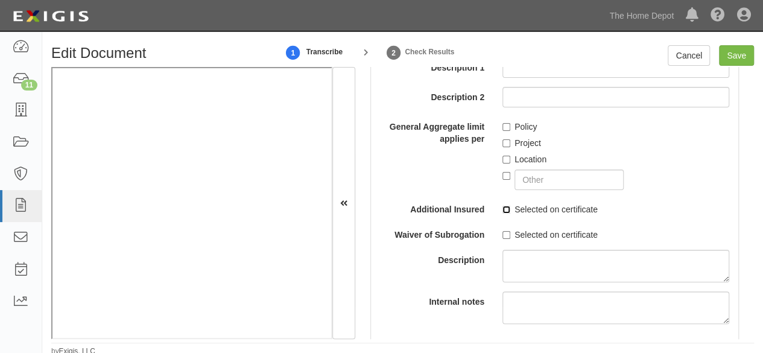
click at [503, 207] on input "Selected on certificate" at bounding box center [507, 210] width 8 height 8
checkbox input "true"
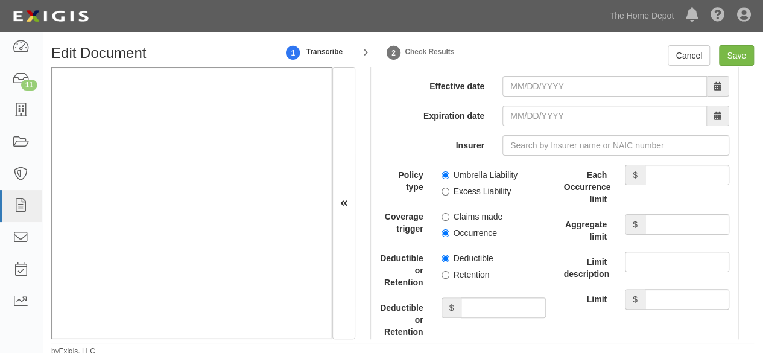
scroll to position [2655, 0]
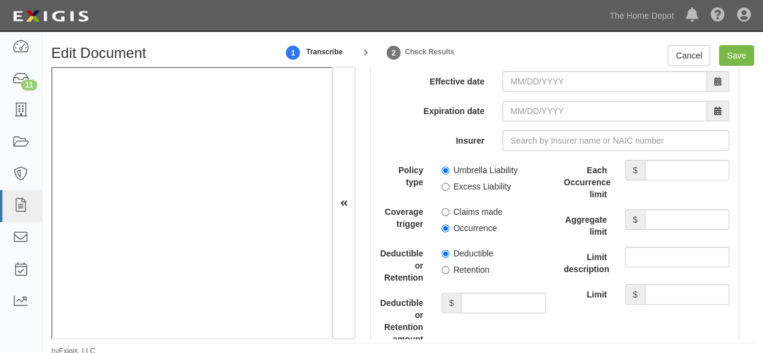
click at [521, 125] on div "add update renew This new policy will be added This new policy will update exis…" at bounding box center [554, 295] width 367 height 576
click at [520, 130] on input "Insurer" at bounding box center [616, 140] width 227 height 21
paste input "15350"
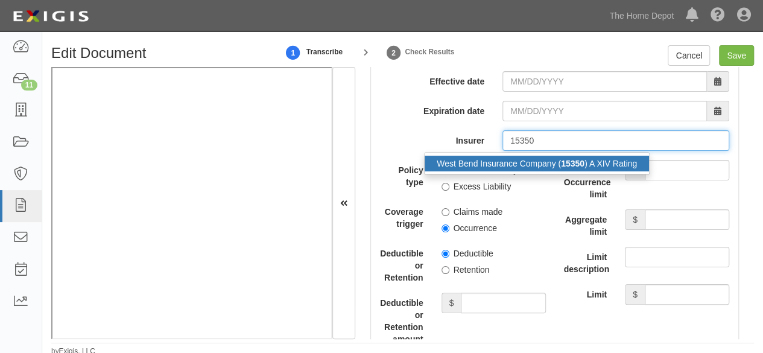
click at [522, 156] on div "West Bend Insurance Company ( 15350 ) A XIV Rating" at bounding box center [537, 164] width 224 height 16
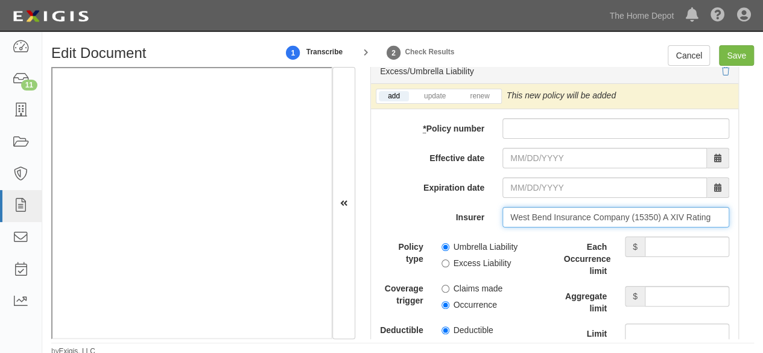
scroll to position [2534, 0]
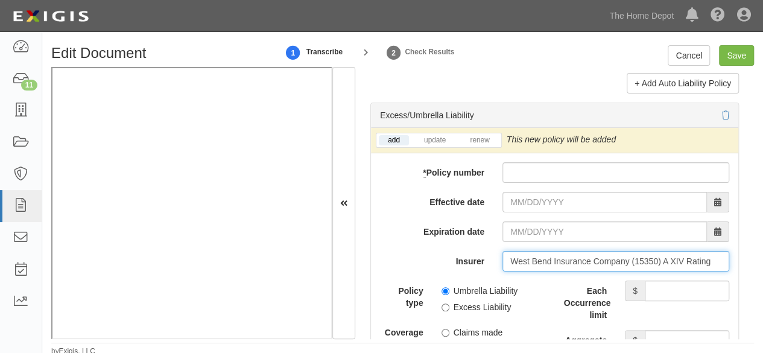
type input "West Bend Insurance Company (15350) A XIV Rating"
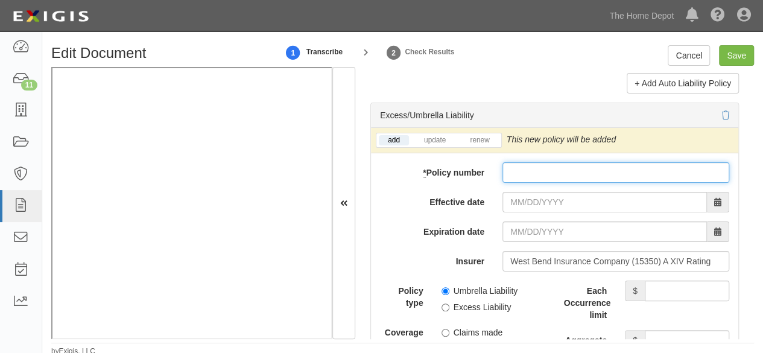
drag, startPoint x: 505, startPoint y: 160, endPoint x: 519, endPoint y: 190, distance: 33.2
click at [506, 162] on input "* Policy number" at bounding box center [616, 172] width 227 height 21
paste input "A796795"
type input "A796795"
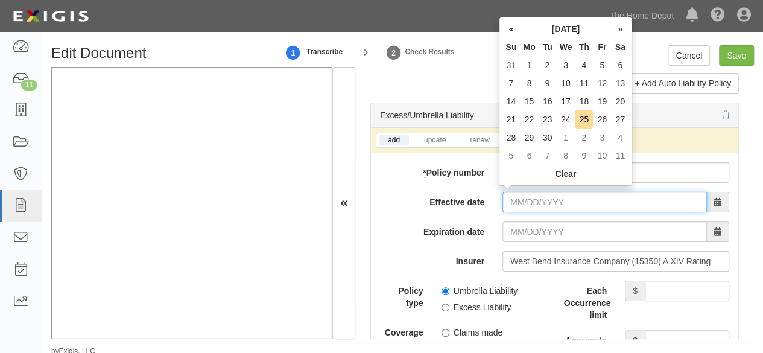
click at [515, 202] on input "Effective date" at bounding box center [605, 202] width 205 height 21
drag, startPoint x: 567, startPoint y: 138, endPoint x: 498, endPoint y: 155, distance: 70.8
click at [567, 139] on td "1" at bounding box center [566, 138] width 19 height 18
type input "[DATE]"
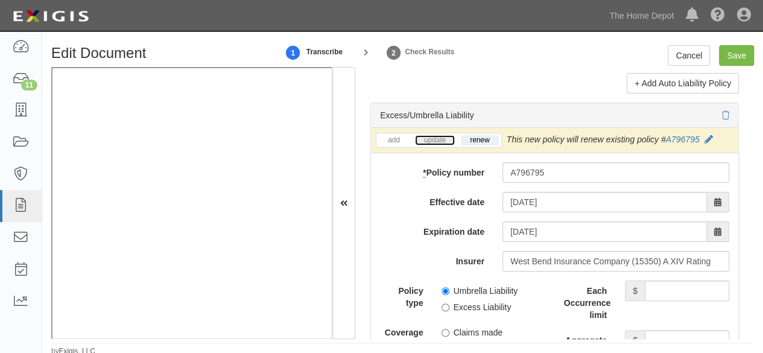
click at [436, 135] on link "update" at bounding box center [435, 140] width 40 height 10
drag, startPoint x: 670, startPoint y: 278, endPoint x: 664, endPoint y: 275, distance: 6.5
click at [670, 281] on input "Each Occurrence limit" at bounding box center [687, 291] width 84 height 21
type input "10,000,000"
drag, startPoint x: 665, startPoint y: 332, endPoint x: 664, endPoint y: 325, distance: 7.3
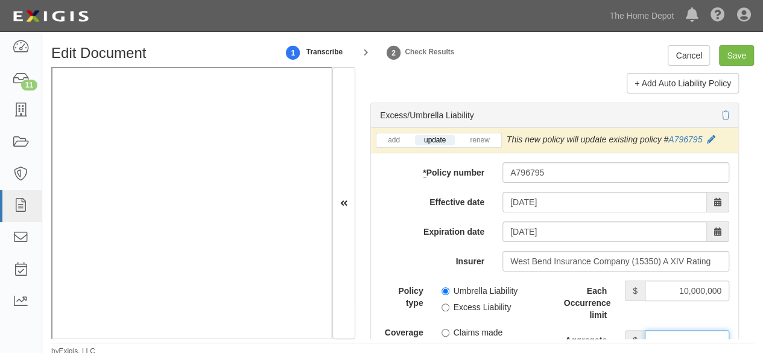
click at [665, 330] on input "Aggregate limit" at bounding box center [687, 340] width 84 height 21
type input "10,000,000"
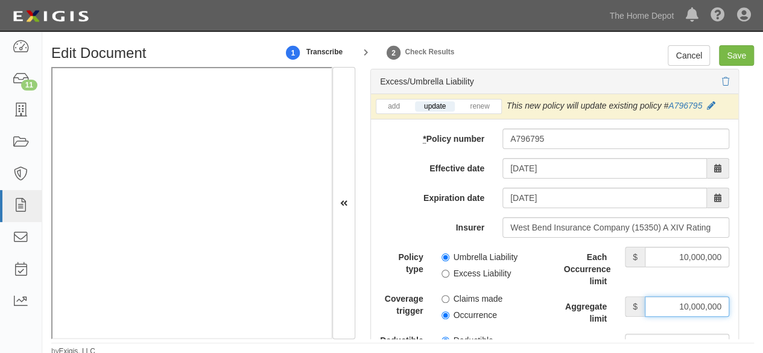
scroll to position [2655, 0]
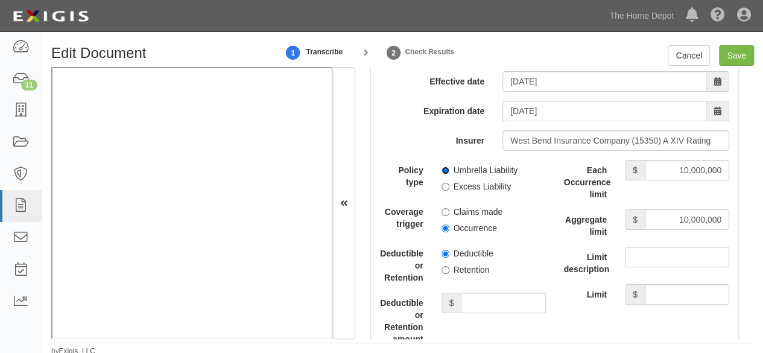
click at [442, 167] on input "Umbrella Liability" at bounding box center [446, 171] width 8 height 8
radio input "true"
click at [733, 59] on input "Save" at bounding box center [736, 55] width 35 height 21
type input "1000000"
type input "2000000"
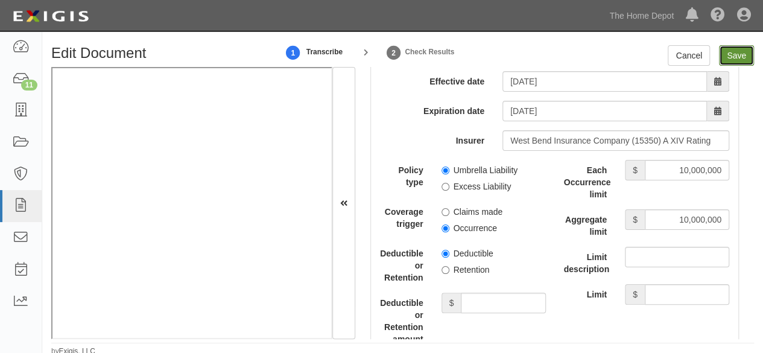
type input "2000000"
type input "10000000"
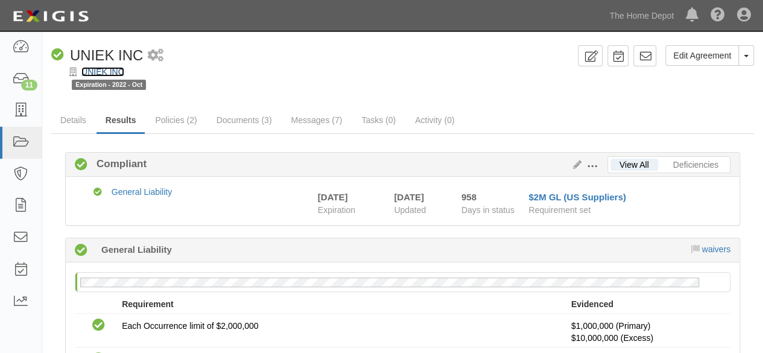
click at [95, 72] on link "UNIEK INC" at bounding box center [102, 72] width 43 height 10
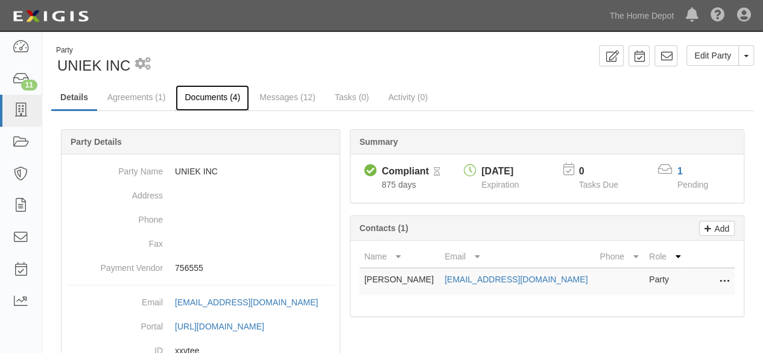
click at [189, 97] on link "Documents (4)" at bounding box center [213, 98] width 74 height 26
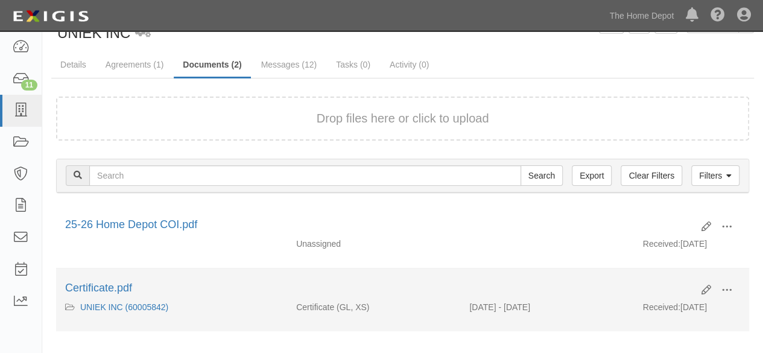
scroll to position [60, 0]
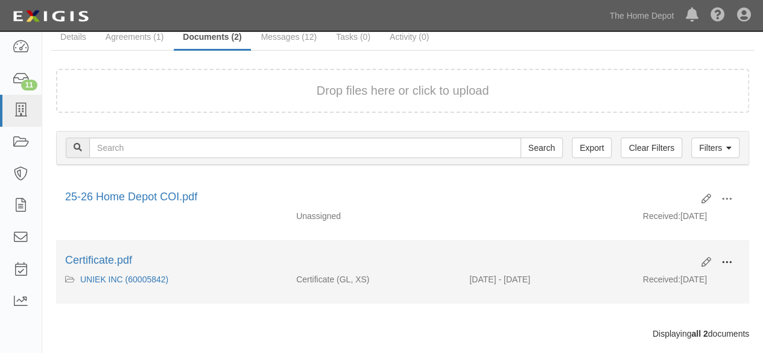
click at [731, 259] on span at bounding box center [727, 262] width 11 height 11
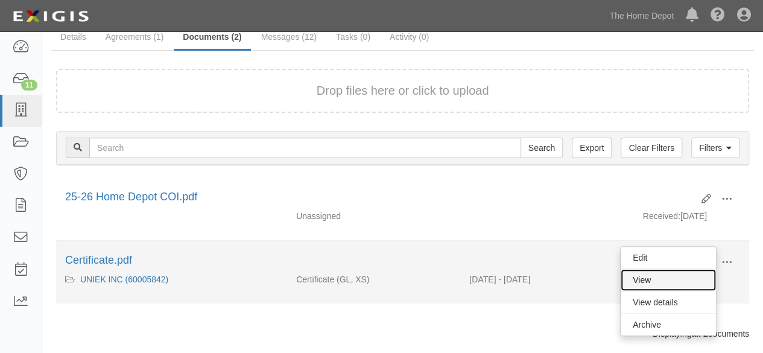
click at [678, 277] on link "View" at bounding box center [668, 280] width 95 height 22
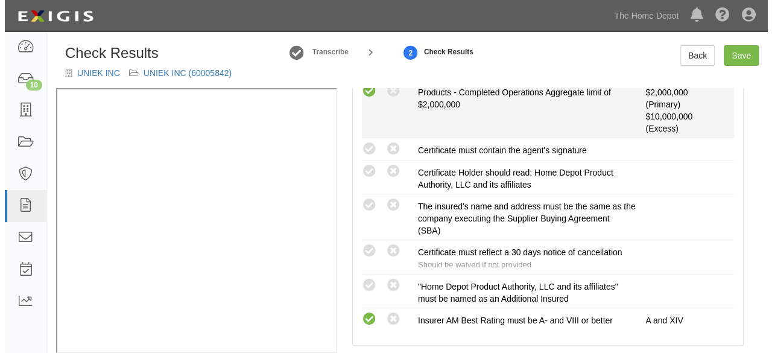
scroll to position [422, 0]
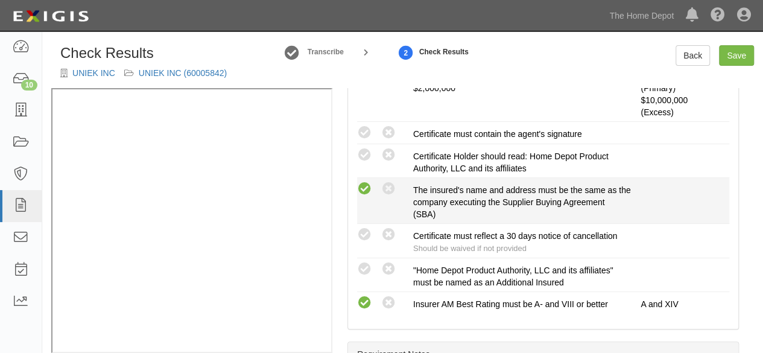
click at [369, 189] on icon at bounding box center [364, 189] width 15 height 15
radio input "true"
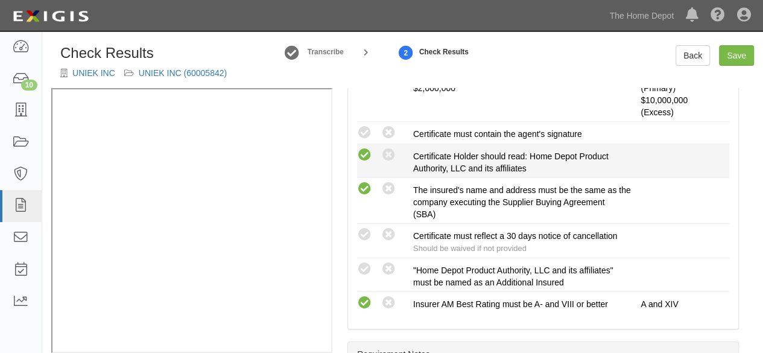
drag, startPoint x: 368, startPoint y: 135, endPoint x: 371, endPoint y: 157, distance: 22.5
click at [368, 135] on icon at bounding box center [364, 133] width 15 height 15
radio input "true"
click at [363, 148] on icon at bounding box center [364, 155] width 15 height 15
radio input "true"
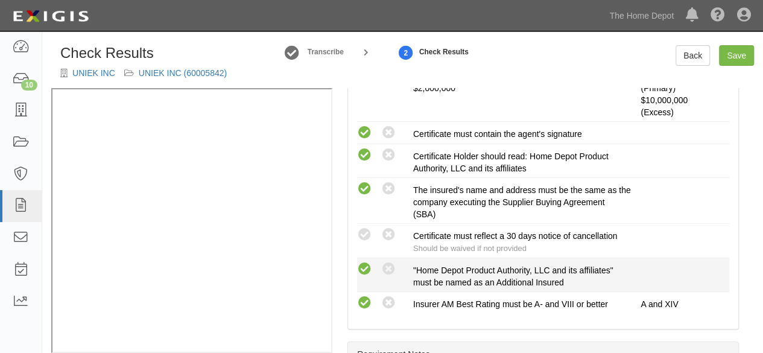
click at [368, 267] on icon at bounding box center [364, 269] width 15 height 15
radio input "true"
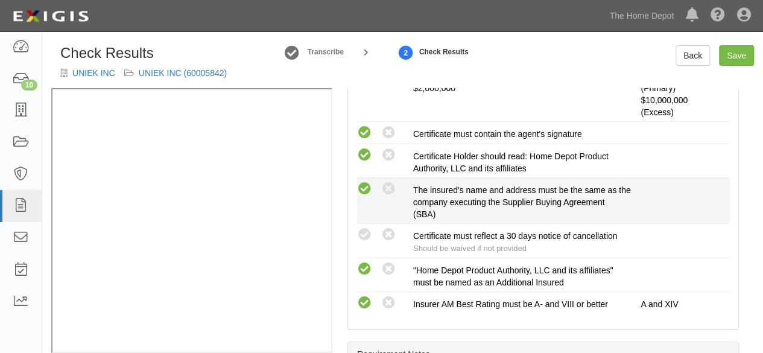
drag, startPoint x: 366, startPoint y: 237, endPoint x: 559, endPoint y: 180, distance: 201.4
click at [367, 236] on icon at bounding box center [364, 234] width 15 height 15
radio input "true"
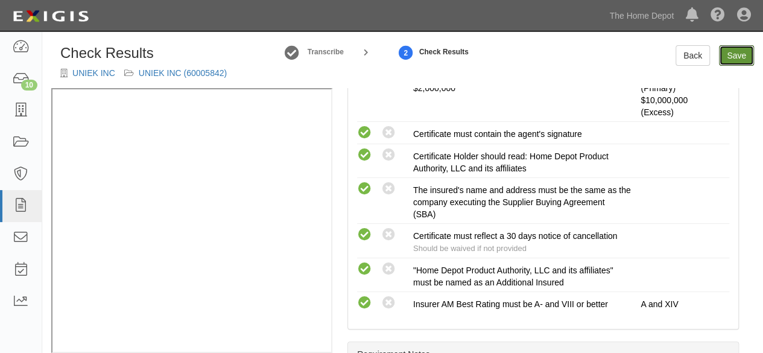
click at [740, 56] on link "Save" at bounding box center [736, 55] width 35 height 21
radio input "true"
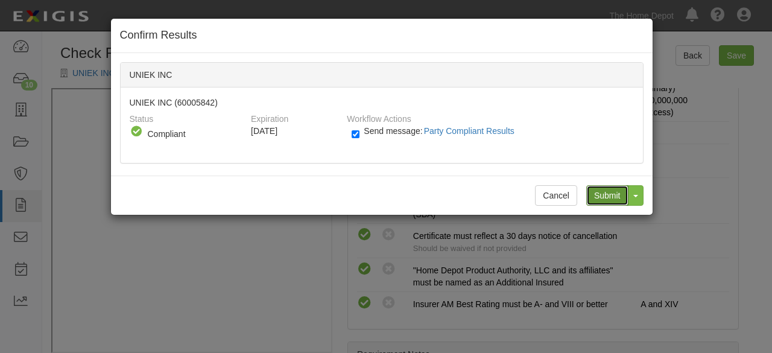
click at [615, 194] on input "Submit" at bounding box center [608, 195] width 42 height 21
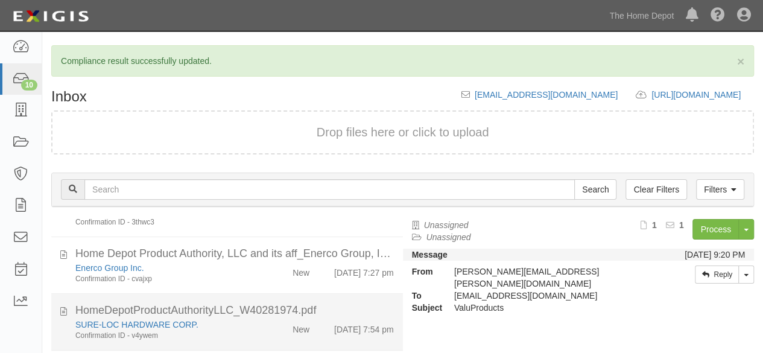
scroll to position [121, 0]
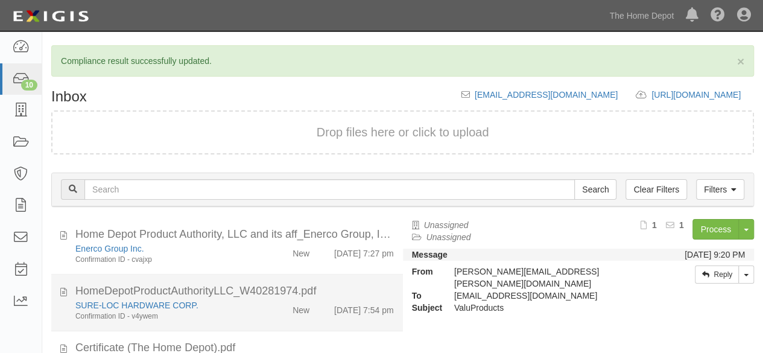
click at [262, 304] on div "New" at bounding box center [290, 307] width 56 height 17
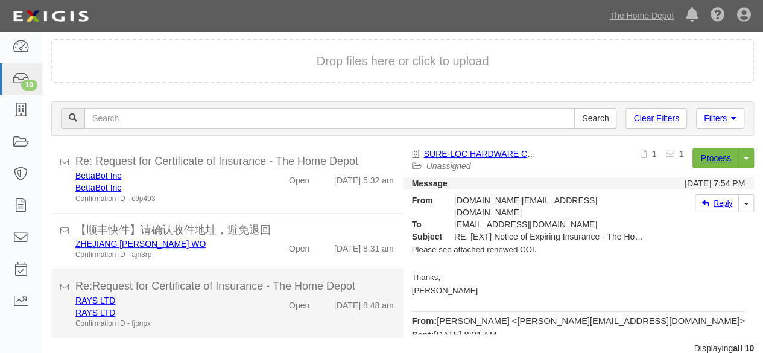
scroll to position [89, 0]
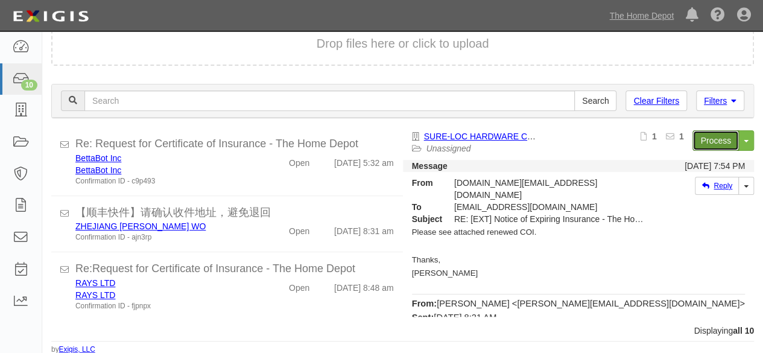
click at [716, 141] on link "Process" at bounding box center [716, 140] width 46 height 21
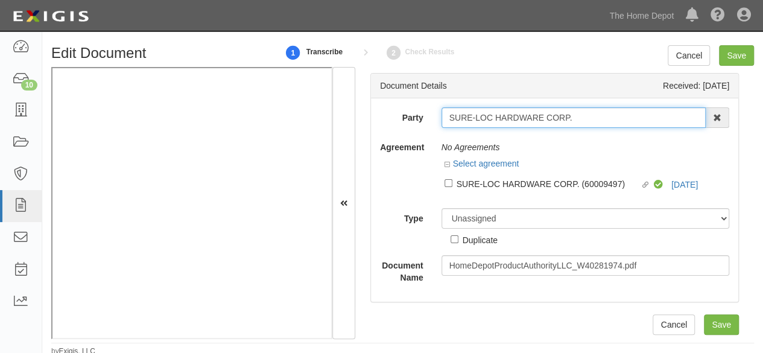
click at [587, 114] on input "SURE-LOC HARDWARE CORP." at bounding box center [574, 117] width 265 height 21
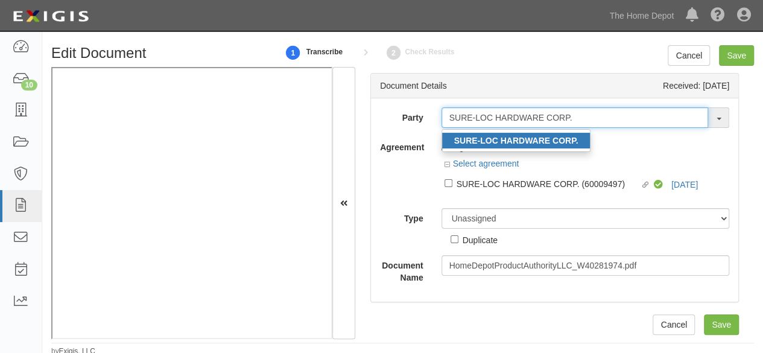
type input "SURE-LOC HARDWARE CORP."
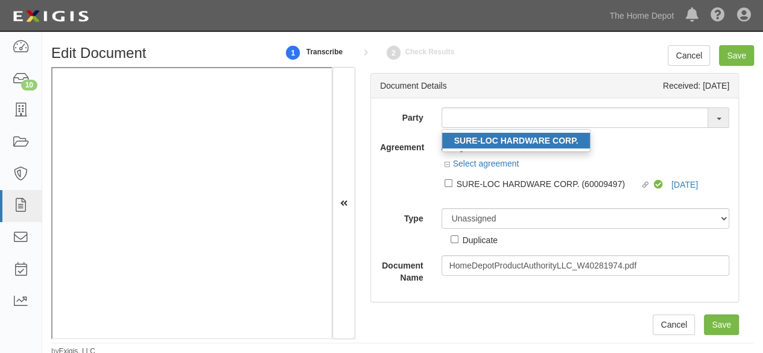
drag, startPoint x: 559, startPoint y: 137, endPoint x: 490, endPoint y: 119, distance: 71.6
click at [559, 137] on strong "SURE-LOC HARDWARE CORP." at bounding box center [516, 141] width 124 height 10
type input "SURE-LOC HARDWARE CORP."
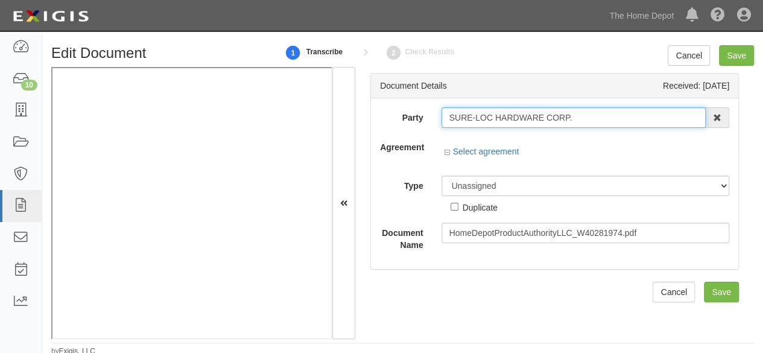
click at [490, 119] on input "SURE-LOC HARDWARE CORP." at bounding box center [574, 117] width 265 height 21
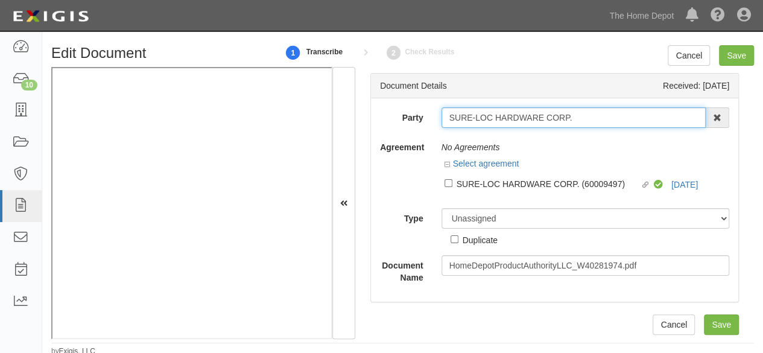
click at [490, 119] on input "SURE-LOC HARDWARE CORP." at bounding box center [574, 117] width 265 height 21
click at [490, 118] on input "SURE-LOC HARDWARE CORP." at bounding box center [574, 117] width 265 height 21
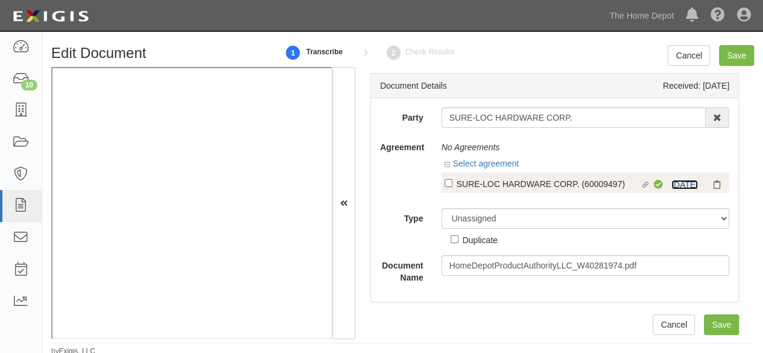
click at [672, 188] on link "[DATE]" at bounding box center [685, 185] width 27 height 10
click at [474, 182] on div "SURE-LOC HARDWARE CORP. (60009497)" at bounding box center [549, 183] width 184 height 13
click at [453, 182] on input "Linked agreement SURE-LOC HARDWARE CORP. (60009497) Linked agreement" at bounding box center [449, 183] width 8 height 8
checkbox input "true"
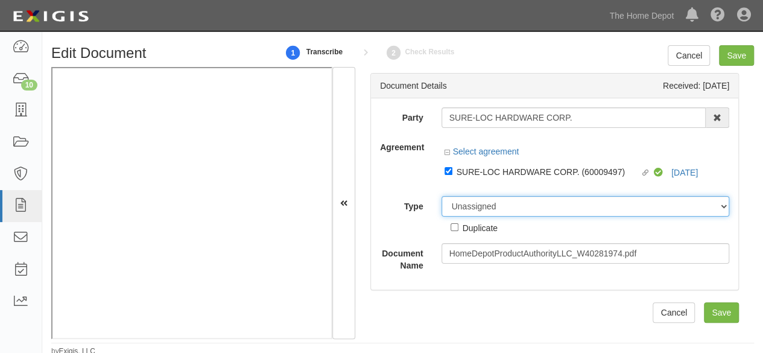
drag, startPoint x: 468, startPoint y: 211, endPoint x: 466, endPoint y: 198, distance: 12.8
click at [468, 209] on select "Unassigned Binder Cancellation Notice Certificate Contract Endorsement Insuranc…" at bounding box center [586, 206] width 288 height 21
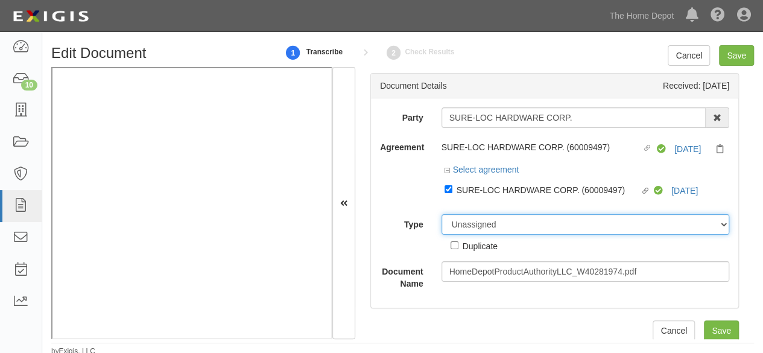
select select "CertificateDetail"
click at [442, 214] on select "Unassigned Binder Cancellation Notice Certificate Contract Endorsement Insuranc…" at bounding box center [586, 224] width 288 height 21
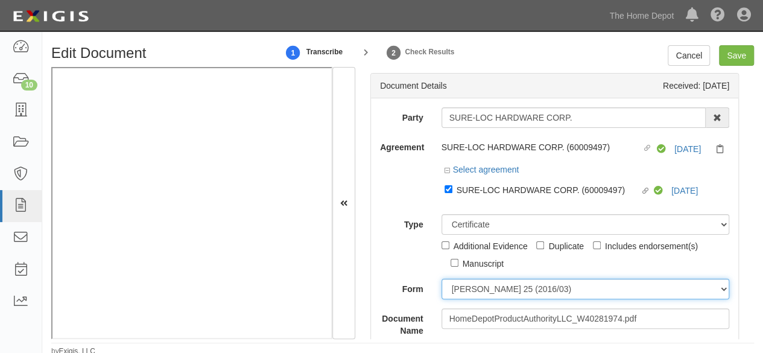
click at [474, 287] on select "[PERSON_NAME] 25 (2016/03) [PERSON_NAME] 101 [PERSON_NAME] 855 NY (2014/05) Gen…" at bounding box center [586, 289] width 288 height 21
select select "GeneralFormDetail"
click at [442, 279] on select "[PERSON_NAME] 25 (2016/03) [PERSON_NAME] 101 [PERSON_NAME] 855 NY (2014/05) Gen…" at bounding box center [586, 289] width 288 height 21
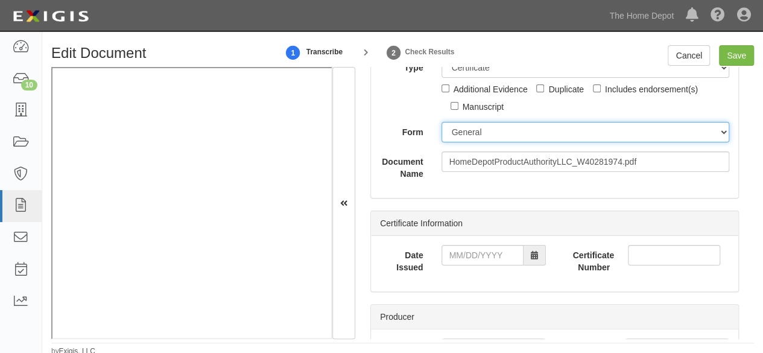
scroll to position [181, 0]
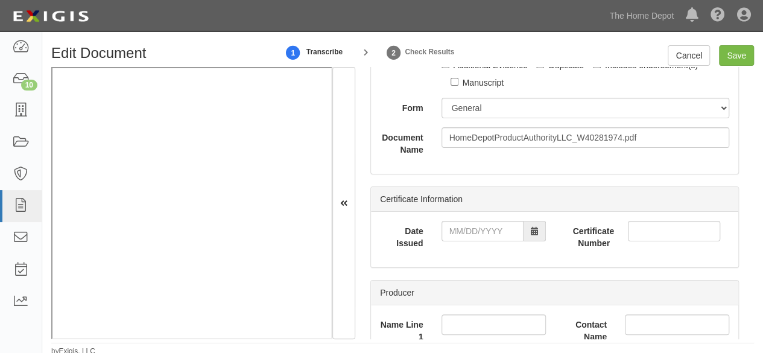
click at [462, 241] on div "Date Issued" at bounding box center [463, 235] width 184 height 28
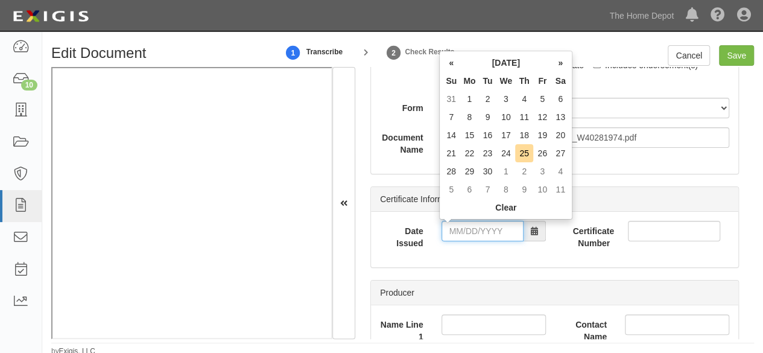
click at [465, 226] on input "Date Issued" at bounding box center [483, 231] width 82 height 21
drag, startPoint x: 453, startPoint y: 137, endPoint x: 459, endPoint y: 159, distance: 23.3
click at [455, 145] on tbody "31 1 2 3 4 5 6 7 8 9 10 11 12 13 14 15 16 17 18 19 20 21 22 23 24 25 26 27 28 2…" at bounding box center [505, 144] width 127 height 109
click at [465, 234] on input "Date Issued" at bounding box center [483, 231] width 82 height 21
click at [466, 226] on input "Date Issued" at bounding box center [483, 231] width 82 height 21
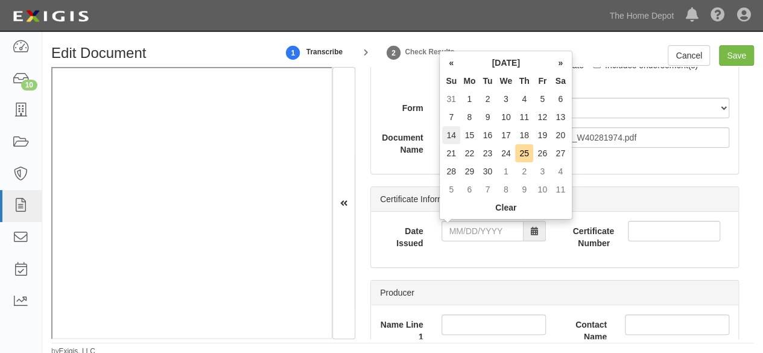
click at [453, 136] on td "14" at bounding box center [451, 135] width 18 height 18
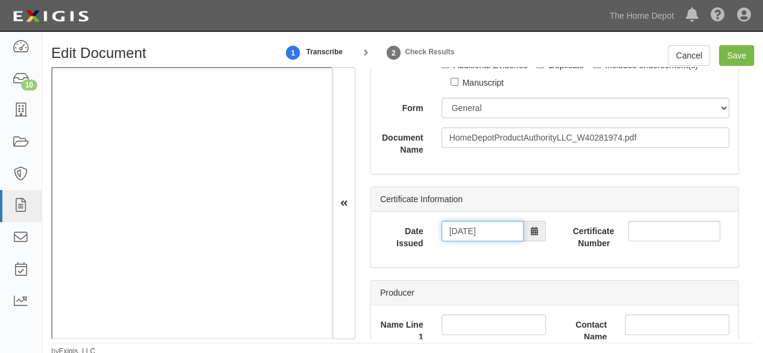
drag, startPoint x: 465, startPoint y: 234, endPoint x: 471, endPoint y: 221, distance: 14.3
click at [466, 231] on input "09/14/2025" at bounding box center [483, 231] width 82 height 21
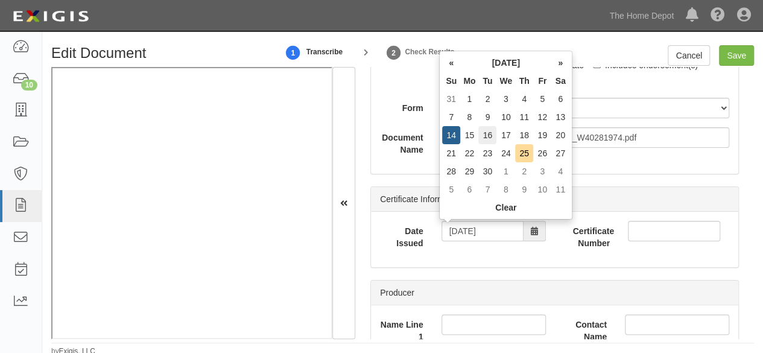
click at [491, 137] on td "16" at bounding box center [488, 135] width 18 height 18
type input "09/16/2025"
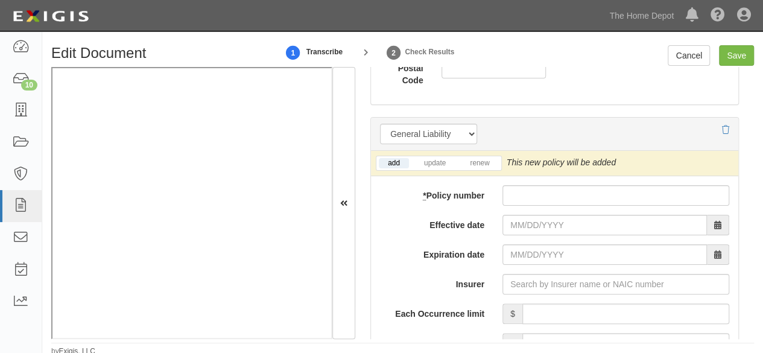
scroll to position [1026, 0]
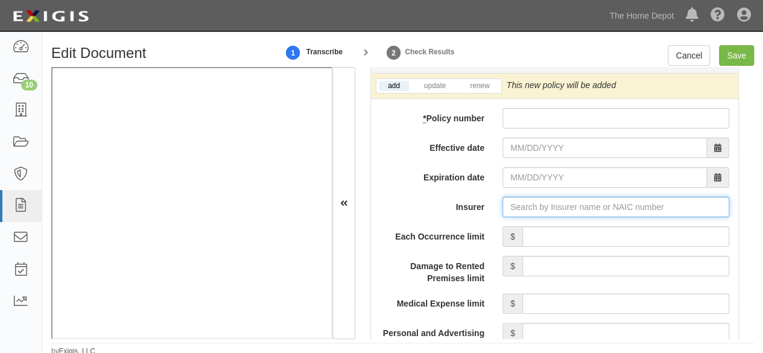
click at [508, 202] on input "Insurer" at bounding box center [616, 207] width 227 height 21
paste input "23035"
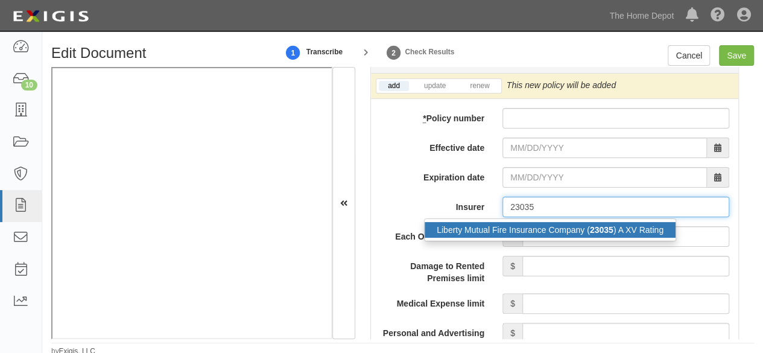
click at [501, 229] on div "Liberty Mutual Fire Insurance Company ( 23035 ) A XV Rating" at bounding box center [550, 230] width 251 height 16
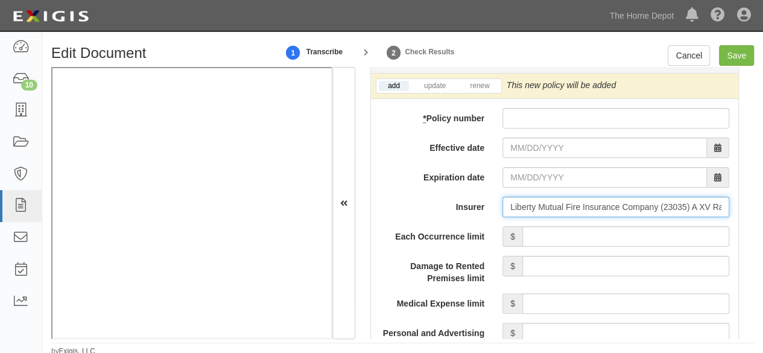
type input "Liberty Mutual Fire Insurance Company (23035) A XV Rating"
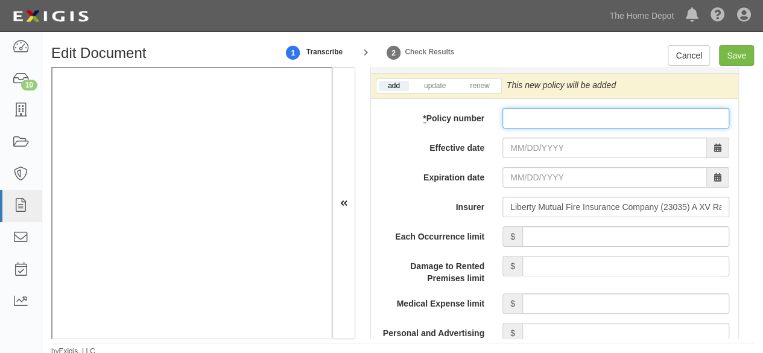
paste input "TB2-611-260486-015"
click at [526, 112] on input "TB2-611-260486-015" at bounding box center [616, 118] width 227 height 21
type input "TB2-611-260486-015"
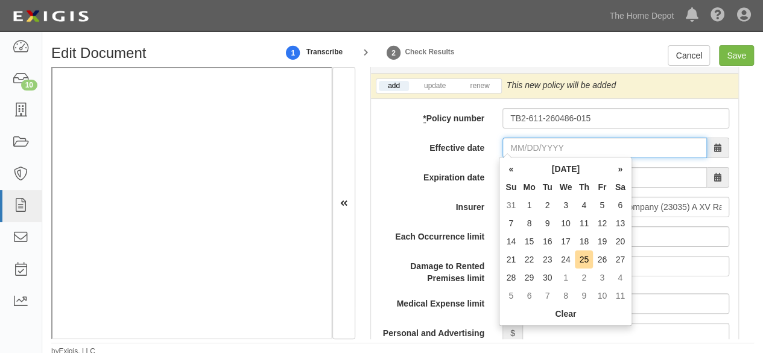
click at [515, 151] on input "Effective date" at bounding box center [605, 148] width 205 height 21
click at [555, 279] on td "30" at bounding box center [548, 278] width 18 height 18
type input "09/30/2025"
type input "09/30/2026"
drag, startPoint x: 526, startPoint y: 149, endPoint x: 555, endPoint y: 219, distance: 75.5
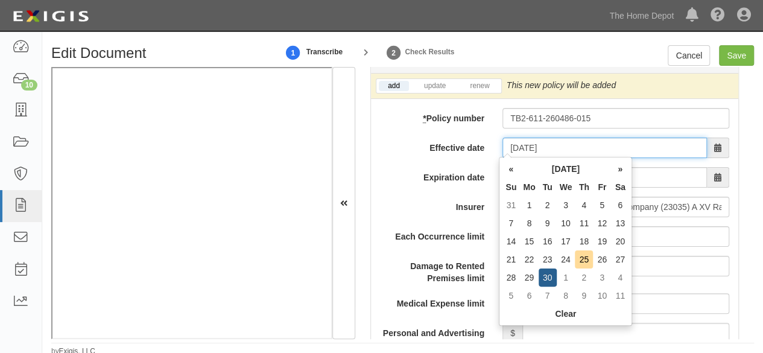
click at [527, 149] on input "09/30/2025" at bounding box center [605, 148] width 205 height 21
drag, startPoint x: 564, startPoint y: 277, endPoint x: 552, endPoint y: 270, distance: 14.1
click at [564, 276] on td "1" at bounding box center [566, 278] width 19 height 18
type input "10/01/2025"
type input "10/01/2026"
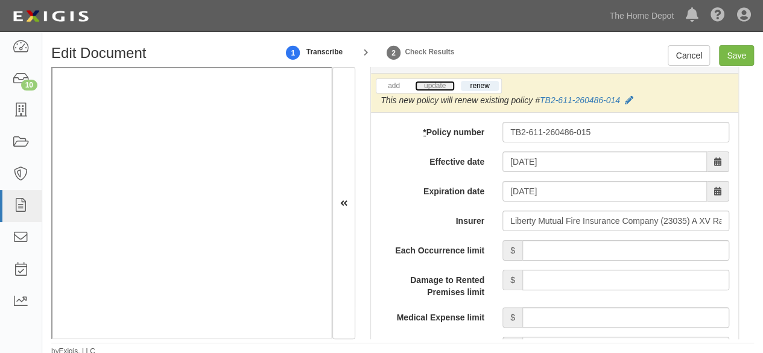
click at [431, 81] on link "update" at bounding box center [435, 86] width 40 height 10
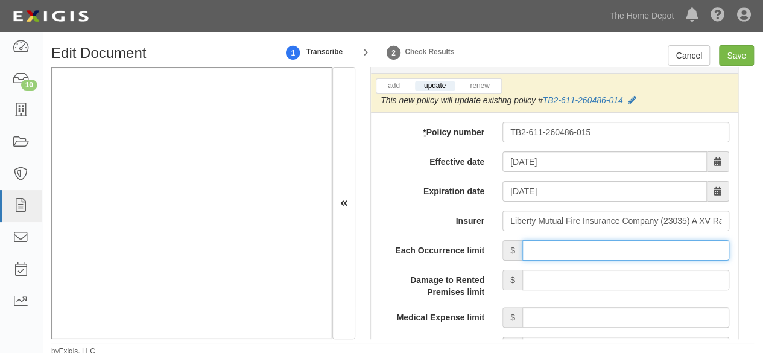
click at [568, 247] on input "Each Occurrence limit" at bounding box center [626, 250] width 207 height 21
type input "2,000,000"
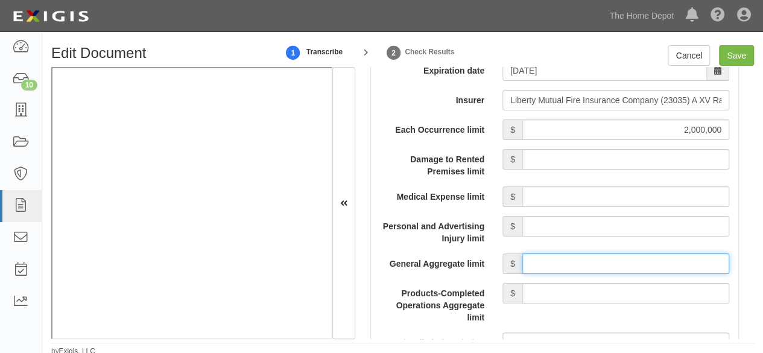
click at [536, 253] on input "General Aggregate limit" at bounding box center [626, 263] width 207 height 21
type input "2,000,000"
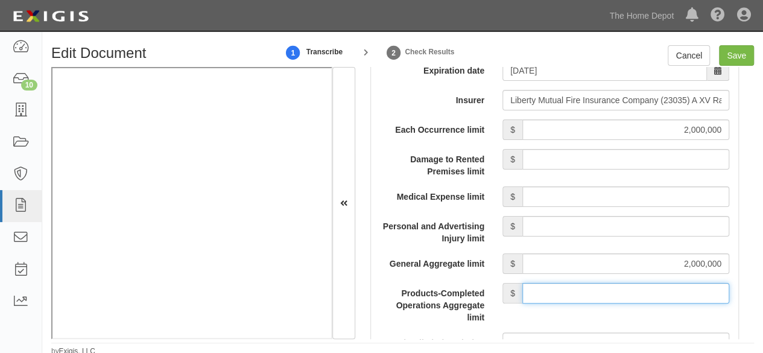
drag, startPoint x: 570, startPoint y: 293, endPoint x: 574, endPoint y: 279, distance: 14.7
click at [571, 290] on input "Products-Completed Operations Aggregate limit" at bounding box center [626, 293] width 207 height 21
type input "2,000,000"
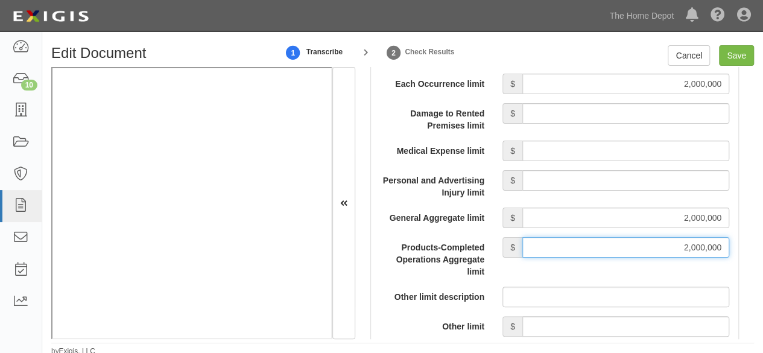
scroll to position [1267, 0]
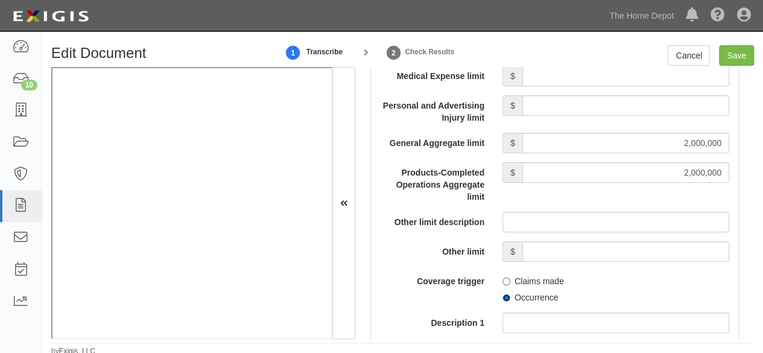
click at [504, 295] on input "Occurrence" at bounding box center [507, 298] width 8 height 8
radio input "true"
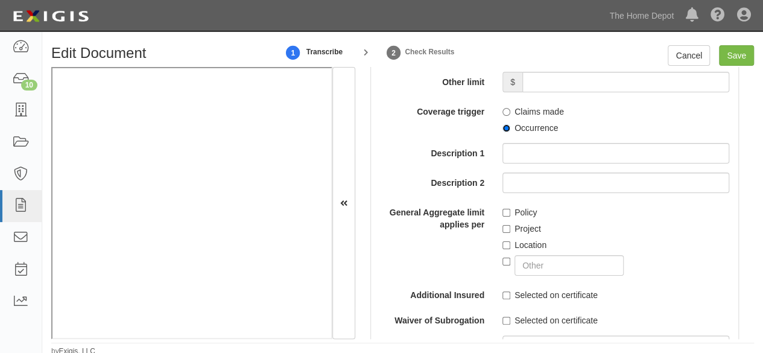
scroll to position [1509, 0]
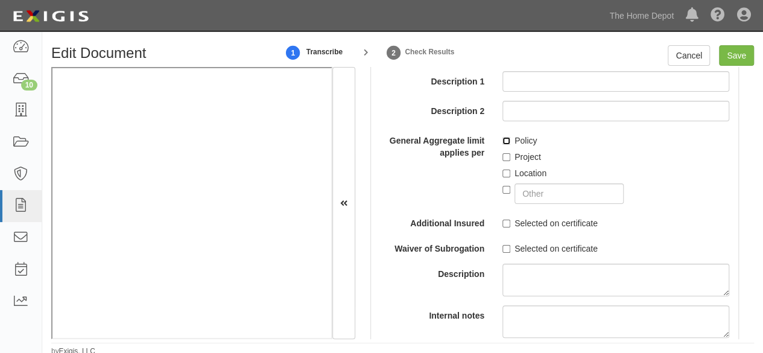
drag, startPoint x: 504, startPoint y: 139, endPoint x: 500, endPoint y: 148, distance: 9.7
click at [505, 139] on input "Policy" at bounding box center [507, 141] width 8 height 8
checkbox input "true"
click at [504, 154] on input "Project" at bounding box center [507, 157] width 8 height 8
checkbox input "true"
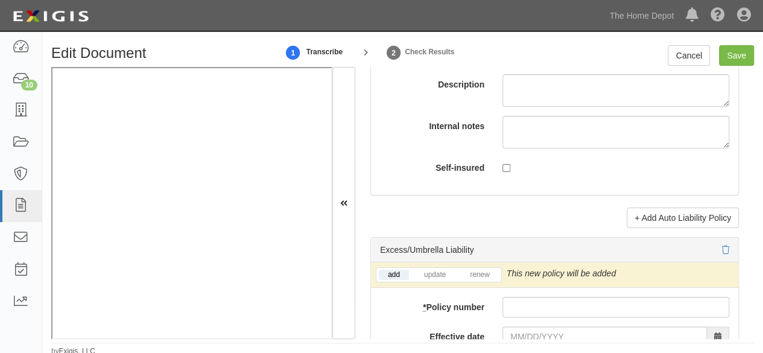
scroll to position [2595, 0]
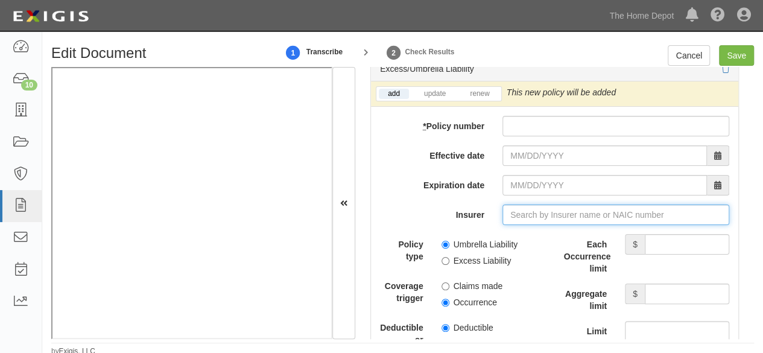
click at [511, 211] on input "Insurer" at bounding box center [616, 215] width 227 height 21
paste input "23035"
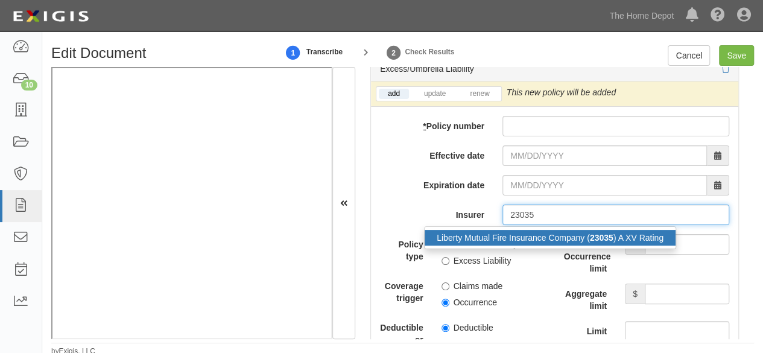
click at [518, 230] on div "Liberty Mutual Fire Insurance Company ( 23035 ) A XV Rating" at bounding box center [550, 238] width 251 height 16
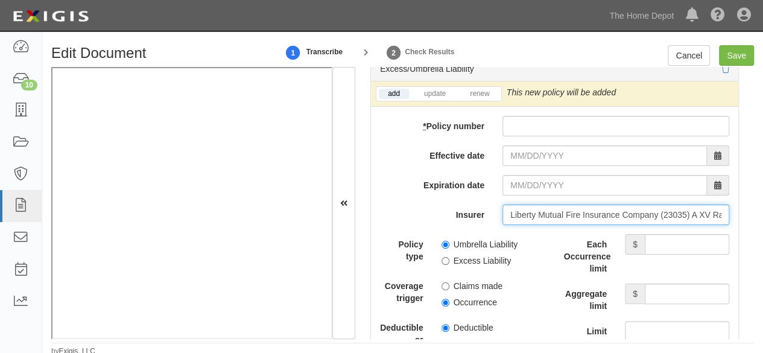
type input "Liberty Mutual Fire Insurance Company (23035) A XV Rating"
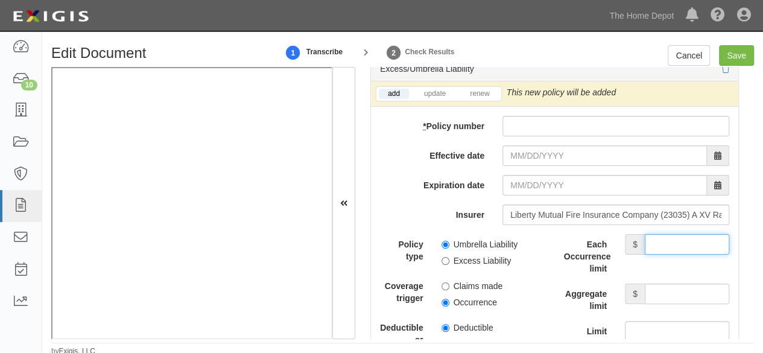
click at [680, 236] on input "Each Occurrence limit" at bounding box center [687, 244] width 84 height 21
type input "5,000,000"
drag, startPoint x: 661, startPoint y: 290, endPoint x: 657, endPoint y: 279, distance: 11.7
click at [661, 290] on input "Aggregate limit" at bounding box center [687, 294] width 84 height 21
type input "5,000,000"
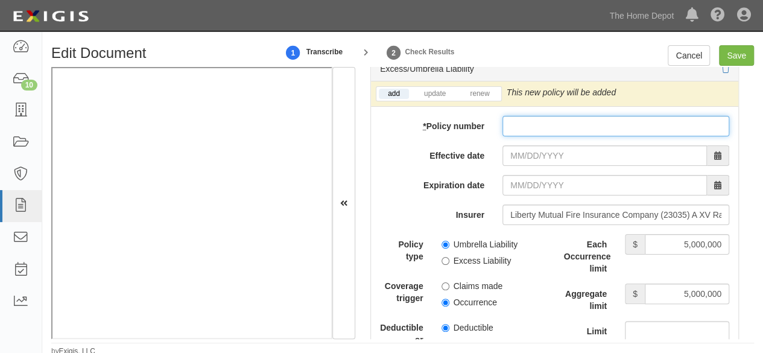
drag, startPoint x: 506, startPoint y: 119, endPoint x: 512, endPoint y: 135, distance: 16.8
click at [506, 119] on input "* Policy number" at bounding box center [616, 126] width 227 height 21
paste input "TL2-611-260486-045"
type input "TL2-611-260486-045"
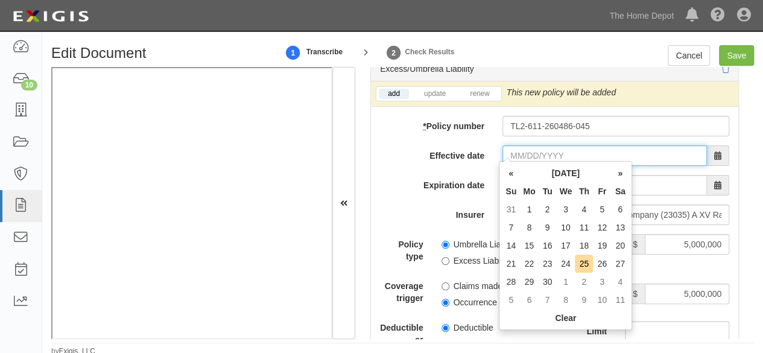
click at [517, 145] on input "Effective date" at bounding box center [605, 155] width 205 height 21
click at [552, 288] on td "30" at bounding box center [548, 282] width 18 height 18
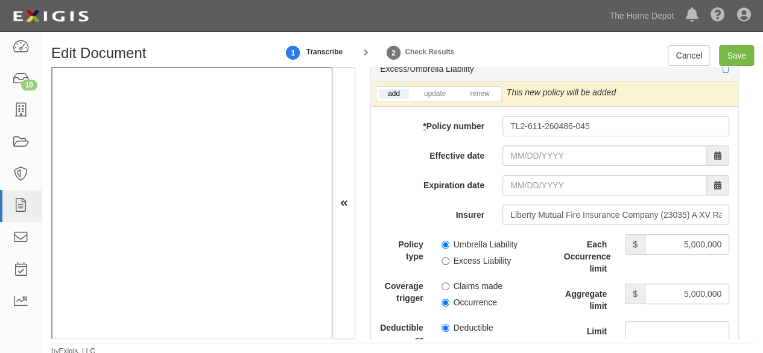
type input "09/30/2025"
type input "09/30/2026"
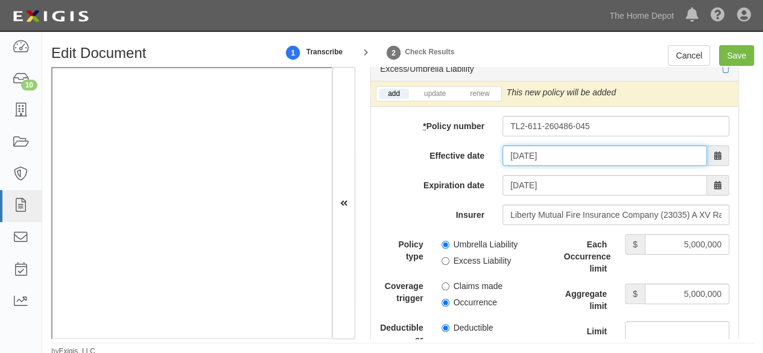
drag, startPoint x: 532, startPoint y: 139, endPoint x: 537, endPoint y: 149, distance: 11.6
click at [532, 145] on input "09/30/2025" at bounding box center [605, 155] width 205 height 21
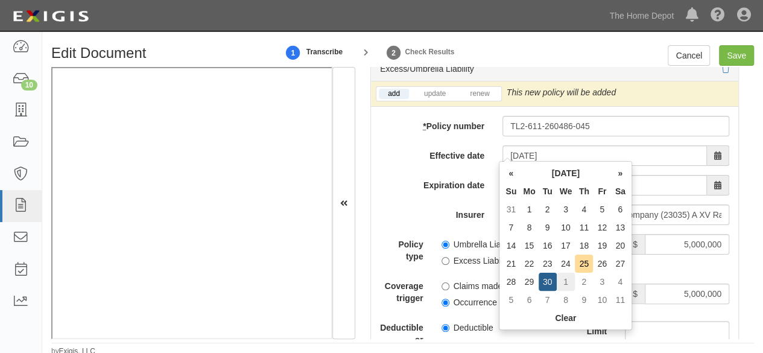
click at [562, 282] on td "1" at bounding box center [566, 282] width 19 height 18
type input "10/01/2025"
type input "10/01/2026"
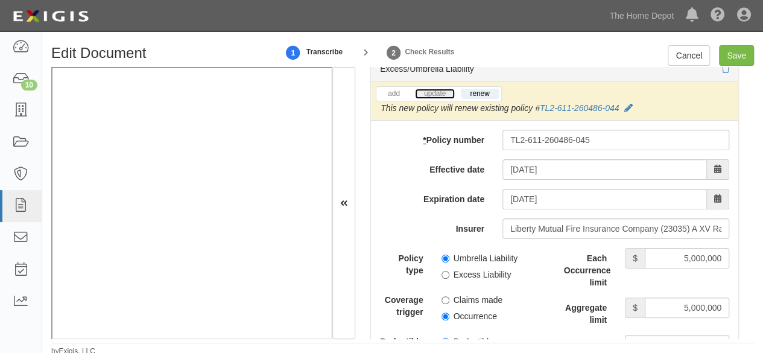
click at [428, 89] on link "update" at bounding box center [435, 94] width 40 height 10
drag, startPoint x: 444, startPoint y: 252, endPoint x: 453, endPoint y: 244, distance: 11.1
click at [445, 255] on input "Umbrella Liability" at bounding box center [446, 259] width 8 height 8
radio input "true"
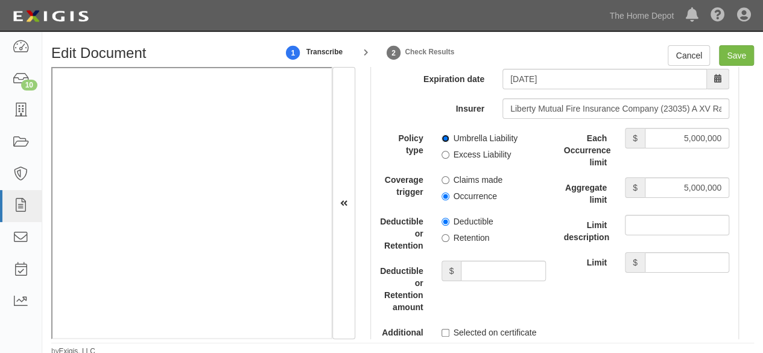
scroll to position [2715, 0]
click at [444, 192] on input "Occurrence" at bounding box center [446, 196] width 8 height 8
radio input "true"
click at [443, 234] on input "Retention" at bounding box center [446, 238] width 8 height 8
radio input "true"
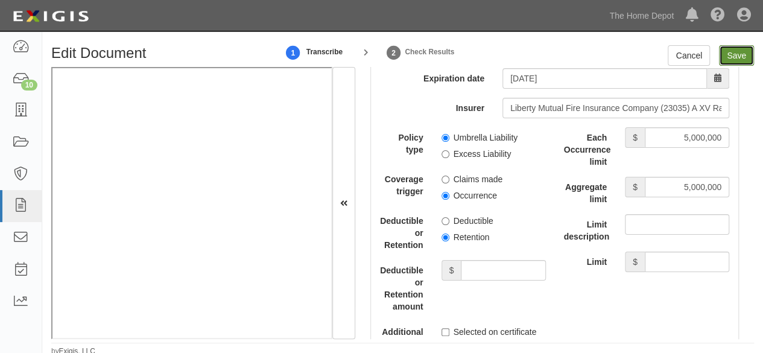
click at [740, 55] on input "Save" at bounding box center [736, 55] width 35 height 21
type input "2000000"
type input "5000000"
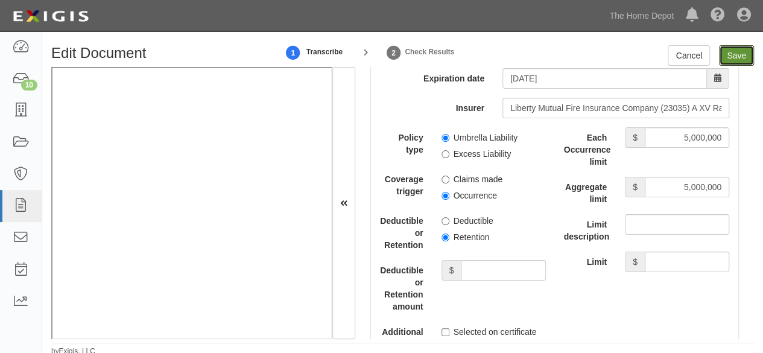
type input "5000000"
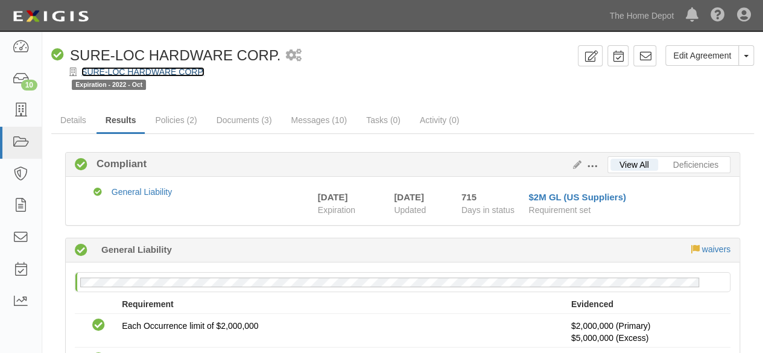
click at [122, 72] on link "SURE-LOC HARDWARE CORP." at bounding box center [142, 72] width 123 height 10
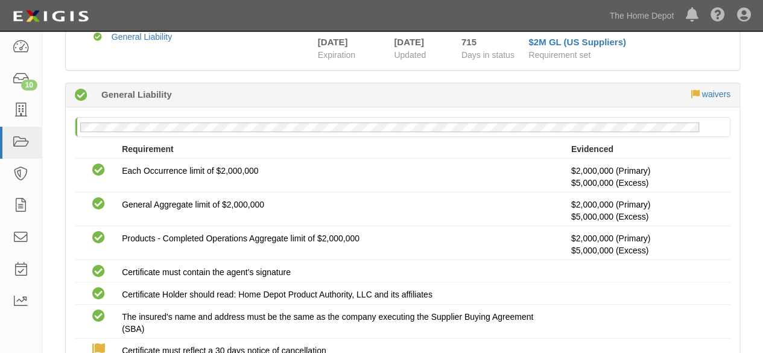
scroll to position [304, 0]
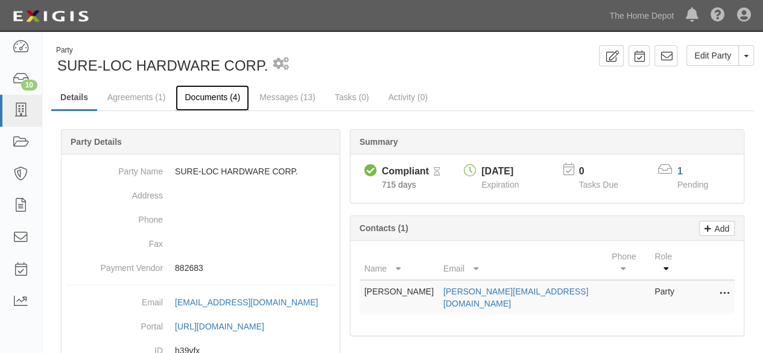
click at [205, 99] on link "Documents (4)" at bounding box center [213, 98] width 74 height 26
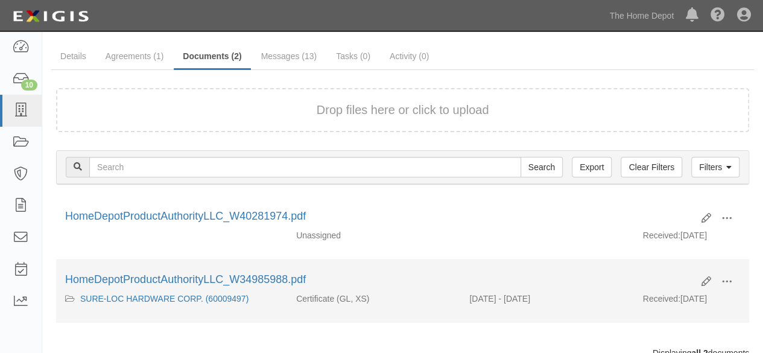
scroll to position [60, 0]
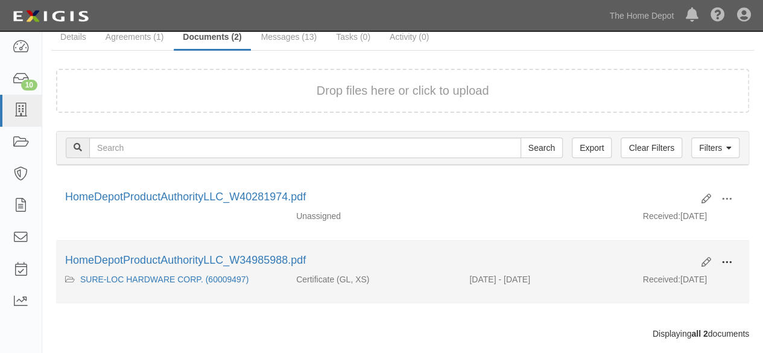
click at [730, 259] on span at bounding box center [727, 262] width 11 height 11
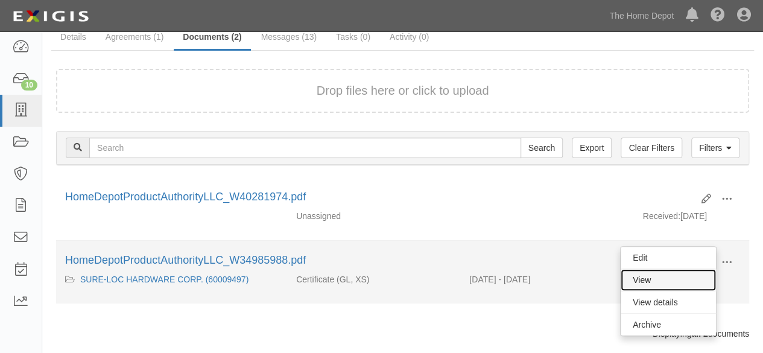
click at [673, 275] on link "View" at bounding box center [668, 280] width 95 height 22
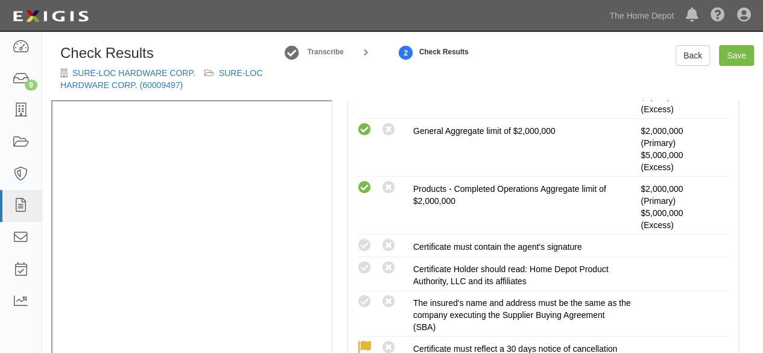
scroll to position [362, 0]
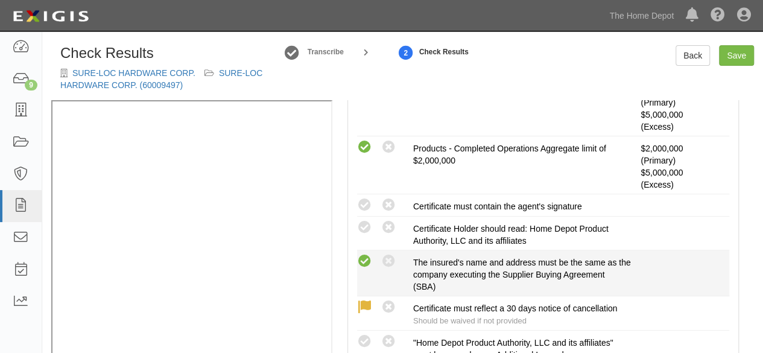
click at [367, 262] on icon at bounding box center [364, 261] width 15 height 15
radio input "true"
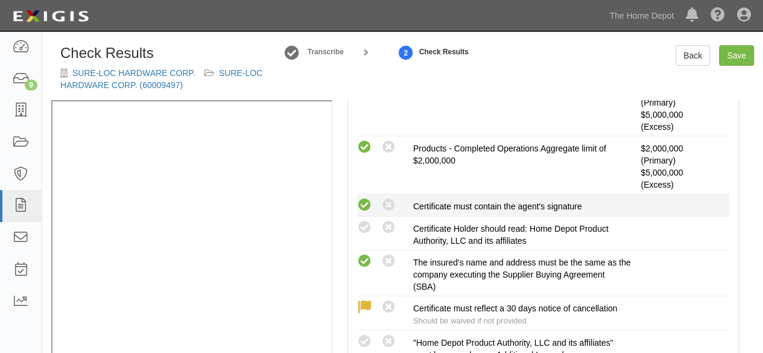
click at [366, 207] on icon at bounding box center [364, 205] width 15 height 15
radio input "true"
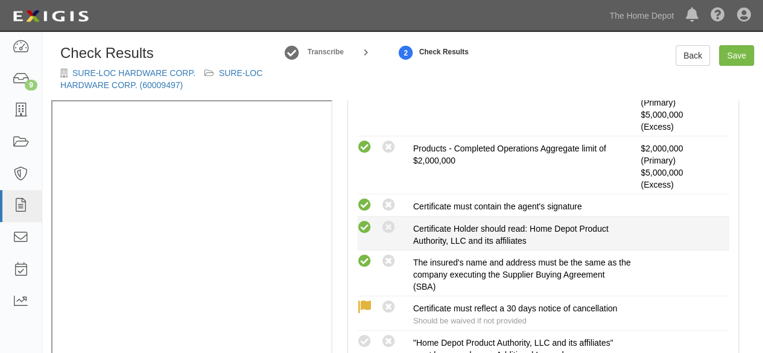
click at [369, 223] on icon at bounding box center [364, 227] width 15 height 15
radio input "true"
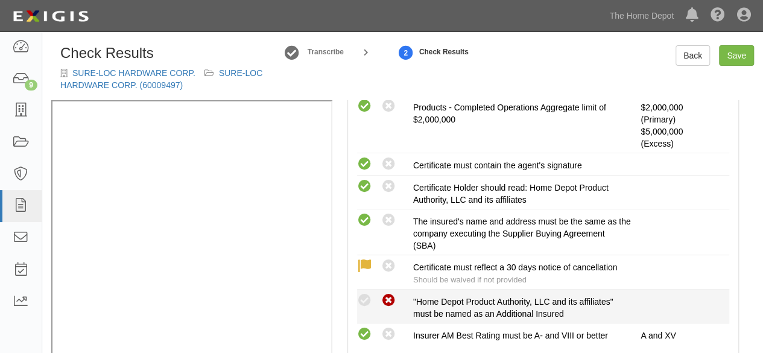
scroll to position [422, 0]
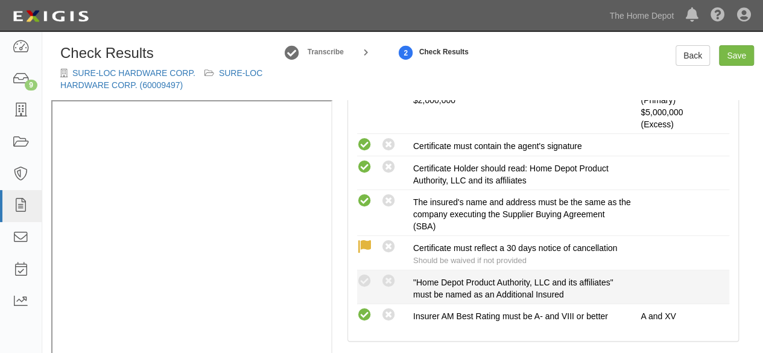
click at [374, 281] on div "Compliant Waived: Non-Compliant" at bounding box center [385, 281] width 56 height 16
click at [363, 277] on icon at bounding box center [364, 281] width 15 height 15
radio input "true"
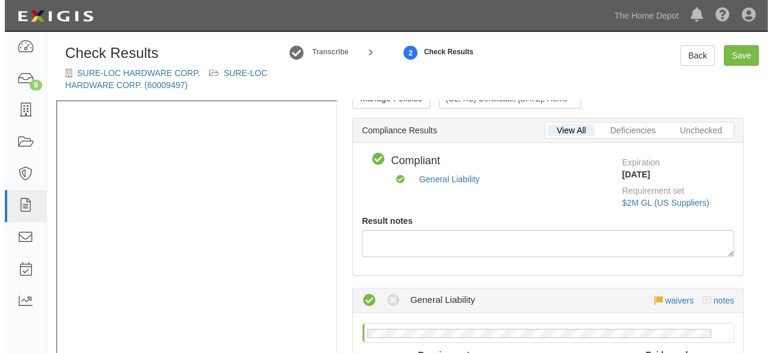
scroll to position [0, 0]
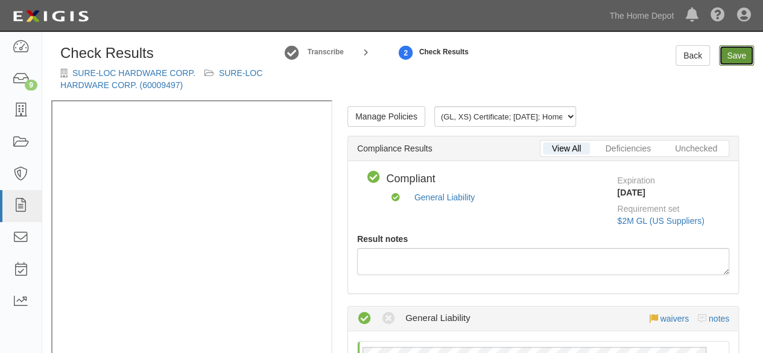
click at [734, 57] on link "Save" at bounding box center [736, 55] width 35 height 21
radio input "true"
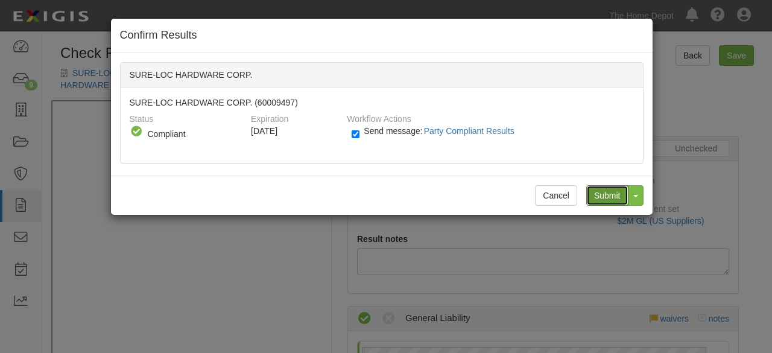
click at [608, 188] on input "Submit" at bounding box center [608, 195] width 42 height 21
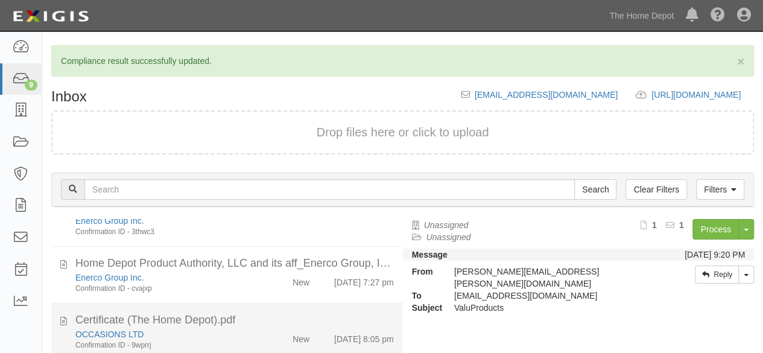
scroll to position [121, 0]
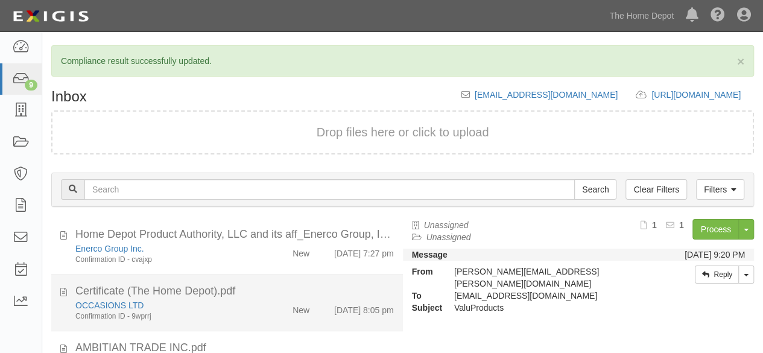
click at [237, 305] on div "OCCASIONS LTD" at bounding box center [164, 305] width 178 height 12
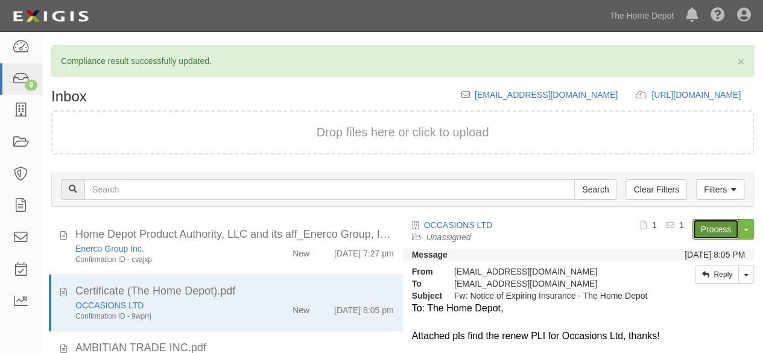
click at [698, 232] on link "Process" at bounding box center [716, 229] width 46 height 21
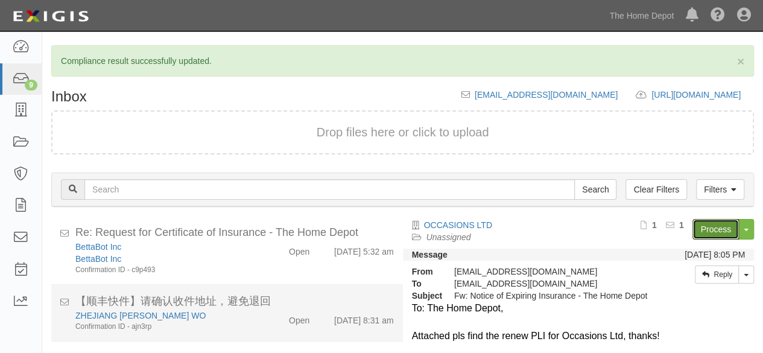
scroll to position [15, 0]
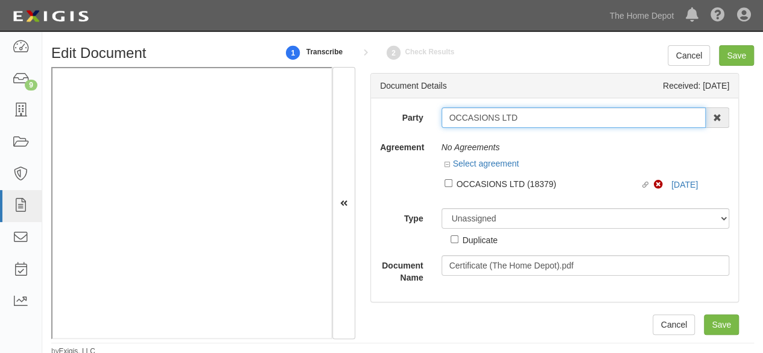
click at [538, 119] on input "OCCASIONS LTD" at bounding box center [574, 117] width 265 height 21
type input "OCCASIONS LTD"
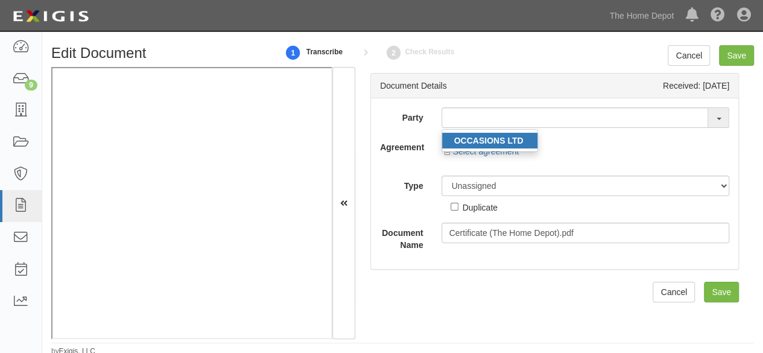
click at [520, 138] on strong "OCCASIONS LTD" at bounding box center [488, 141] width 69 height 10
type input "OCCASIONS LTD"
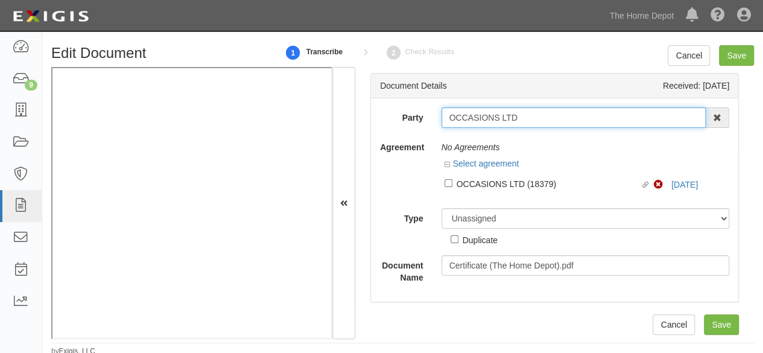
click at [495, 119] on input "OCCASIONS LTD" at bounding box center [574, 117] width 265 height 21
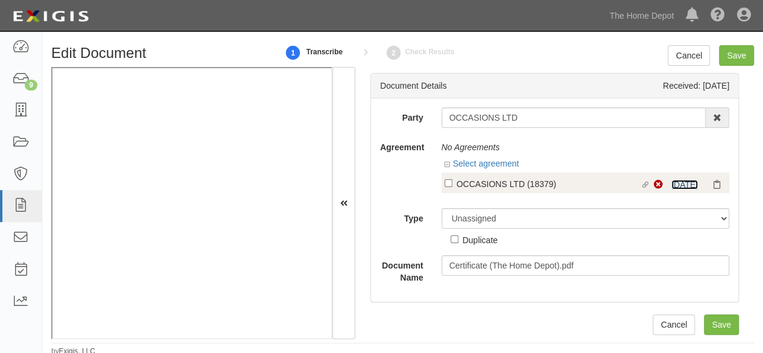
click at [673, 186] on link "9/13/25" at bounding box center [685, 185] width 27 height 10
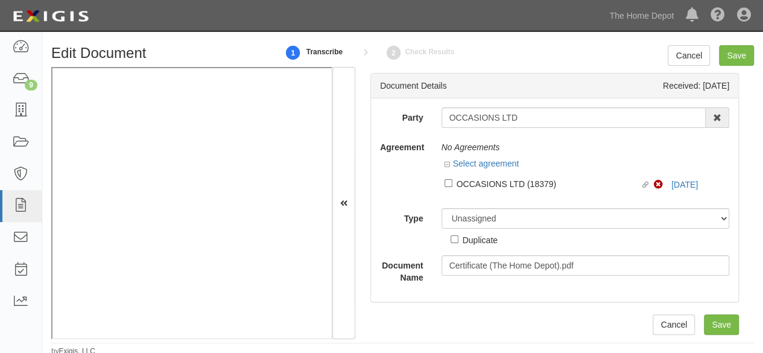
click at [488, 184] on div "OCCASIONS LTD (18379)" at bounding box center [549, 183] width 184 height 13
click at [453, 184] on input "Linked agreement OCCASIONS LTD (18379) Linked agreement" at bounding box center [449, 183] width 8 height 8
checkbox input "true"
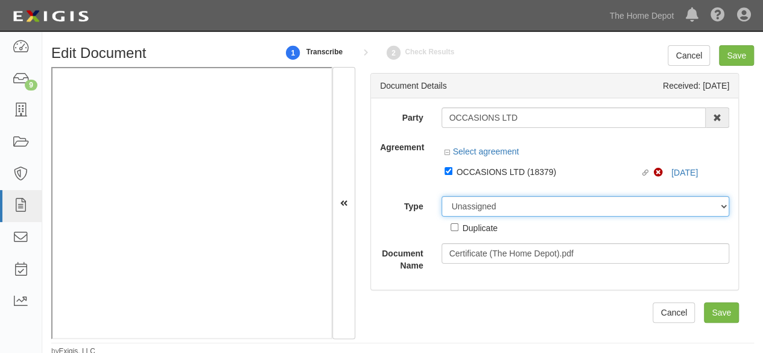
click at [471, 209] on div "Party OCCASIONS LTD OCCASIONS LTD 1000576868 Ontario Inc. 10 STRAWBERRY STREET …" at bounding box center [554, 189] width 349 height 164
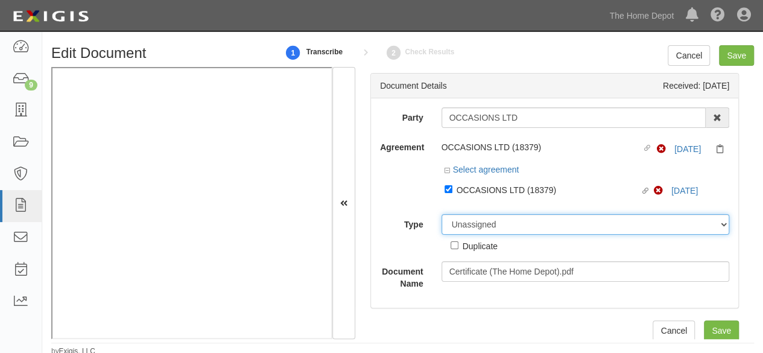
select select "CertificateDetail"
click at [442, 214] on select "Unassigned Binder Cancellation Notice Certificate Contract Endorsement Insuranc…" at bounding box center [586, 224] width 288 height 21
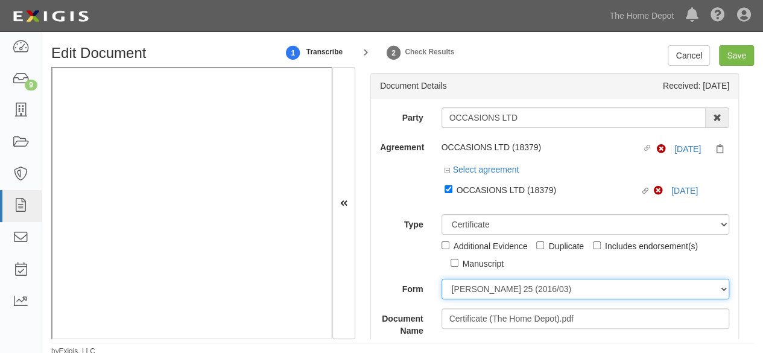
click at [470, 289] on select "ACORD 25 (2016/03) ACORD 101 ACORD 855 NY (2014/05) General" at bounding box center [586, 289] width 288 height 21
select select "GeneralFormDetail"
click at [442, 279] on select "[PERSON_NAME] 25 (2016/03) [PERSON_NAME] 101 [PERSON_NAME] 855 NY (2014/05) Gen…" at bounding box center [586, 289] width 288 height 21
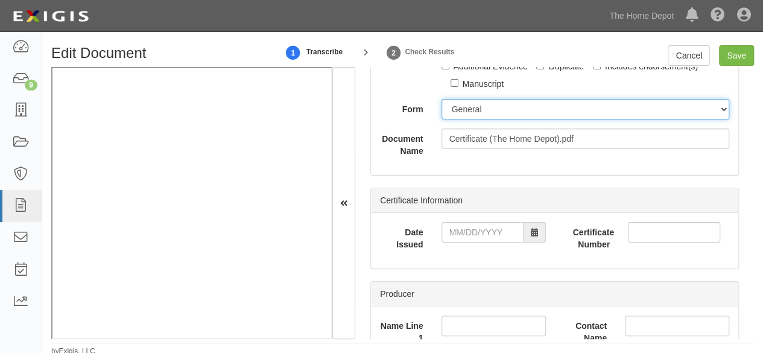
scroll to position [181, 0]
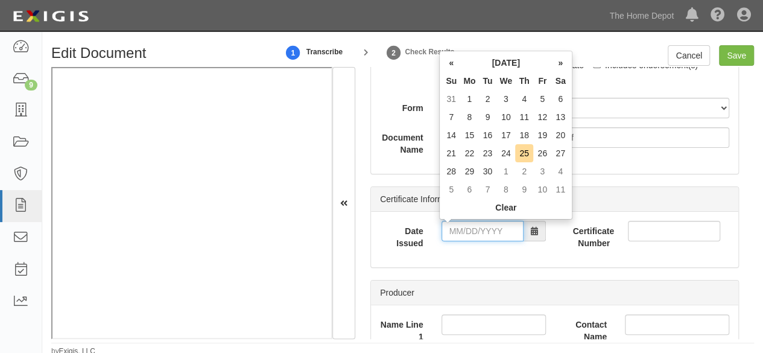
click at [475, 221] on input "Date Issued" at bounding box center [483, 231] width 82 height 21
drag, startPoint x: 450, startPoint y: 168, endPoint x: 455, endPoint y: 179, distance: 11.9
click at [451, 170] on td "28" at bounding box center [451, 171] width 18 height 18
click at [462, 235] on input "[DATE]" at bounding box center [483, 231] width 82 height 21
click at [490, 149] on td "23" at bounding box center [488, 153] width 18 height 18
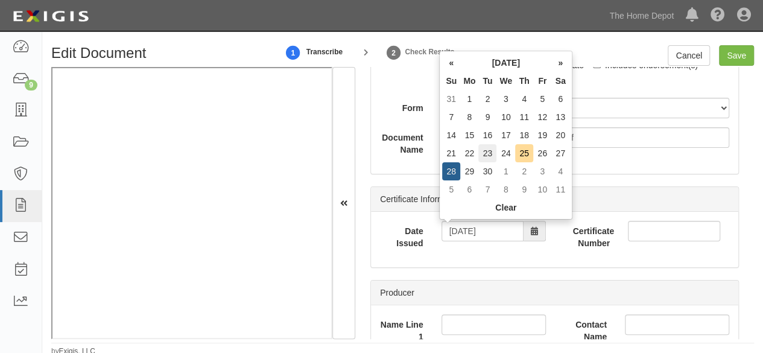
type input "09/23/2025"
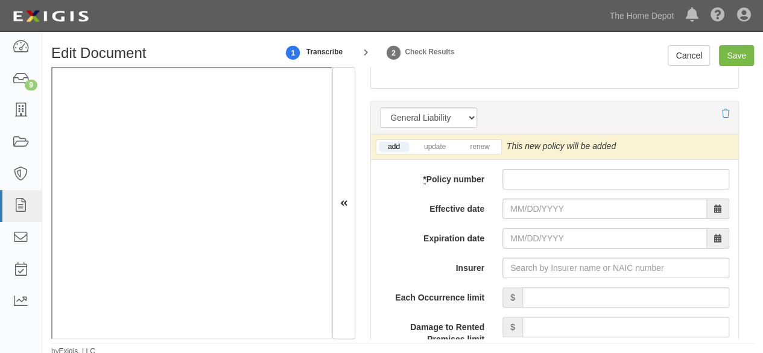
scroll to position [965, 0]
click at [525, 168] on input "* Policy number" at bounding box center [616, 178] width 227 height 21
paste input "PRL00685948P00"
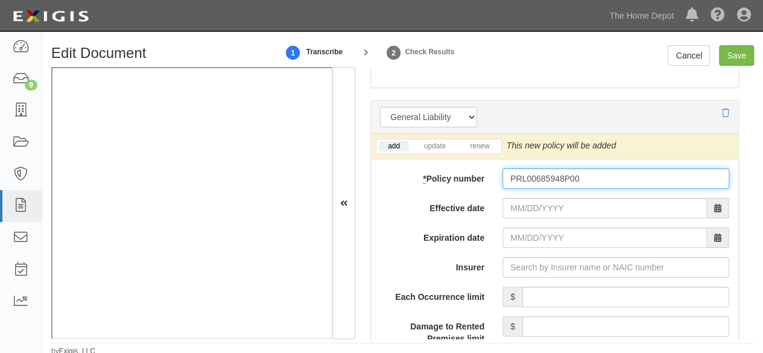
type input "PRL00685948P00"
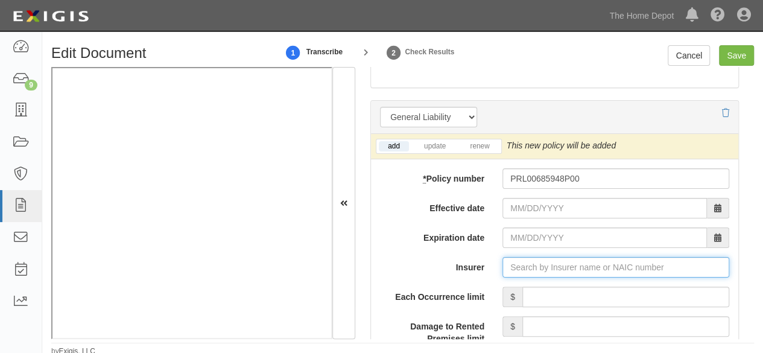
click at [542, 266] on input "Insurer" at bounding box center [616, 267] width 227 height 21
paste input "37362"
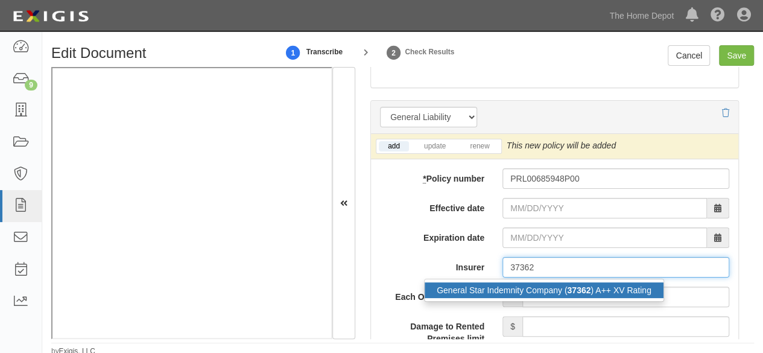
click at [524, 291] on div "General Star Indemnity Company ( 37362 ) A++ XV Rating" at bounding box center [544, 290] width 239 height 16
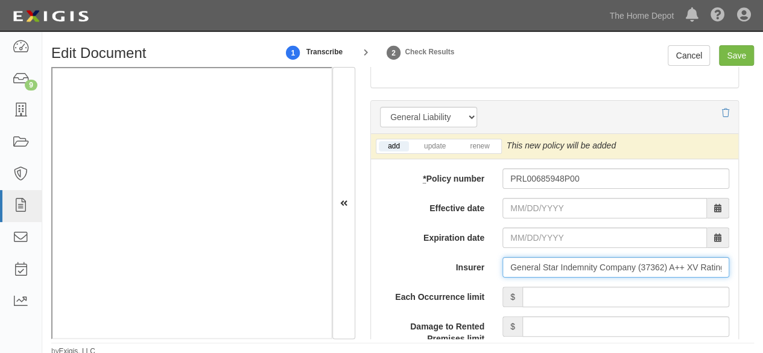
type input "General Star Indemnity Company (37362) A++ XV Rating"
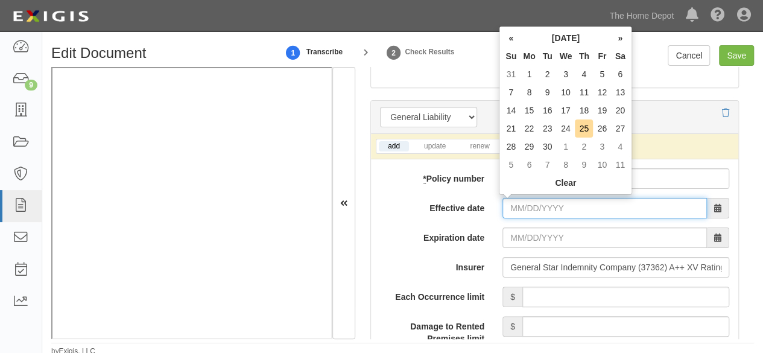
click at [521, 205] on input "Effective date" at bounding box center [605, 208] width 205 height 21
drag, startPoint x: 510, startPoint y: 110, endPoint x: 518, endPoint y: 139, distance: 29.9
click at [511, 111] on td "14" at bounding box center [511, 110] width 18 height 18
type input "09/14/2025"
type input "09/14/2026"
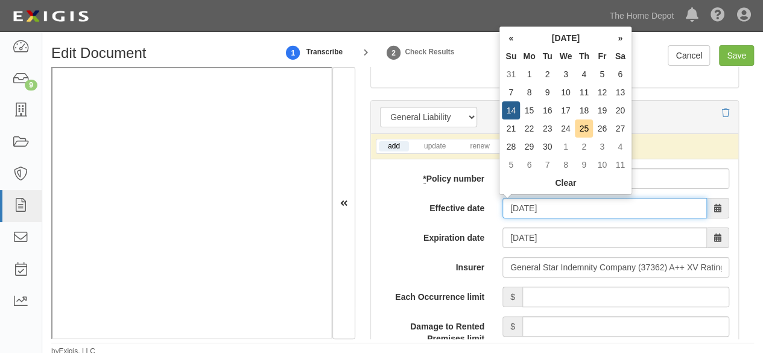
drag, startPoint x: 525, startPoint y: 205, endPoint x: 589, endPoint y: 138, distance: 92.2
click at [525, 204] on input "09/14/2025" at bounding box center [605, 208] width 205 height 21
click at [620, 95] on td "13" at bounding box center [620, 92] width 18 height 18
type input "09/13/2025"
type input "09/13/2026"
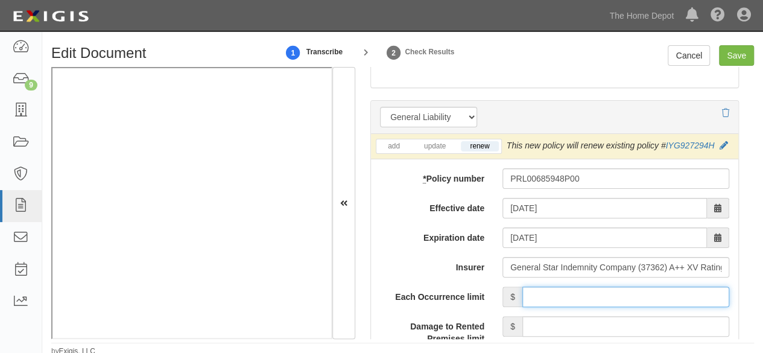
drag, startPoint x: 543, startPoint y: 291, endPoint x: 547, endPoint y: 264, distance: 28.1
click at [544, 289] on input "Each Occurrence limit" at bounding box center [626, 297] width 207 height 21
type input "1,000,000"
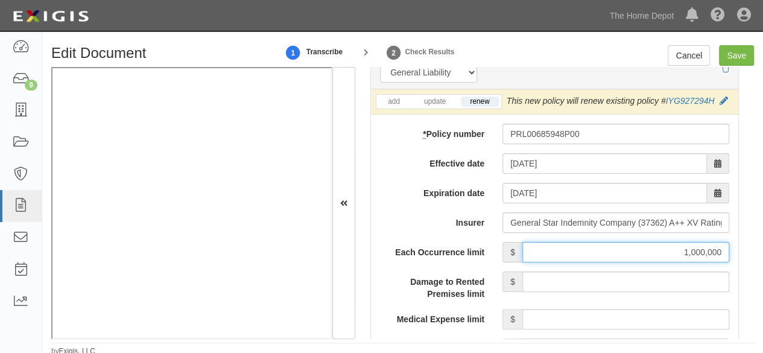
scroll to position [1086, 0]
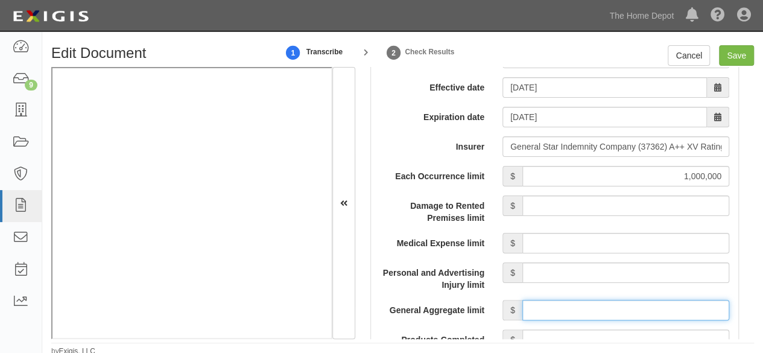
click at [552, 312] on input "General Aggregate limit" at bounding box center [626, 310] width 207 height 21
type input "2,000,000"
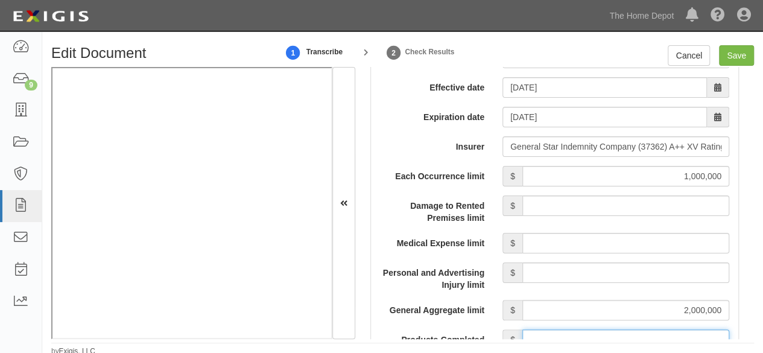
click at [602, 332] on input "Products-Completed Operations Aggregate limit" at bounding box center [626, 339] width 207 height 21
type input "2,000,000"
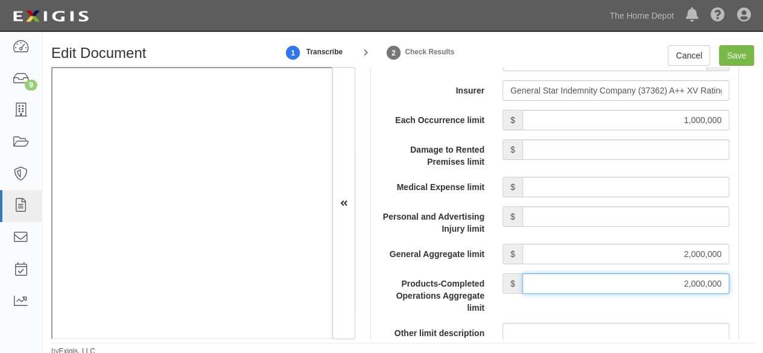
scroll to position [1267, 0]
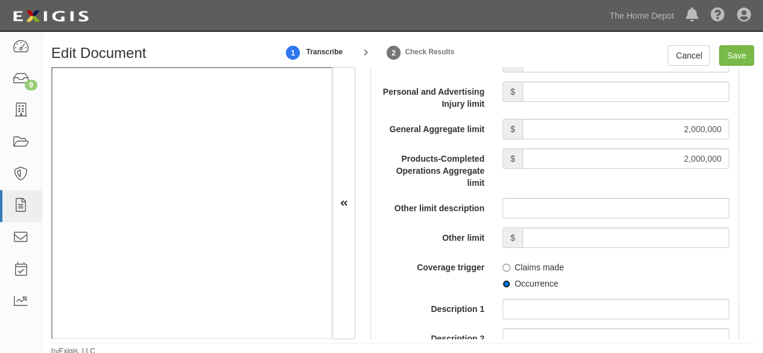
drag, startPoint x: 501, startPoint y: 283, endPoint x: 506, endPoint y: 276, distance: 8.7
click at [503, 283] on input "Occurrence" at bounding box center [507, 284] width 8 height 8
radio input "true"
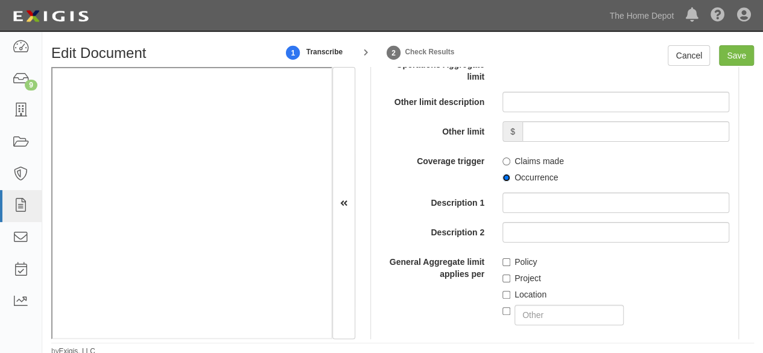
scroll to position [1388, 0]
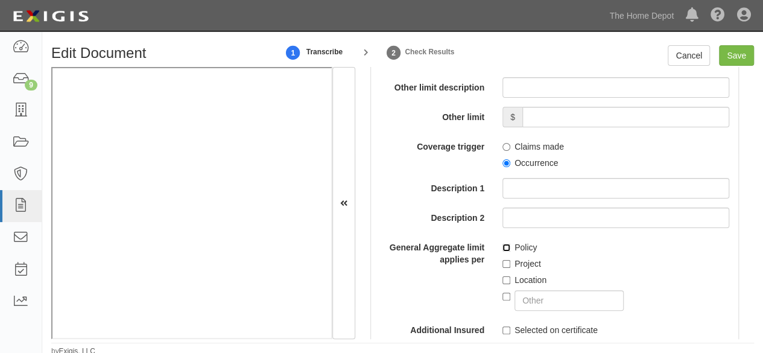
click at [503, 248] on input "Policy" at bounding box center [507, 248] width 8 height 8
checkbox input "true"
click at [503, 327] on input "Selected on certificate" at bounding box center [507, 330] width 8 height 8
checkbox input "true"
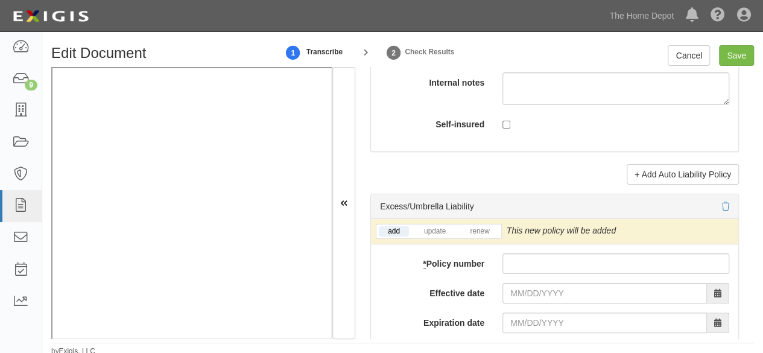
scroll to position [2595, 0]
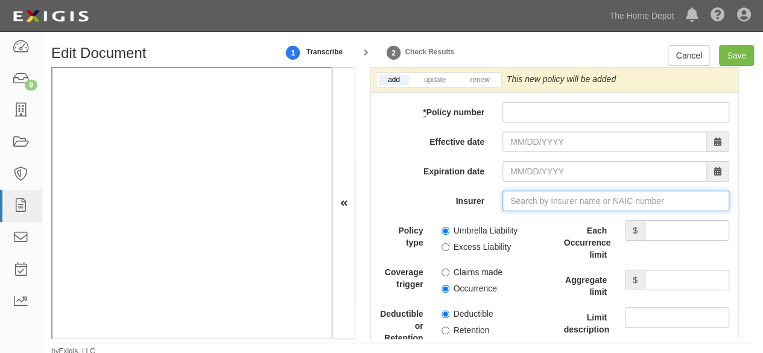
click at [542, 201] on input "Insurer" at bounding box center [616, 201] width 227 height 21
paste input "44776"
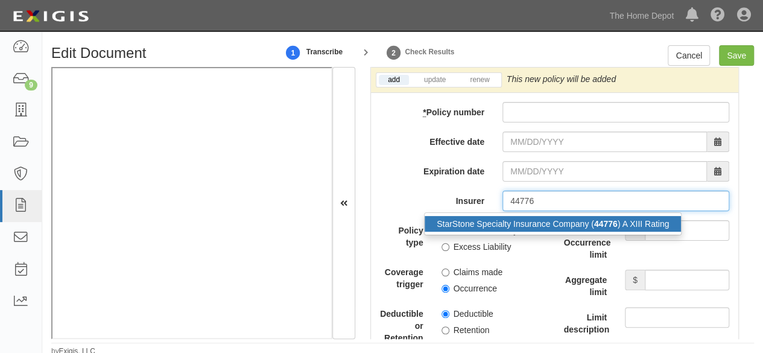
click at [526, 219] on div "StarStone Specialty Insurance Company ( 44776 ) A XIII Rating" at bounding box center [553, 224] width 256 height 16
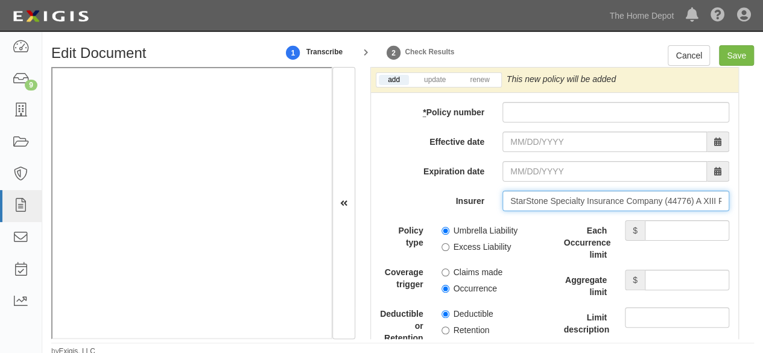
type input "StarStone Specialty Insurance Company (44776) A XIII Rating"
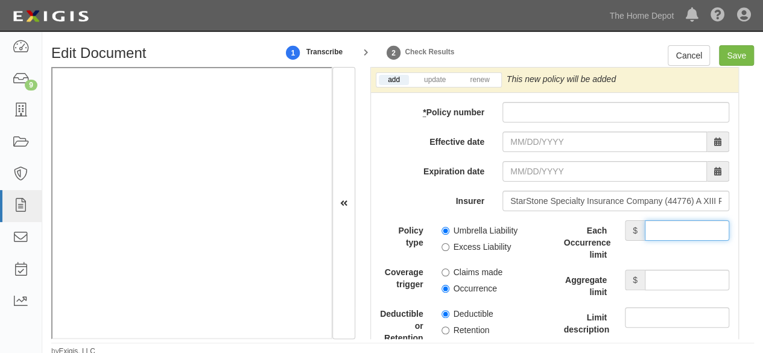
click at [666, 227] on input "Each Occurrence limit" at bounding box center [687, 230] width 84 height 21
type input "5,000,000"
drag, startPoint x: 660, startPoint y: 275, endPoint x: 658, endPoint y: 266, distance: 9.4
click at [659, 270] on input "Aggregate limit" at bounding box center [687, 280] width 84 height 21
type input "5,000,000"
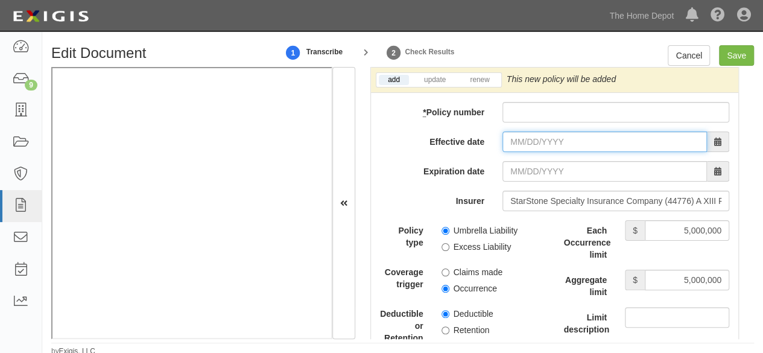
click at [572, 139] on input "Effective date" at bounding box center [605, 142] width 205 height 21
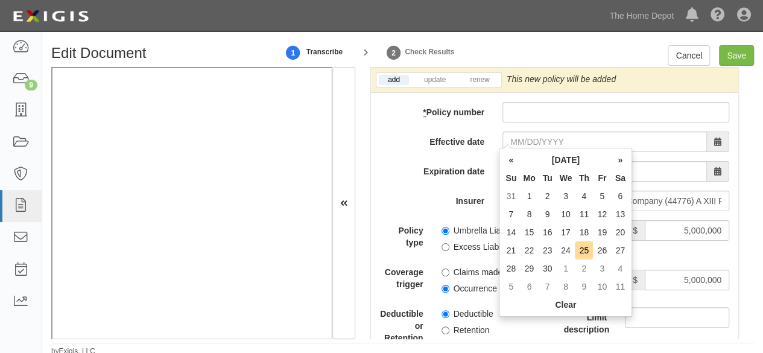
drag, startPoint x: 515, startPoint y: 234, endPoint x: 517, endPoint y: 211, distance: 23.0
click at [517, 224] on td "14" at bounding box center [511, 232] width 18 height 18
type input "09/14/2025"
type input "09/14/2026"
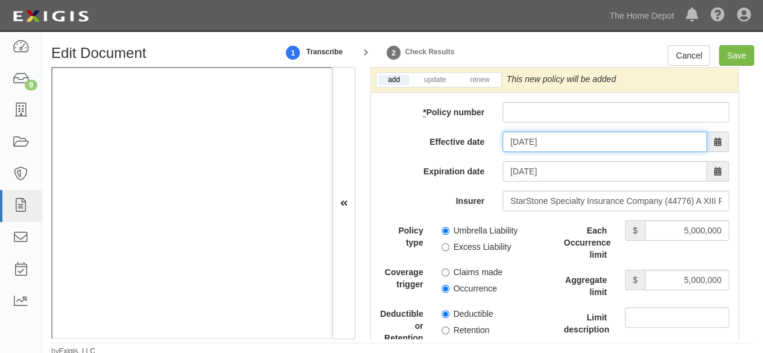
drag, startPoint x: 531, startPoint y: 129, endPoint x: 535, endPoint y: 144, distance: 16.1
click at [531, 132] on input "09/14/2025" at bounding box center [605, 142] width 205 height 21
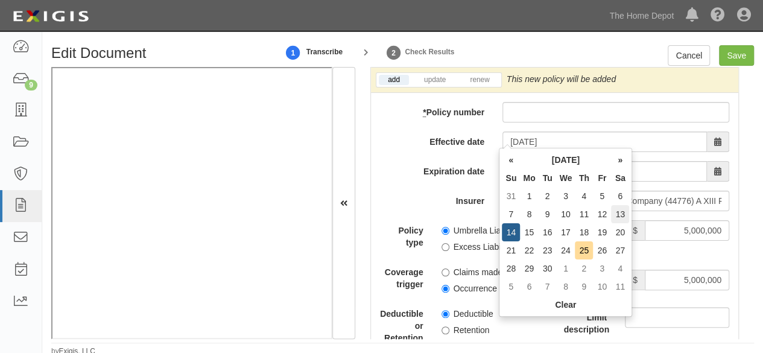
click at [624, 208] on td "13" at bounding box center [620, 214] width 18 height 18
type input "09/13/2025"
type input "09/13/2026"
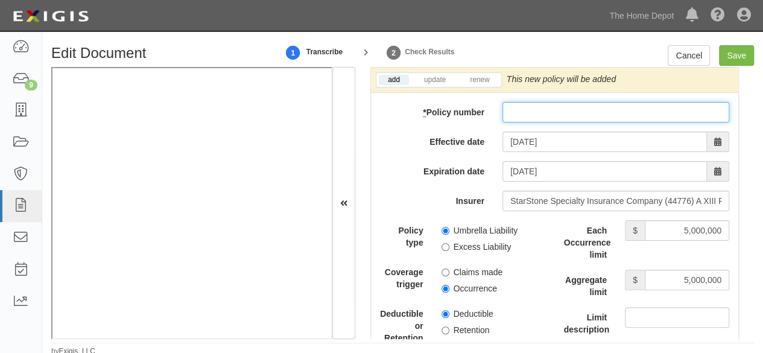
click at [511, 105] on input "* Policy number" at bounding box center [616, 112] width 227 height 21
paste input "PRX00685972P00"
type input "PRX00685972P00"
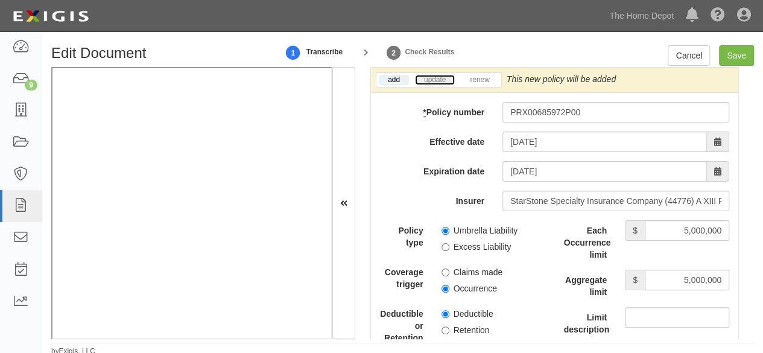
click at [434, 75] on link "update" at bounding box center [435, 80] width 40 height 10
click at [722, 84] on icon at bounding box center [726, 79] width 8 height 8
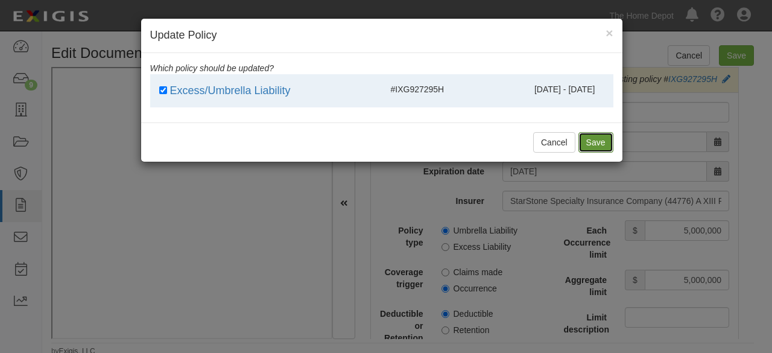
click at [585, 140] on button "Save" at bounding box center [596, 142] width 35 height 21
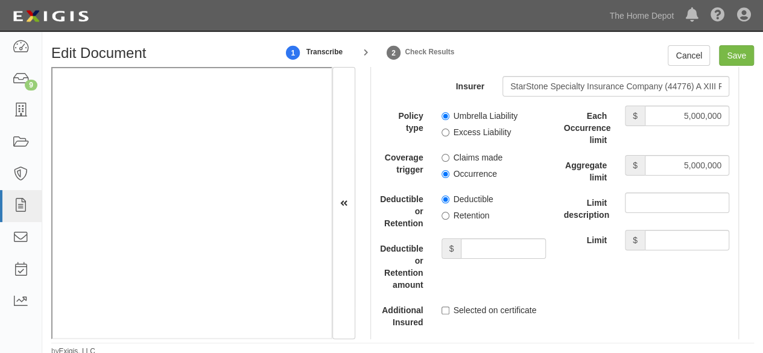
scroll to position [2715, 0]
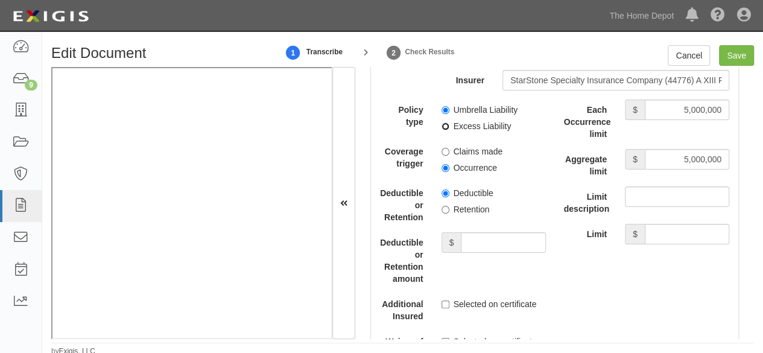
click at [443, 130] on input "Excess Liability" at bounding box center [446, 126] width 8 height 8
radio input "true"
click at [442, 172] on input "Occurrence" at bounding box center [446, 168] width 8 height 8
radio input "true"
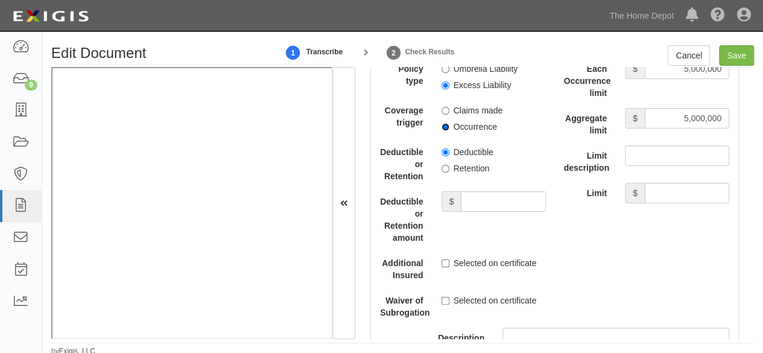
scroll to position [2776, 0]
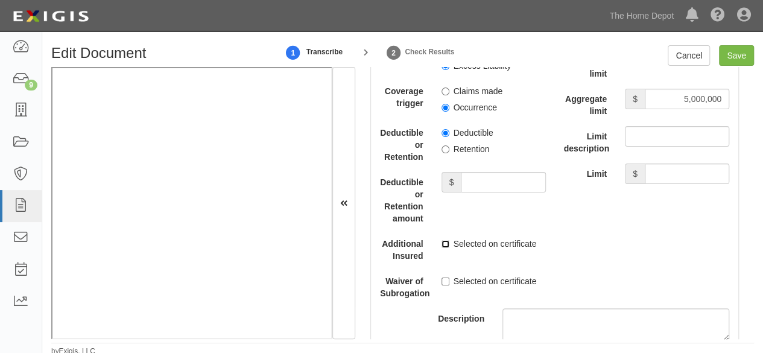
click at [445, 248] on input "Selected on certificate" at bounding box center [446, 244] width 8 height 8
checkbox input "true"
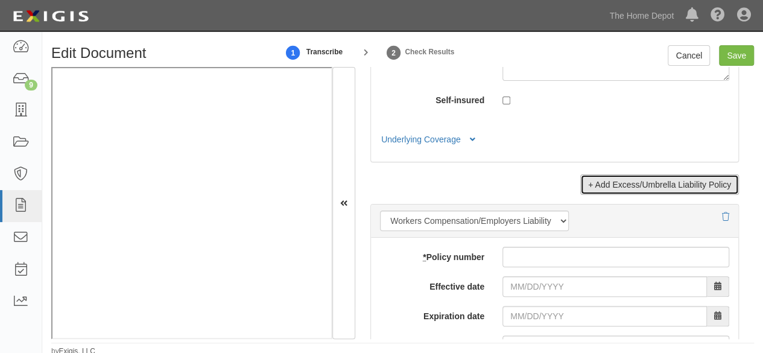
click at [617, 188] on link "+ Add Excess/Umbrella Liability Policy" at bounding box center [659, 184] width 159 height 21
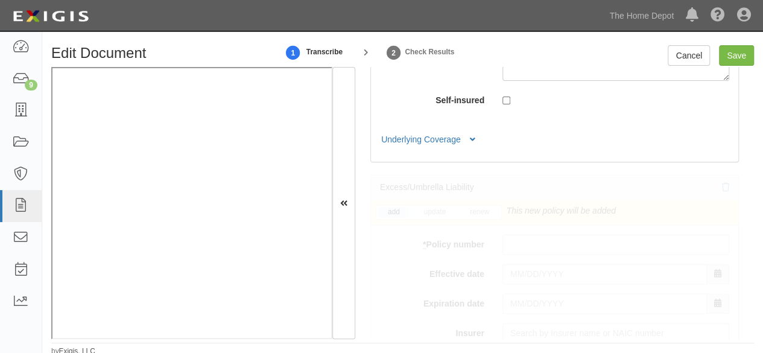
scroll to position [3064, 0]
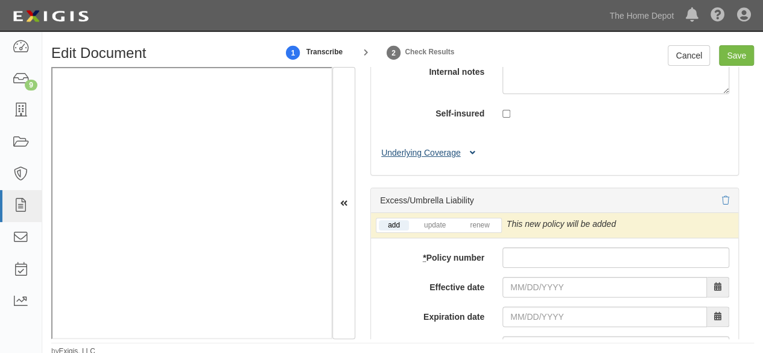
click at [431, 147] on button "Underlying Coverage" at bounding box center [430, 153] width 100 height 13
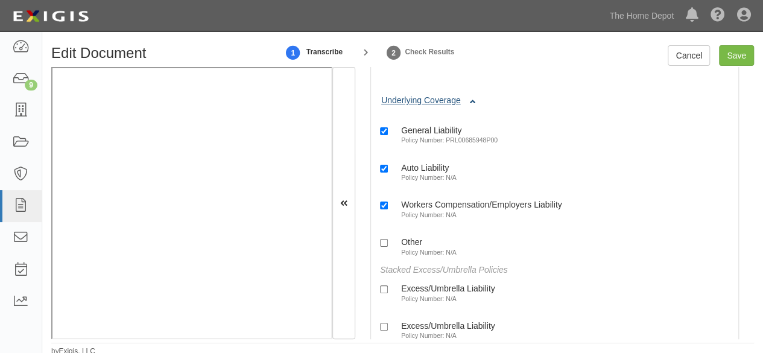
scroll to position [3185, 0]
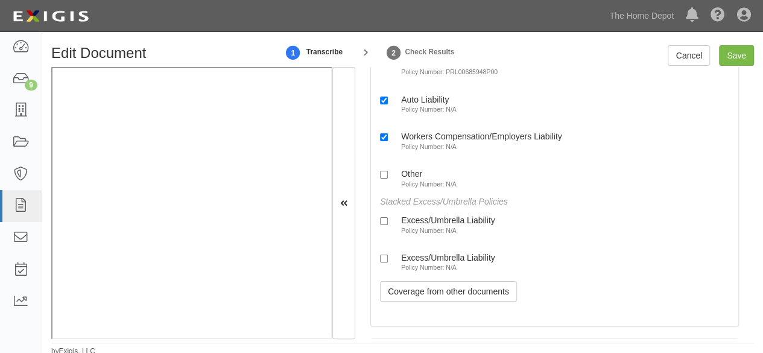
drag, startPoint x: 425, startPoint y: 214, endPoint x: 428, endPoint y: 240, distance: 26.7
click at [425, 215] on div "Excess/Umbrella Liability" at bounding box center [448, 220] width 94 height 10
click at [388, 217] on input "Excess/Umbrella Liability Policy Number: N/A" at bounding box center [384, 221] width 8 height 8
checkbox input "true"
click at [425, 256] on label "Excess/Umbrella Liability Policy Number: N/A" at bounding box center [437, 262] width 115 height 20
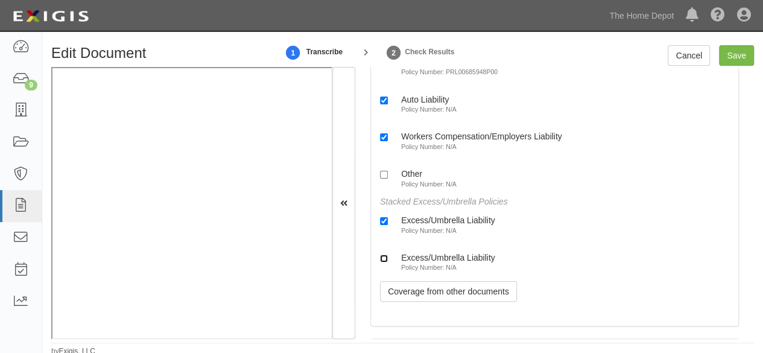
click at [388, 256] on input "Excess/Umbrella Liability Policy Number: N/A" at bounding box center [384, 259] width 8 height 8
checkbox input "true"
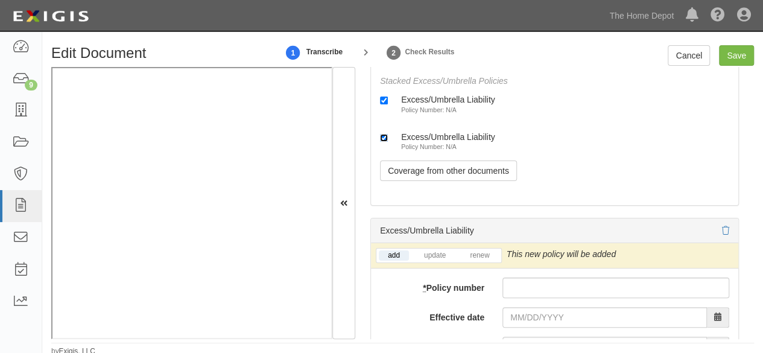
scroll to position [3426, 0]
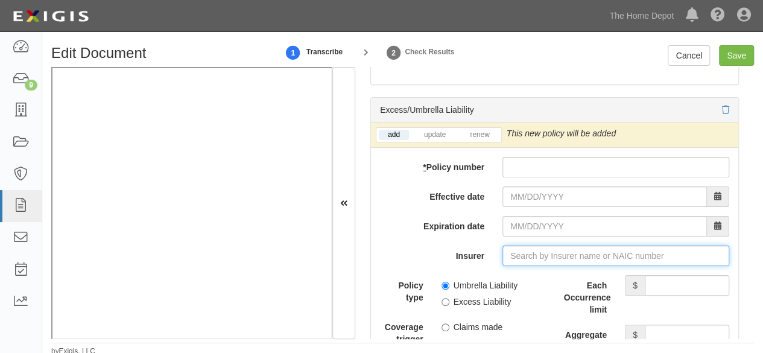
click at [514, 246] on input "Insurer" at bounding box center [616, 256] width 227 height 21
paste input "28932"
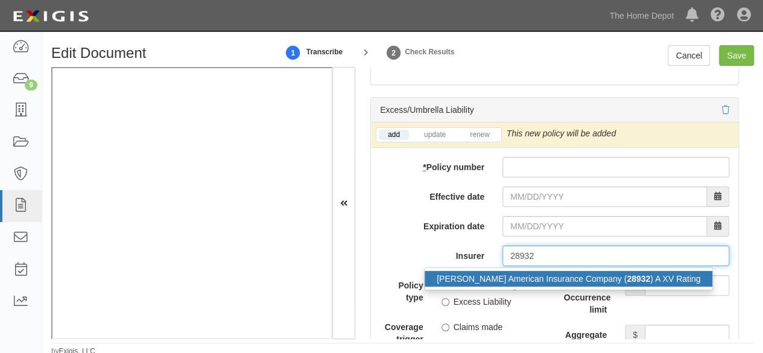
click at [518, 271] on div "Markel American Insurance Company ( 28932 ) A XV Rating" at bounding box center [569, 279] width 288 height 16
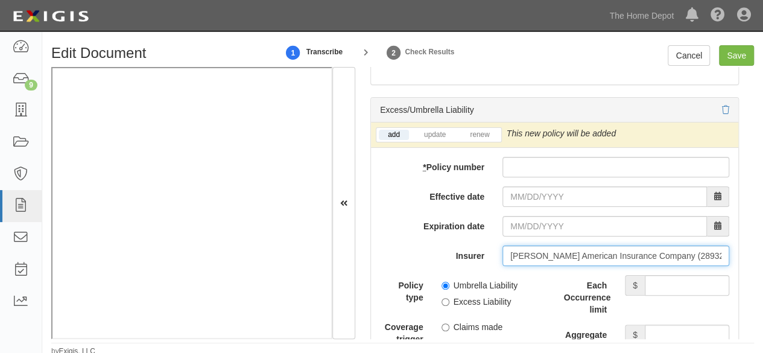
type input "Markel American Insurance Company (28932) A XV Rating"
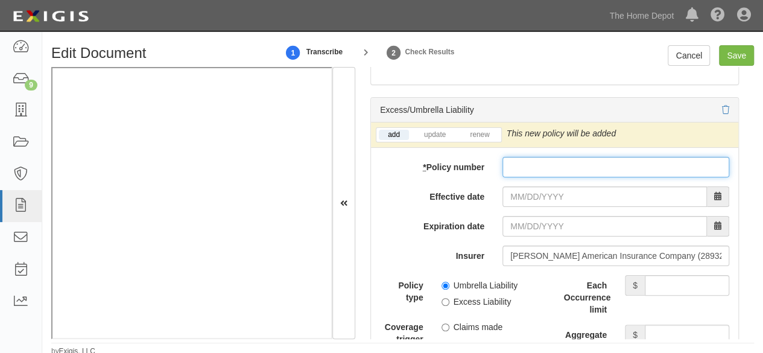
click at [524, 157] on input "* Policy number" at bounding box center [616, 167] width 227 height 21
paste input "MKLV1EUE102201"
type input "MKLV1EUE102201"
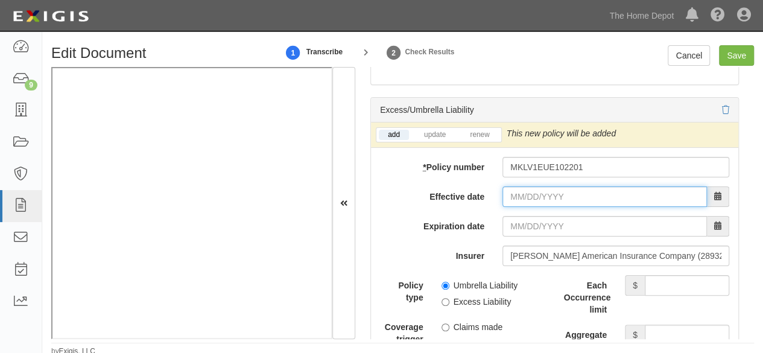
click at [518, 190] on input "Effective date" at bounding box center [605, 196] width 205 height 21
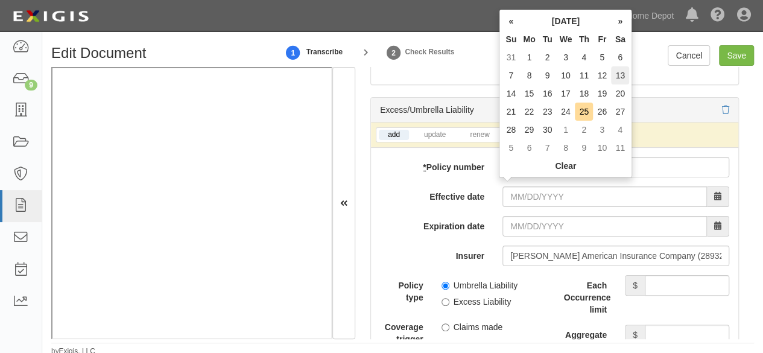
click at [622, 75] on td "13" at bounding box center [620, 75] width 18 height 18
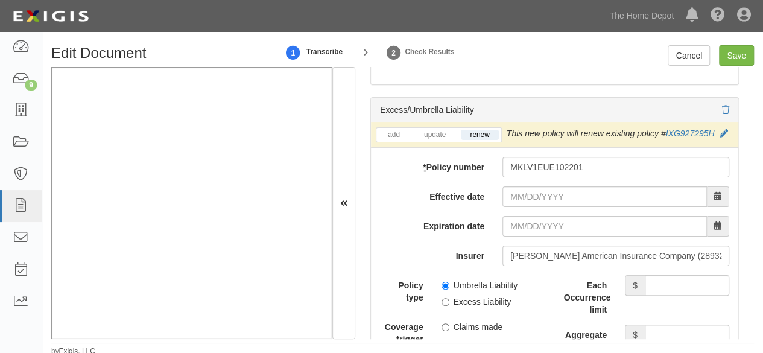
type input "09/13/2025"
type input "09/13/2026"
click at [671, 275] on input "Each Occurrence limit" at bounding box center [687, 285] width 84 height 21
type input "4,000,000"
click at [675, 334] on input "Aggregate limit" at bounding box center [687, 335] width 84 height 21
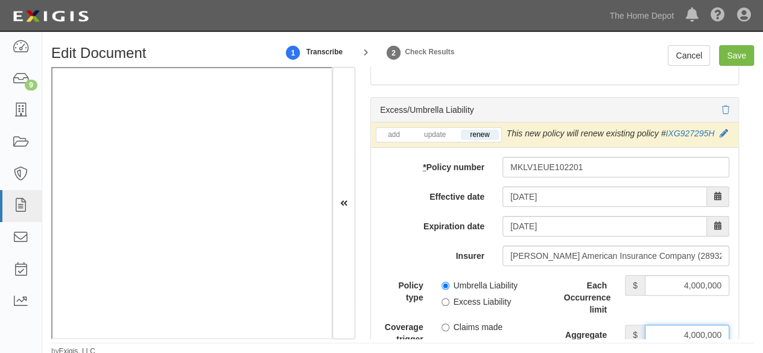
type input "4,000,000"
click at [444, 282] on input "Umbrella Liability" at bounding box center [446, 286] width 8 height 8
radio input "true"
click at [432, 130] on link "update" at bounding box center [435, 135] width 40 height 10
click at [731, 56] on input "Save" at bounding box center [736, 55] width 35 height 21
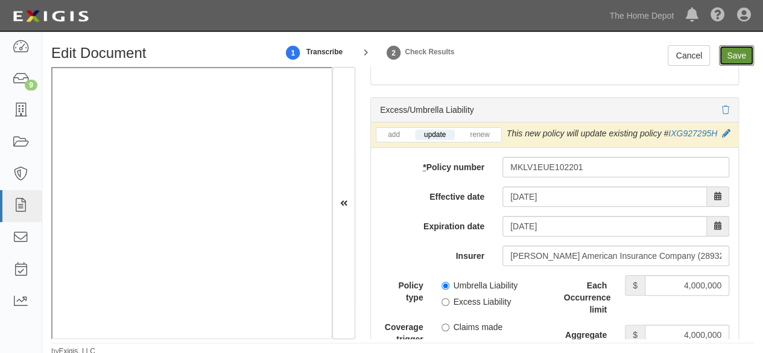
type input "1000000"
type input "2000000"
type input "5000000"
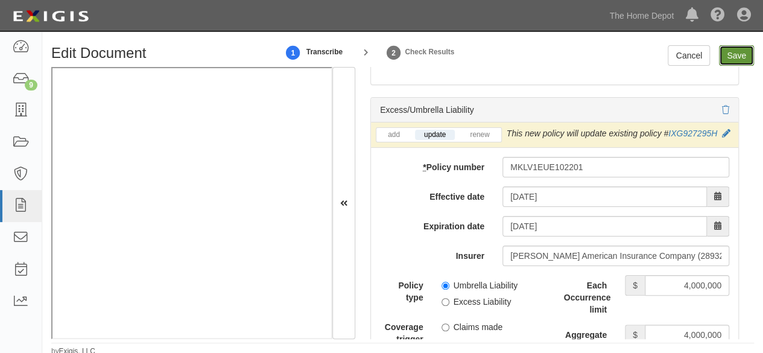
type input "4000000"
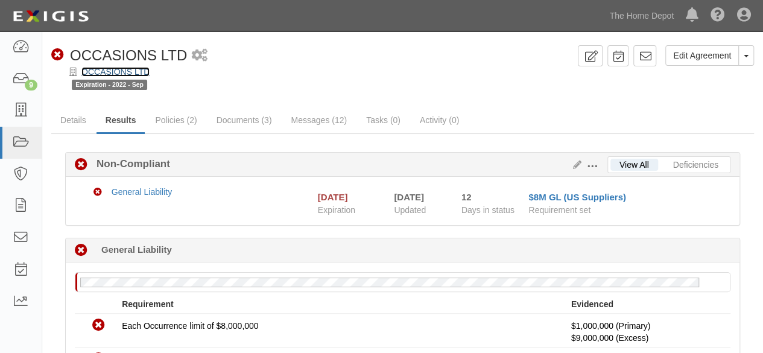
click at [139, 70] on link "OCCASIONS LTD" at bounding box center [115, 72] width 68 height 10
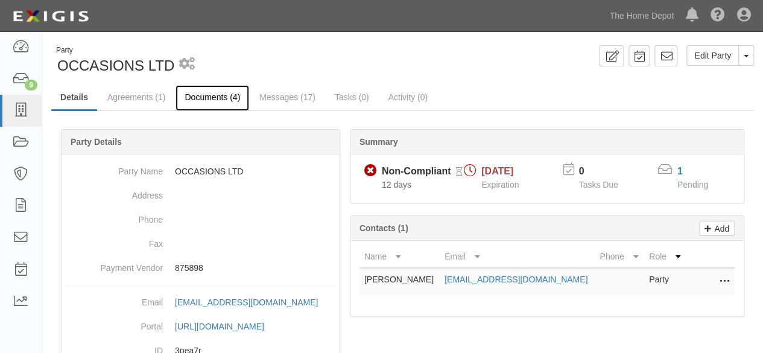
click at [205, 102] on link "Documents (4)" at bounding box center [213, 98] width 74 height 26
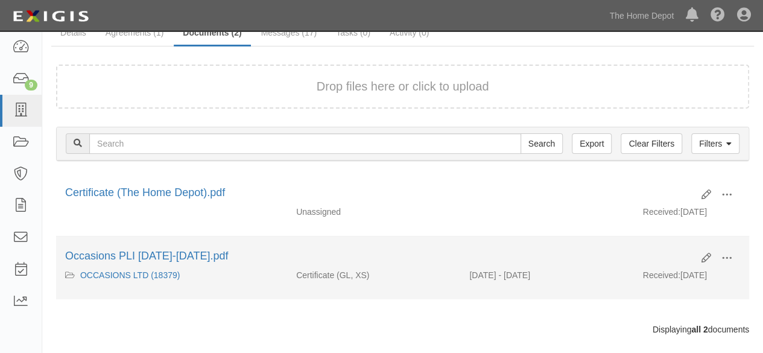
scroll to position [81, 0]
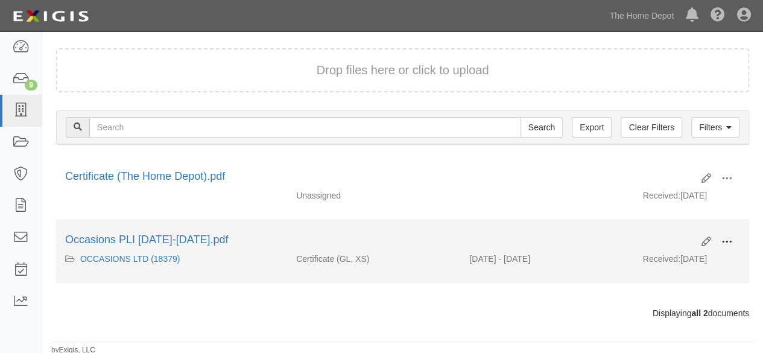
click at [728, 241] on span at bounding box center [727, 242] width 11 height 11
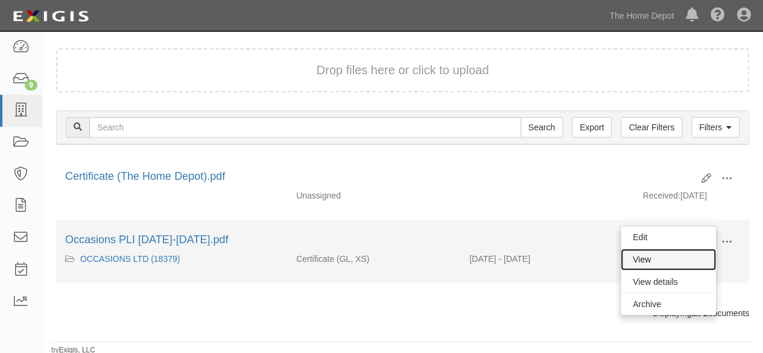
click at [670, 259] on link "View" at bounding box center [668, 260] width 95 height 22
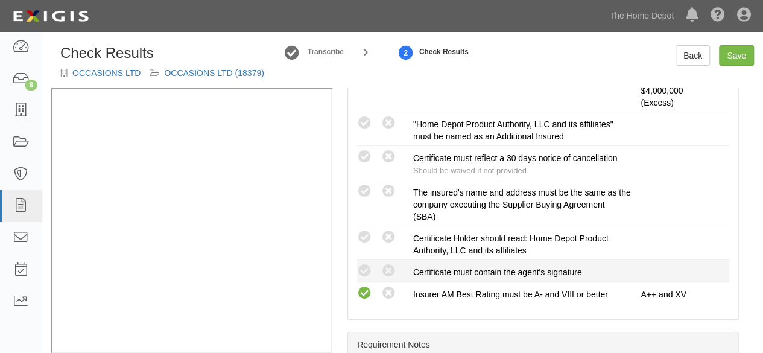
scroll to position [543, 0]
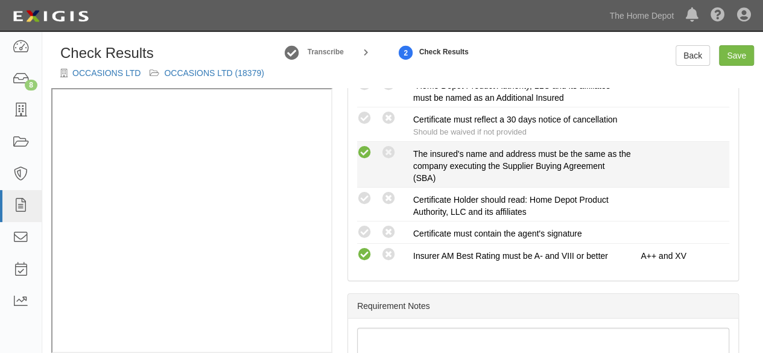
click at [367, 150] on icon at bounding box center [364, 152] width 15 height 15
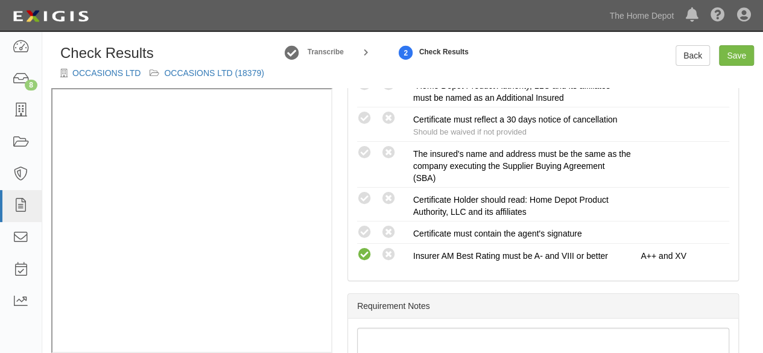
radio input "true"
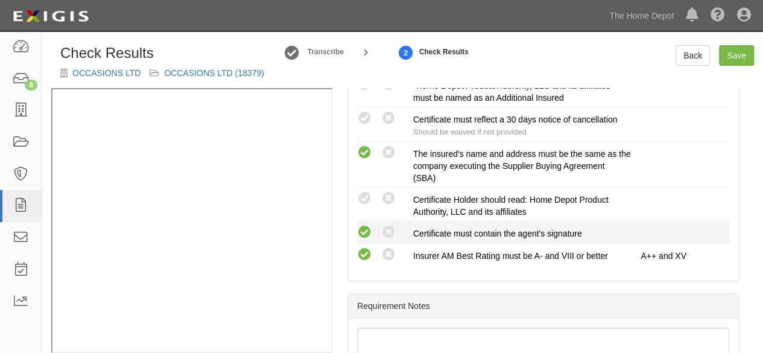
drag, startPoint x: 359, startPoint y: 234, endPoint x: 367, endPoint y: 224, distance: 12.0
click at [360, 234] on icon at bounding box center [364, 232] width 15 height 15
radio input "true"
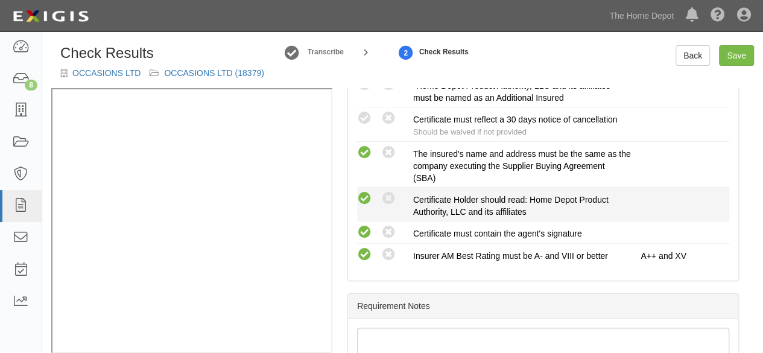
click at [366, 197] on icon at bounding box center [364, 198] width 15 height 15
radio input "true"
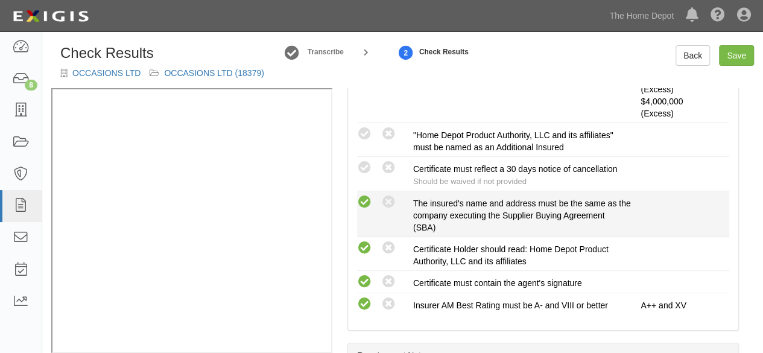
scroll to position [483, 0]
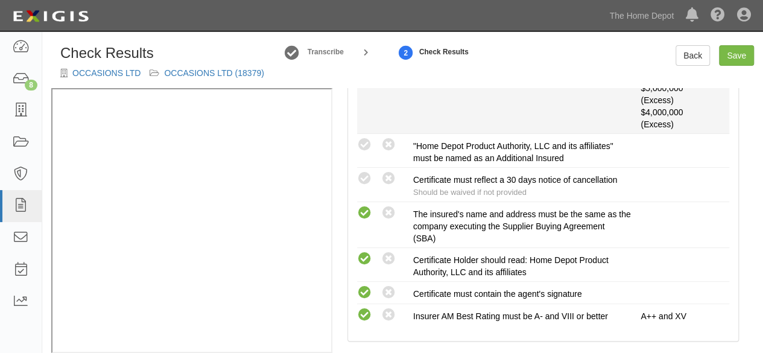
drag, startPoint x: 366, startPoint y: 177, endPoint x: 372, endPoint y: 114, distance: 63.0
click at [367, 174] on icon at bounding box center [364, 178] width 15 height 15
radio input "true"
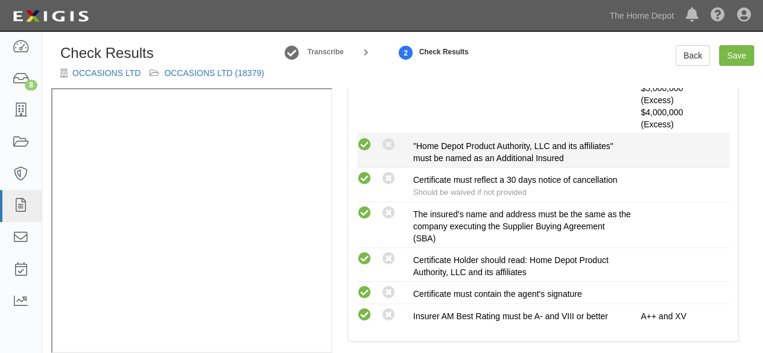
drag, startPoint x: 362, startPoint y: 145, endPoint x: 377, endPoint y: 151, distance: 16.5
click at [363, 145] on icon at bounding box center [364, 145] width 15 height 15
radio input "true"
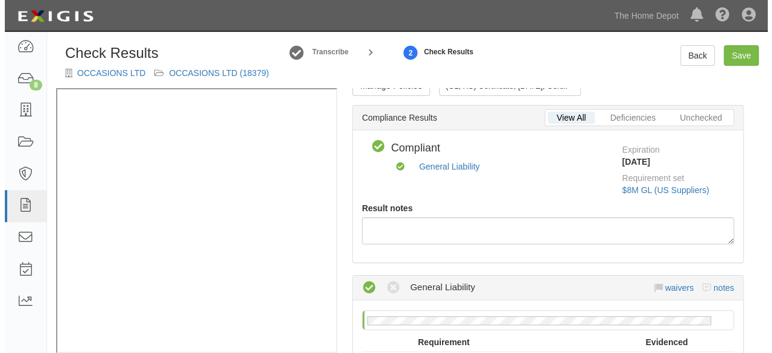
scroll to position [0, 0]
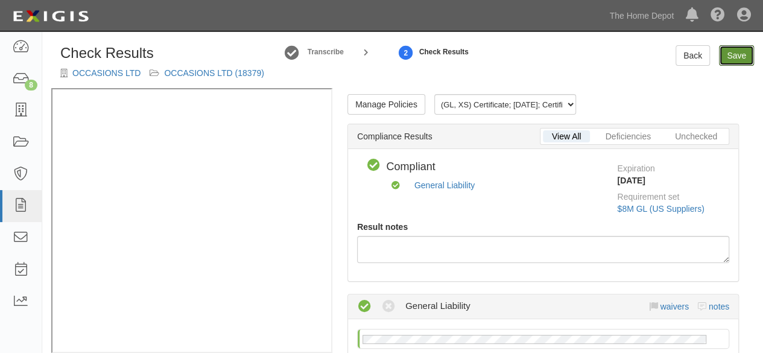
click at [730, 60] on link "Save" at bounding box center [736, 55] width 35 height 21
radio input "true"
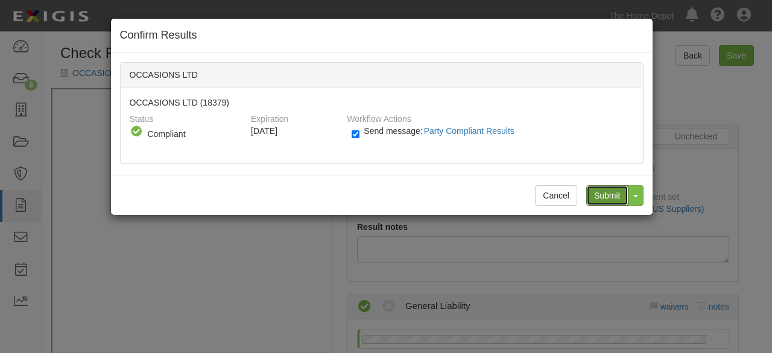
click at [608, 186] on input "Submit" at bounding box center [608, 195] width 42 height 21
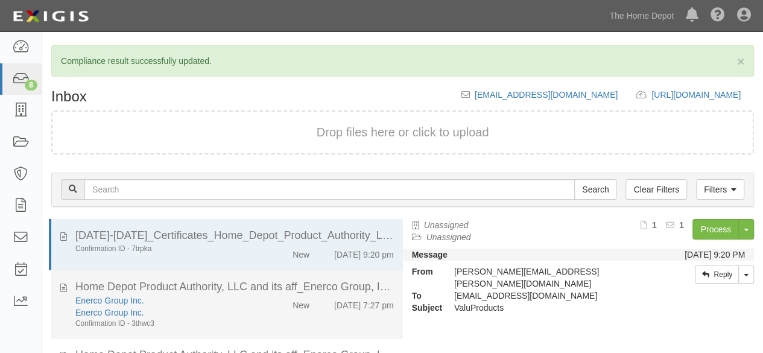
click at [265, 311] on div "Enerco Group Inc. Enerco Group Inc. Confirmation ID - 3thwc3 New [DATE] 7:27 pm" at bounding box center [234, 311] width 337 height 34
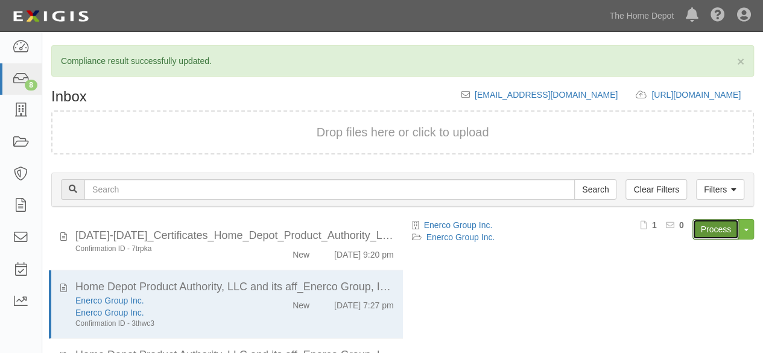
click at [717, 233] on link "Process" at bounding box center [716, 229] width 46 height 21
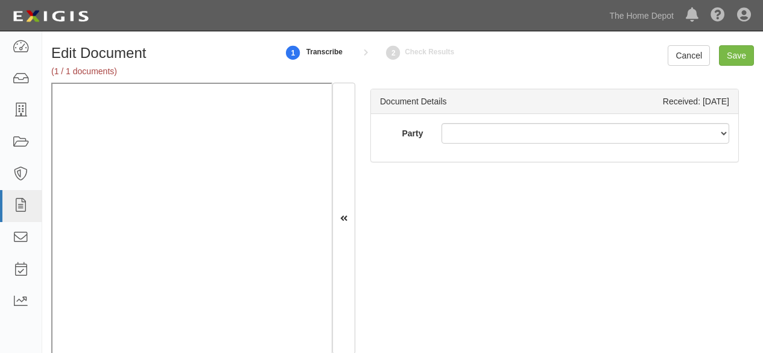
scroll to position [1, 0]
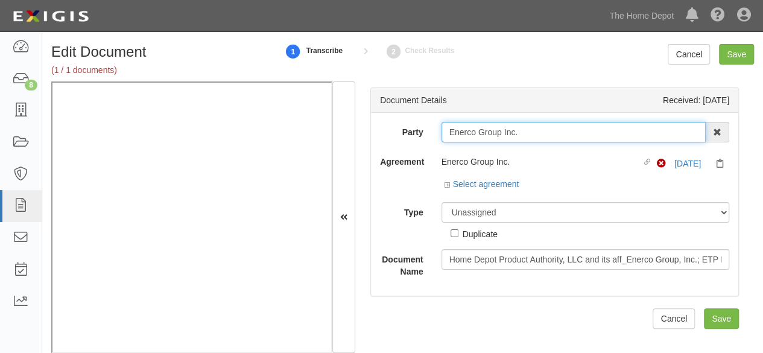
drag, startPoint x: 503, startPoint y: 125, endPoint x: 451, endPoint y: 138, distance: 53.6
click at [451, 138] on input "Enerco Group Inc." at bounding box center [574, 132] width 265 height 21
drag, startPoint x: 533, startPoint y: 133, endPoint x: 436, endPoint y: 142, distance: 98.2
click at [418, 146] on div "Party Enerco Group Inc. 1000576868 Ontario Inc. 10 STRAWBERRY STREET 115282 CAN…" at bounding box center [554, 200] width 349 height 156
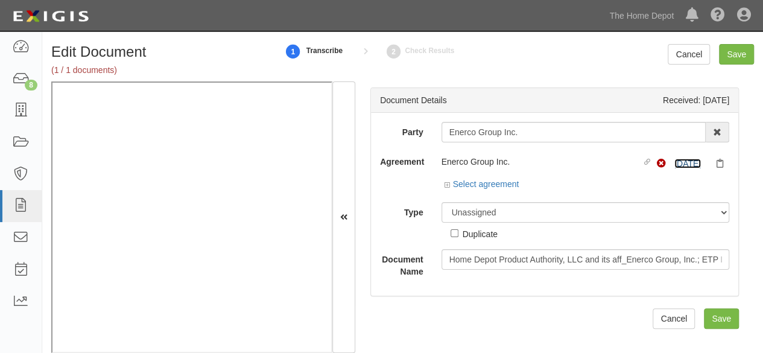
click at [683, 162] on link "[DATE]" at bounding box center [688, 164] width 27 height 10
click at [502, 184] on link "Select agreement" at bounding box center [482, 184] width 75 height 10
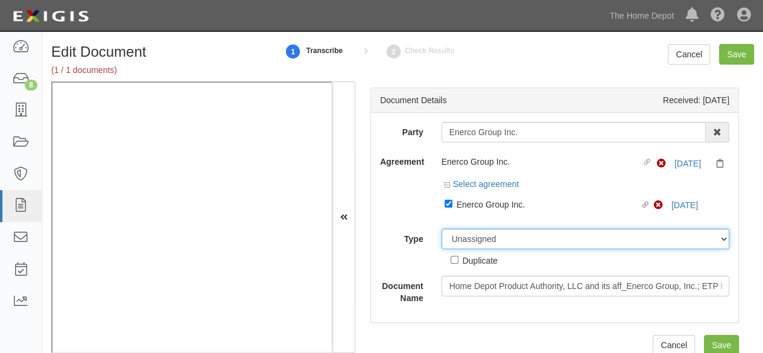
drag, startPoint x: 483, startPoint y: 238, endPoint x: 480, endPoint y: 231, distance: 8.2
click at [480, 231] on select "Unassigned Binder Cancellation Notice Certificate Contract Endorsement Insuranc…" at bounding box center [586, 239] width 288 height 21
select select "CertificateDetail"
click at [442, 229] on select "Unassigned Binder Cancellation Notice Certificate Contract Endorsement Insuranc…" at bounding box center [586, 239] width 288 height 21
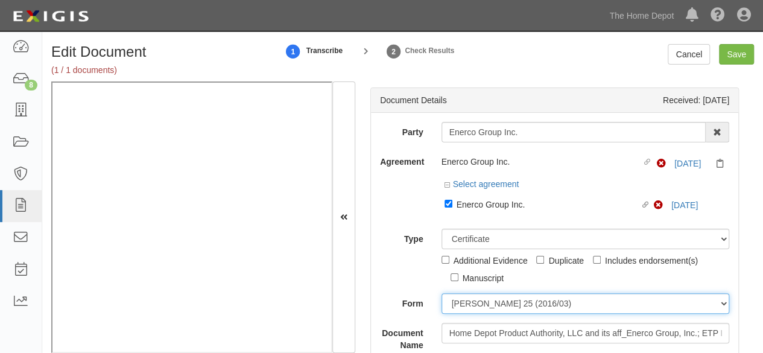
click at [474, 297] on select "ACORD 25 (2016/03) ACORD 101 ACORD 855 NY (2014/05) General" at bounding box center [586, 303] width 288 height 21
select select "GeneralFormDetail"
click at [442, 293] on select "ACORD 25 (2016/03) ACORD 101 ACORD 855 NY (2014/05) General" at bounding box center [586, 303] width 288 height 21
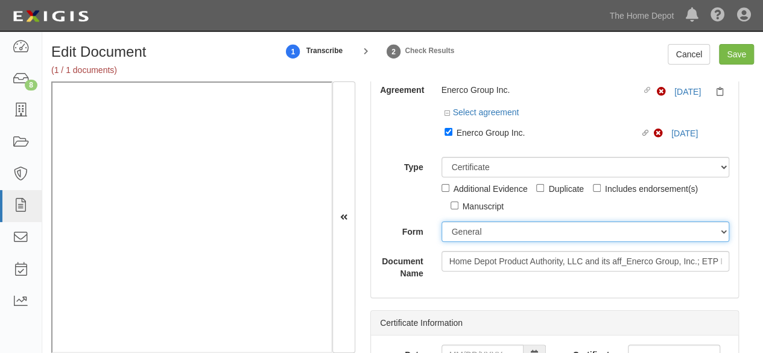
scroll to position [121, 0]
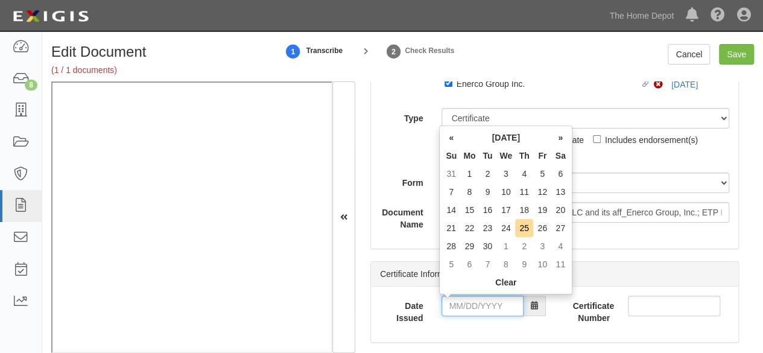
click at [478, 313] on input "Date Issued" at bounding box center [483, 306] width 82 height 21
drag, startPoint x: 450, startPoint y: 241, endPoint x: 457, endPoint y: 255, distance: 14.8
click at [454, 246] on td "28" at bounding box center [451, 246] width 18 height 18
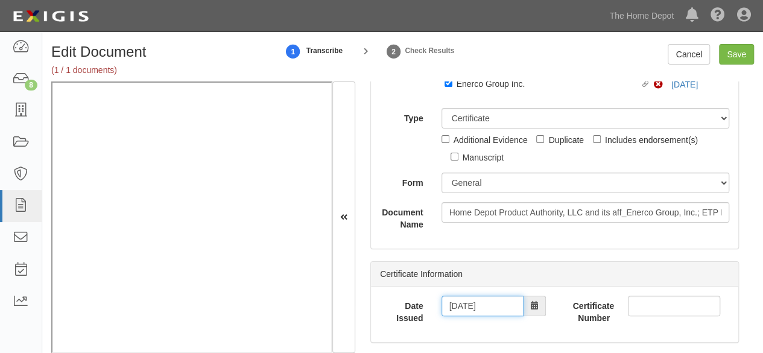
click at [475, 310] on input "09/28/2025" at bounding box center [483, 306] width 82 height 21
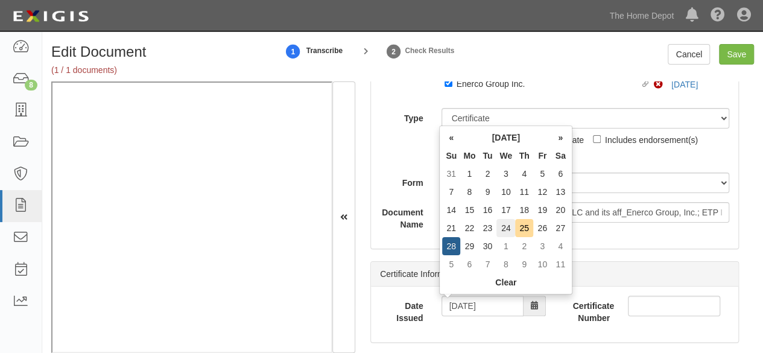
click at [506, 230] on td "24" at bounding box center [506, 228] width 19 height 18
type input "09/24/2025"
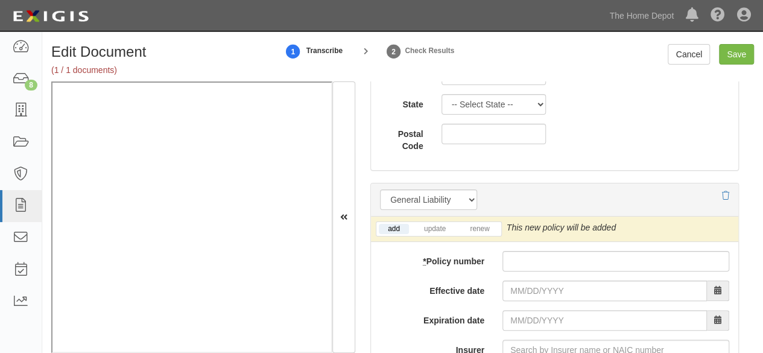
scroll to position [965, 0]
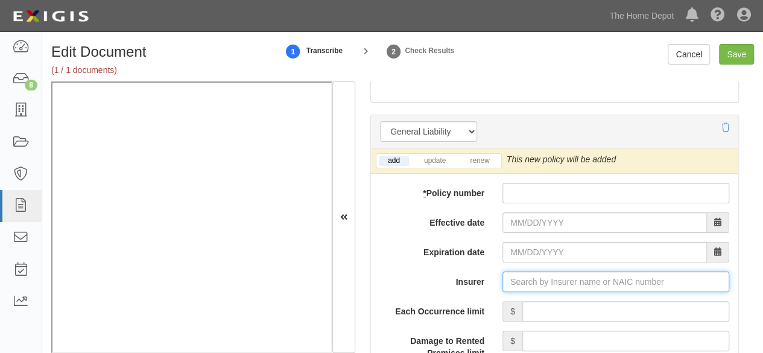
click at [538, 279] on input "Insurer" at bounding box center [616, 282] width 227 height 21
paste input "29424"
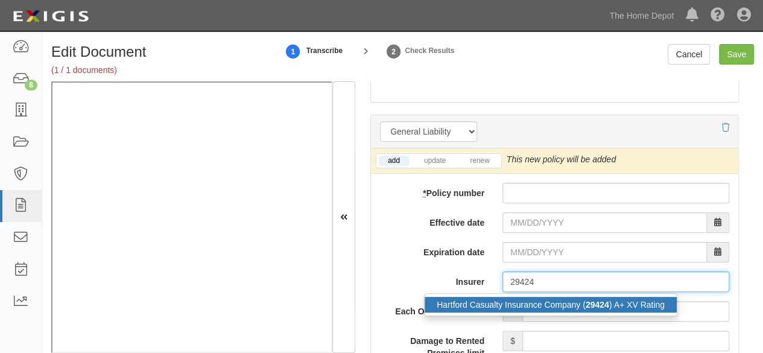
click at [517, 301] on div "Hartford Casualty Insurance Company ( 29424 ) A+ XV Rating" at bounding box center [551, 305] width 252 height 16
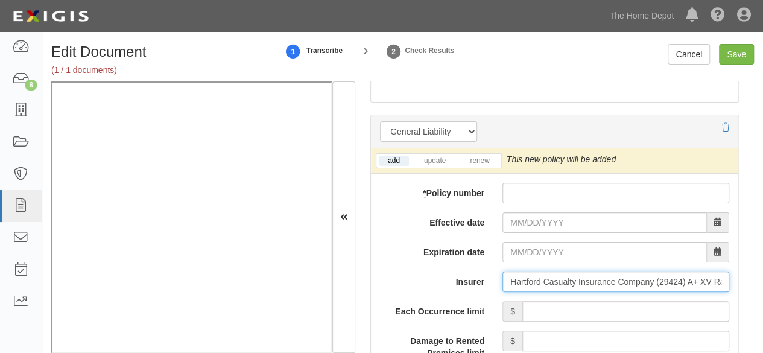
type input "Hartford Casualty Insurance Company (29424) A+ XV Rating"
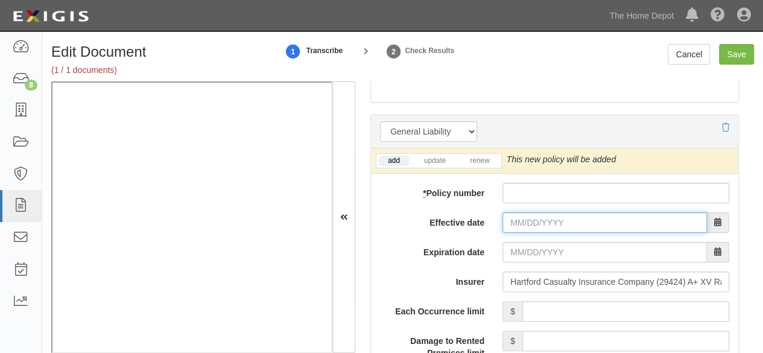
click at [510, 217] on input "Effective date" at bounding box center [605, 222] width 205 height 21
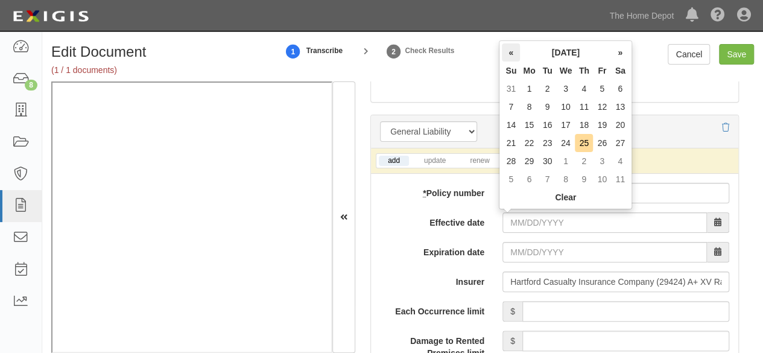
click at [514, 58] on th "«" at bounding box center [511, 52] width 18 height 18
click at [513, 55] on th "«" at bounding box center [511, 52] width 18 height 18
click at [622, 56] on th "»" at bounding box center [620, 52] width 18 height 18
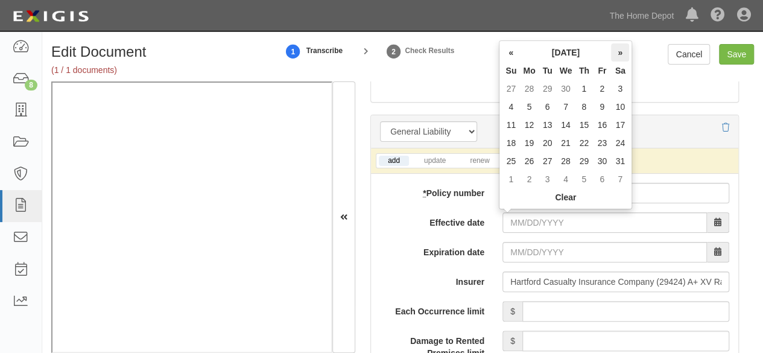
click at [622, 56] on th "»" at bounding box center [620, 52] width 18 height 18
drag, startPoint x: 510, startPoint y: 58, endPoint x: 527, endPoint y: 78, distance: 26.1
click at [510, 59] on th "«" at bounding box center [511, 52] width 18 height 18
click at [510, 107] on td "1" at bounding box center [511, 107] width 18 height 18
type input "06/01/2025"
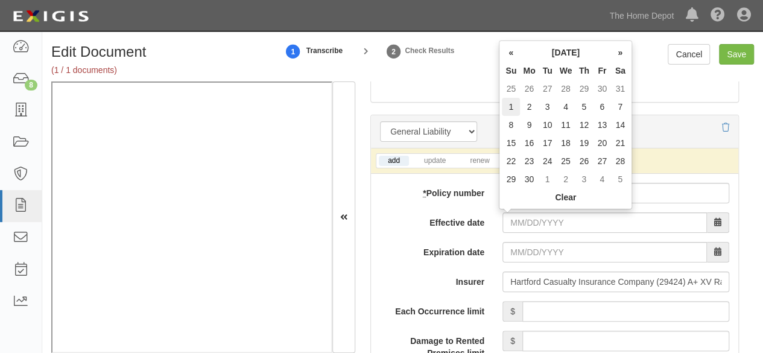
type input "06/01/2026"
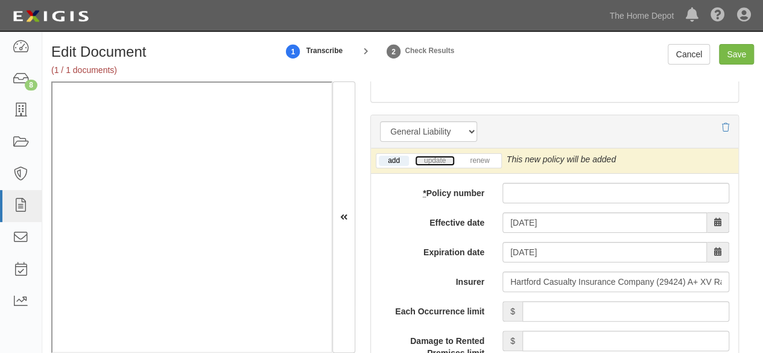
click at [444, 157] on link "update" at bounding box center [435, 161] width 40 height 10
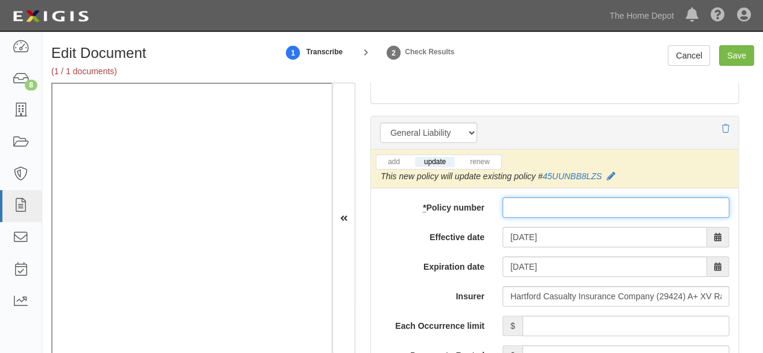
click at [509, 203] on input "* Policy number" at bounding box center [616, 207] width 227 height 21
paste input "45UUNBB8LZS"
type input "45UUNBB8LZS"
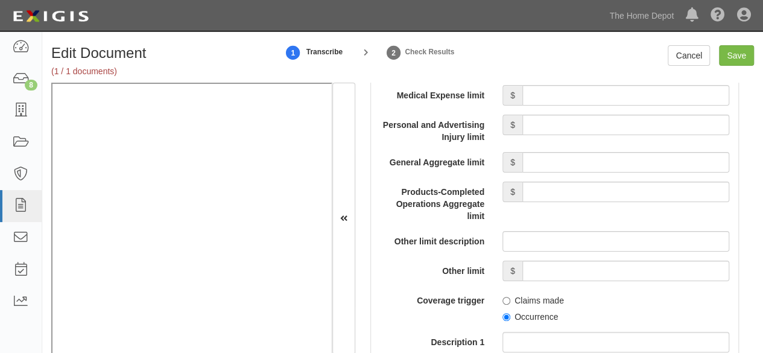
scroll to position [1267, 0]
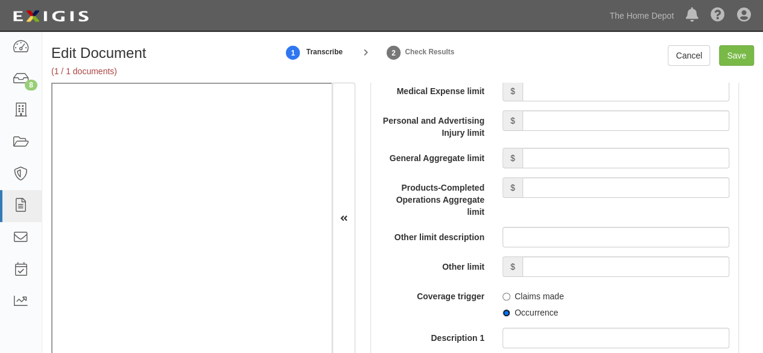
click at [507, 310] on input "Occurrence" at bounding box center [507, 313] width 8 height 8
radio input "true"
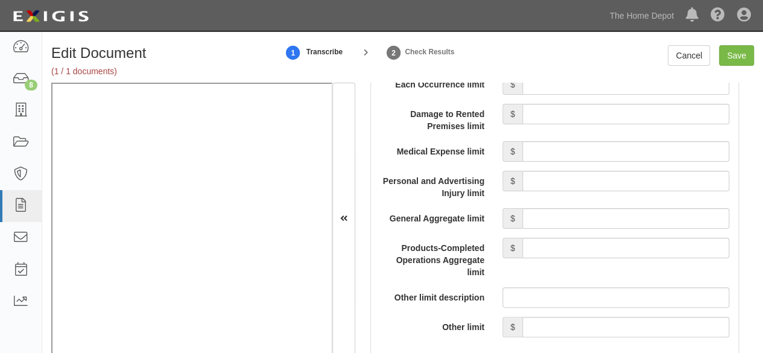
scroll to position [1026, 0]
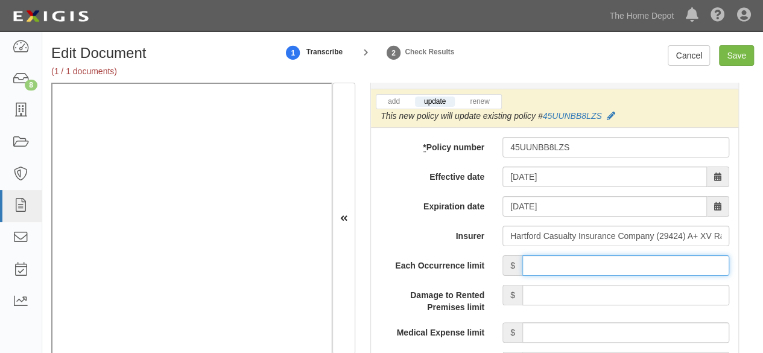
drag, startPoint x: 548, startPoint y: 263, endPoint x: 560, endPoint y: 231, distance: 34.2
click at [548, 263] on input "Each Occurrence limit" at bounding box center [626, 265] width 207 height 21
type input "1,000,000"
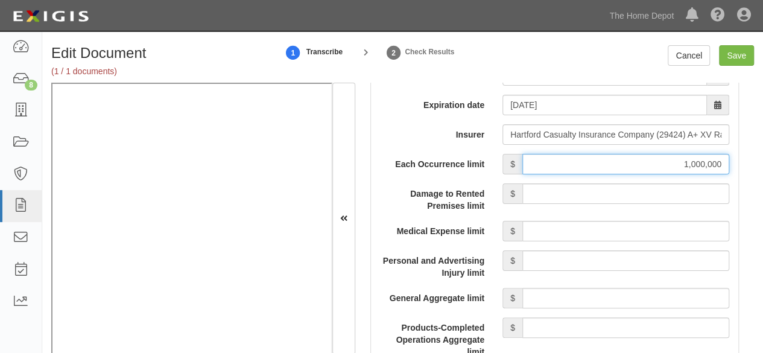
scroll to position [1146, 0]
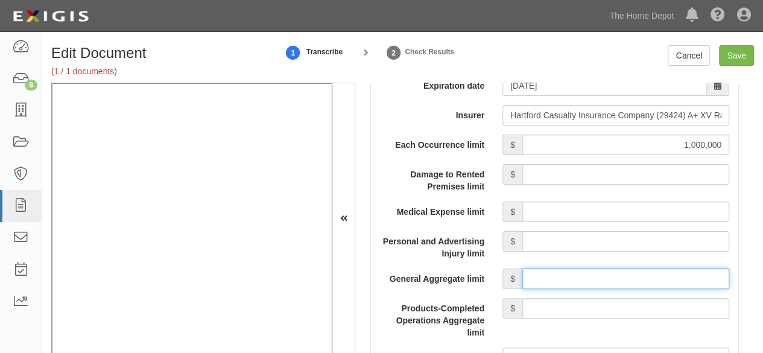
click at [587, 276] on input "General Aggregate limit" at bounding box center [626, 279] width 207 height 21
drag, startPoint x: 575, startPoint y: 272, endPoint x: 578, endPoint y: 266, distance: 6.2
click at [575, 272] on input "General Aggregate limit" at bounding box center [626, 279] width 207 height 21
type input "2,000,000"
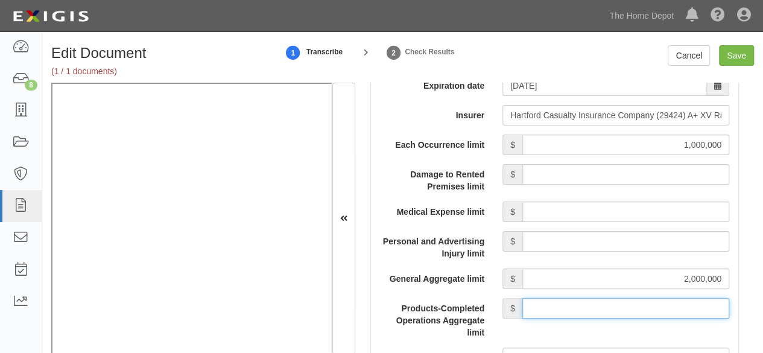
drag, startPoint x: 616, startPoint y: 308, endPoint x: 614, endPoint y: 297, distance: 11.0
click at [614, 298] on input "Products-Completed Operations Aggregate limit" at bounding box center [626, 308] width 207 height 21
type input "2,000,000"
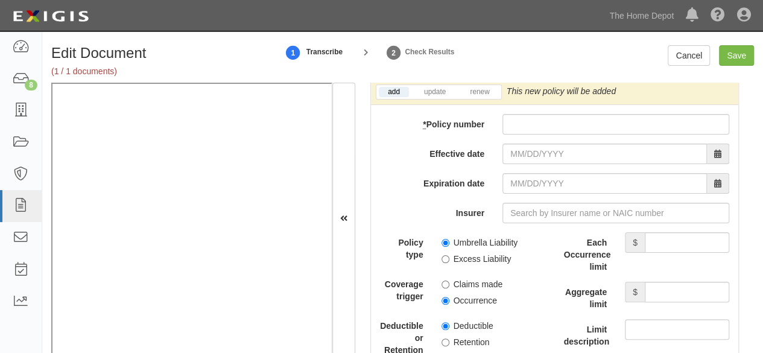
scroll to position [2655, 0]
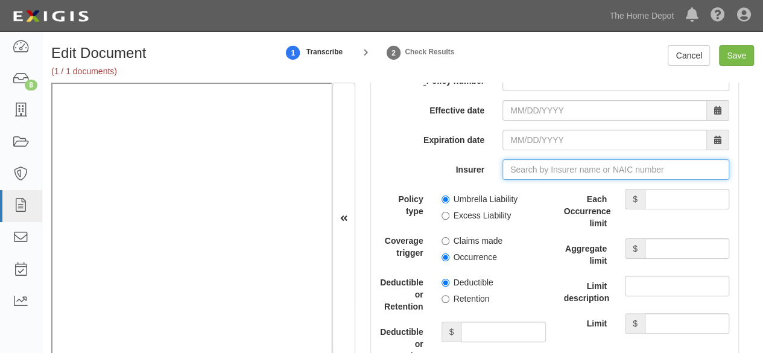
click at [536, 159] on input "Insurer" at bounding box center [616, 169] width 227 height 21
paste input "29459"
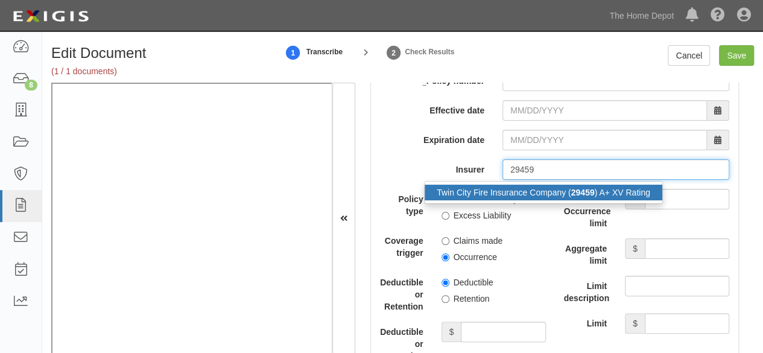
click at [512, 188] on div "Twin City Fire Insurance Company ( 29459 ) A+ XV Rating" at bounding box center [544, 193] width 238 height 16
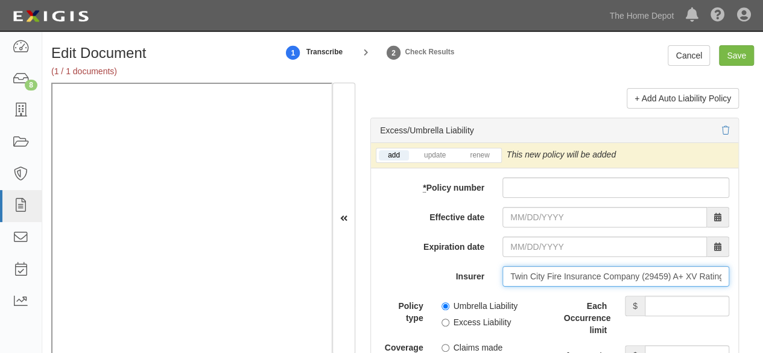
scroll to position [2474, 0]
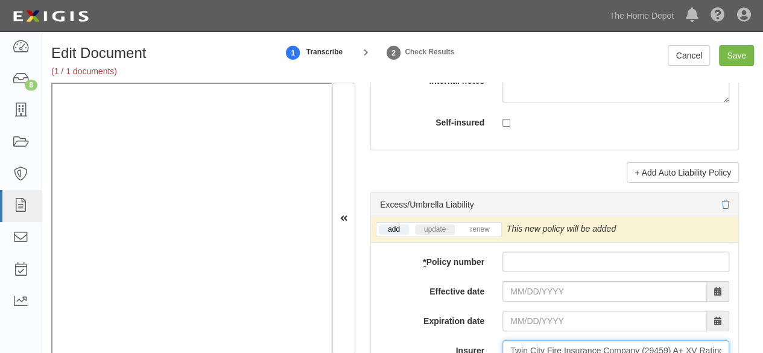
type input "Twin City Fire Insurance Company (29459) A+ XV Rating"
click at [430, 224] on link "update" at bounding box center [435, 229] width 40 height 10
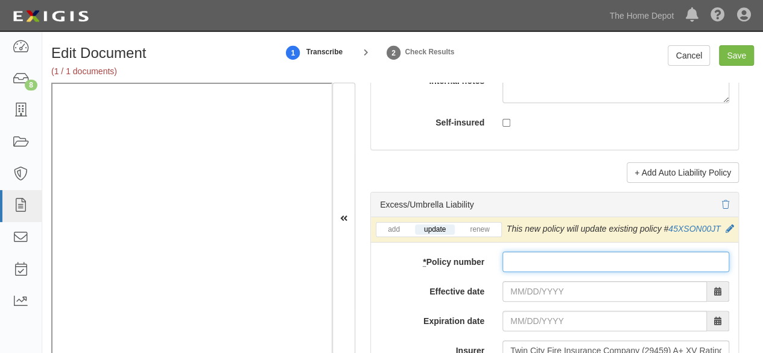
click at [509, 267] on input "* Policy number" at bounding box center [616, 262] width 227 height 21
paste input "45XSON00JT"
type input "45XSON00JT"
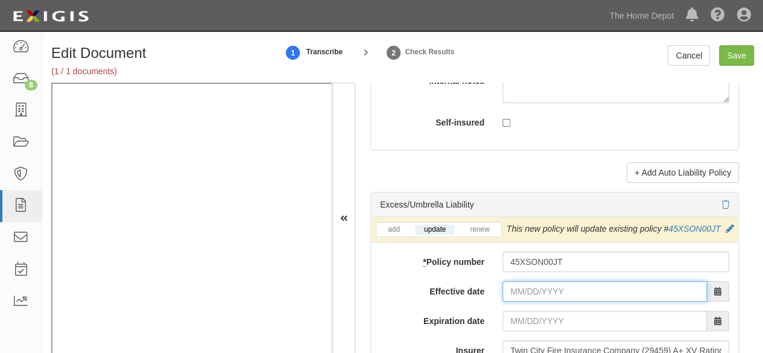
click at [529, 302] on input "Effective date" at bounding box center [605, 291] width 205 height 21
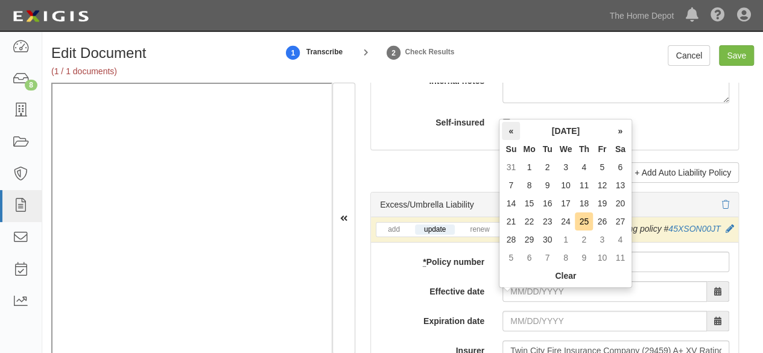
click at [511, 133] on th "«" at bounding box center [511, 131] width 18 height 18
click at [514, 186] on td "1" at bounding box center [511, 185] width 18 height 18
type input "06/01/2025"
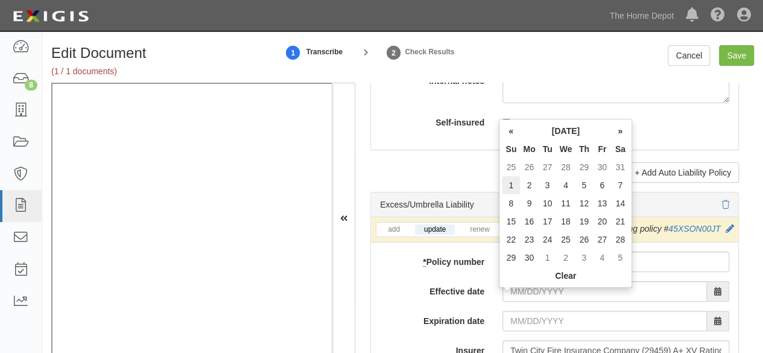
type input "06/01/2026"
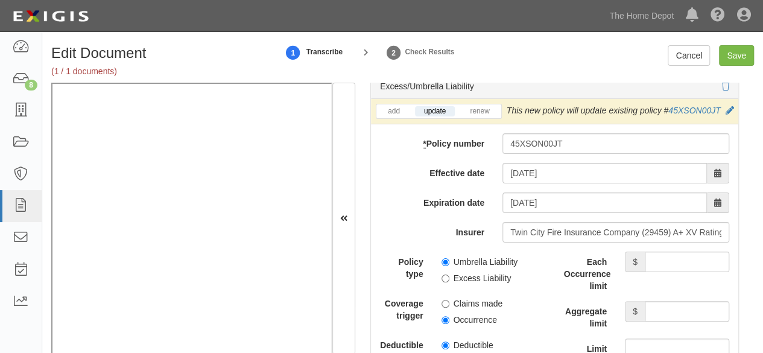
scroll to position [2595, 0]
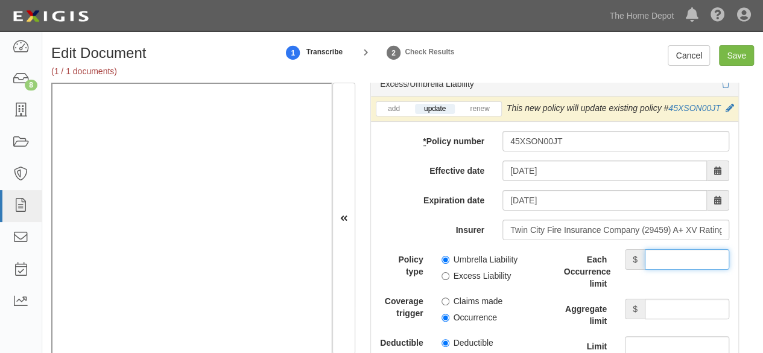
drag, startPoint x: 682, startPoint y: 264, endPoint x: 679, endPoint y: 256, distance: 8.4
click at [681, 263] on input "Each Occurrence limit" at bounding box center [687, 259] width 84 height 21
type input "5,000,000"
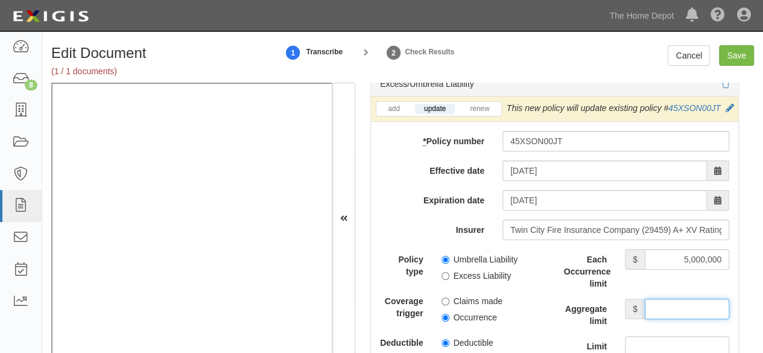
drag, startPoint x: 672, startPoint y: 321, endPoint x: 671, endPoint y: 307, distance: 13.9
click at [673, 314] on input "Aggregate limit" at bounding box center [687, 309] width 84 height 21
type input "5,000,000"
click at [445, 280] on input "Excess Liability" at bounding box center [446, 276] width 8 height 8
radio input "true"
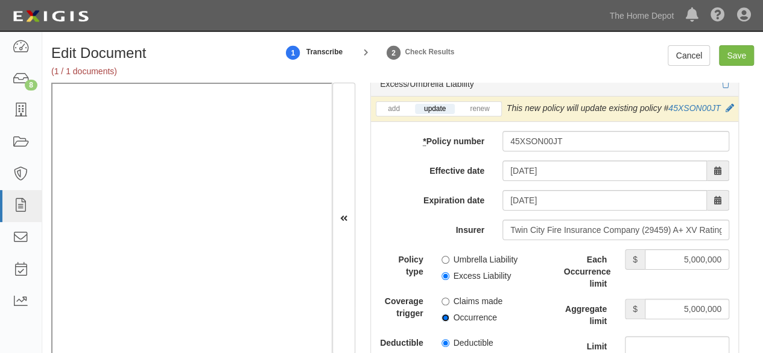
click at [444, 322] on input "Occurrence" at bounding box center [446, 318] width 8 height 8
radio input "true"
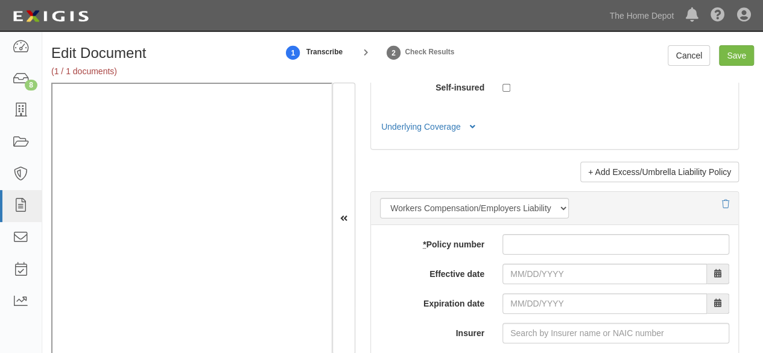
scroll to position [3138, 0]
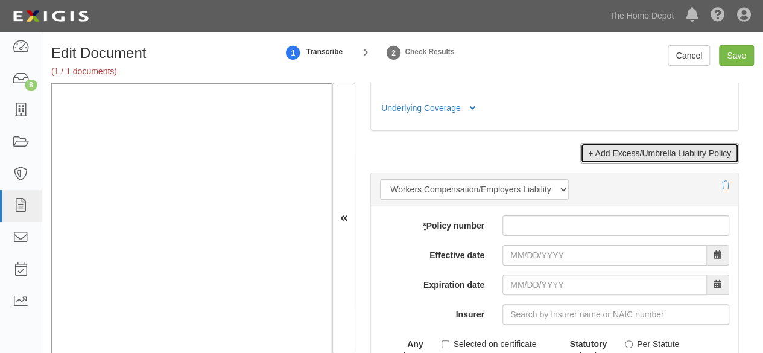
click at [613, 164] on link "+ Add Excess/Umbrella Liability Policy" at bounding box center [659, 153] width 159 height 21
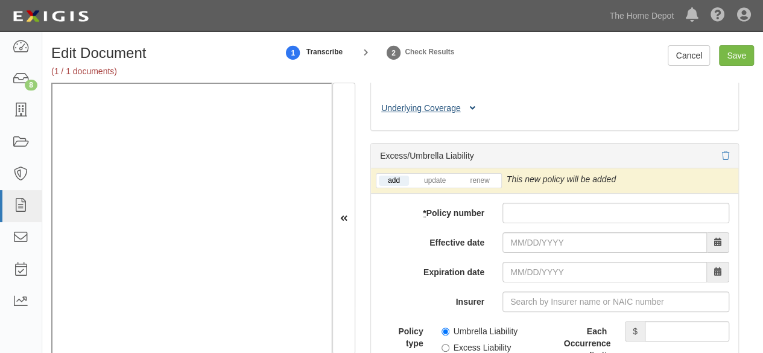
click at [434, 115] on button "Underlying Coverage" at bounding box center [430, 108] width 100 height 13
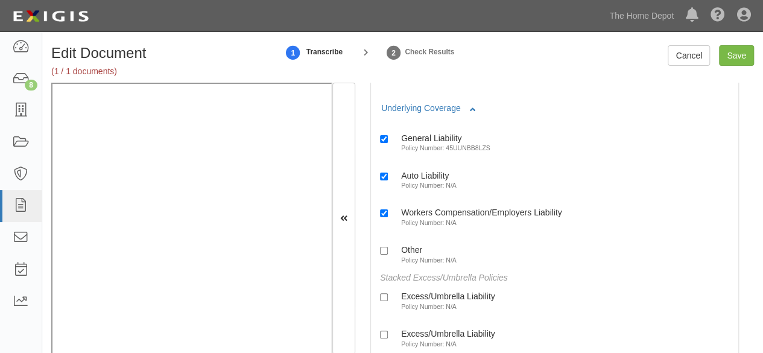
click at [430, 308] on label "Excess/Umbrella Liability Policy Number: N/A" at bounding box center [437, 301] width 115 height 20
click at [388, 301] on input "Excess/Umbrella Liability Policy Number: N/A" at bounding box center [384, 297] width 8 height 8
checkbox input "true"
click at [427, 339] on div "Excess/Umbrella Liability" at bounding box center [448, 333] width 94 height 10
click at [388, 339] on input "Excess/Umbrella Liability Policy Number: N/A" at bounding box center [384, 335] width 8 height 8
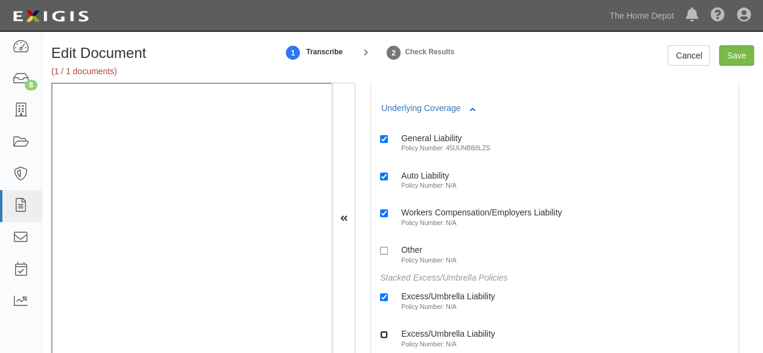
checkbox input "true"
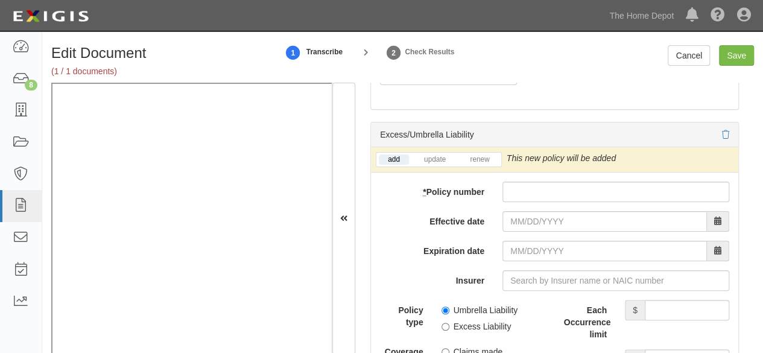
scroll to position [3439, 0]
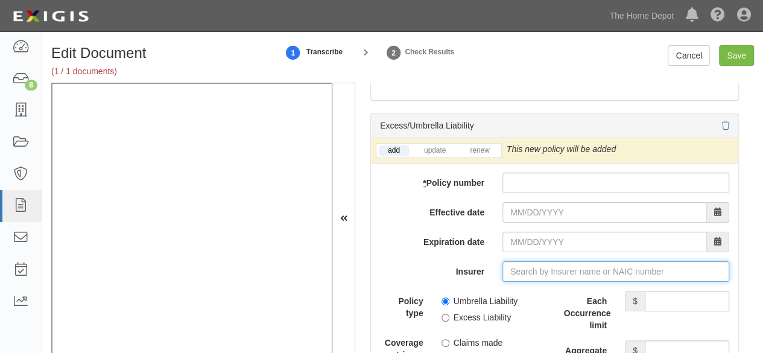
click at [526, 276] on input "Insurer" at bounding box center [616, 271] width 227 height 21
paste input "10641"
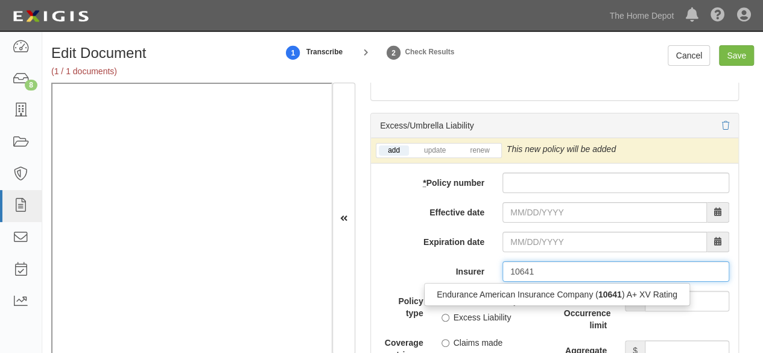
drag, startPoint x: 500, startPoint y: 305, endPoint x: 498, endPoint y: 299, distance: 7.1
click at [500, 302] on div "Endurance American Insurance Company ( 10641 ) A+ XV Rating" at bounding box center [557, 295] width 265 height 16
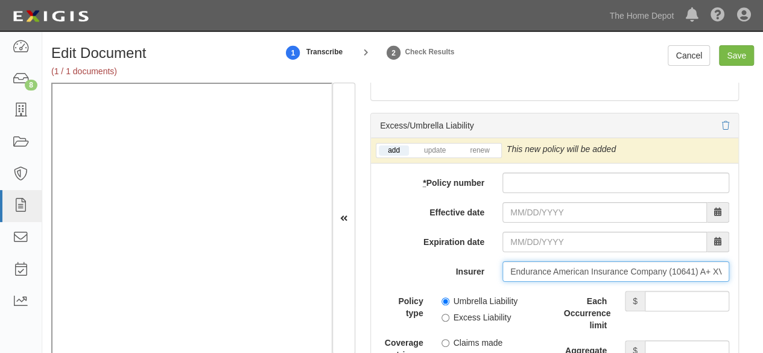
type input "Endurance American Insurance Company (10641) A+ XV Rating"
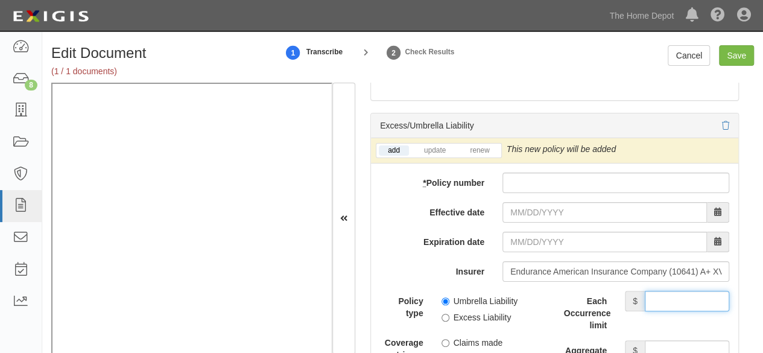
drag, startPoint x: 666, startPoint y: 304, endPoint x: 634, endPoint y: 279, distance: 39.6
click at [664, 302] on input "Each Occurrence limit" at bounding box center [687, 301] width 84 height 21
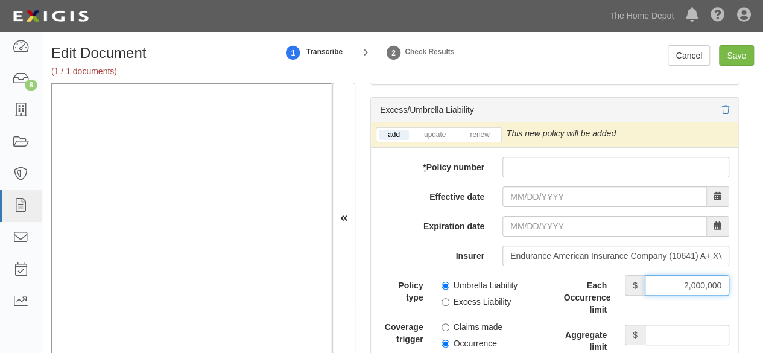
scroll to position [3500, 0]
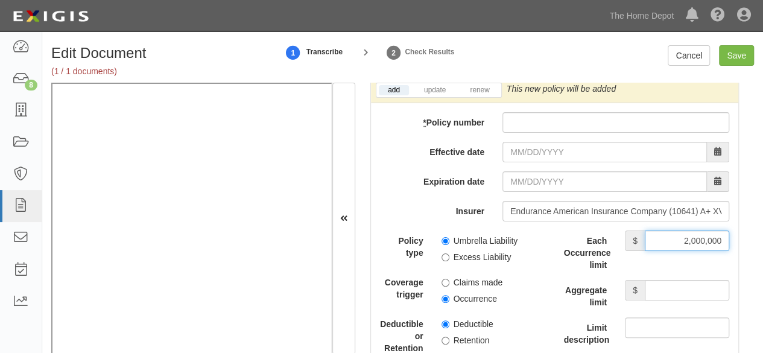
type input "2,000,000"
click at [671, 284] on div "Each Occurrence limit $ 2,000,000 Aggregate limit $ Limit description Limit $" at bounding box center [647, 303] width 166 height 145
click at [447, 261] on input "Excess Liability" at bounding box center [446, 257] width 8 height 8
radio input "true"
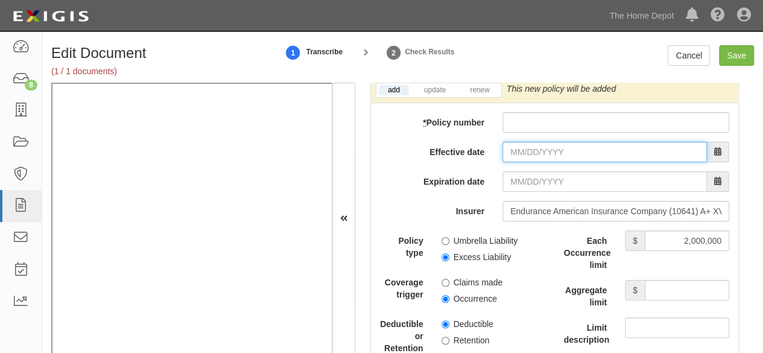
click at [519, 155] on input "Effective date" at bounding box center [605, 152] width 205 height 21
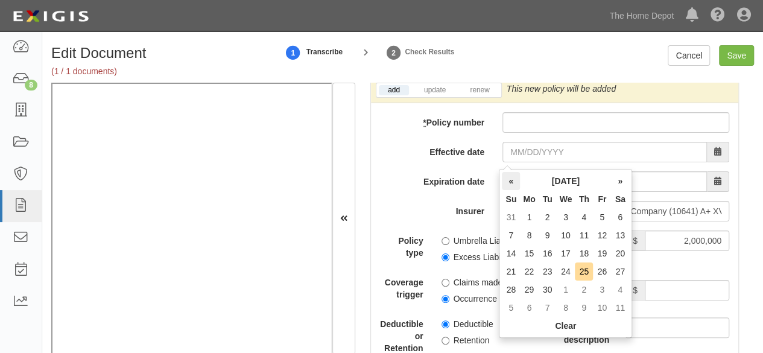
click at [509, 180] on th "«" at bounding box center [511, 181] width 18 height 18
click at [510, 182] on th "«" at bounding box center [511, 181] width 18 height 18
click at [511, 235] on td "1" at bounding box center [511, 235] width 18 height 18
type input "06/01/2025"
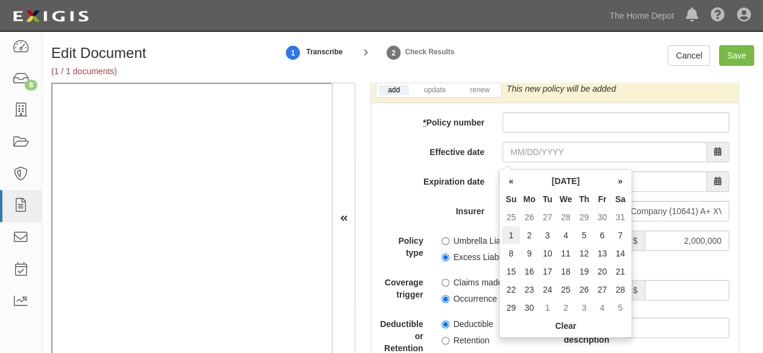
type input "06/01/2026"
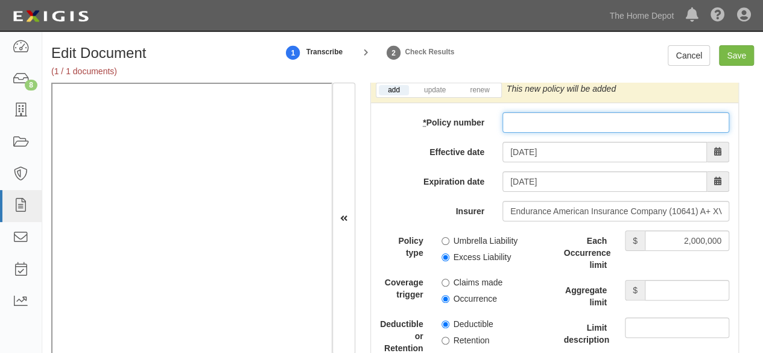
click at [535, 130] on input "* Policy number" at bounding box center [616, 122] width 227 height 21
paste input "ELD30020384203"
type input "ELD30020384203"
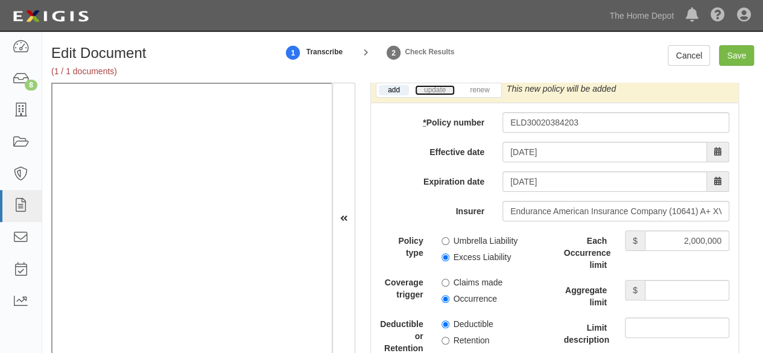
click at [439, 95] on link "update" at bounding box center [435, 90] width 40 height 10
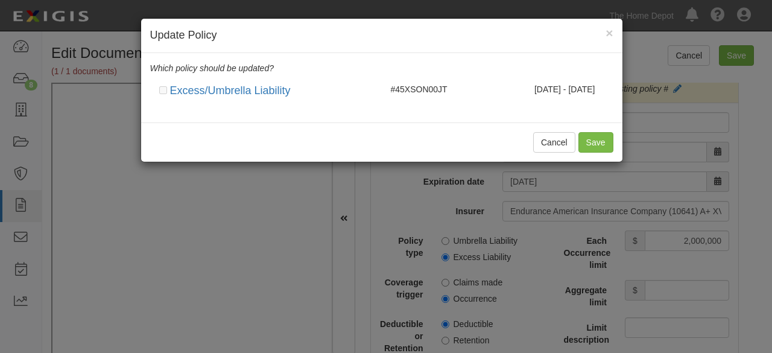
drag, startPoint x: 448, startPoint y: 94, endPoint x: 531, endPoint y: 109, distance: 84.6
click at [450, 94] on div "#45XSON00JT" at bounding box center [420, 89] width 77 height 12
click at [587, 141] on button "Save" at bounding box center [596, 142] width 35 height 21
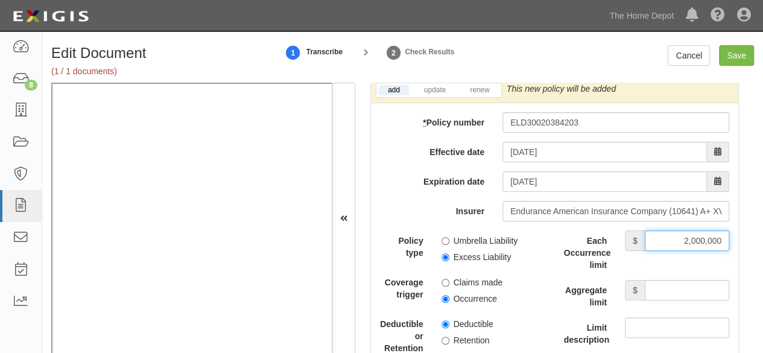
drag, startPoint x: 676, startPoint y: 244, endPoint x: 760, endPoint y: 252, distance: 84.8
click at [760, 252] on div "Edit Document (1 / 1 documents) 1 Transcribe 2 Check Results Cancel Save Docume…" at bounding box center [402, 208] width 721 height 326
type input "5,000,000"
click at [687, 301] on input "Aggregate limit" at bounding box center [687, 290] width 84 height 21
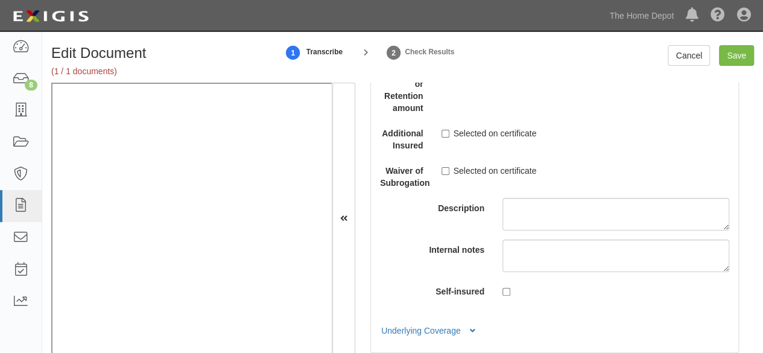
scroll to position [3922, 0]
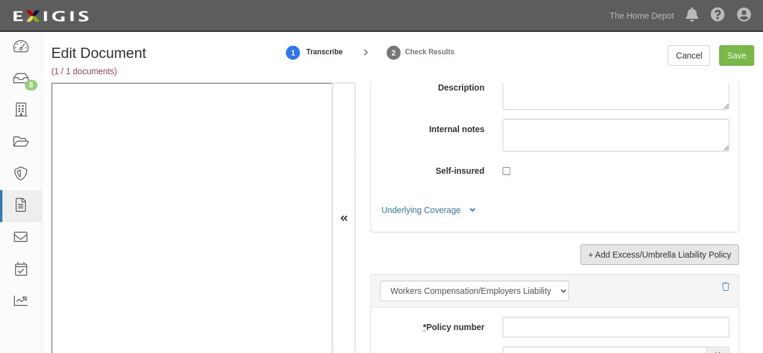
type input "5,000,000"
click at [613, 260] on link "+ Add Excess/Umbrella Liability Policy" at bounding box center [659, 254] width 159 height 21
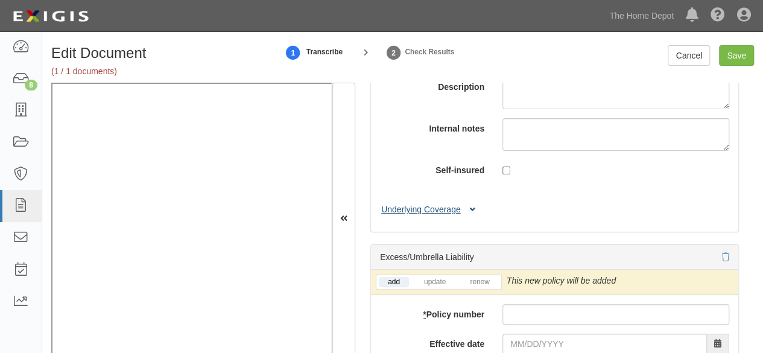
click at [453, 214] on button "Underlying Coverage" at bounding box center [430, 209] width 100 height 13
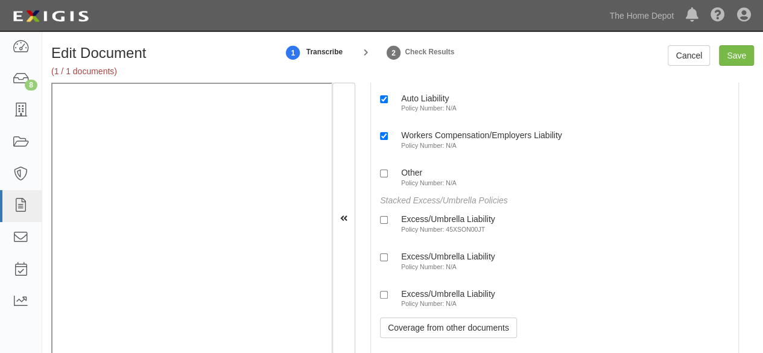
scroll to position [4178, 0]
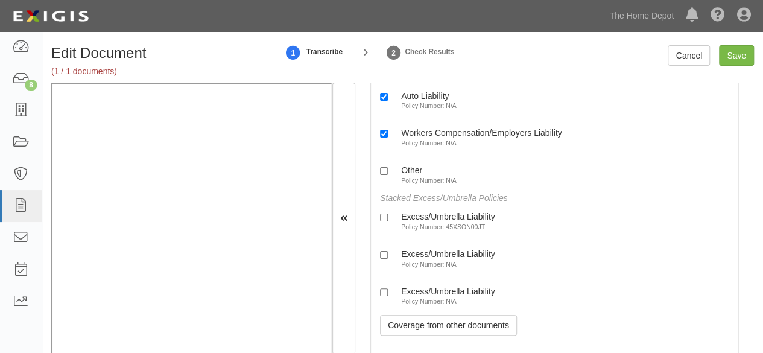
click at [446, 229] on small "Policy Number: 45XSON00JT" at bounding box center [443, 226] width 84 height 7
click at [388, 221] on input "Excess/Umbrella Liability Policy Number: 45XSON00JT" at bounding box center [384, 218] width 8 height 8
checkbox input "true"
drag, startPoint x: 448, startPoint y: 262, endPoint x: 436, endPoint y: 304, distance: 43.3
click at [448, 264] on label "Excess/Umbrella Liability Policy Number: N/A" at bounding box center [437, 259] width 115 height 20
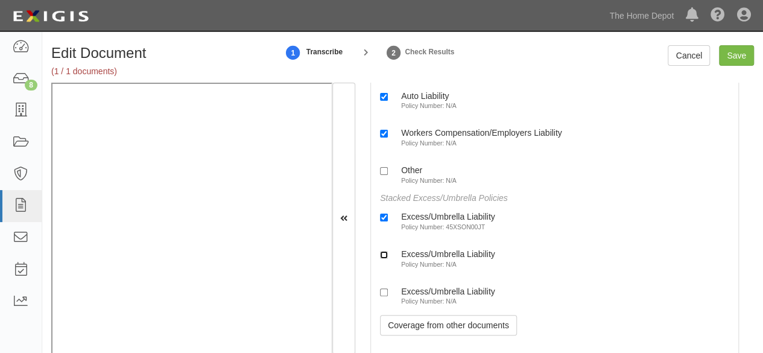
click at [388, 259] on input "Excess/Umbrella Liability Policy Number: N/A" at bounding box center [384, 255] width 8 height 8
checkbox input "true"
click at [435, 305] on small "Policy Number: N/A" at bounding box center [429, 300] width 56 height 7
click at [388, 296] on input "Excess/Umbrella Liability Policy Number: N/A" at bounding box center [384, 292] width 8 height 8
checkbox input "true"
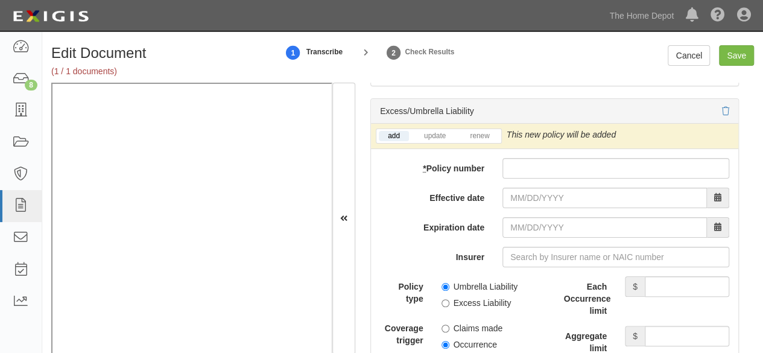
scroll to position [4480, 0]
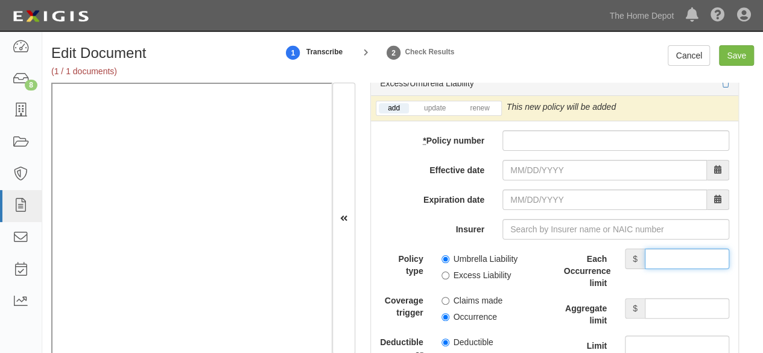
click at [666, 258] on input "Each Occurrence limit" at bounding box center [687, 259] width 84 height 21
type input "10,000,000"
drag, startPoint x: 664, startPoint y: 304, endPoint x: 565, endPoint y: 239, distance: 117.7
click at [664, 304] on input "Aggregate limit" at bounding box center [687, 308] width 84 height 21
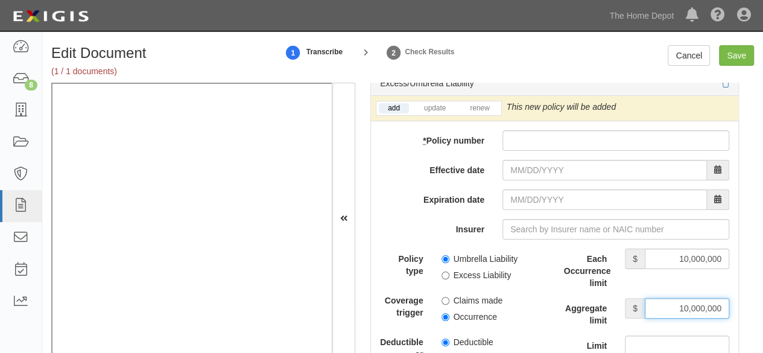
type input "10,000,000"
click at [442, 279] on input "Excess Liability" at bounding box center [446, 276] width 8 height 8
radio input "true"
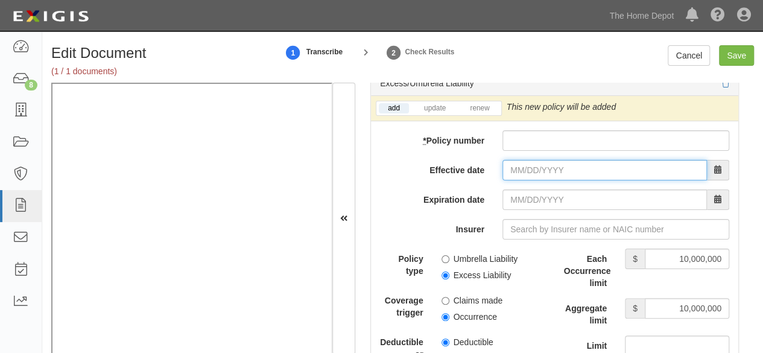
drag, startPoint x: 515, startPoint y: 174, endPoint x: 480, endPoint y: 174, distance: 35.6
click at [517, 173] on input "Effective date" at bounding box center [605, 170] width 205 height 21
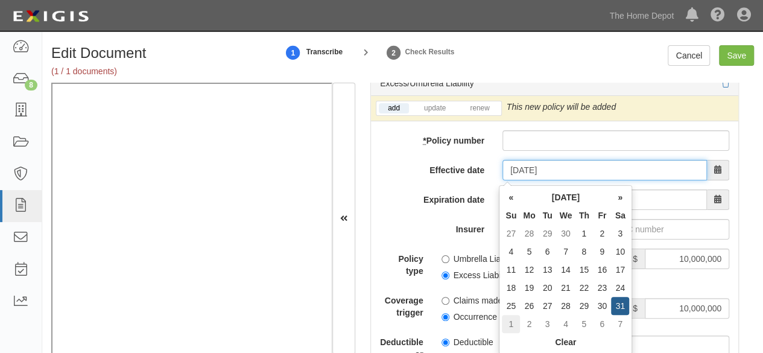
type input "06/01/2025"
type input "06/01/2026"
click at [512, 326] on td "1" at bounding box center [511, 324] width 18 height 18
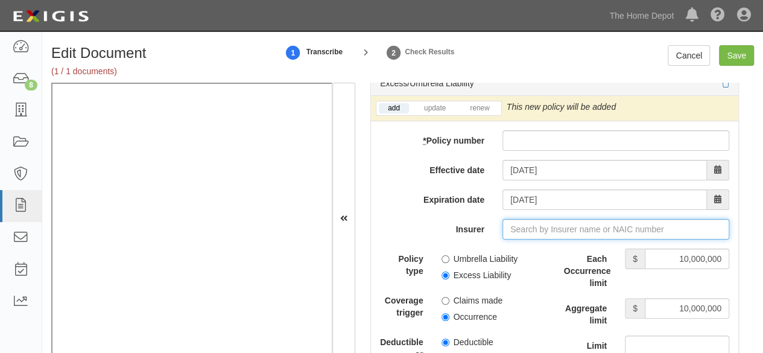
click at [512, 231] on input "Insurer" at bounding box center [616, 229] width 227 height 21
paste input "16992"
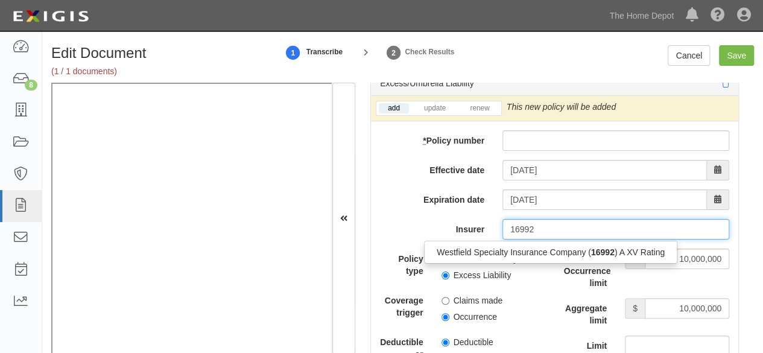
drag, startPoint x: 505, startPoint y: 255, endPoint x: 420, endPoint y: 267, distance: 85.9
click at [504, 255] on div "Westfield Specialty Insurance Company ( 16992 ) A XV Rating" at bounding box center [551, 252] width 252 height 16
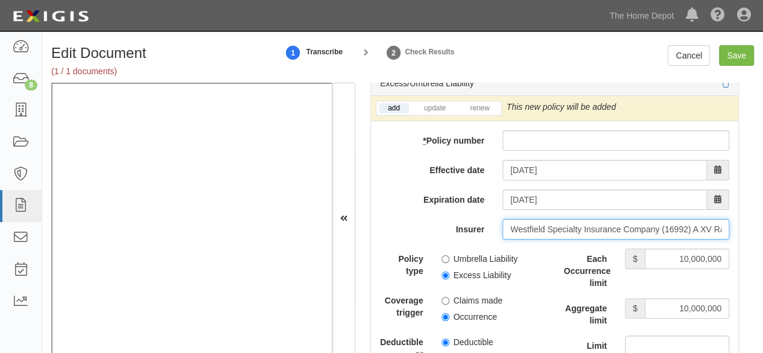
type input "Westfield Specialty Insurance Company (16992) A XV Rating"
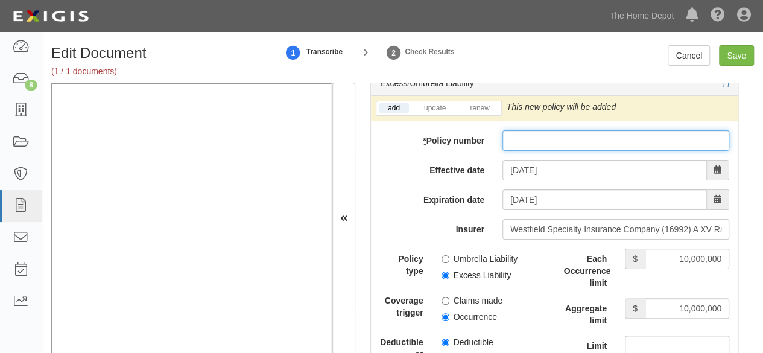
click at [515, 142] on input "* Policy number" at bounding box center [616, 140] width 227 height 21
paste input "Multiple"
type input "Multiple"
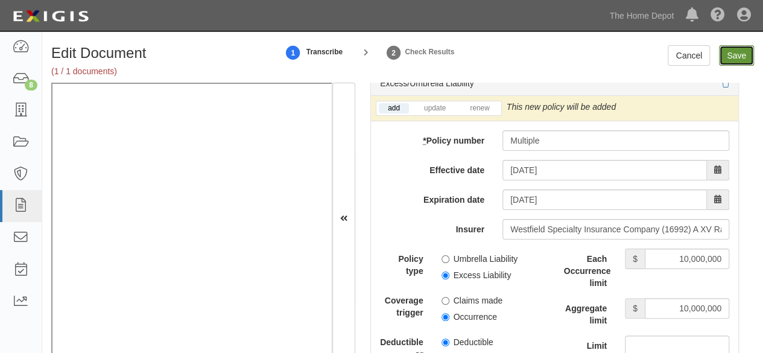
click at [740, 60] on input "Save" at bounding box center [736, 55] width 35 height 21
type input "1000000"
type input "2000000"
type input "5000000"
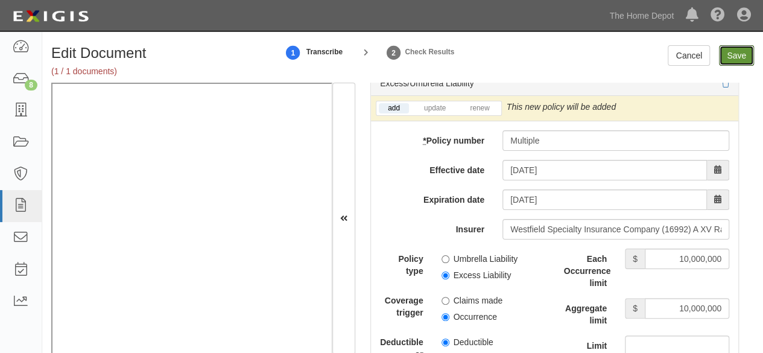
type input "5000000"
type input "10000000"
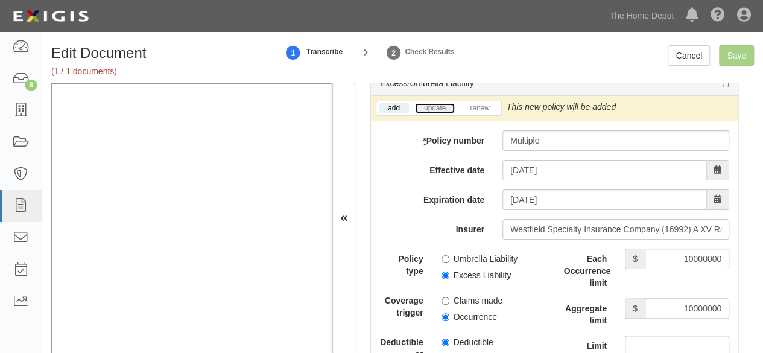
click at [428, 110] on link "update" at bounding box center [435, 108] width 40 height 10
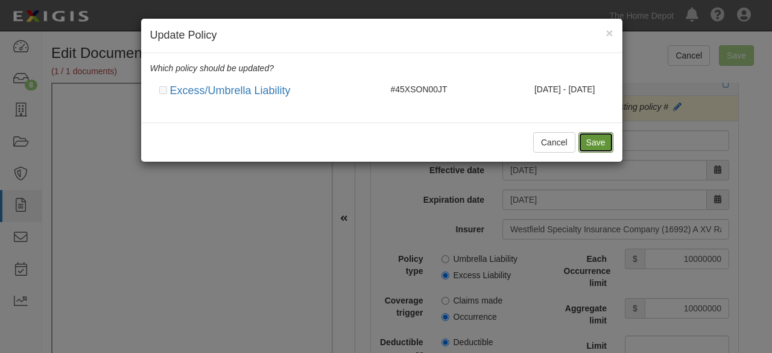
click at [588, 143] on button "Save" at bounding box center [596, 142] width 35 height 21
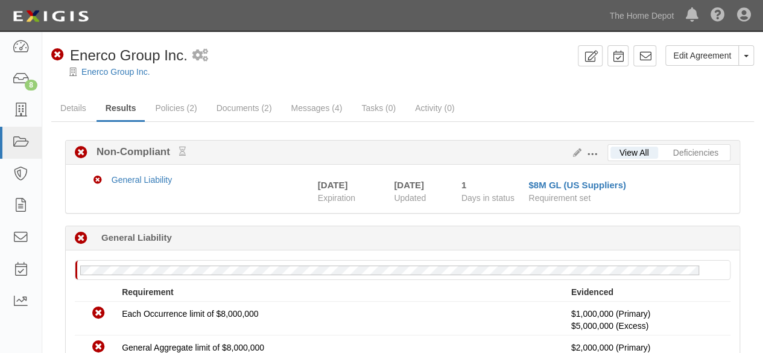
click at [138, 78] on div at bounding box center [402, 82] width 721 height 9
click at [140, 75] on link "Enerco Group Inc." at bounding box center [115, 72] width 69 height 10
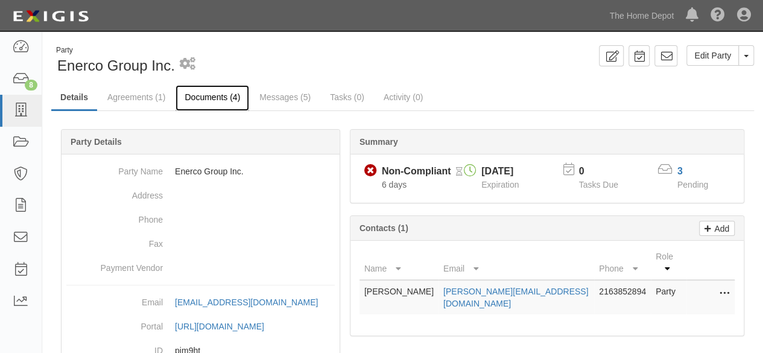
click at [195, 104] on link "Documents (4)" at bounding box center [213, 98] width 74 height 26
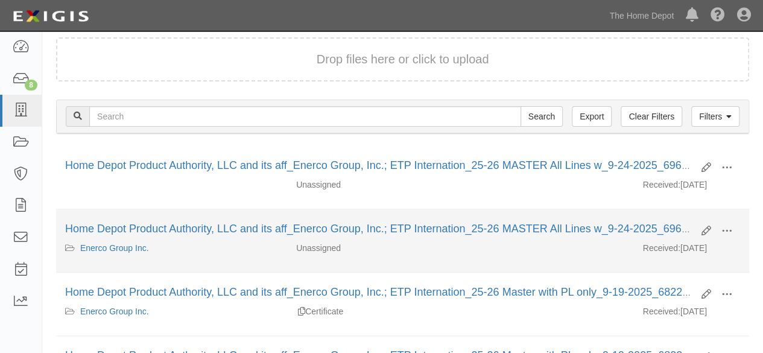
scroll to position [121, 0]
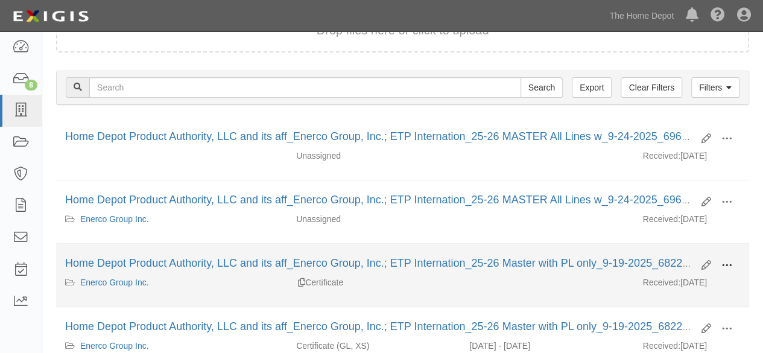
click at [731, 265] on span at bounding box center [727, 265] width 11 height 11
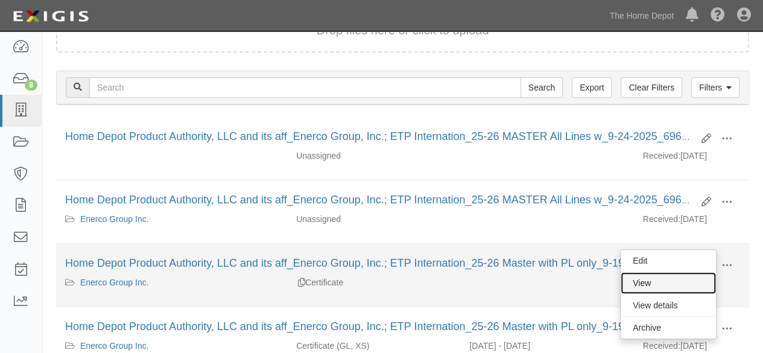
click at [670, 284] on link "View" at bounding box center [668, 283] width 95 height 22
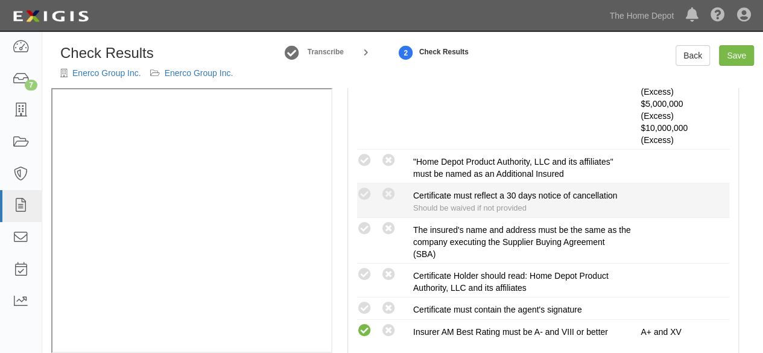
scroll to position [543, 0]
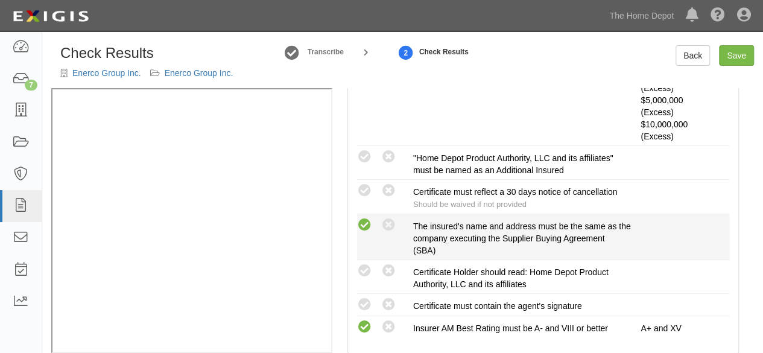
click at [367, 222] on icon at bounding box center [364, 225] width 15 height 15
radio input "true"
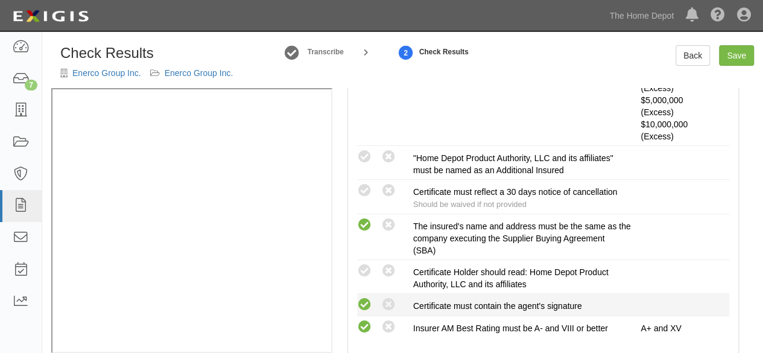
click at [366, 300] on icon at bounding box center [364, 304] width 15 height 15
radio input "true"
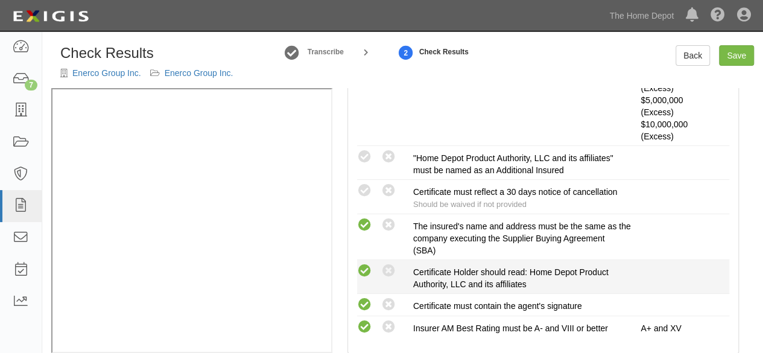
click at [366, 266] on icon at bounding box center [364, 271] width 15 height 15
radio input "true"
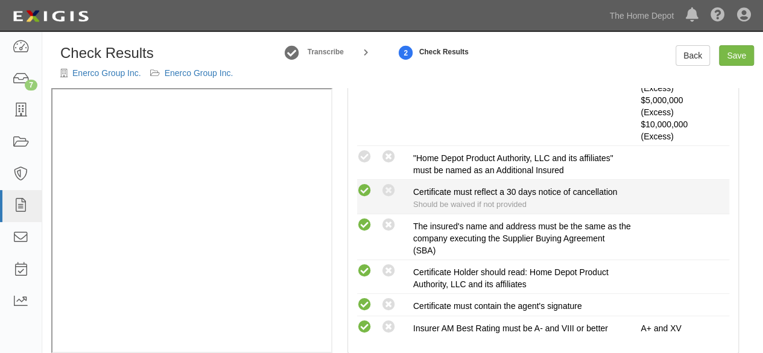
click at [367, 190] on icon at bounding box center [364, 190] width 15 height 15
radio input "true"
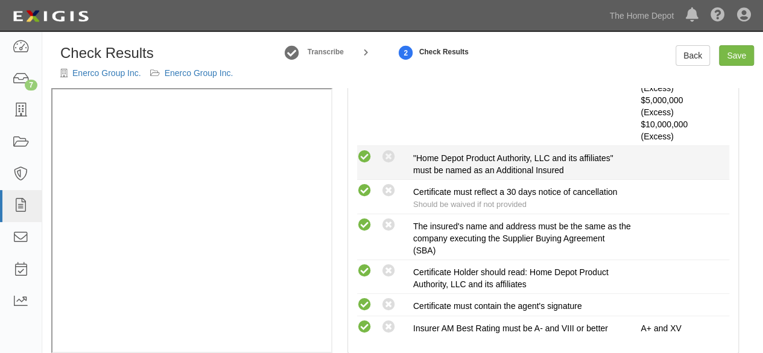
click at [366, 159] on icon at bounding box center [364, 157] width 15 height 15
radio input "true"
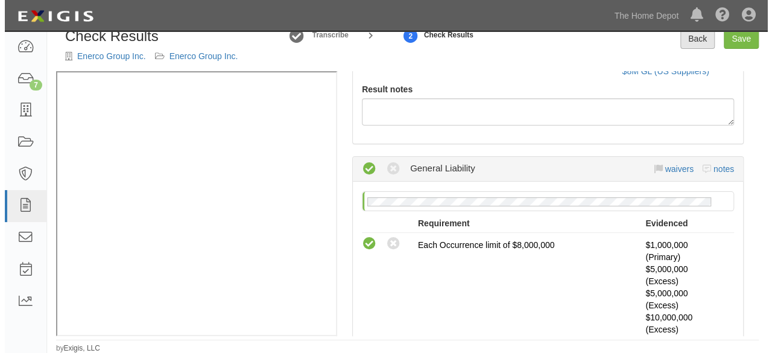
scroll to position [0, 0]
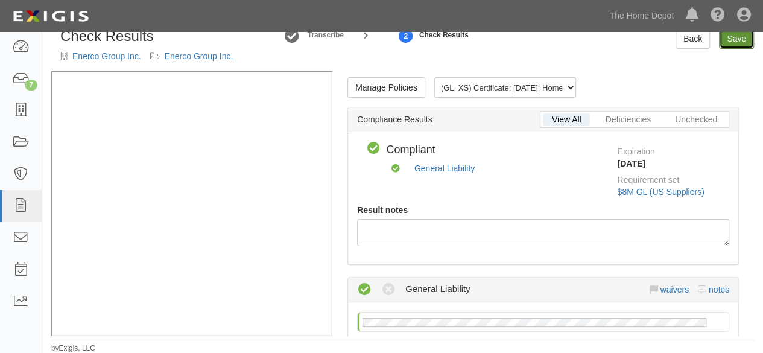
drag, startPoint x: 730, startPoint y: 41, endPoint x: 722, endPoint y: 56, distance: 17.0
click at [730, 42] on link "Save" at bounding box center [736, 38] width 35 height 21
radio input "true"
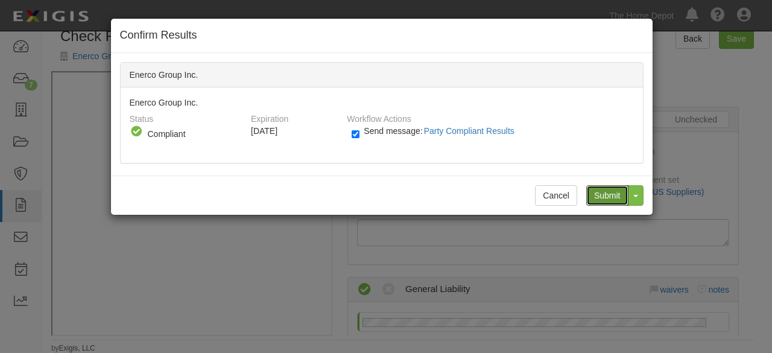
drag, startPoint x: 609, startPoint y: 196, endPoint x: 424, endPoint y: 156, distance: 189.4
click at [609, 196] on input "Submit" at bounding box center [608, 195] width 42 height 21
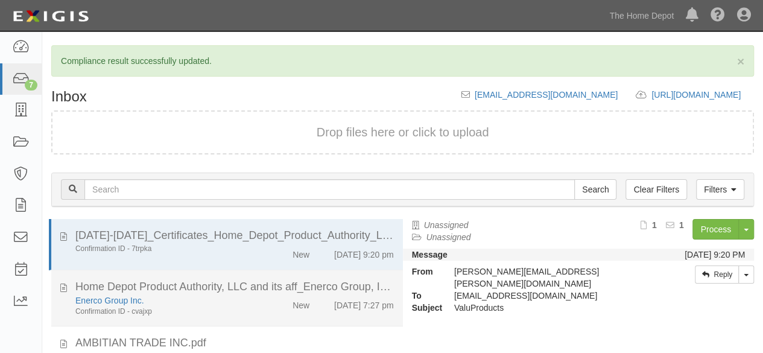
drag, startPoint x: 253, startPoint y: 305, endPoint x: 261, endPoint y: 301, distance: 8.6
click at [254, 304] on div "Enerco Group Inc. Confirmation ID - cvajxp" at bounding box center [164, 305] width 196 height 22
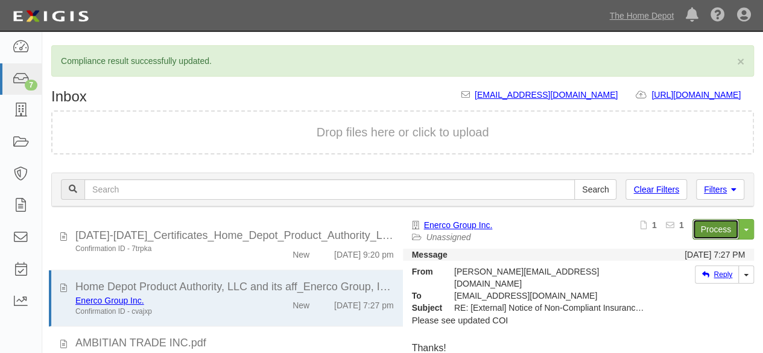
click at [700, 231] on link "Process" at bounding box center [716, 229] width 46 height 21
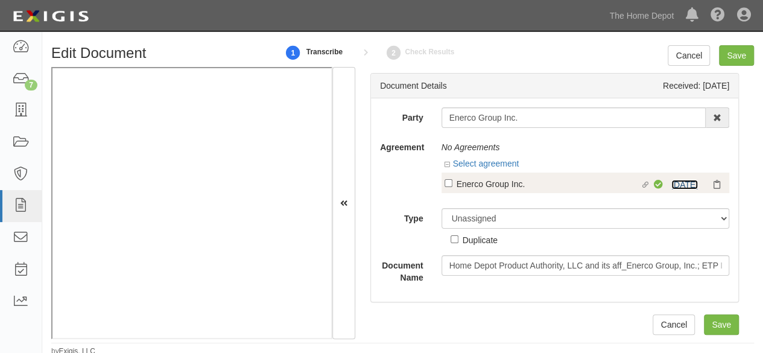
click at [672, 182] on link "[DATE]" at bounding box center [685, 185] width 27 height 10
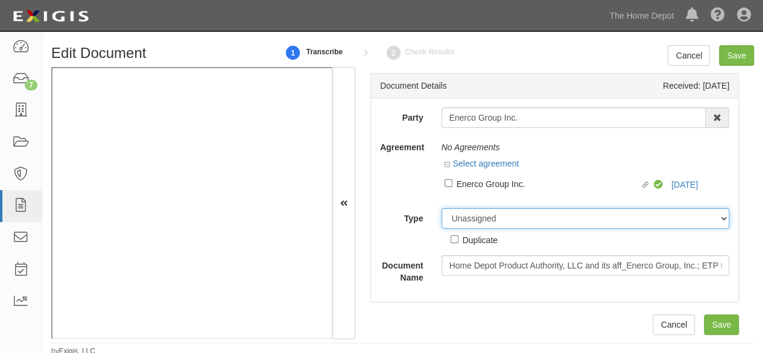
click at [456, 215] on select "Unassigned Binder Cancellation Notice Certificate Contract Endorsement Insuranc…" at bounding box center [586, 218] width 288 height 21
select select "OtherDetail"
click at [442, 208] on select "Unassigned Binder Cancellation Notice Certificate Contract Endorsement Insuranc…" at bounding box center [586, 218] width 288 height 21
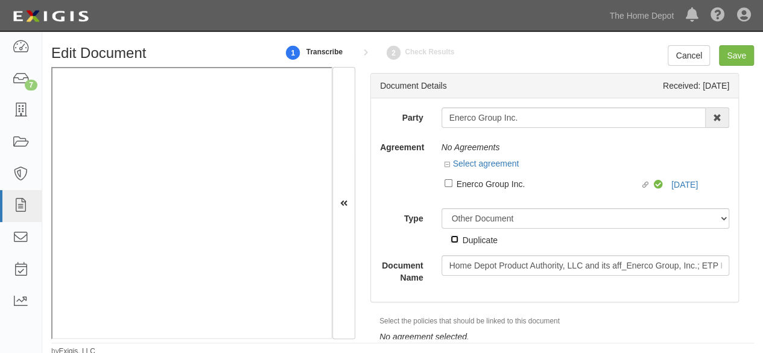
drag, startPoint x: 453, startPoint y: 241, endPoint x: 471, endPoint y: 232, distance: 19.4
click at [454, 241] on input "Duplicate" at bounding box center [455, 239] width 8 height 8
checkbox input "true"
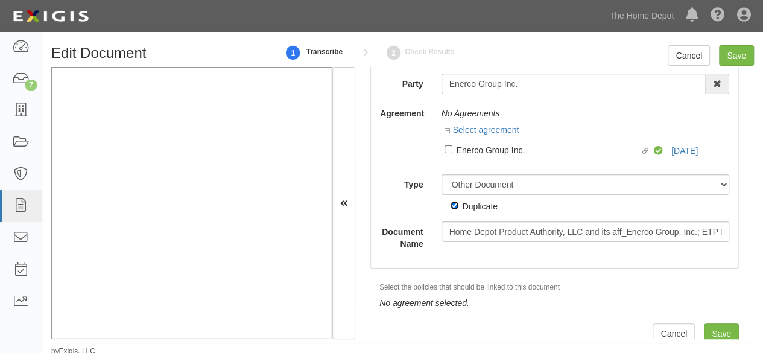
scroll to position [43, 0]
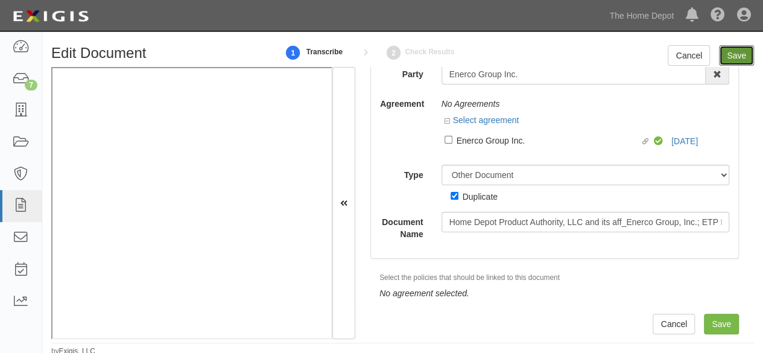
click at [738, 57] on input "Save" at bounding box center [736, 55] width 35 height 21
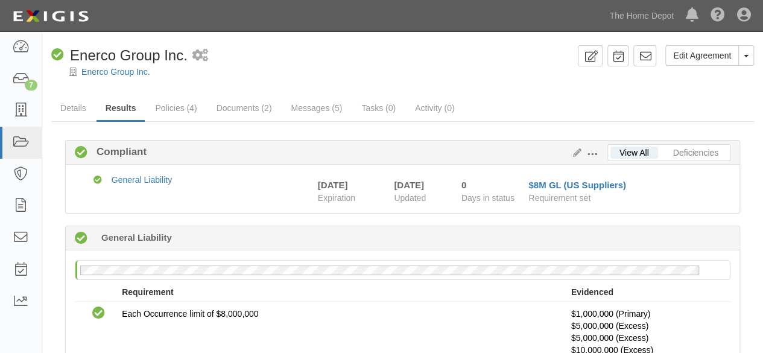
click at [132, 77] on div "Enerco Group Inc." at bounding box center [411, 72] width 703 height 12
click at [125, 74] on link "Enerco Group Inc." at bounding box center [115, 72] width 69 height 10
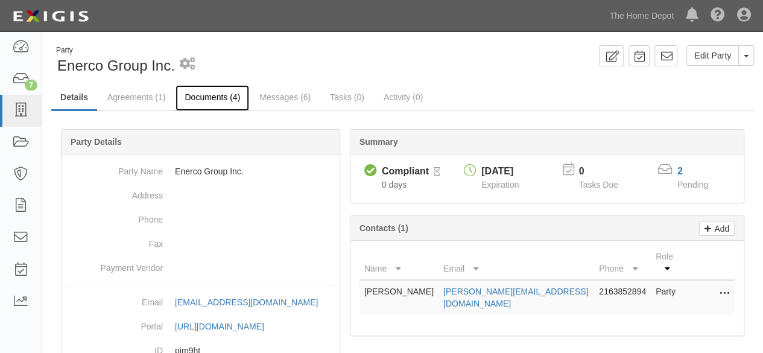
click at [192, 97] on link "Documents (4)" at bounding box center [213, 98] width 74 height 26
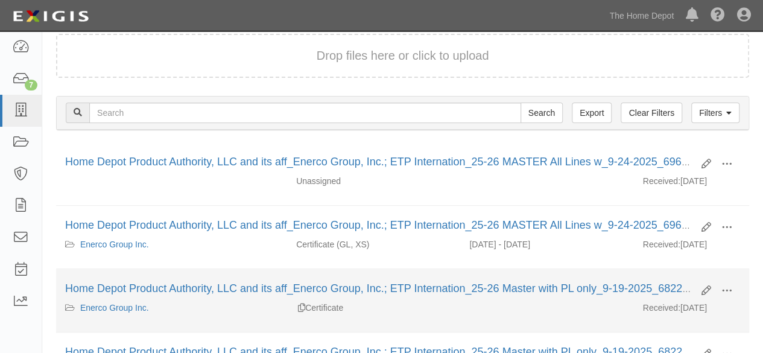
scroll to position [121, 0]
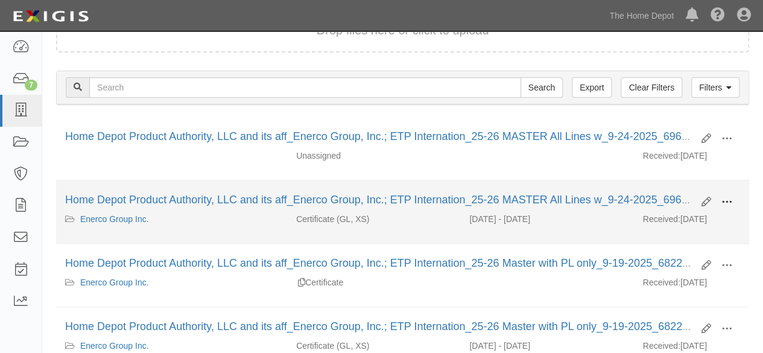
click at [733, 201] on button at bounding box center [727, 202] width 27 height 21
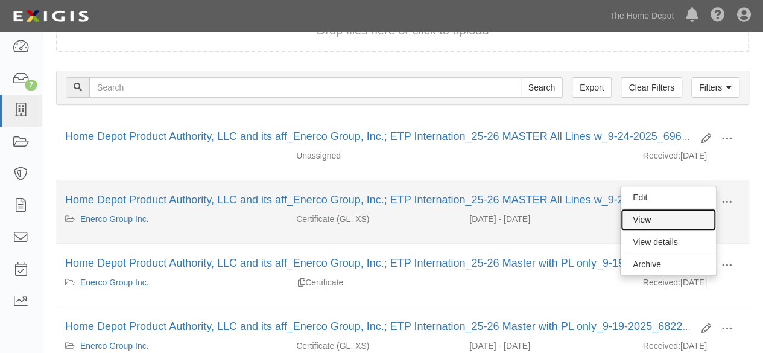
click at [665, 218] on link "View" at bounding box center [668, 220] width 95 height 22
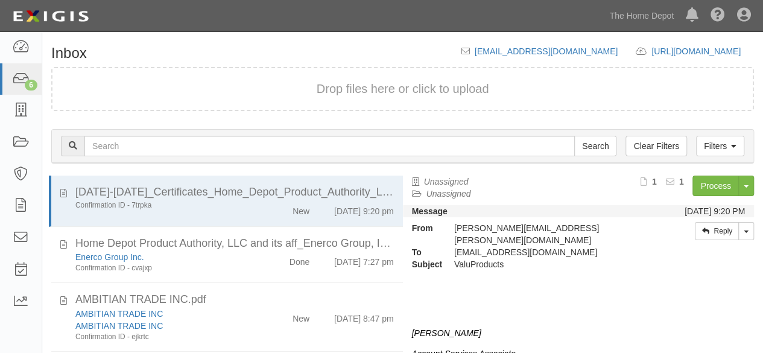
scroll to position [46, 0]
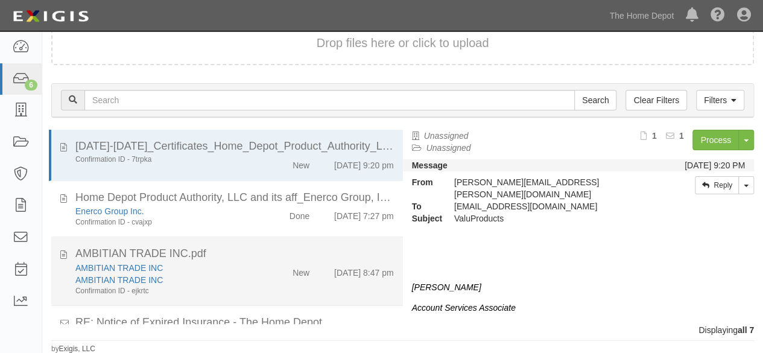
click at [240, 275] on div "AMBITIAN TRADE INC" at bounding box center [164, 280] width 178 height 12
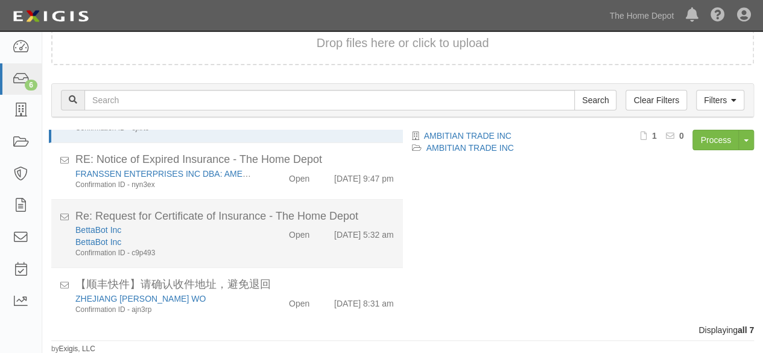
scroll to position [237, 0]
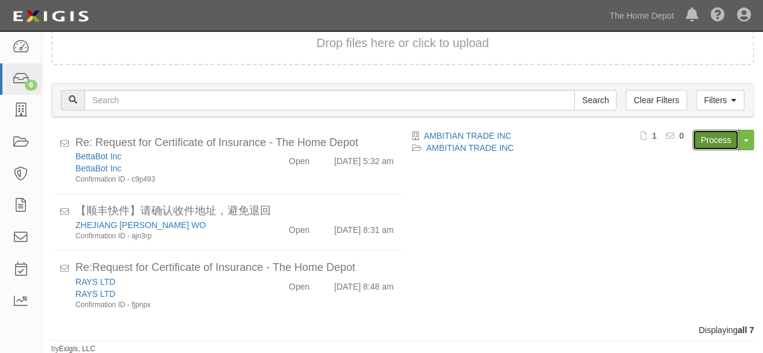
click at [705, 138] on link "Process" at bounding box center [716, 140] width 46 height 21
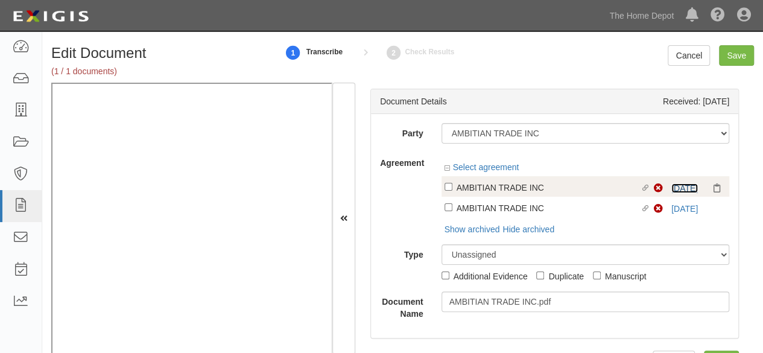
click at [672, 186] on link "3/13/25" at bounding box center [685, 188] width 27 height 10
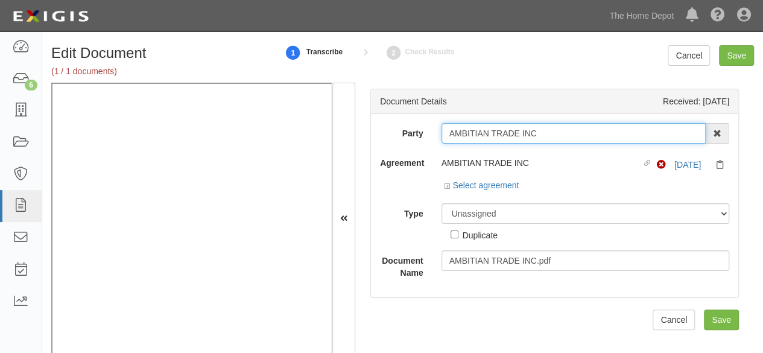
click at [548, 136] on input "AMBITIAN TRADE INC" at bounding box center [574, 133] width 265 height 21
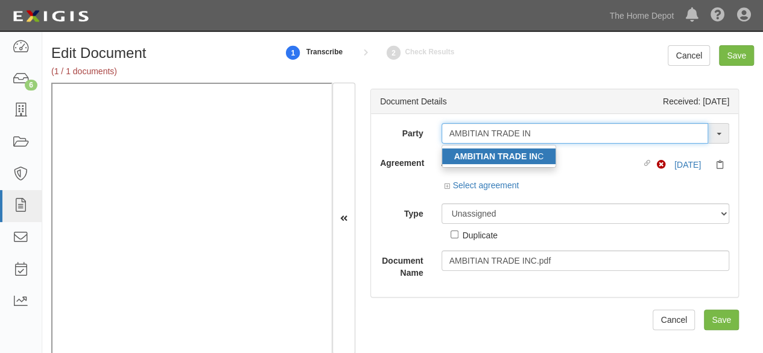
type input "AMBITIAN TRADE IN"
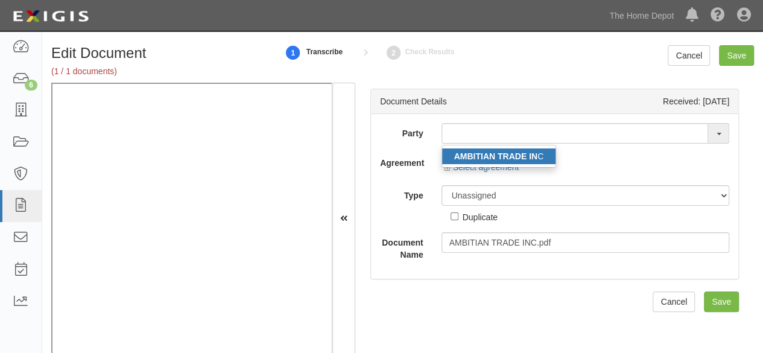
click at [530, 155] on strong "AMBITIAN TRADE IN" at bounding box center [495, 156] width 83 height 10
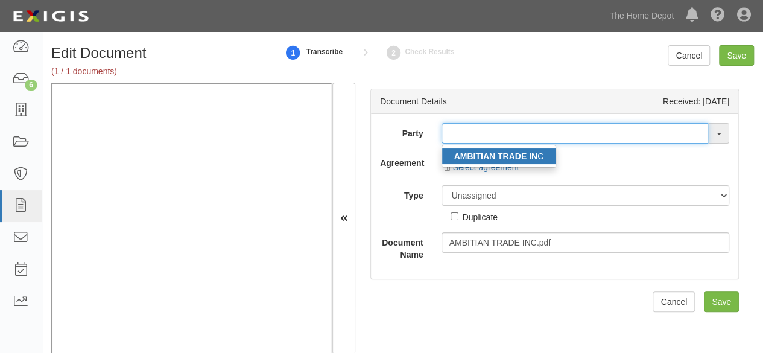
type input "AMBITIAN TRADE INC"
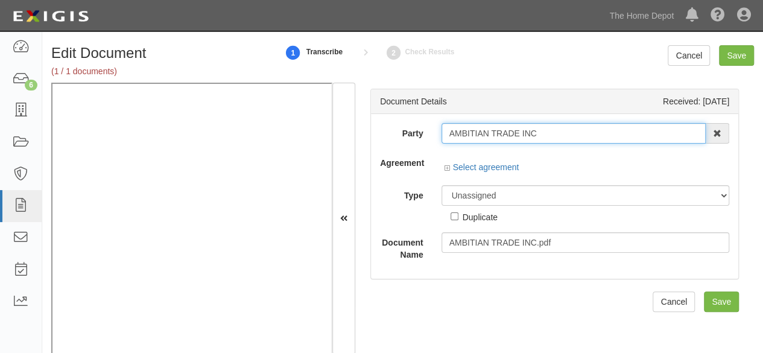
click at [492, 129] on input "AMBITIAN TRADE INC" at bounding box center [574, 133] width 265 height 21
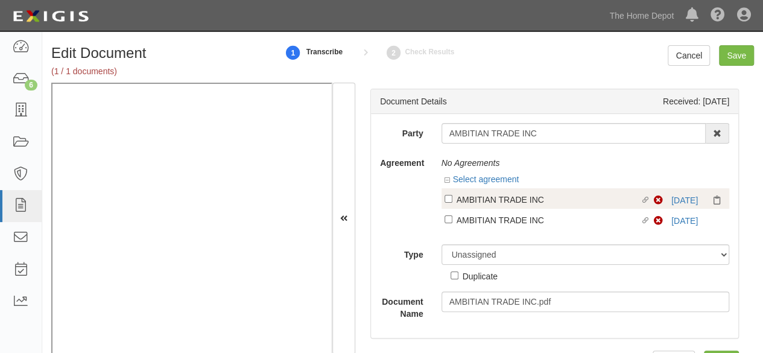
click at [460, 200] on div "AMBITIAN TRADE INC" at bounding box center [549, 198] width 184 height 13
click at [453, 200] on input "Linked agreement AMBITIAN TRADE INC Linked agreement" at bounding box center [449, 199] width 8 height 8
checkbox input "true"
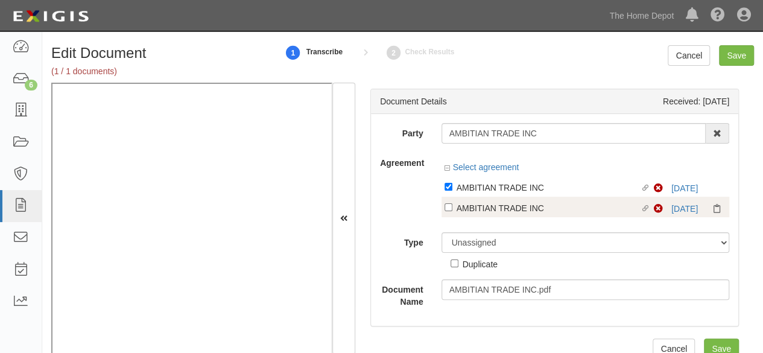
click at [463, 210] on div "AMBITIAN TRADE INC" at bounding box center [549, 207] width 184 height 13
click at [453, 210] on input "Linked agreement AMBITIAN TRADE INC Linked agreement" at bounding box center [449, 207] width 8 height 8
checkbox input "true"
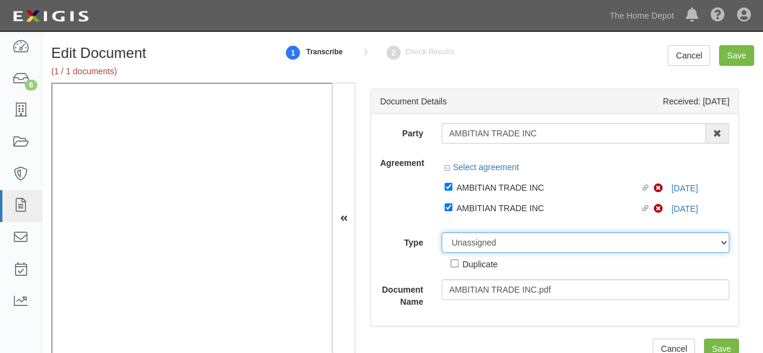
drag, startPoint x: 465, startPoint y: 243, endPoint x: 465, endPoint y: 235, distance: 7.8
click at [465, 242] on select "Unassigned Binder Cancellation Notice Certificate Contract Endorsement Insuranc…" at bounding box center [586, 242] width 288 height 21
select select "CertificateDetail"
click at [442, 232] on select "Unassigned Binder Cancellation Notice Certificate Contract Endorsement Insuranc…" at bounding box center [586, 242] width 288 height 21
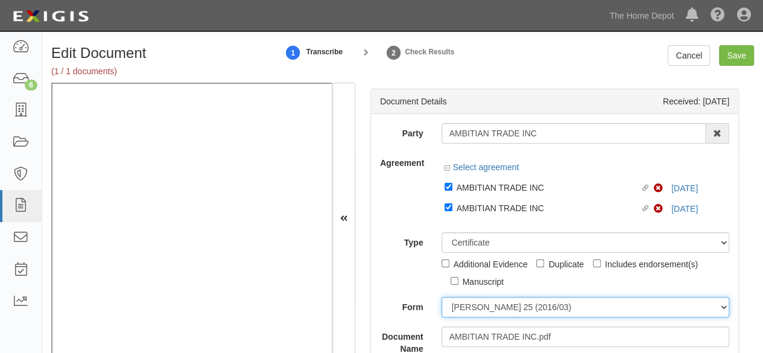
click at [471, 313] on select "ACORD 25 (2016/03) ACORD 101 ACORD 855 NY (2014/05) General" at bounding box center [586, 307] width 288 height 21
select select "GeneralFormDetail"
click at [442, 297] on select "ACORD 25 (2016/03) ACORD 101 ACORD 855 NY (2014/05) General" at bounding box center [586, 307] width 288 height 21
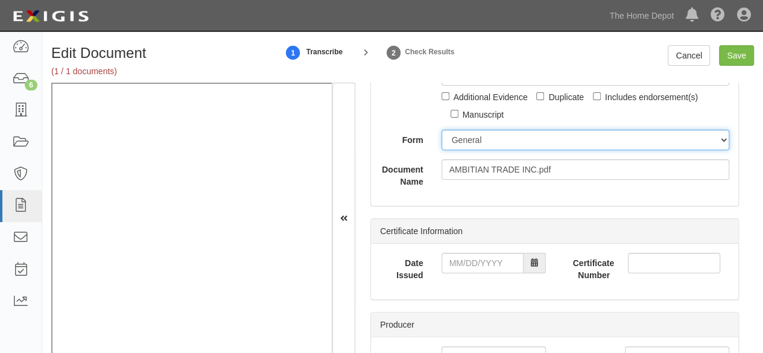
scroll to position [181, 0]
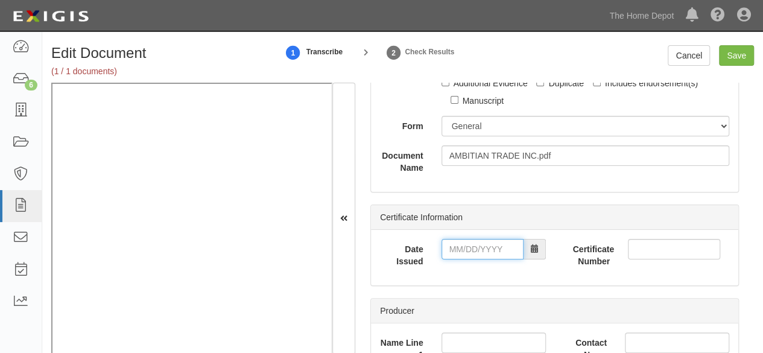
click at [454, 249] on input "Date Issued" at bounding box center [483, 249] width 82 height 21
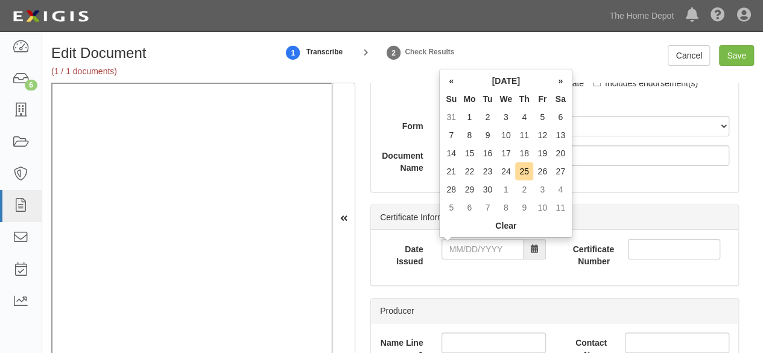
click at [451, 191] on td "28" at bounding box center [451, 189] width 18 height 18
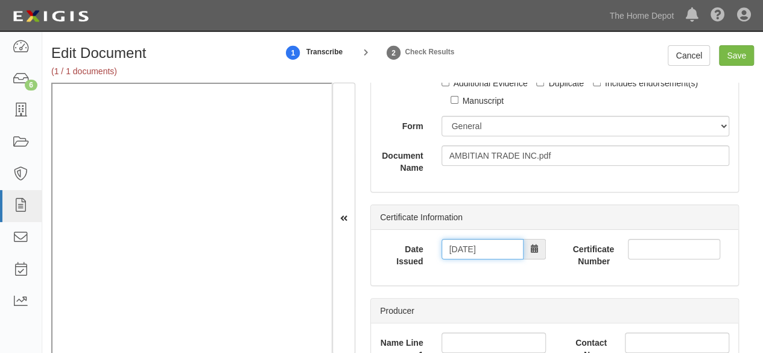
drag, startPoint x: 452, startPoint y: 248, endPoint x: 460, endPoint y: 240, distance: 11.5
click at [453, 248] on input "[DATE]" at bounding box center [483, 249] width 82 height 21
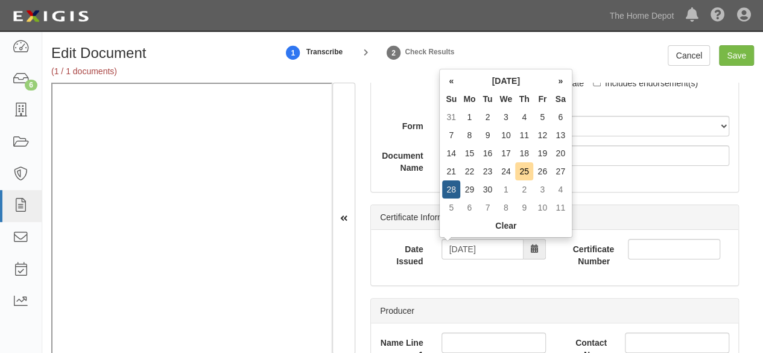
drag, startPoint x: 510, startPoint y: 173, endPoint x: 486, endPoint y: 203, distance: 38.6
click at [510, 174] on td "24" at bounding box center [506, 171] width 19 height 18
type input "09/24/2025"
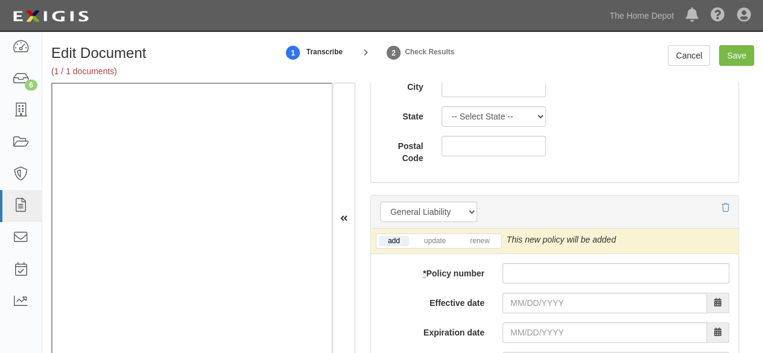
scroll to position [1026, 0]
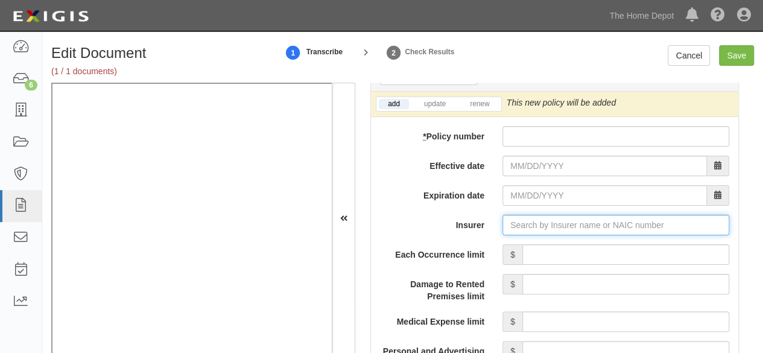
click at [544, 226] on input "Insurer" at bounding box center [616, 225] width 227 height 21
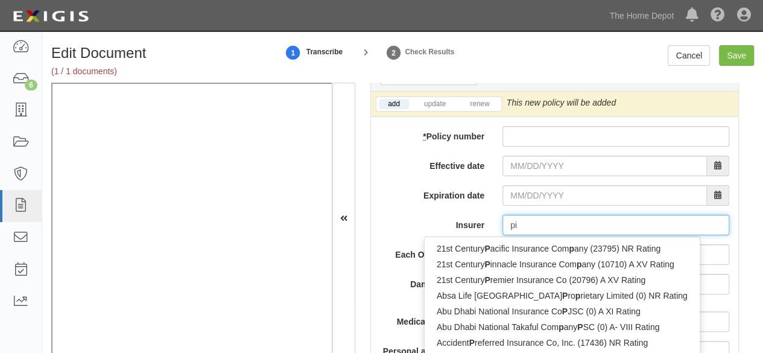
type input "pin"
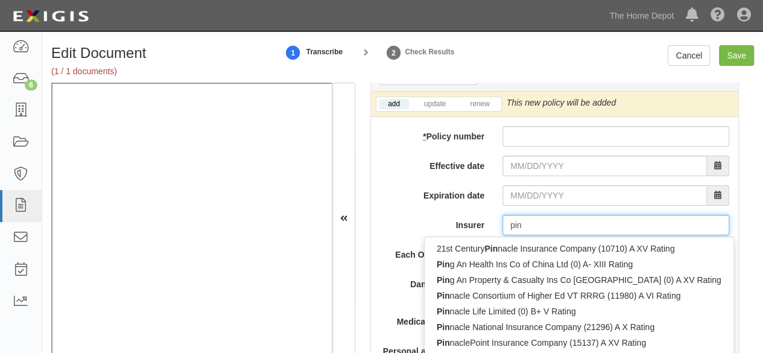
type input "ping An Health Ins Co of China Ltd (0) A- XIII Rating"
type input "ping"
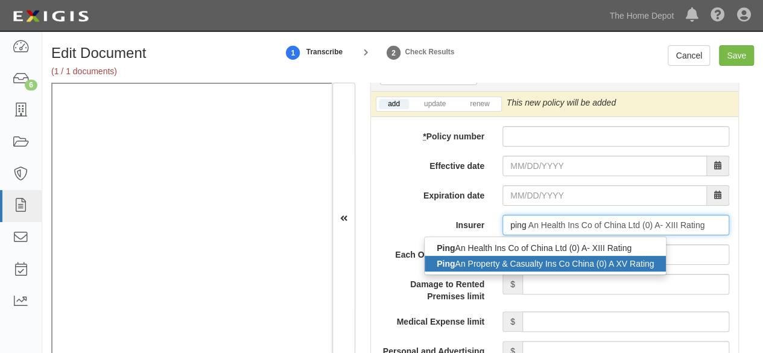
click at [526, 266] on div "Ping An Property & Casualty Ins Co China (0) A XV Rating" at bounding box center [545, 264] width 241 height 16
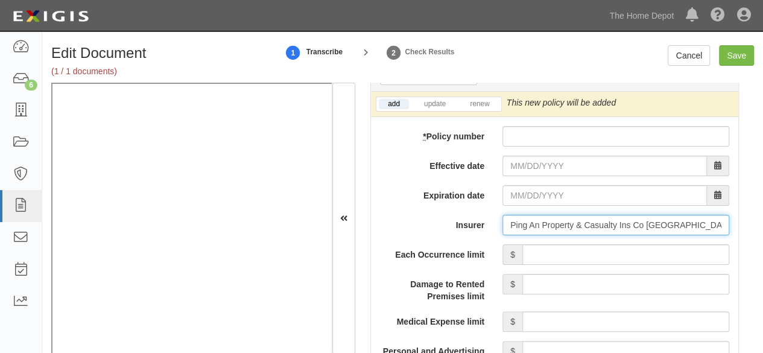
type input "Ping An Property & Casualty Ins Co China (0) A XV Rating"
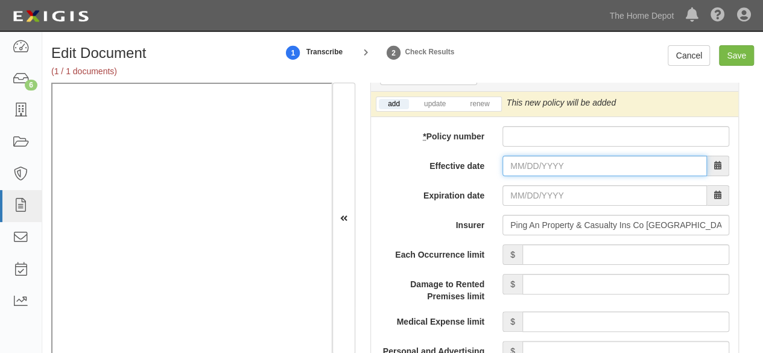
click at [521, 164] on input "Effective date" at bounding box center [605, 166] width 205 height 21
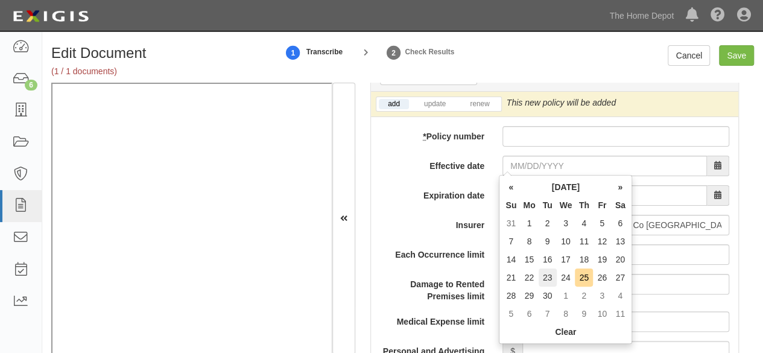
click at [550, 278] on td "23" at bounding box center [548, 278] width 18 height 18
type input "09/23/2025"
type input "09/23/2026"
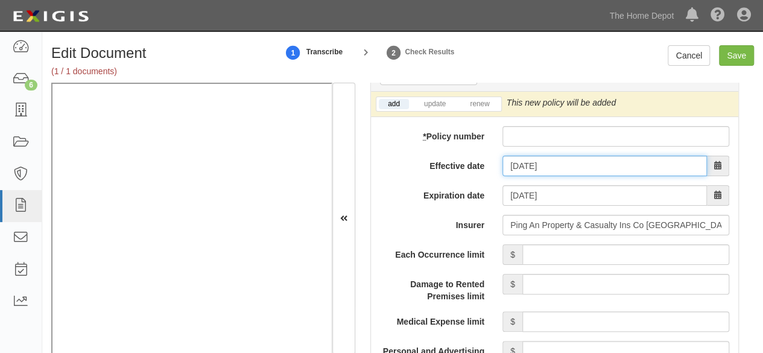
click at [519, 170] on input "09/23/2025" at bounding box center [605, 166] width 205 height 21
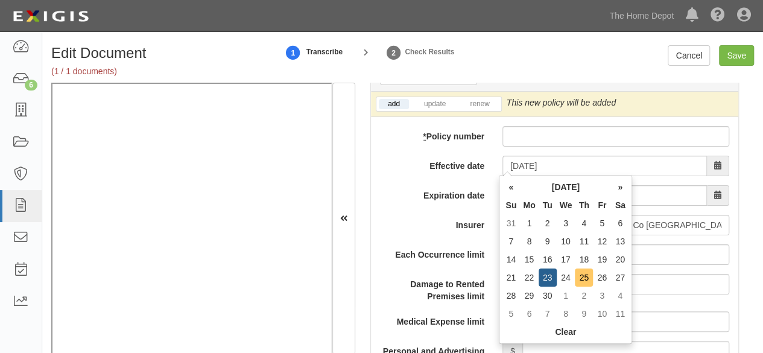
click at [585, 278] on td "25" at bounding box center [584, 278] width 18 height 18
type input "09/25/2025"
type input "09/25/2026"
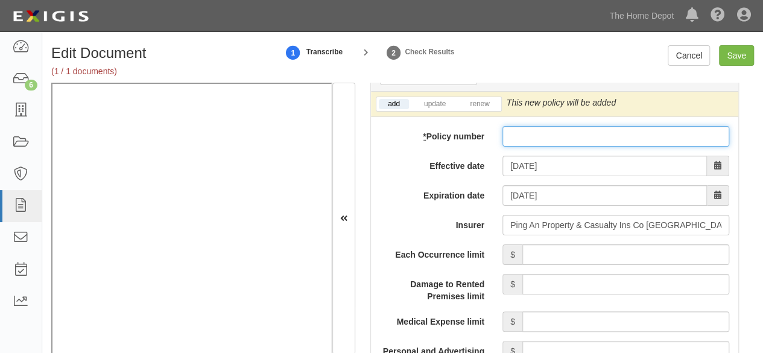
drag, startPoint x: 536, startPoint y: 133, endPoint x: 545, endPoint y: 164, distance: 32.1
click at [536, 133] on input "* Policy number" at bounding box center [616, 136] width 227 height 21
paste input "10590076800093349517"
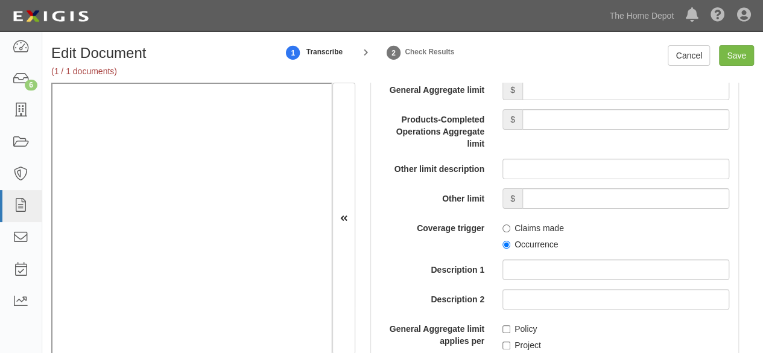
scroll to position [1328, 0]
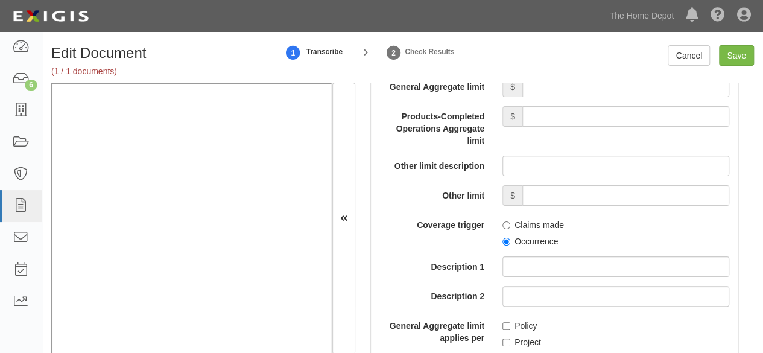
type input "10590076800093349517"
click at [503, 242] on input "Occurrence" at bounding box center [507, 242] width 8 height 8
radio input "true"
click at [503, 325] on input "Policy" at bounding box center [507, 326] width 8 height 8
checkbox input "true"
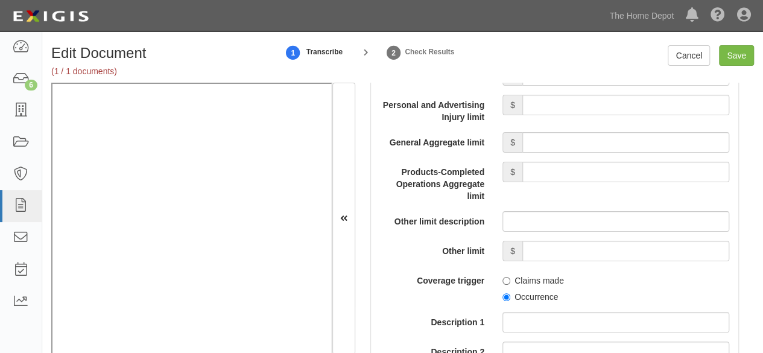
scroll to position [1207, 0]
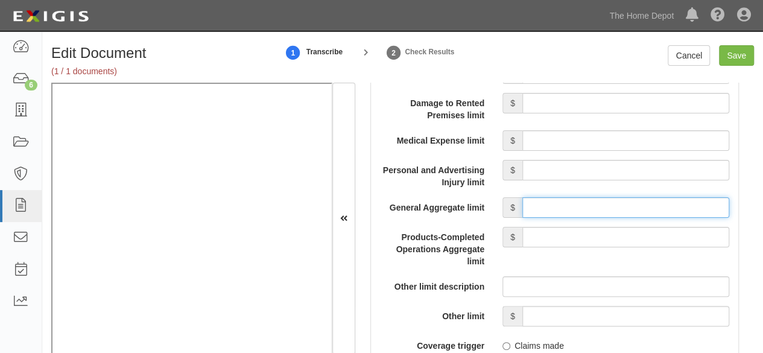
click at [549, 201] on input "General Aggregate limit" at bounding box center [626, 207] width 207 height 21
type input "2,000,000"
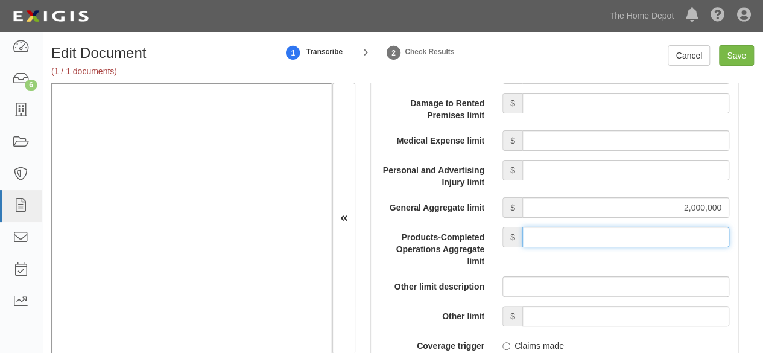
click at [568, 227] on input "Products-Completed Operations Aggregate limit" at bounding box center [626, 237] width 207 height 21
type input "2,000,000"
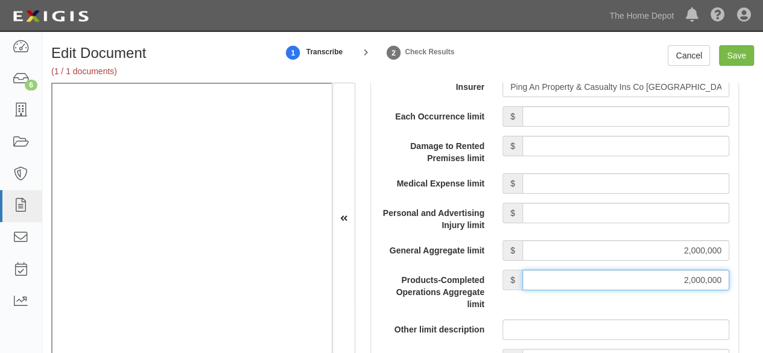
scroll to position [1146, 0]
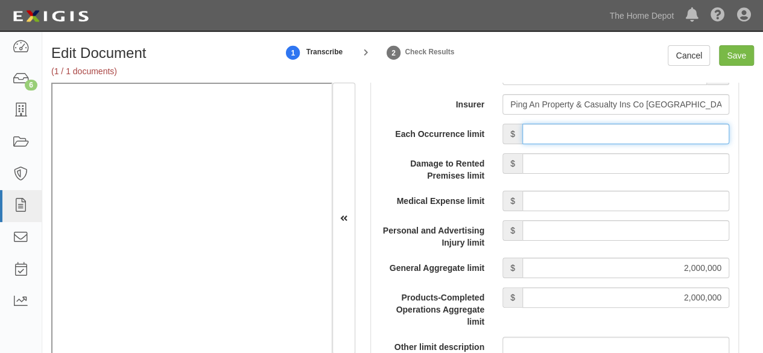
click at [561, 132] on input "Each Occurrence limit" at bounding box center [626, 134] width 207 height 21
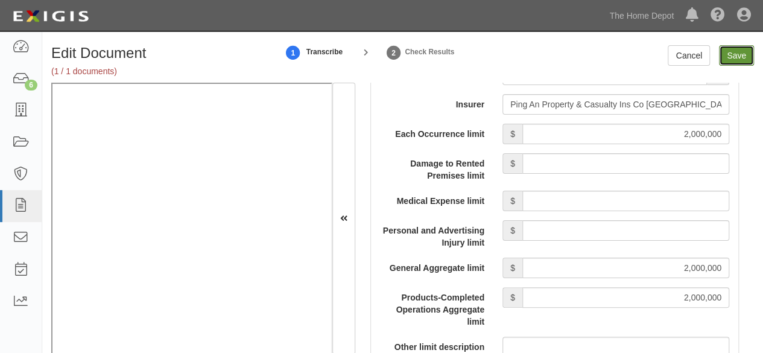
click at [728, 55] on input "Save" at bounding box center [736, 55] width 35 height 21
type input "2000000"
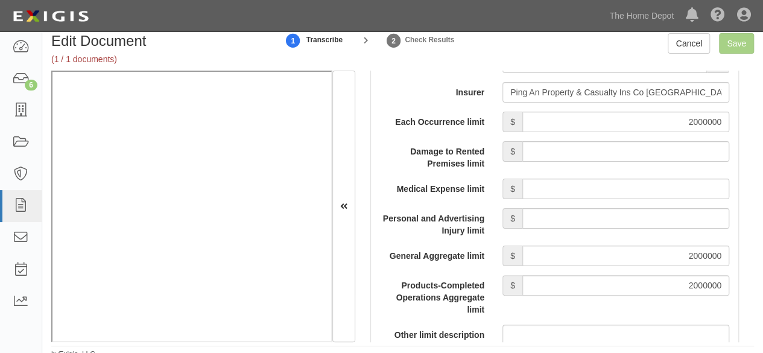
scroll to position [18, 0]
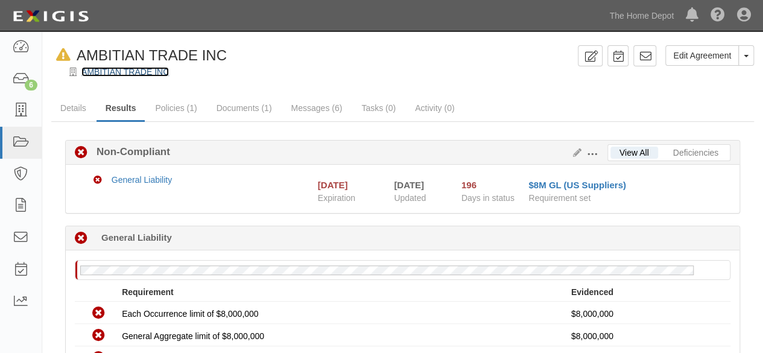
click at [142, 73] on link "AMBITIAN TRADE INC" at bounding box center [124, 72] width 87 height 10
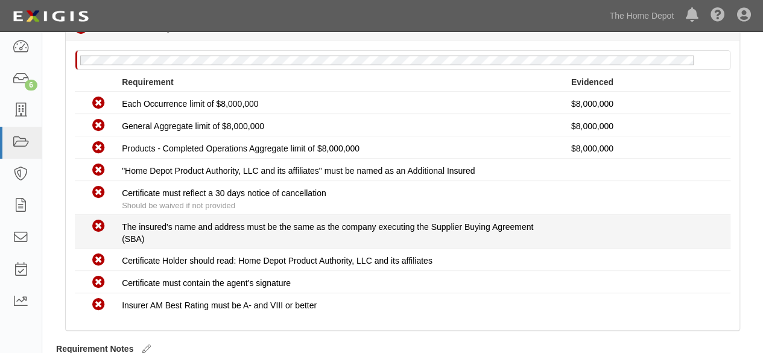
scroll to position [258, 0]
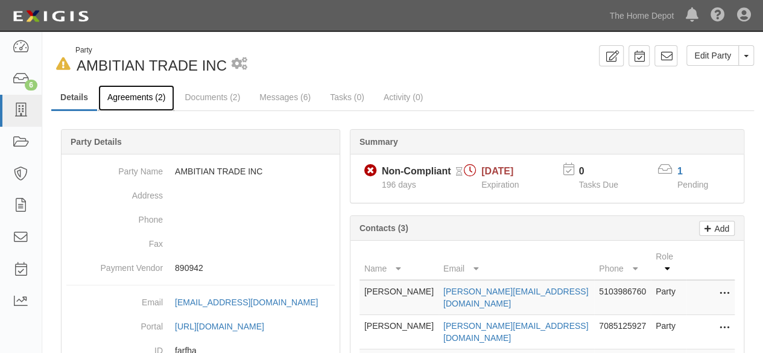
click at [122, 96] on link "Agreements (2)" at bounding box center [136, 98] width 76 height 26
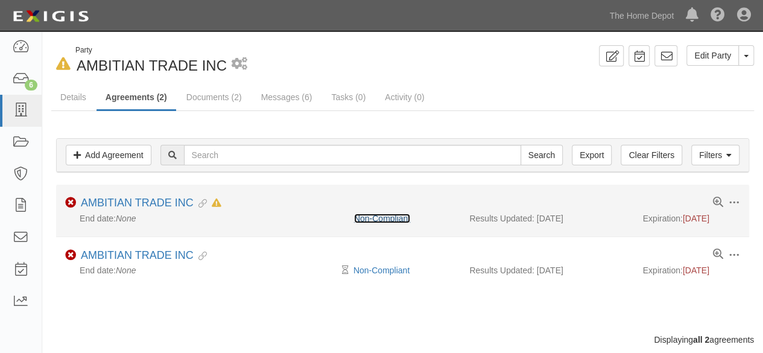
drag, startPoint x: 387, startPoint y: 214, endPoint x: 402, endPoint y: 209, distance: 15.5
click at [389, 214] on link "Non-Compliant" at bounding box center [382, 219] width 56 height 10
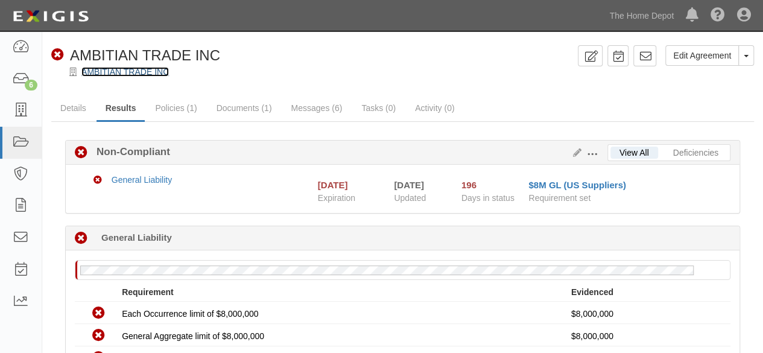
click at [98, 72] on link "AMBITIAN TRADE INC" at bounding box center [124, 72] width 87 height 10
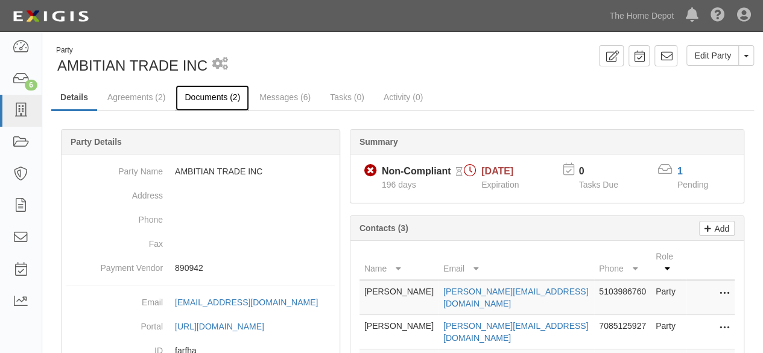
click at [210, 100] on link "Documents (2)" at bounding box center [213, 98] width 74 height 26
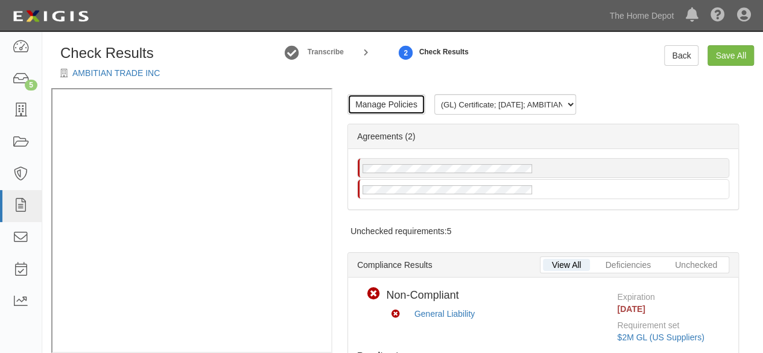
click at [393, 104] on link "Manage Policies" at bounding box center [387, 104] width 78 height 21
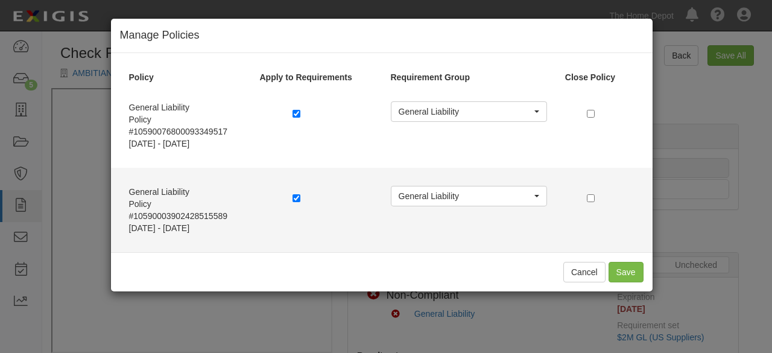
click at [290, 201] on div at bounding box center [333, 199] width 98 height 27
click at [298, 197] on input "checkbox" at bounding box center [297, 198] width 8 height 8
checkbox input "false"
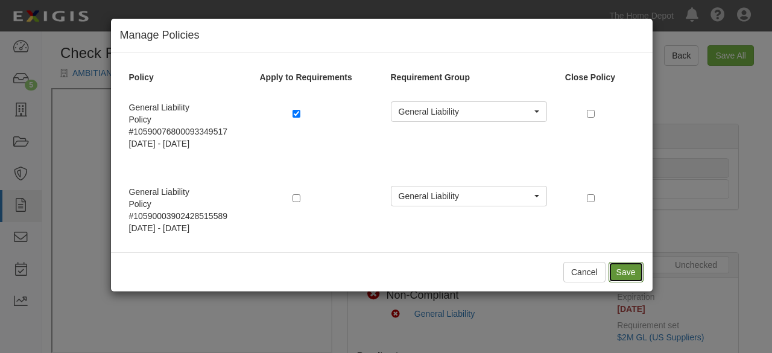
click at [625, 267] on button "Save" at bounding box center [626, 272] width 35 height 21
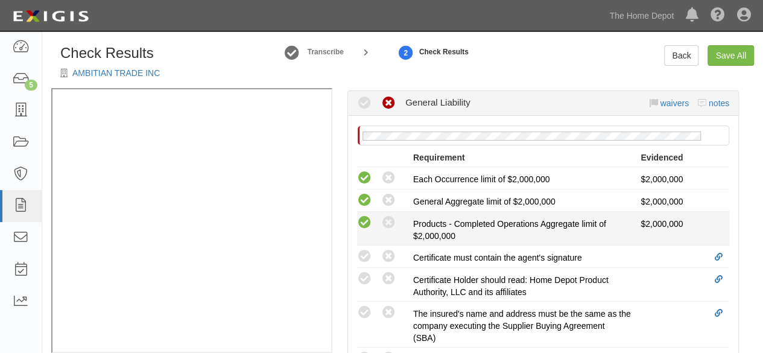
scroll to position [362, 0]
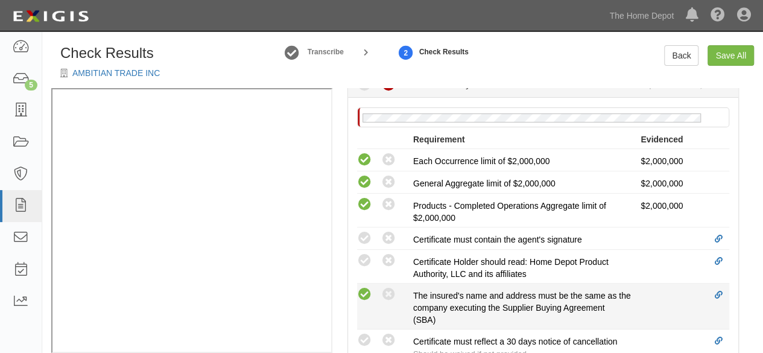
click at [366, 296] on icon at bounding box center [364, 294] width 15 height 15
radio input "true"
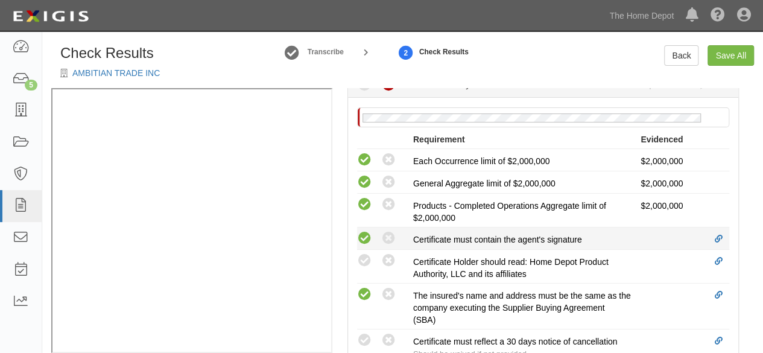
click at [370, 241] on icon at bounding box center [364, 238] width 15 height 15
radio input "true"
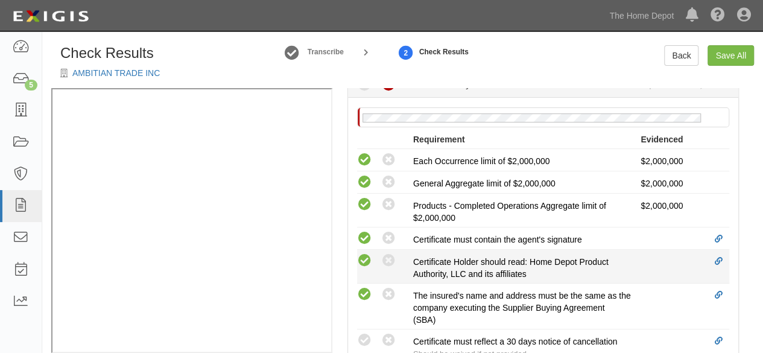
click at [364, 259] on icon at bounding box center [364, 260] width 15 height 15
radio input "true"
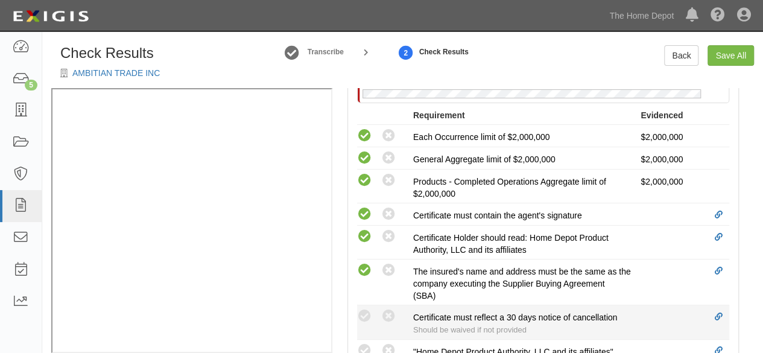
scroll to position [422, 0]
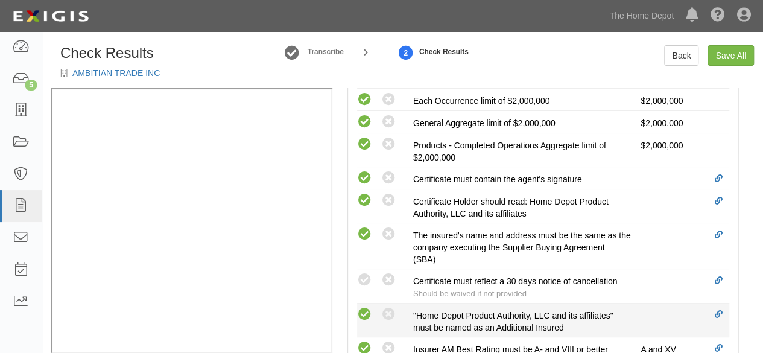
click at [363, 308] on icon at bounding box center [364, 314] width 15 height 15
radio input "true"
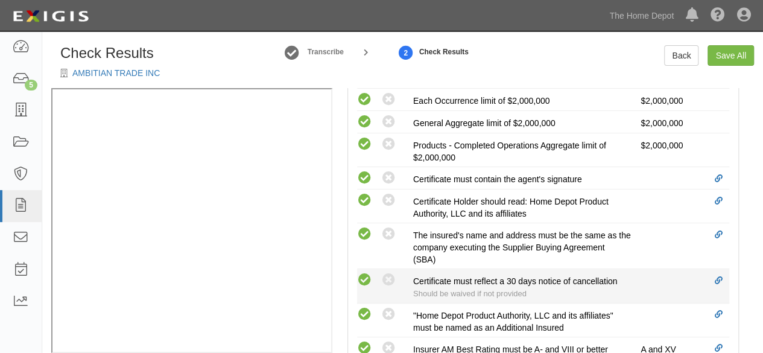
click at [363, 278] on icon at bounding box center [364, 280] width 15 height 15
radio input "true"
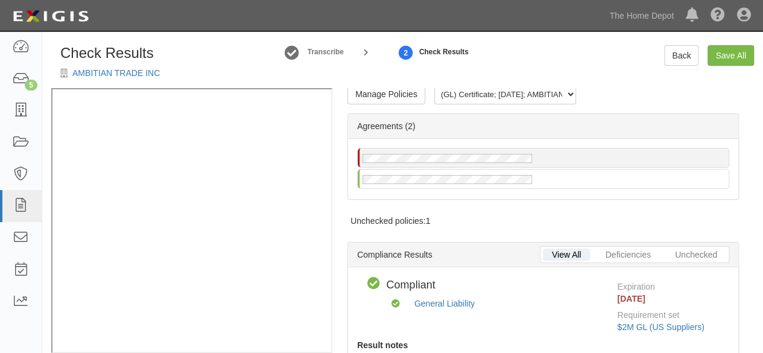
scroll to position [0, 0]
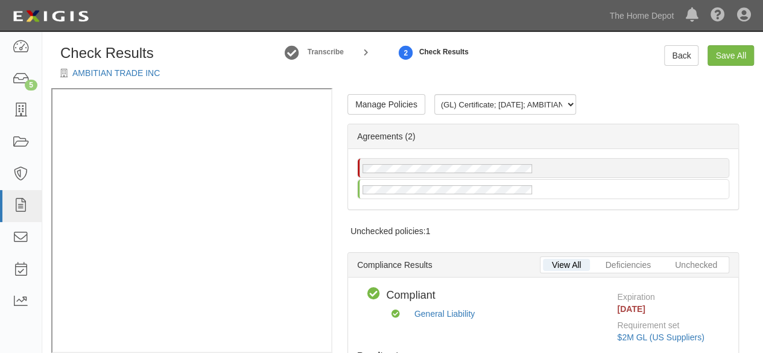
radio input "true"
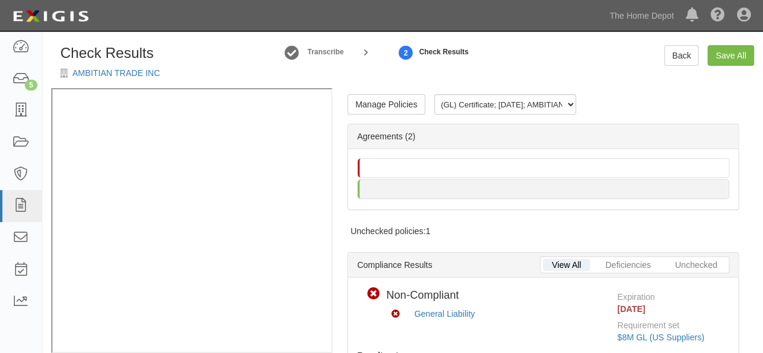
scroll to position [17, 0]
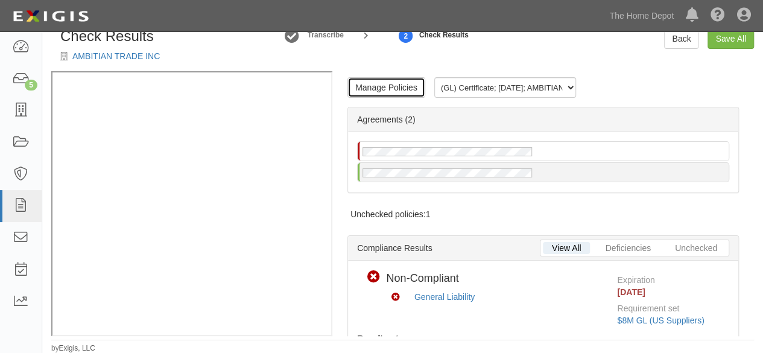
drag, startPoint x: 401, startPoint y: 90, endPoint x: 354, endPoint y: 149, distance: 75.6
click at [401, 91] on link "Manage Policies" at bounding box center [387, 87] width 78 height 21
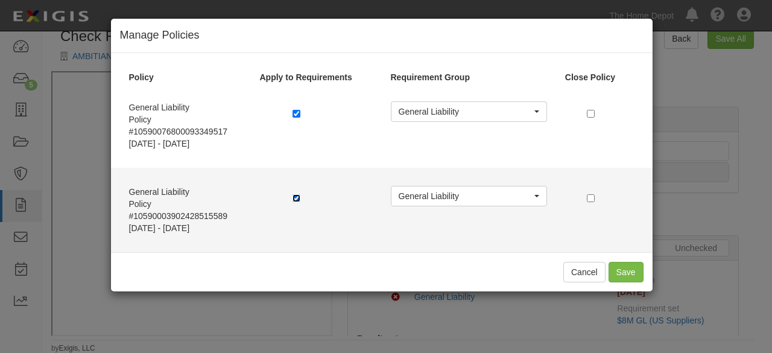
click at [296, 200] on input "checkbox" at bounding box center [297, 198] width 8 height 8
checkbox input "false"
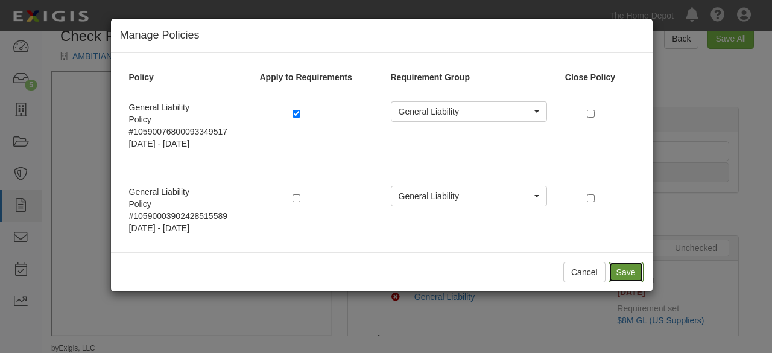
click at [619, 269] on button "Save" at bounding box center [626, 272] width 35 height 21
click at [626, 273] on button "Save" at bounding box center [626, 272] width 35 height 21
click at [585, 276] on button "Cancel" at bounding box center [585, 272] width 42 height 21
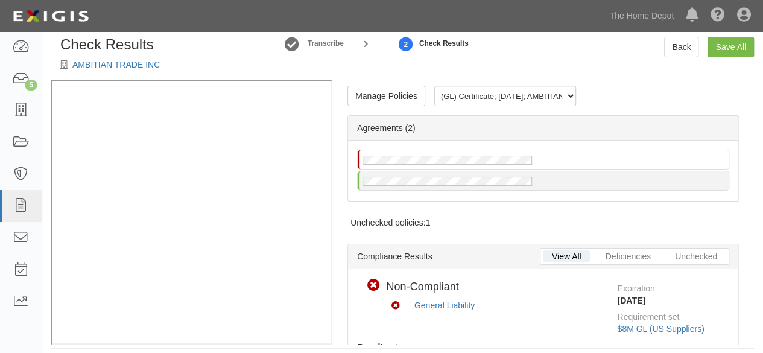
scroll to position [0, 0]
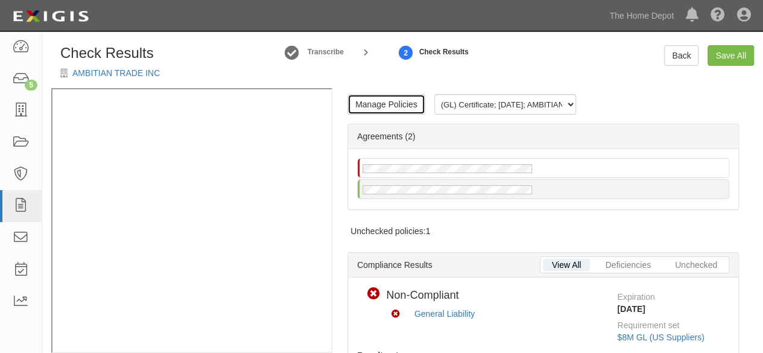
click at [398, 111] on link "Manage Policies" at bounding box center [387, 104] width 78 height 21
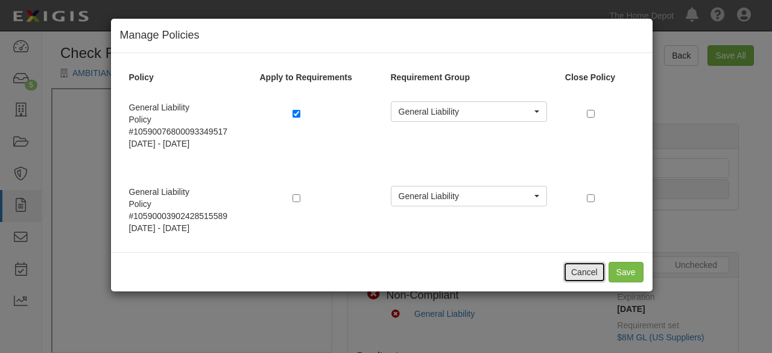
click at [574, 266] on button "Cancel" at bounding box center [585, 272] width 42 height 21
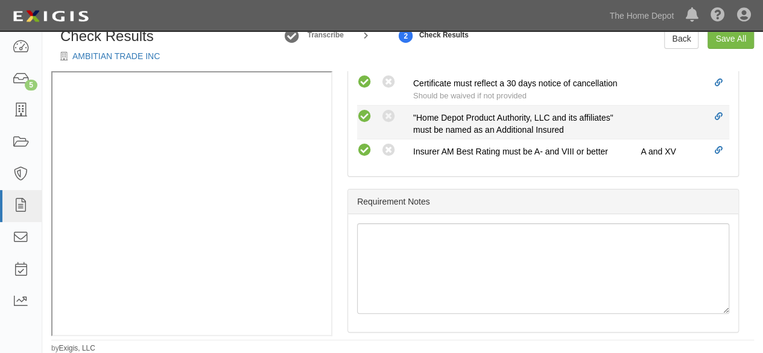
scroll to position [601, 0]
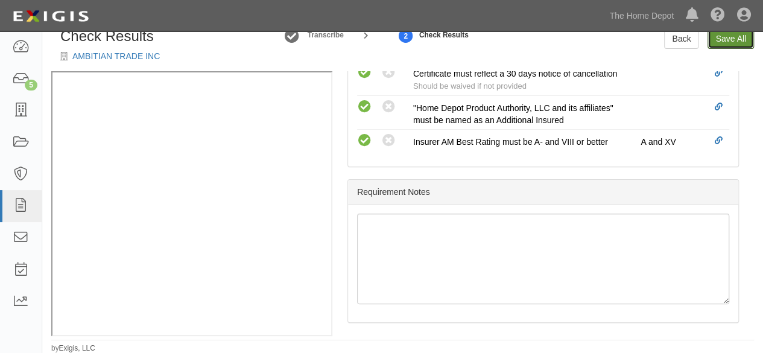
drag, startPoint x: 739, startPoint y: 39, endPoint x: 734, endPoint y: 45, distance: 6.9
click at [739, 40] on link "Save All" at bounding box center [731, 38] width 46 height 21
radio input "false"
radio input "true"
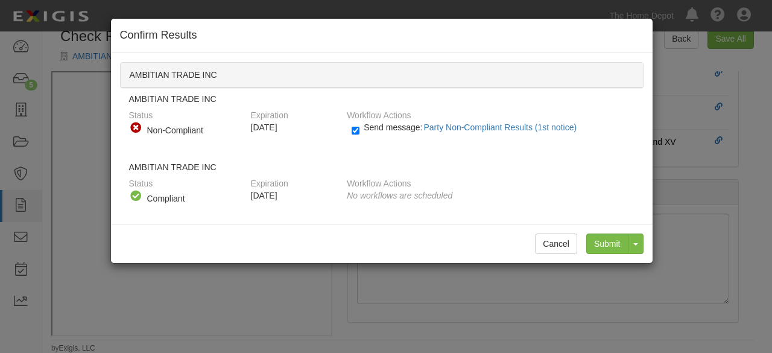
click at [477, 306] on div "Confirm Results AMBITIAN TRADE INC AMBITIAN TRADE INC Status Compliant Non-Comp…" at bounding box center [386, 176] width 772 height 353
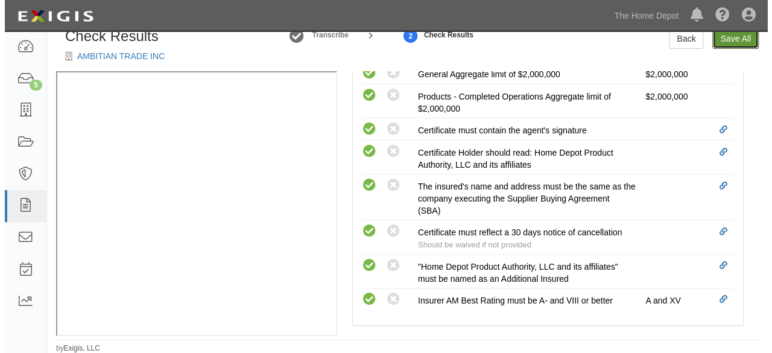
scroll to position [299, 0]
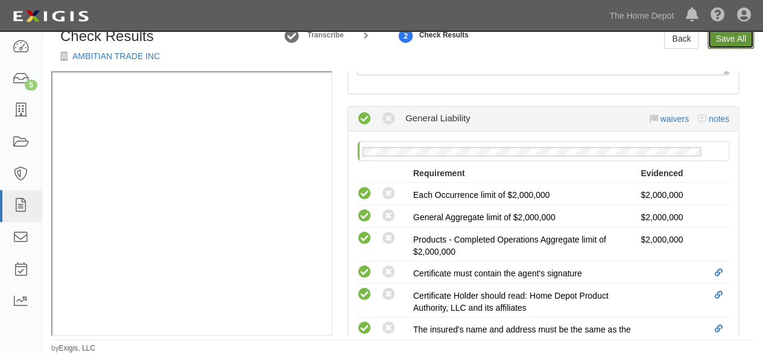
drag, startPoint x: 728, startPoint y: 39, endPoint x: 722, endPoint y: 50, distance: 12.4
click at [727, 40] on link "Save All" at bounding box center [731, 38] width 46 height 21
radio input "false"
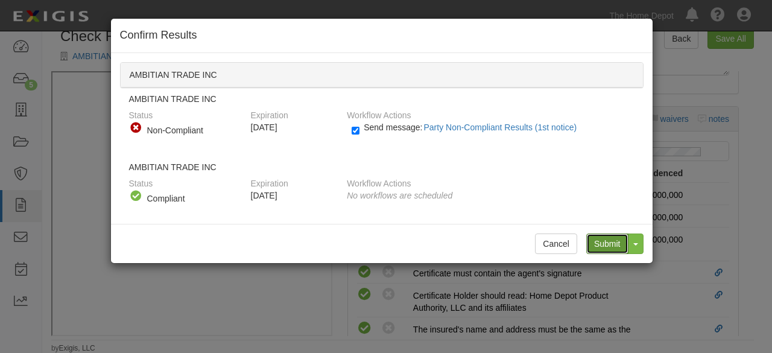
click at [605, 243] on input "Submit" at bounding box center [608, 244] width 42 height 21
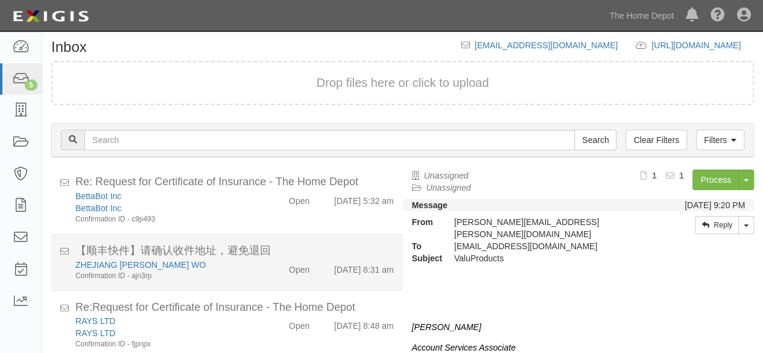
scroll to position [89, 0]
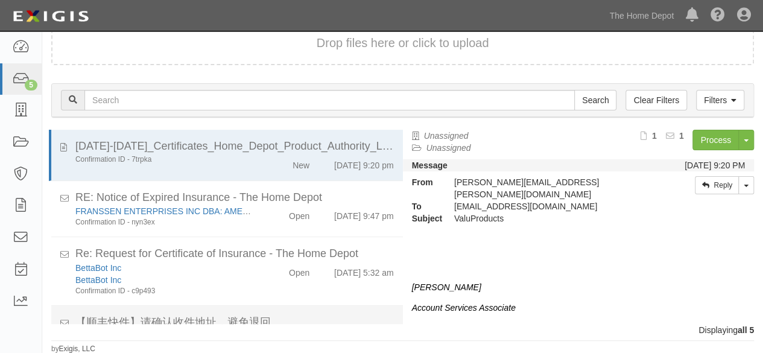
scroll to position [112, 0]
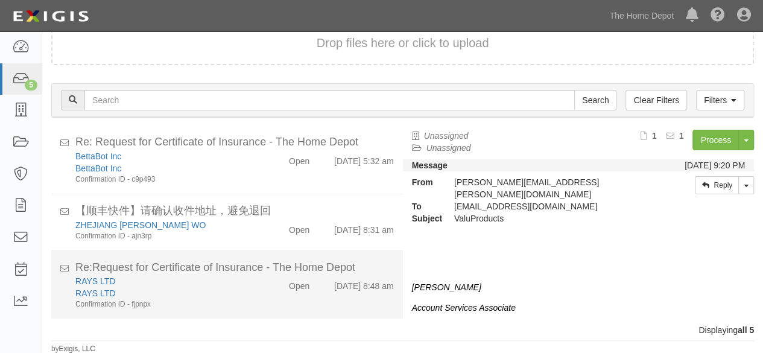
click at [272, 299] on div "RAYS LTD RAYS LTD Confirmation ID - fjpnpx Open [DATE] 8:48 am" at bounding box center [234, 292] width 337 height 34
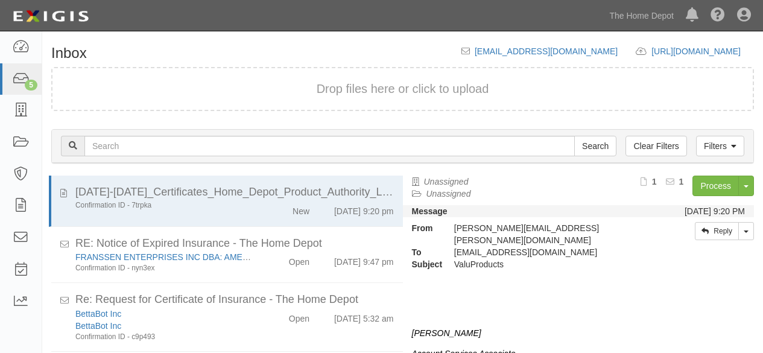
scroll to position [46, 0]
